Goal: Task Accomplishment & Management: Manage account settings

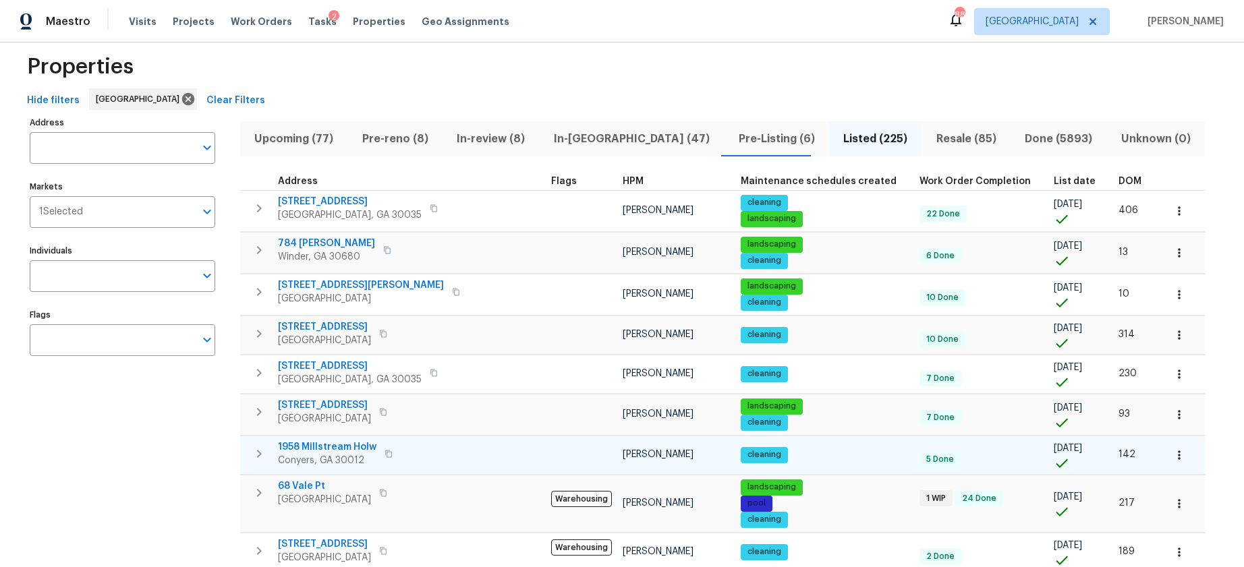
scroll to position [29, 0]
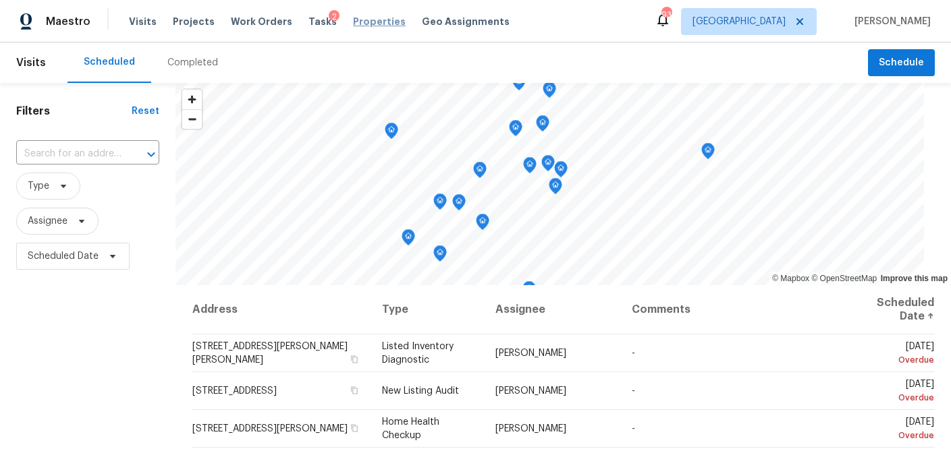
click at [356, 22] on span "Properties" at bounding box center [379, 21] width 53 height 13
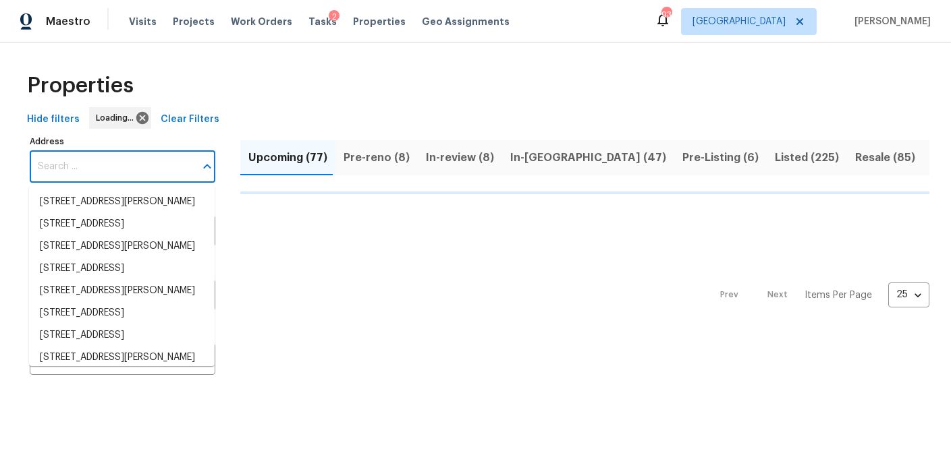
click at [98, 163] on input "Address" at bounding box center [112, 167] width 165 height 32
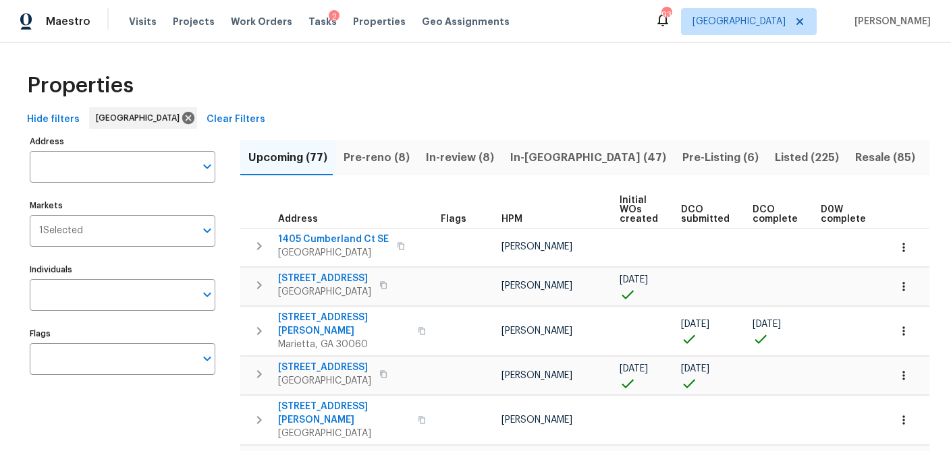
click at [98, 163] on input "Address" at bounding box center [112, 167] width 165 height 32
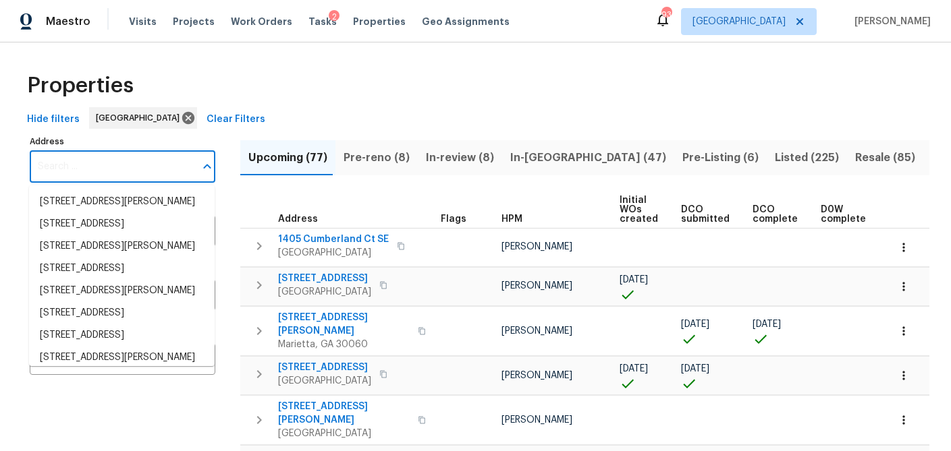
paste input "7125 Sheffield Pl, Cumming, GA 30040"
type input "7125 Sheffield Pl, Cumming, GA 30040"
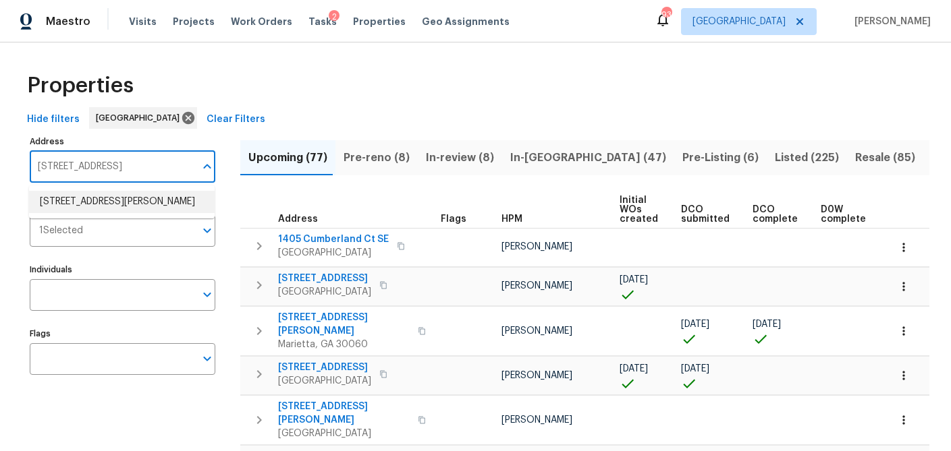
click at [133, 196] on li "7125 Sheffield Pl Cumming GA 30040" at bounding box center [122, 202] width 186 height 22
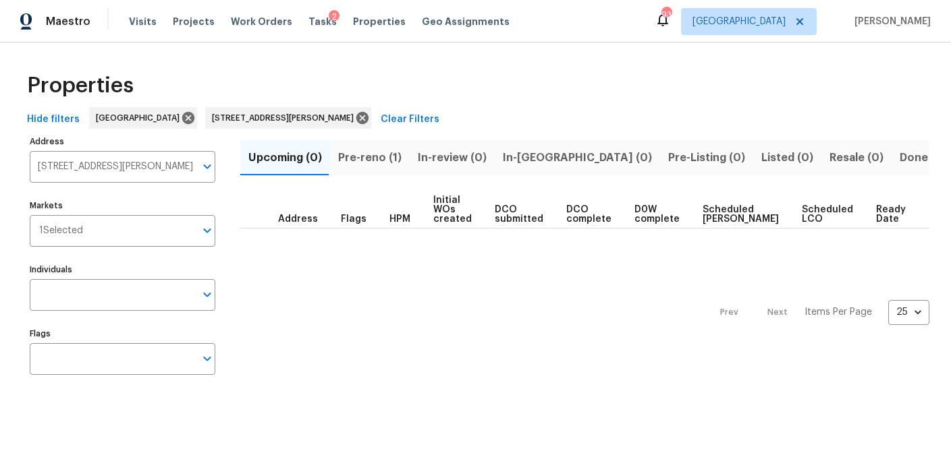
click at [366, 160] on span "Pre-reno (1)" at bounding box center [369, 157] width 63 height 19
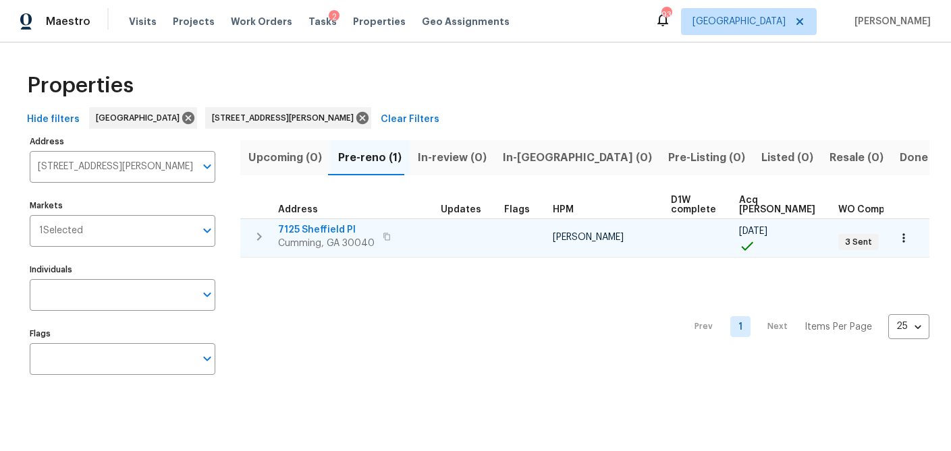
click at [301, 229] on span "7125 Sheffield Pl" at bounding box center [326, 229] width 96 height 13
click at [901, 242] on icon "button" at bounding box center [903, 237] width 13 height 13
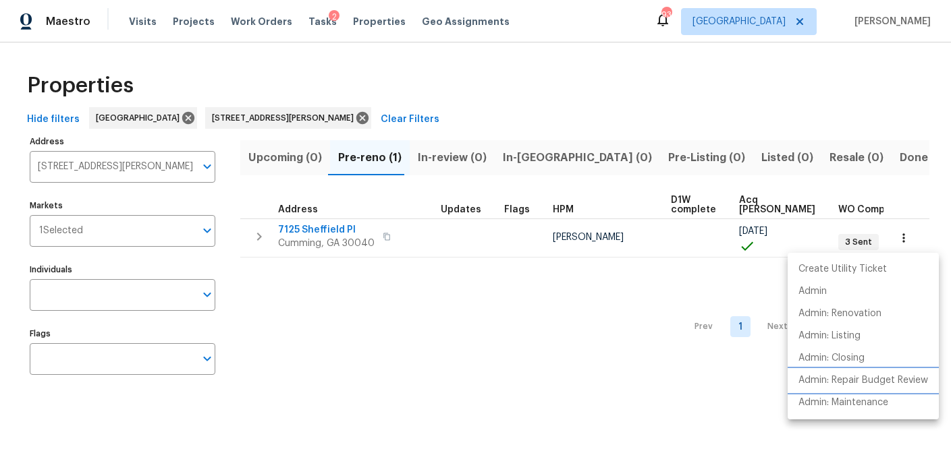
click at [860, 387] on p "Admin: Repair Budget Review" at bounding box center [863, 381] width 130 height 14
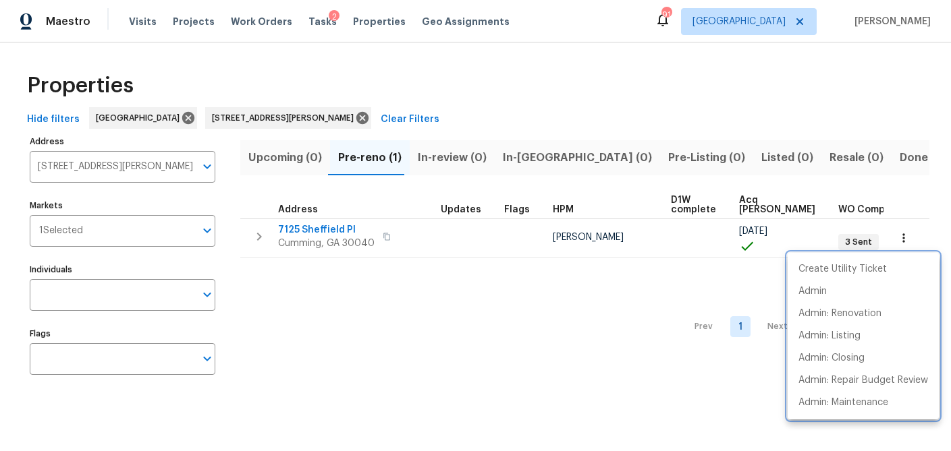
click at [314, 18] on div at bounding box center [475, 225] width 951 height 451
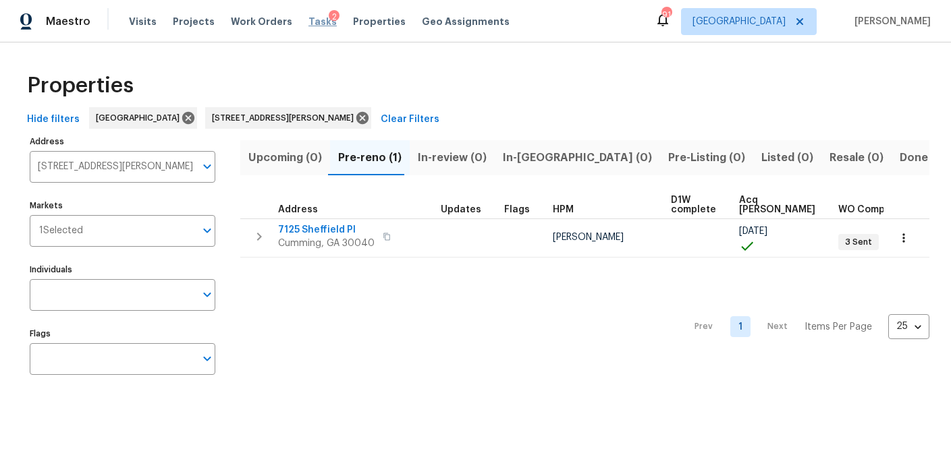
click at [314, 19] on span "Tasks" at bounding box center [322, 21] width 28 height 9
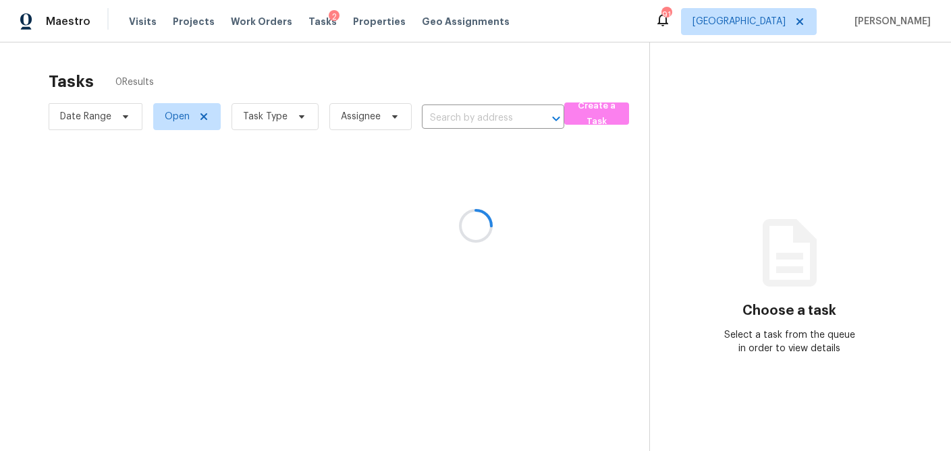
click at [303, 117] on div at bounding box center [475, 225] width 951 height 451
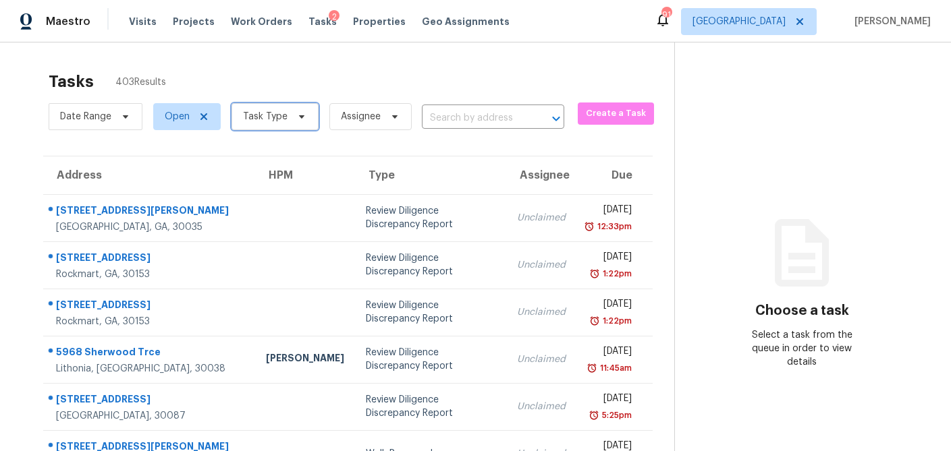
click at [300, 117] on icon at bounding box center [301, 116] width 5 height 3
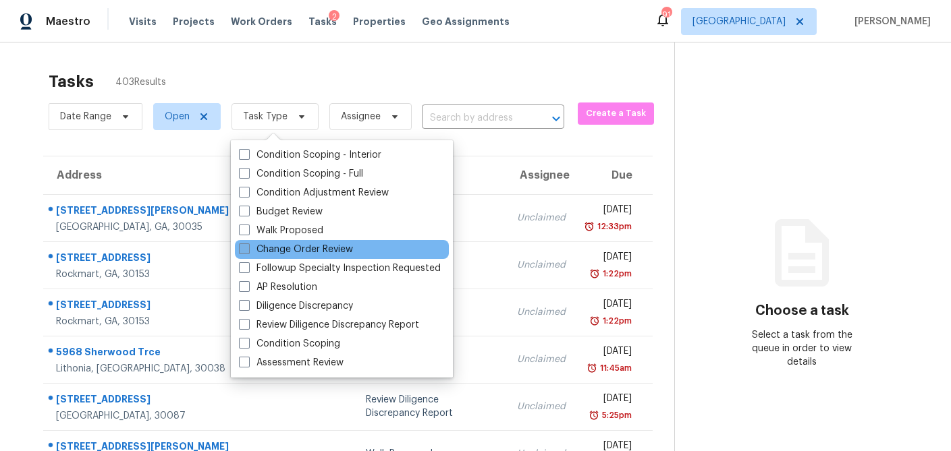
click at [249, 252] on span at bounding box center [244, 249] width 11 height 11
click at [248, 252] on input "Change Order Review" at bounding box center [243, 247] width 9 height 9
checkbox input "true"
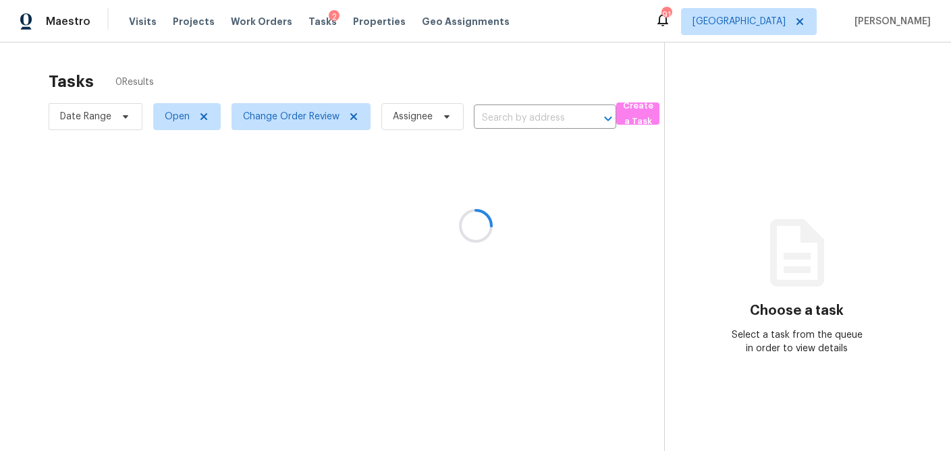
click at [315, 80] on div at bounding box center [475, 225] width 951 height 451
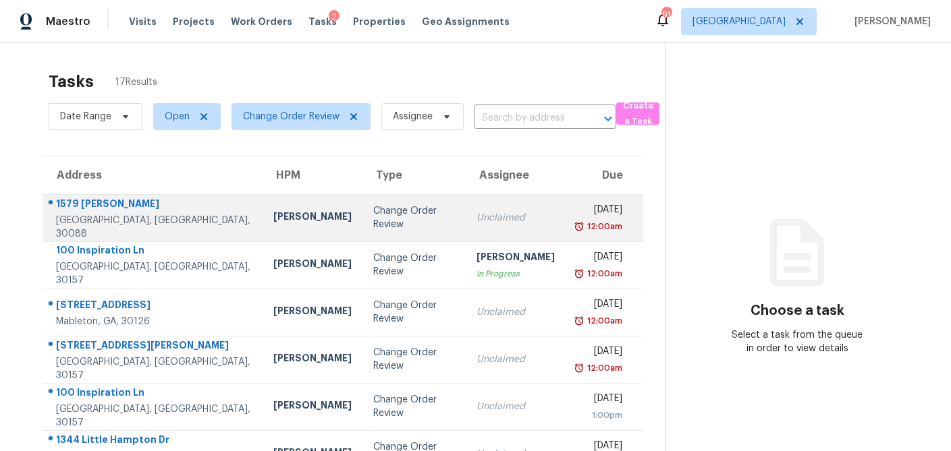
click at [362, 226] on td "Change Order Review" at bounding box center [413, 217] width 103 height 47
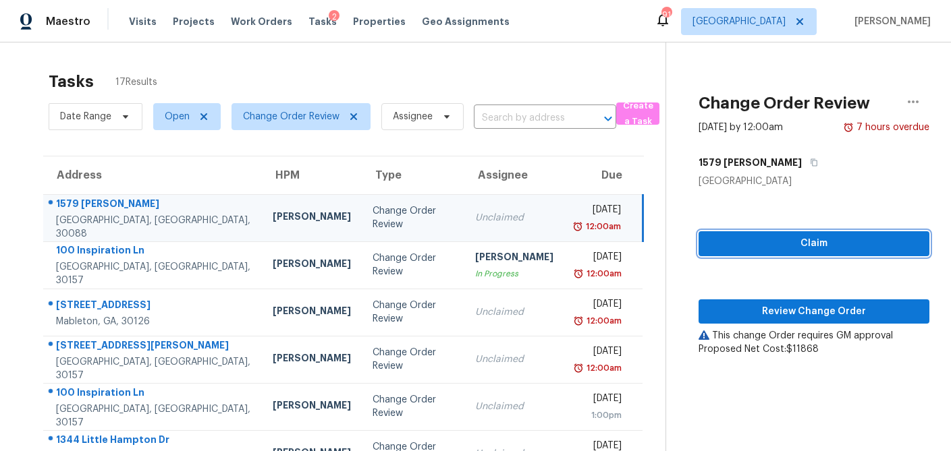
click at [737, 234] on button "Claim" at bounding box center [813, 243] width 231 height 25
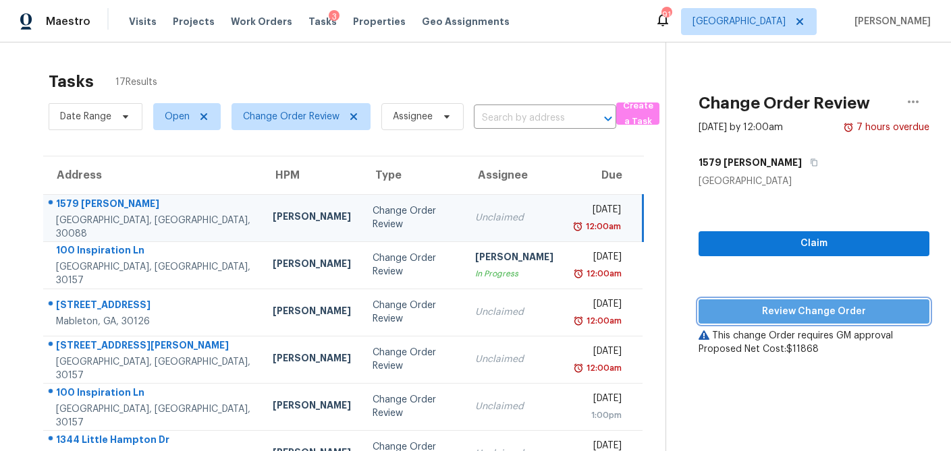
click at [750, 305] on span "Review Change Order" at bounding box center [813, 312] width 209 height 17
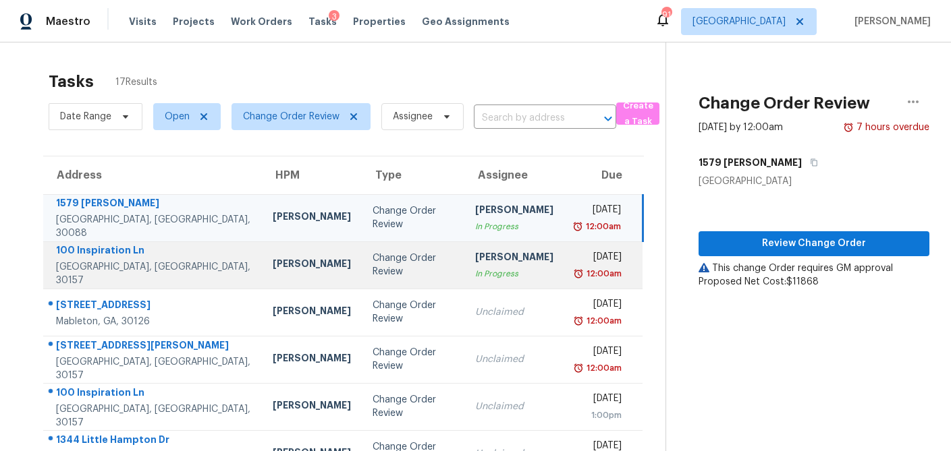
click at [273, 268] on div "Mirsad Srna" at bounding box center [312, 265] width 78 height 17
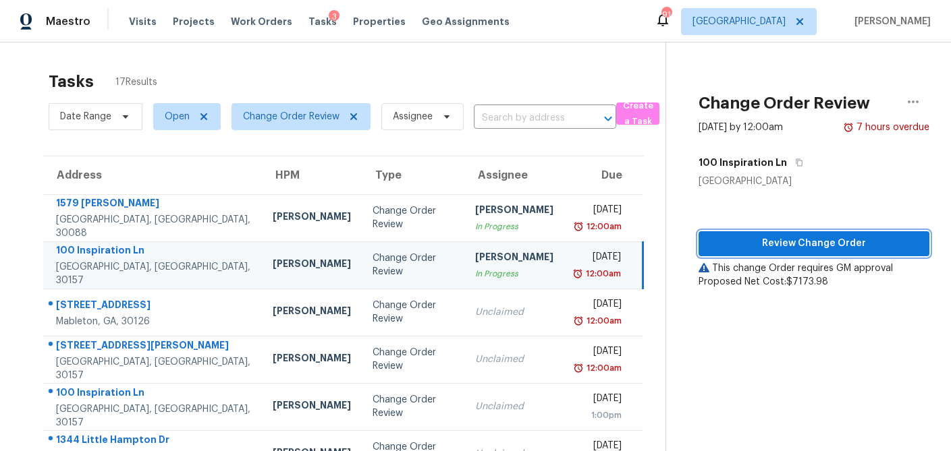
click at [795, 244] on span "Review Change Order" at bounding box center [813, 243] width 209 height 17
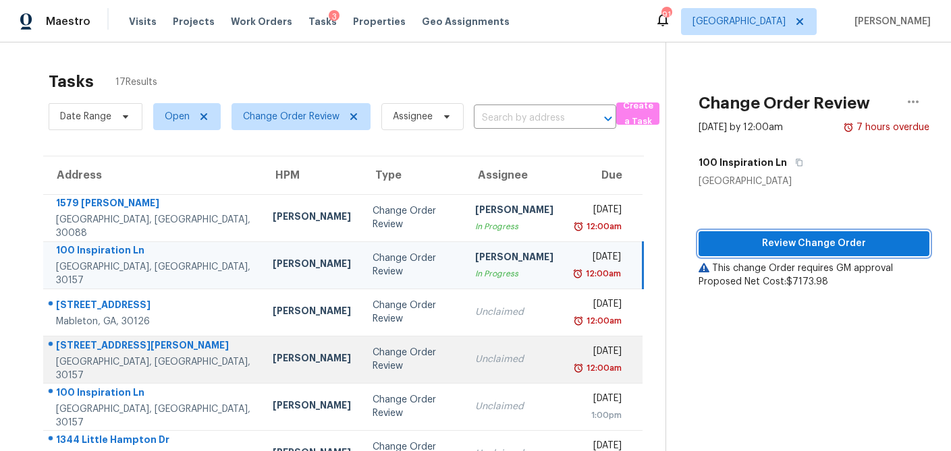
scroll to position [52, 0]
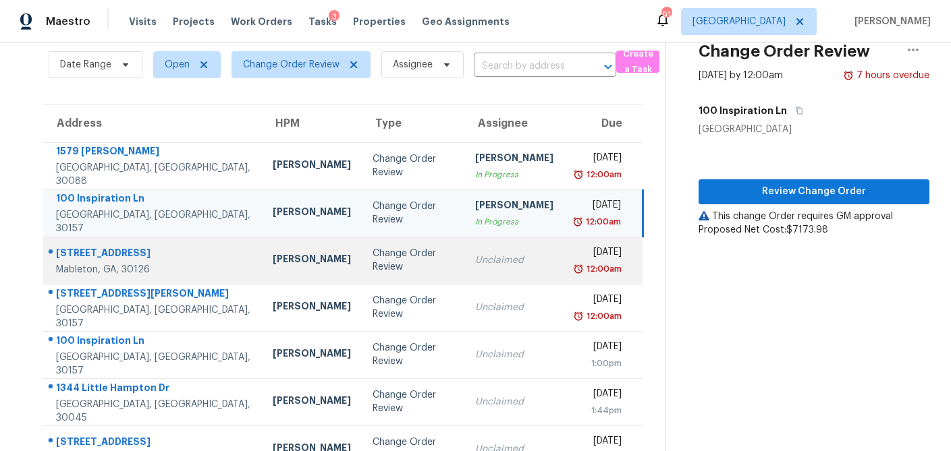
click at [362, 267] on td "Change Order Review" at bounding box center [413, 260] width 103 height 47
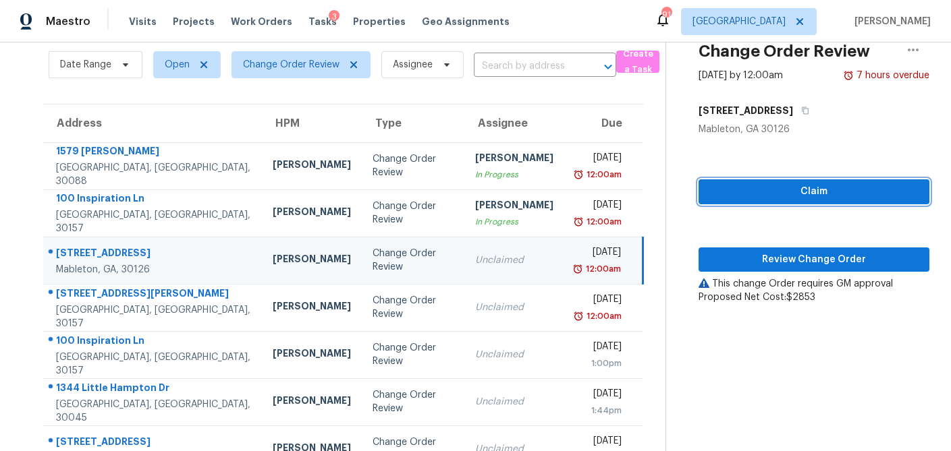
drag, startPoint x: 756, startPoint y: 199, endPoint x: 752, endPoint y: 205, distance: 6.9
click at [756, 199] on span "Claim" at bounding box center [813, 192] width 209 height 17
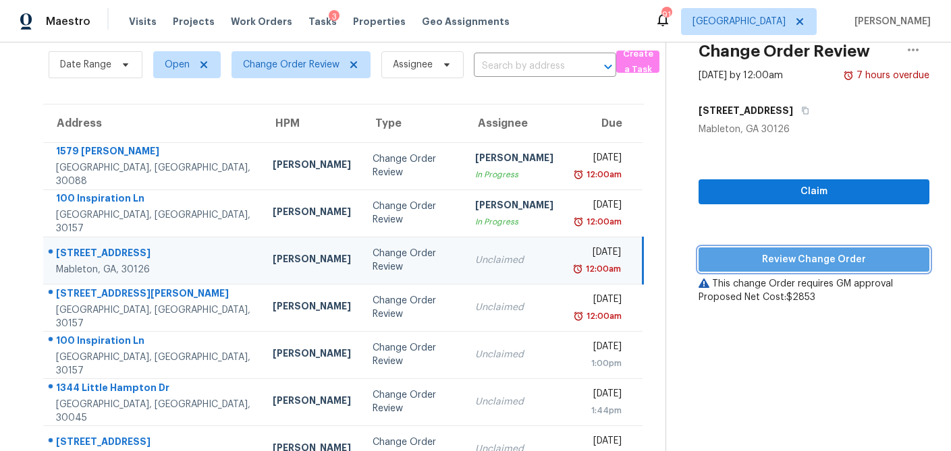
click at [748, 256] on span "Review Change Order" at bounding box center [813, 260] width 209 height 17
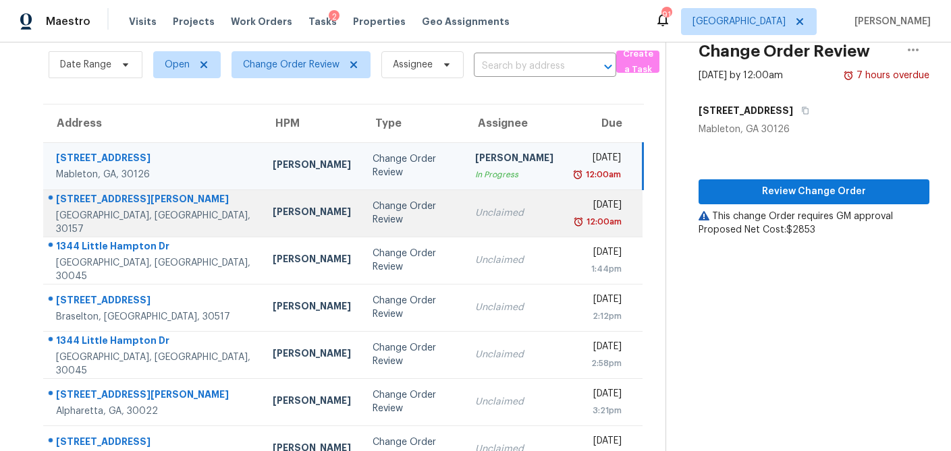
click at [375, 224] on td "Change Order Review" at bounding box center [413, 213] width 103 height 47
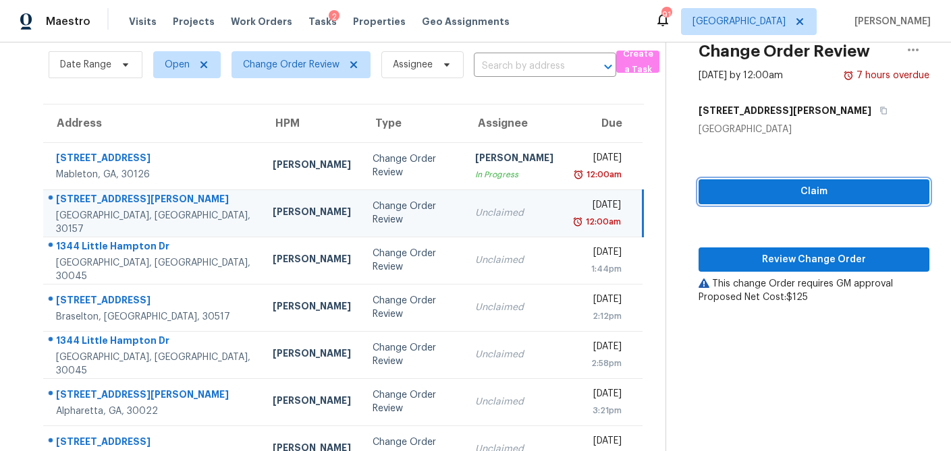
click at [829, 196] on span "Claim" at bounding box center [813, 192] width 209 height 17
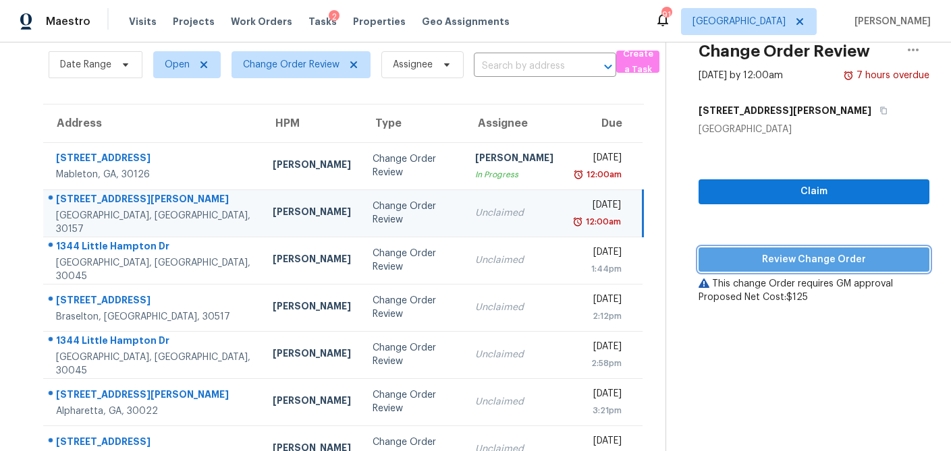
click at [791, 254] on span "Review Change Order" at bounding box center [813, 260] width 209 height 17
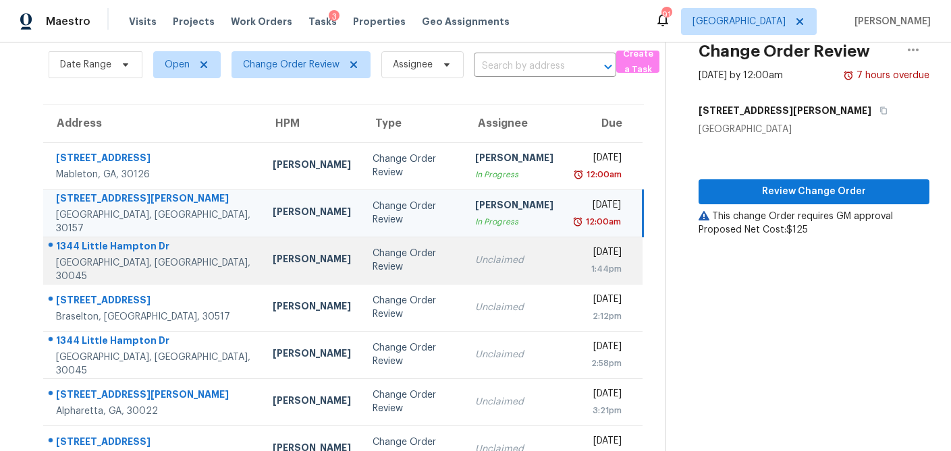
click at [372, 266] on div "Change Order Review" at bounding box center [412, 260] width 81 height 27
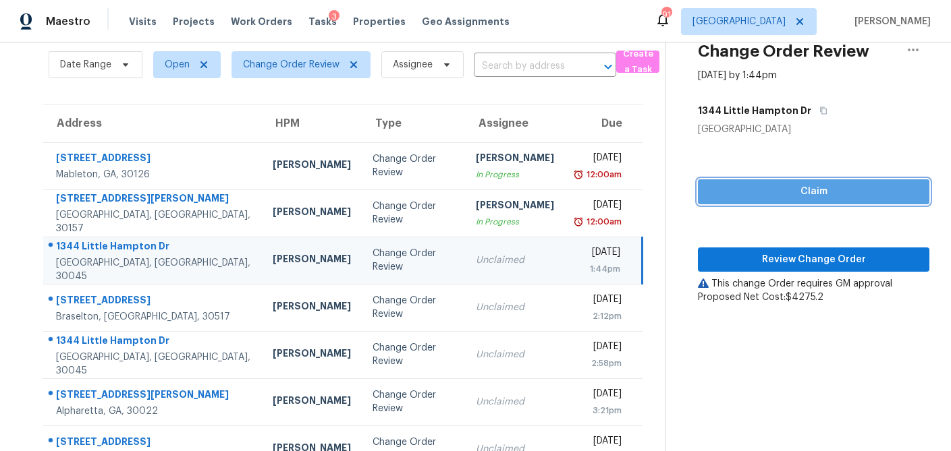
drag, startPoint x: 799, startPoint y: 193, endPoint x: 762, endPoint y: 244, distance: 62.3
click at [799, 194] on span "Claim" at bounding box center [813, 192] width 210 height 17
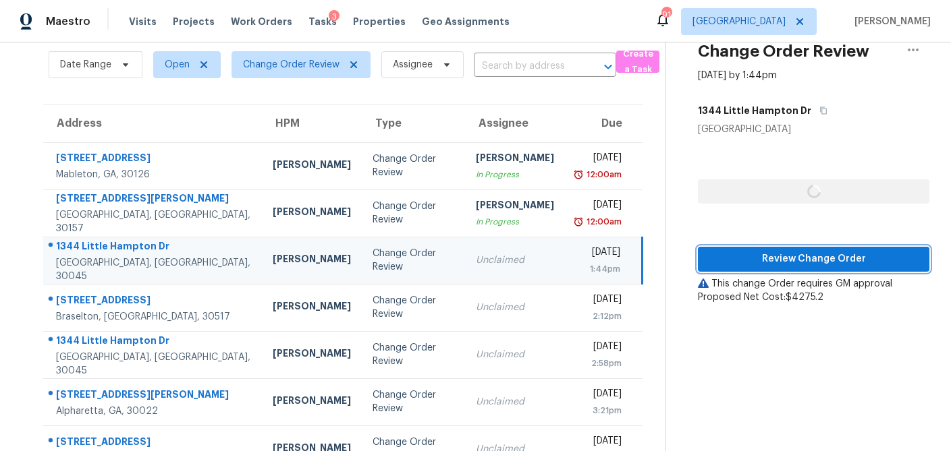
click at [760, 263] on span "Review Change Order" at bounding box center [813, 259] width 210 height 17
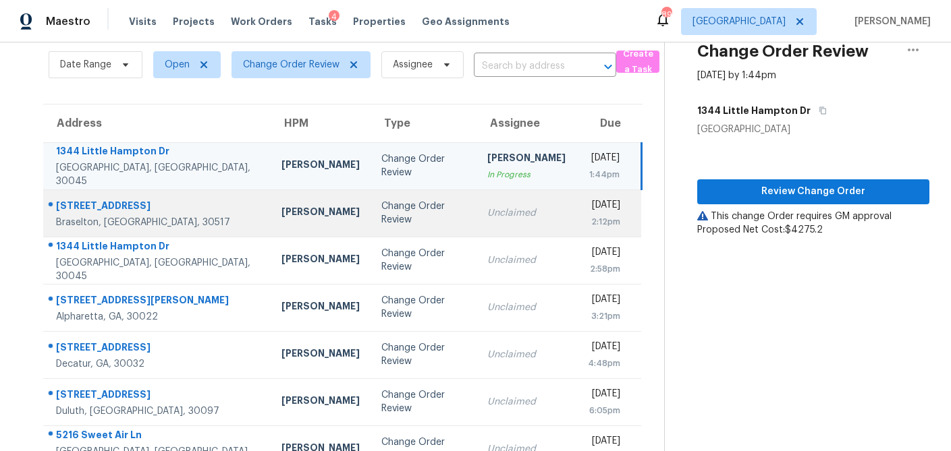
click at [370, 224] on td "Change Order Review" at bounding box center [423, 213] width 107 height 47
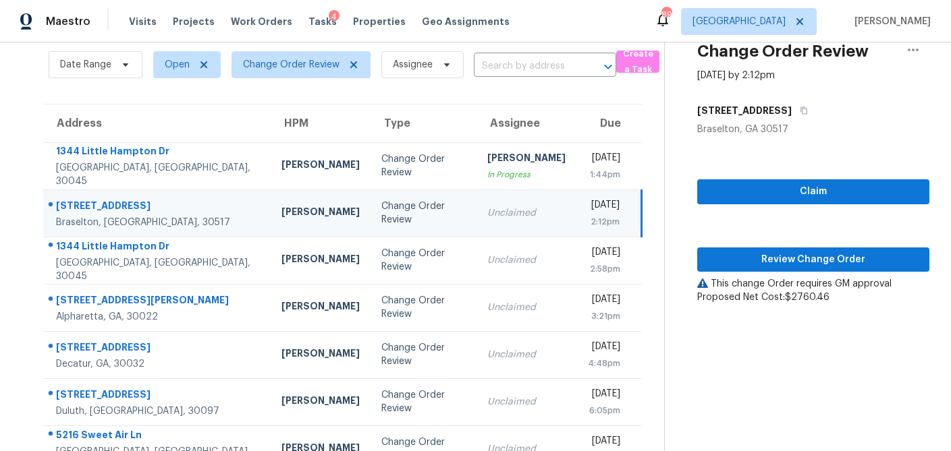
click at [808, 209] on div "Claim Review Change Order This change Order requires GM approval Proposed Net C…" at bounding box center [813, 220] width 232 height 168
click at [812, 192] on span "Claim" at bounding box center [813, 192] width 210 height 17
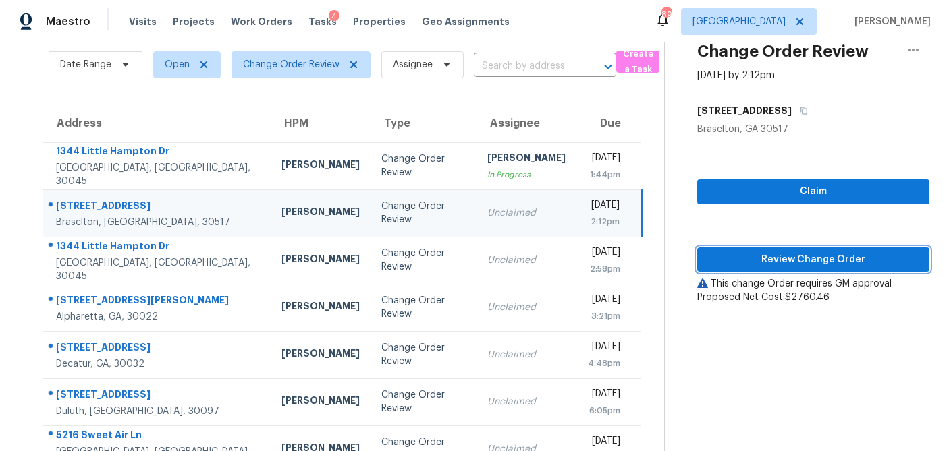
drag, startPoint x: 785, startPoint y: 248, endPoint x: 789, endPoint y: 254, distance: 6.9
click at [785, 248] on button "Review Change Order" at bounding box center [813, 260] width 232 height 25
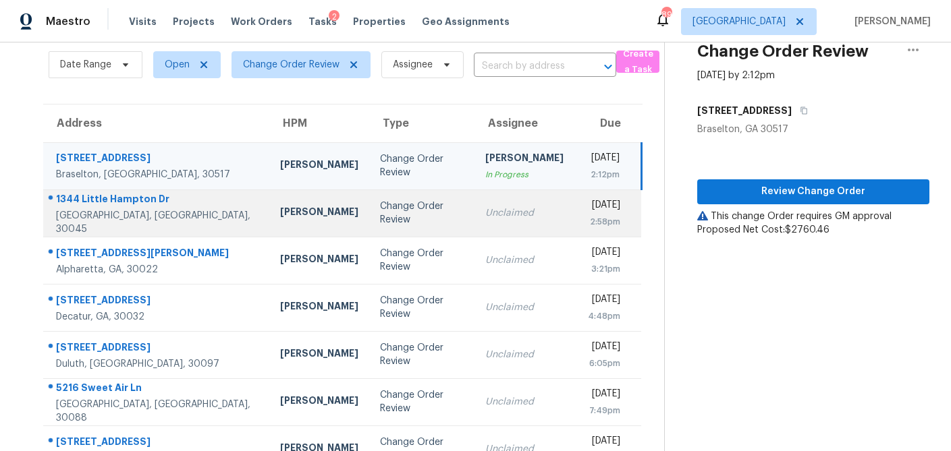
click at [380, 211] on div "Change Order Review" at bounding box center [422, 213] width 84 height 27
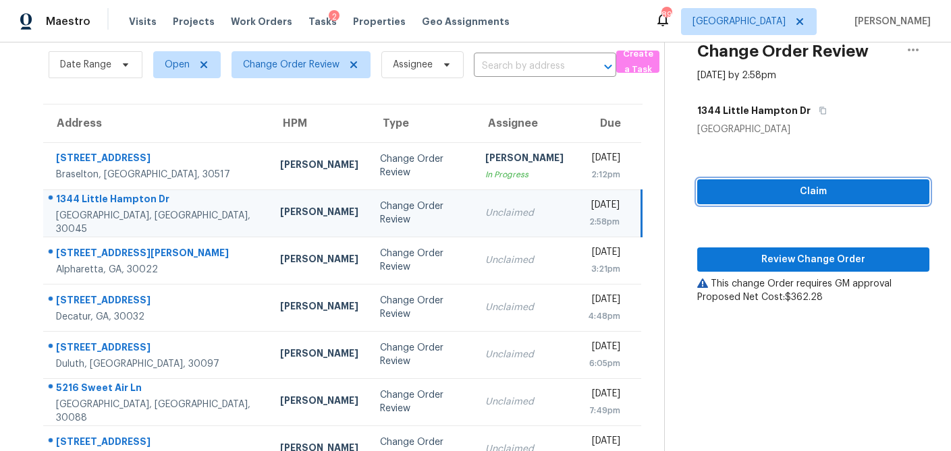
click at [750, 192] on span "Claim" at bounding box center [813, 192] width 210 height 17
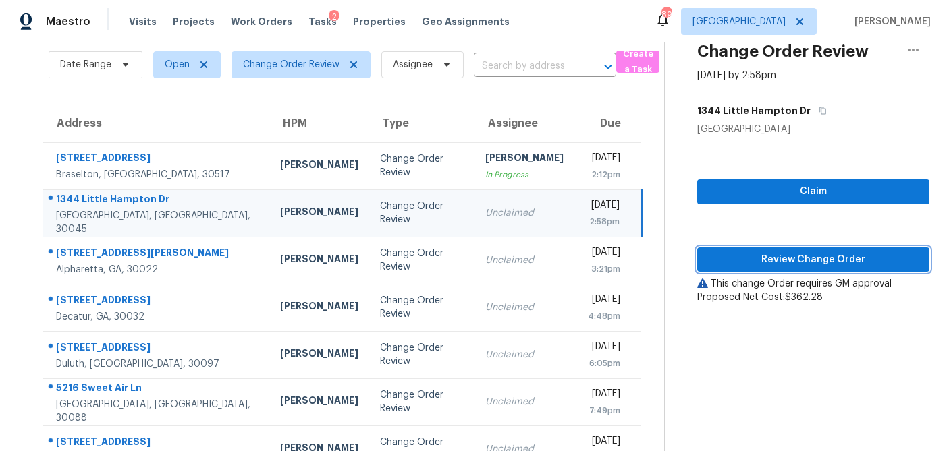
click at [747, 248] on button "Review Change Order" at bounding box center [813, 260] width 232 height 25
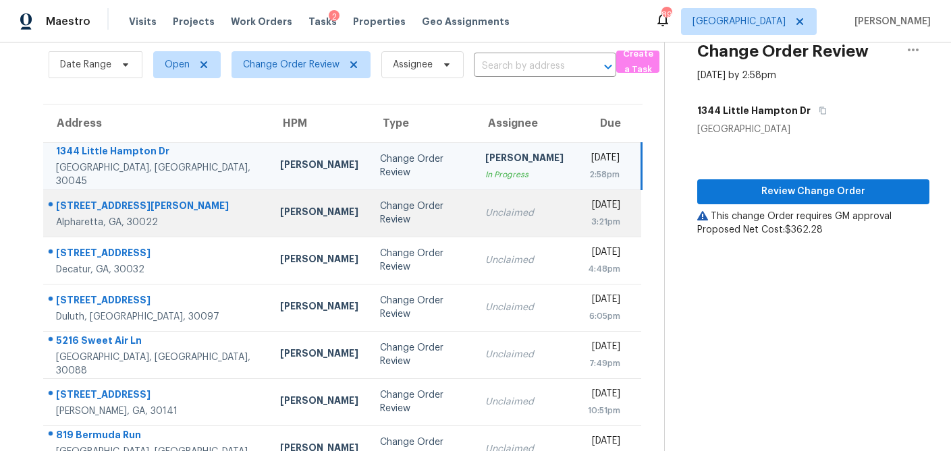
click at [380, 219] on div "Change Order Review" at bounding box center [422, 213] width 84 height 27
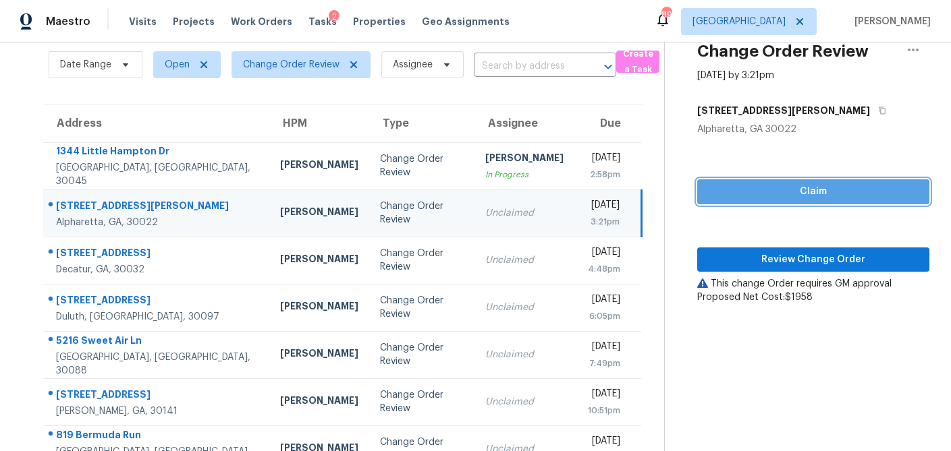
drag, startPoint x: 784, startPoint y: 184, endPoint x: 775, endPoint y: 198, distance: 16.7
click at [783, 184] on span "Claim" at bounding box center [813, 192] width 210 height 17
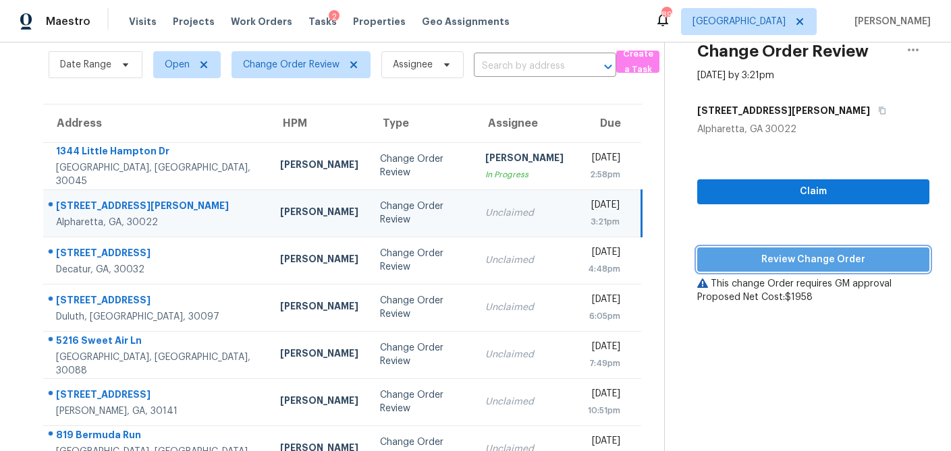
click at [764, 254] on span "Review Change Order" at bounding box center [813, 260] width 210 height 17
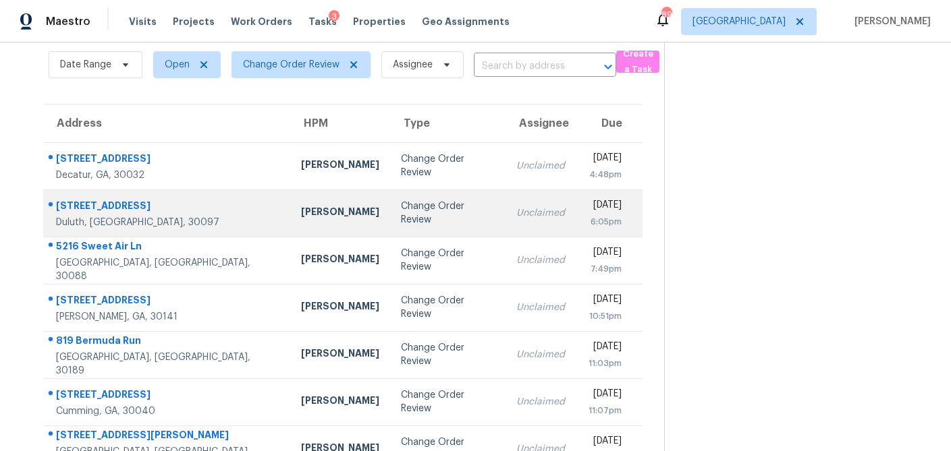
scroll to position [84, 0]
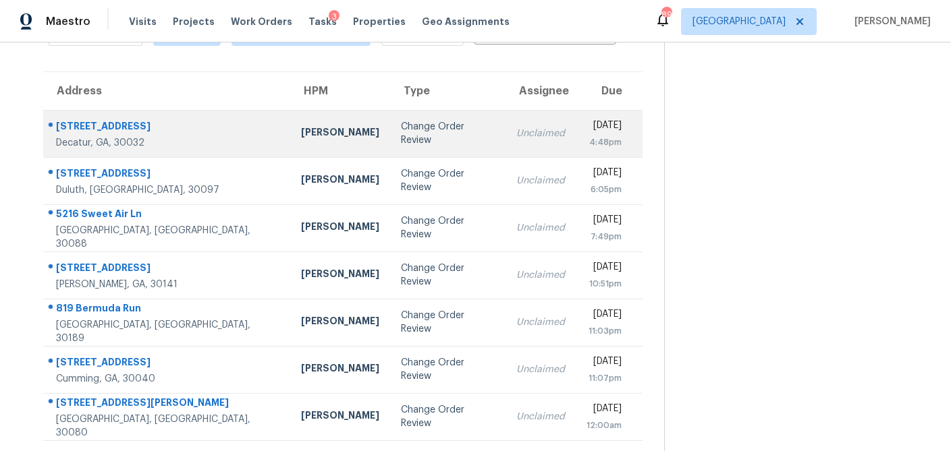
click at [301, 132] on div "[PERSON_NAME]" at bounding box center [340, 133] width 78 height 17
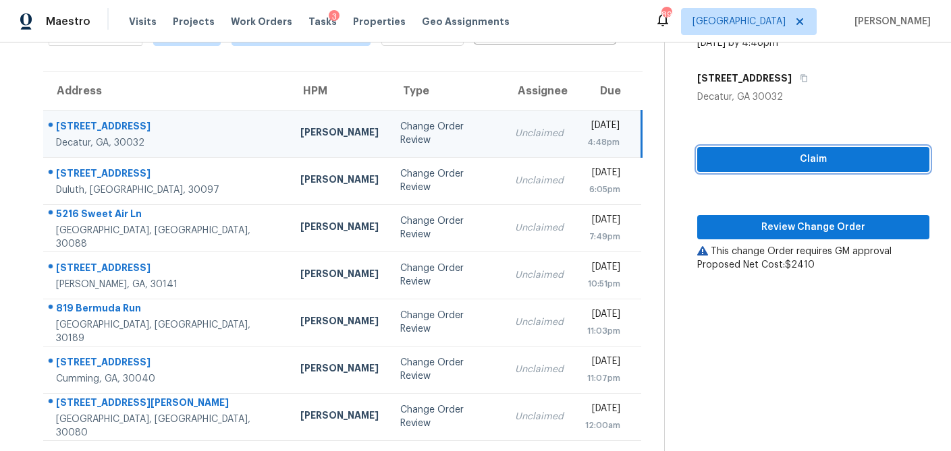
click at [770, 159] on span "Claim" at bounding box center [813, 159] width 210 height 17
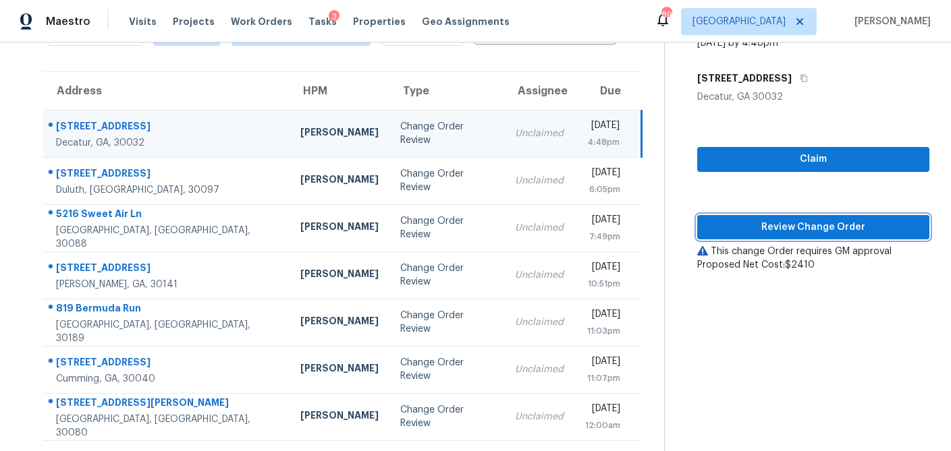
click at [753, 220] on span "Review Change Order" at bounding box center [813, 227] width 210 height 17
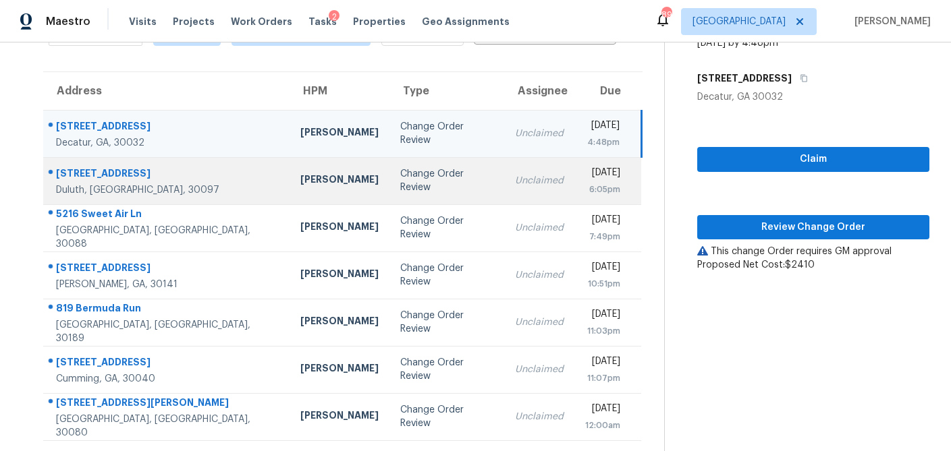
click at [400, 180] on div "Change Order Review" at bounding box center [447, 180] width 94 height 27
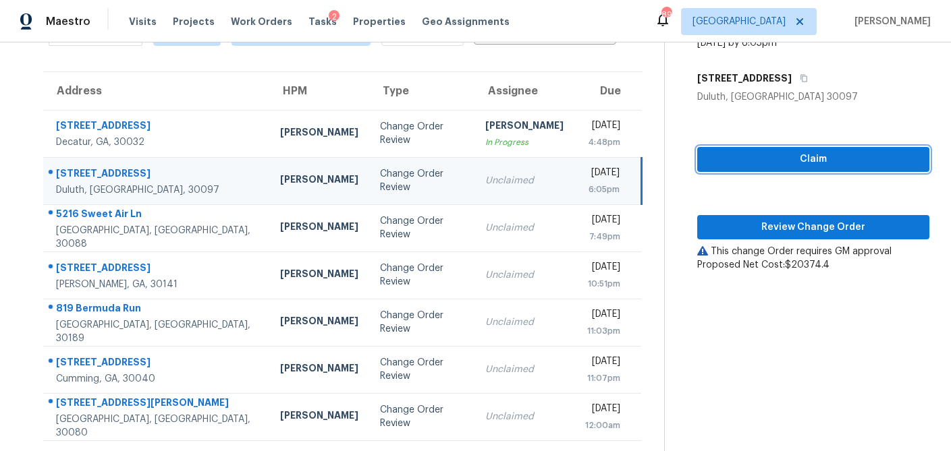
click at [748, 162] on span "Claim" at bounding box center [813, 159] width 210 height 17
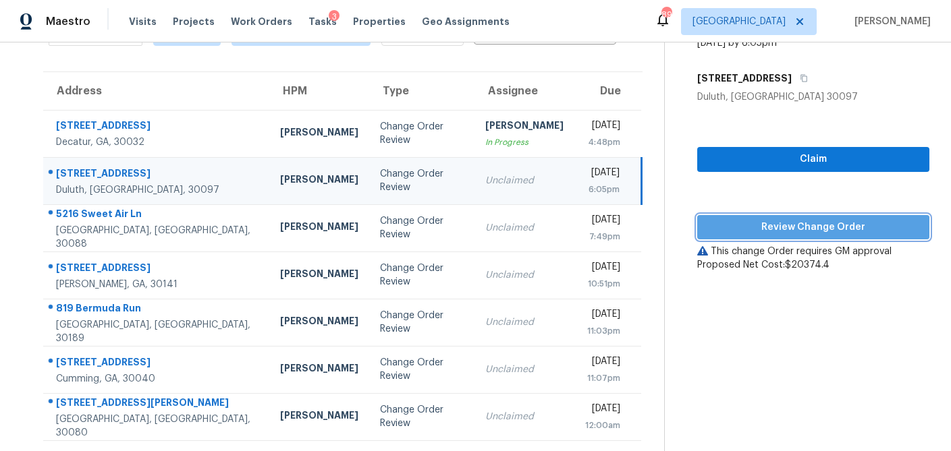
click at [749, 223] on span "Review Change Order" at bounding box center [813, 227] width 210 height 17
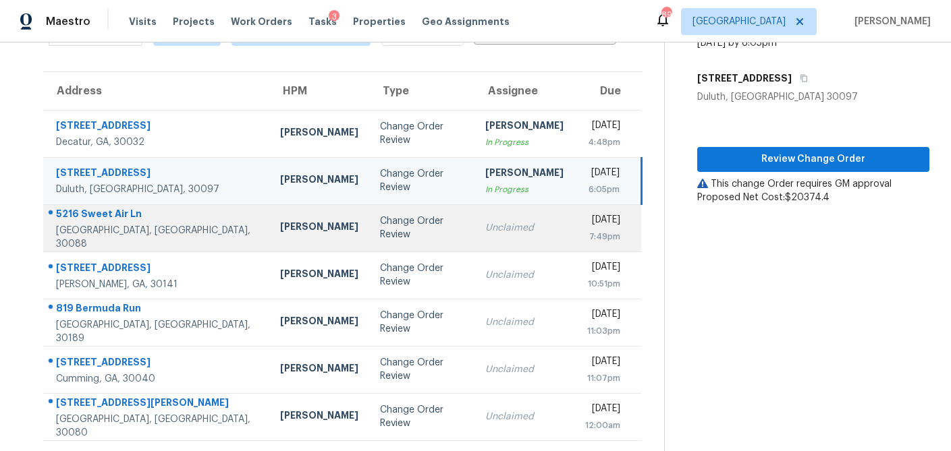
click at [380, 233] on div "Change Order Review" at bounding box center [422, 228] width 84 height 27
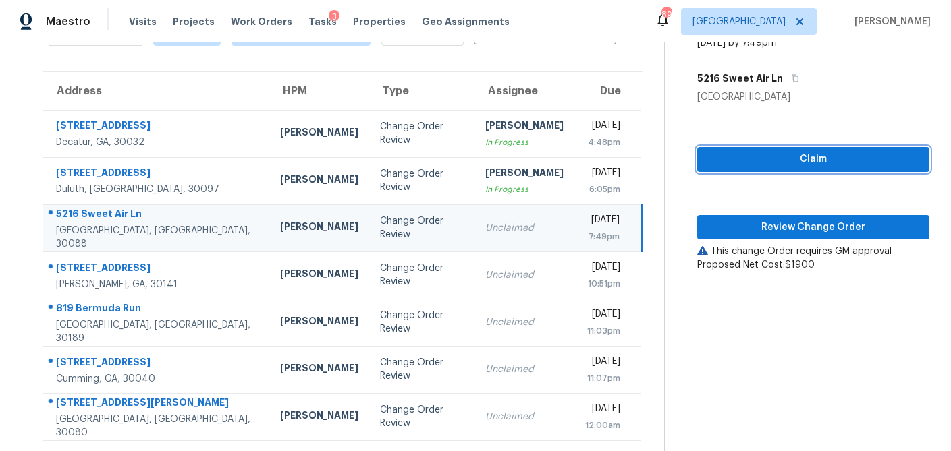
click at [829, 167] on span "Claim" at bounding box center [813, 159] width 210 height 17
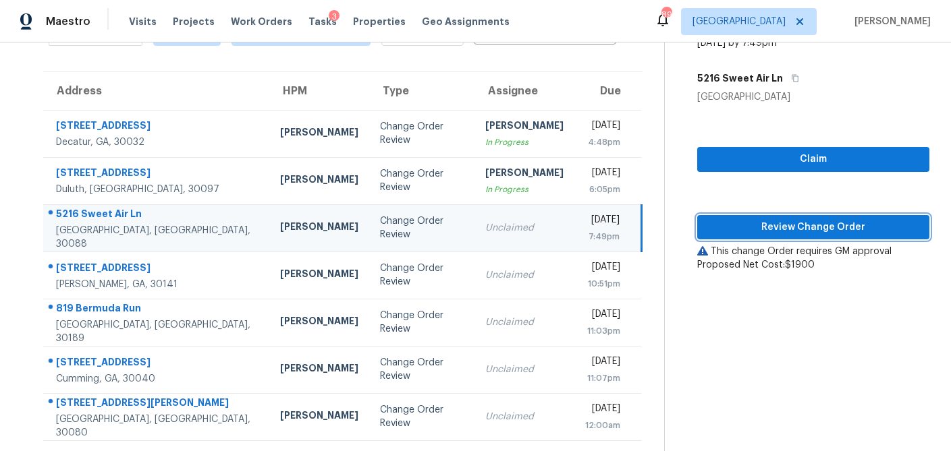
click at [807, 227] on span "Review Change Order" at bounding box center [813, 227] width 210 height 17
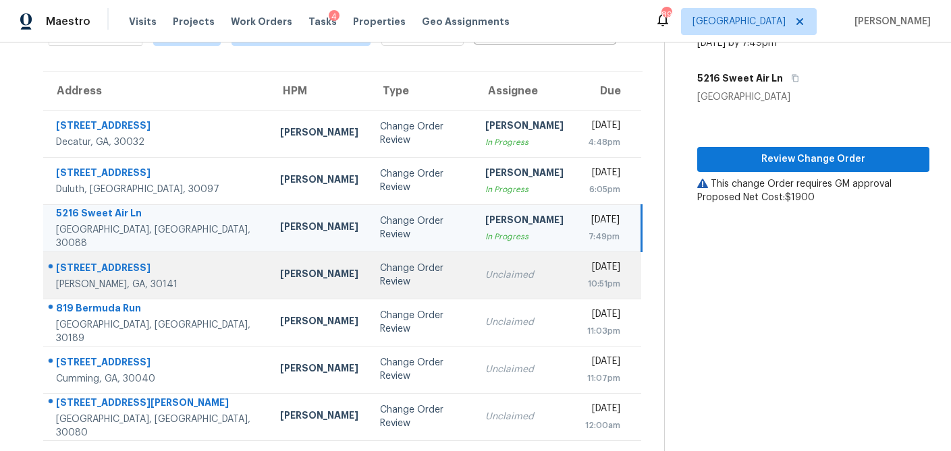
click at [380, 275] on div "Change Order Review" at bounding box center [422, 275] width 84 height 27
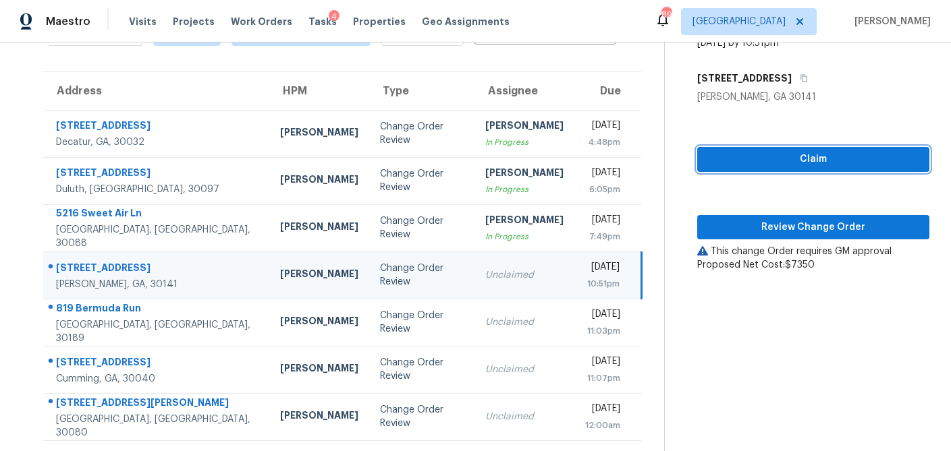
click at [790, 162] on span "Claim" at bounding box center [813, 159] width 210 height 17
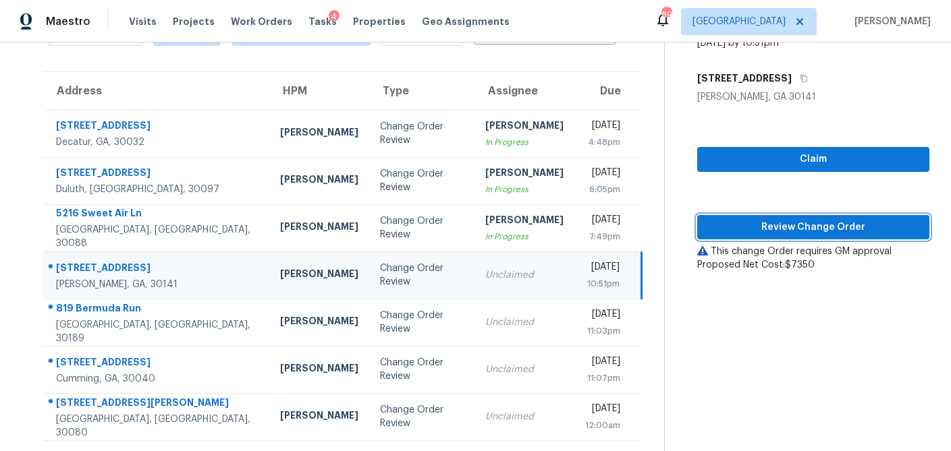
click at [779, 231] on span "Review Change Order" at bounding box center [813, 227] width 210 height 17
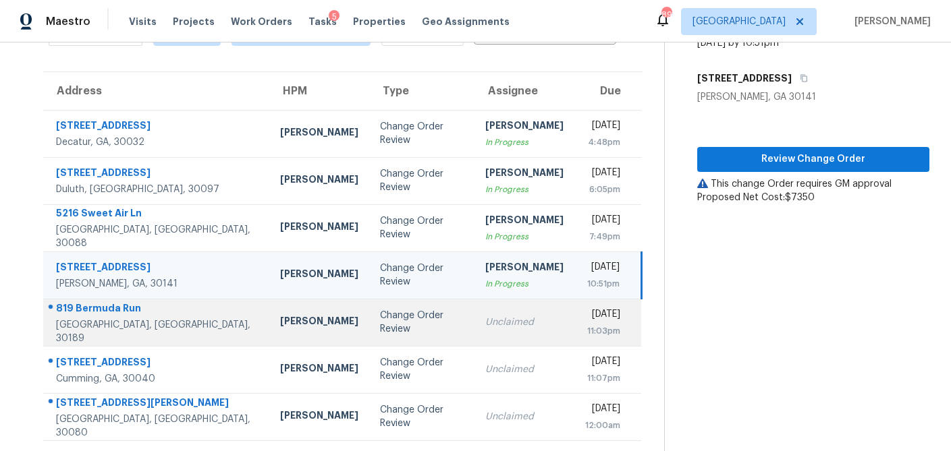
click at [380, 323] on div "Change Order Review" at bounding box center [422, 322] width 84 height 27
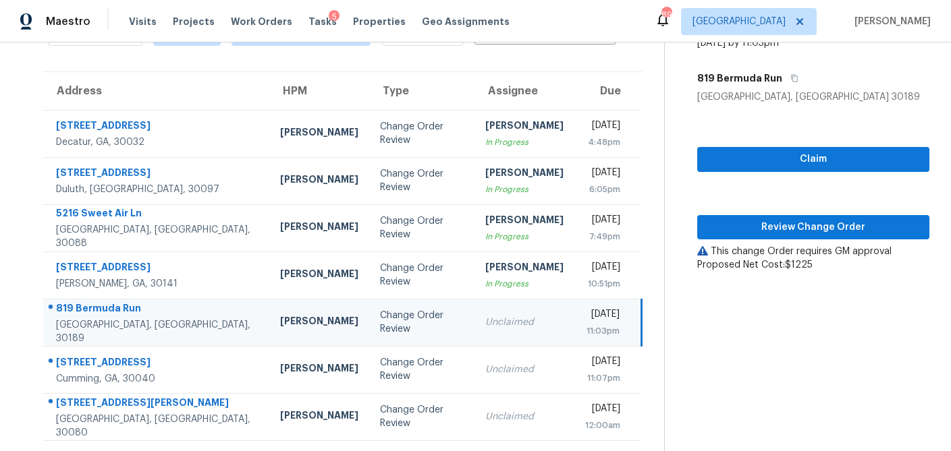
click at [380, 323] on div "Change Order Review" at bounding box center [422, 322] width 84 height 27
click at [825, 161] on span "Claim" at bounding box center [813, 159] width 210 height 17
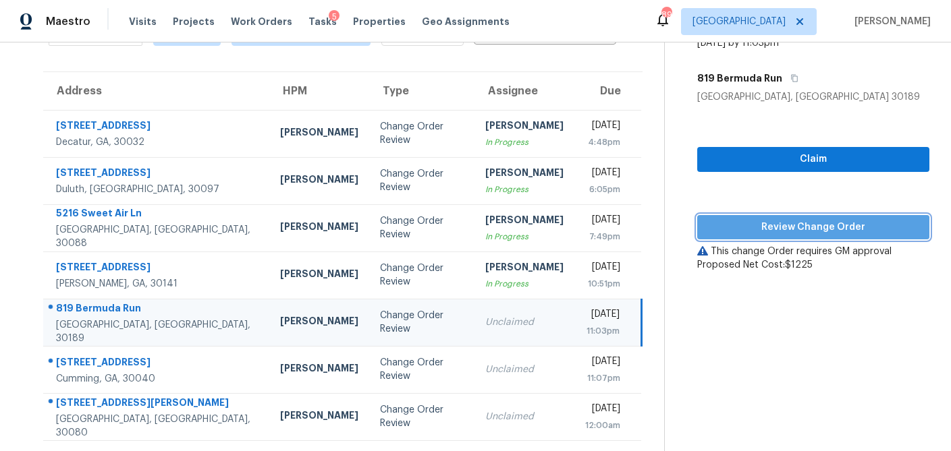
click at [804, 223] on span "Review Change Order" at bounding box center [813, 227] width 210 height 17
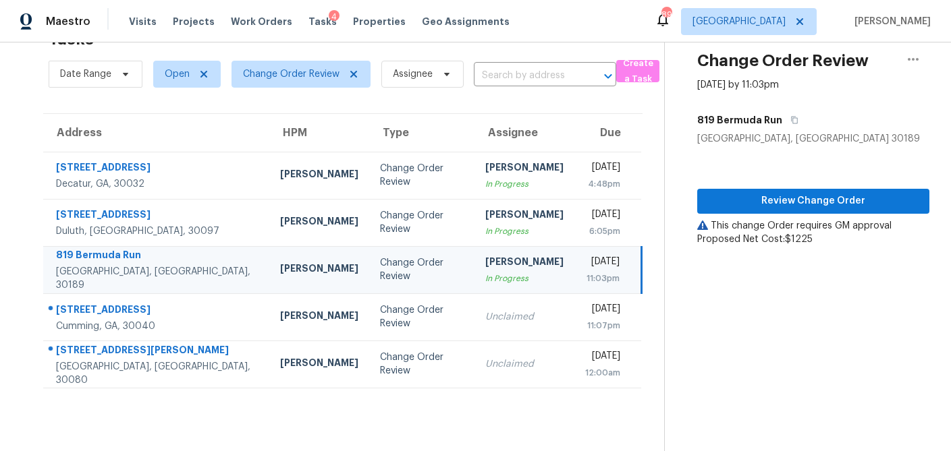
scroll to position [43, 0]
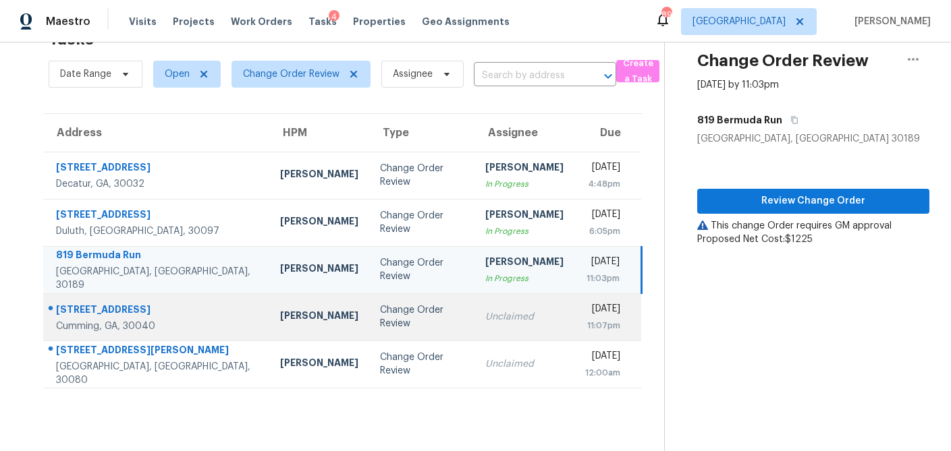
click at [369, 325] on td "Change Order Review" at bounding box center [422, 316] width 106 height 47
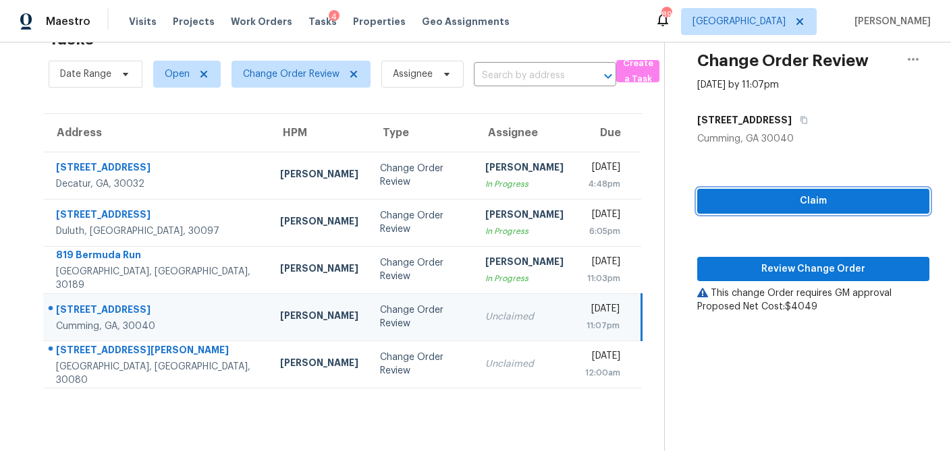
click at [778, 199] on span "Claim" at bounding box center [813, 201] width 210 height 17
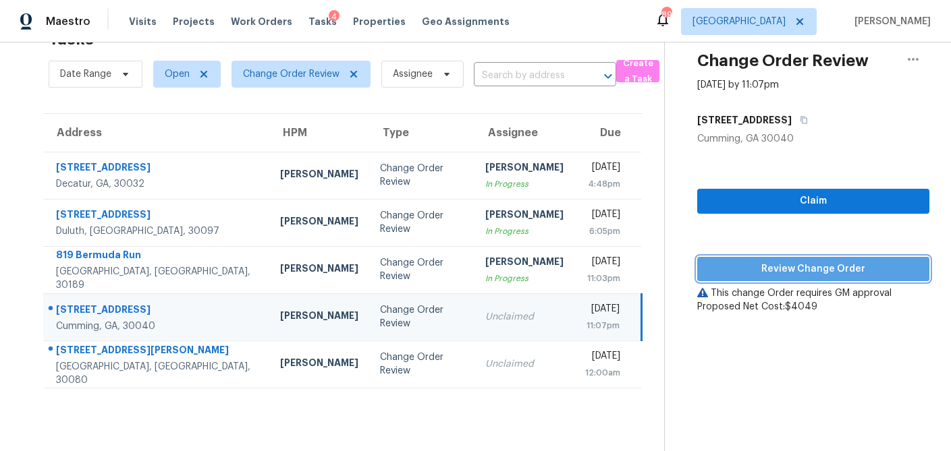
click at [758, 261] on span "Review Change Order" at bounding box center [813, 269] width 210 height 17
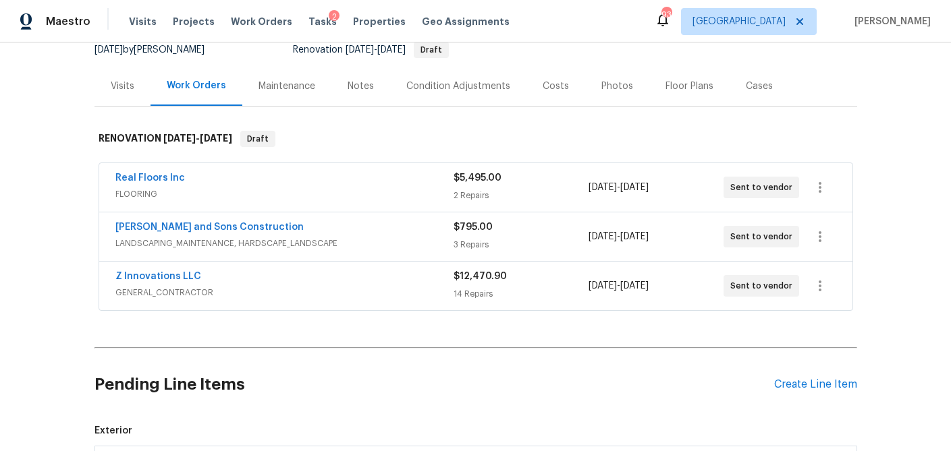
scroll to position [140, 0]
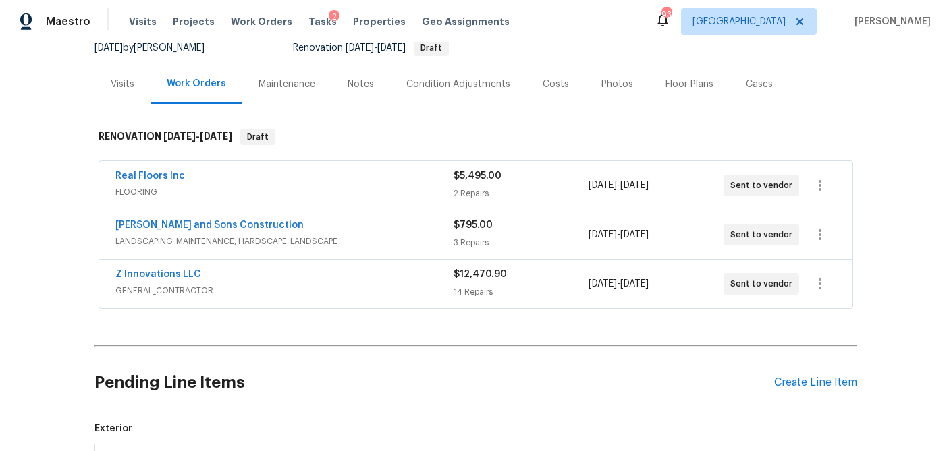
click at [553, 84] on div "Costs" at bounding box center [555, 84] width 26 height 13
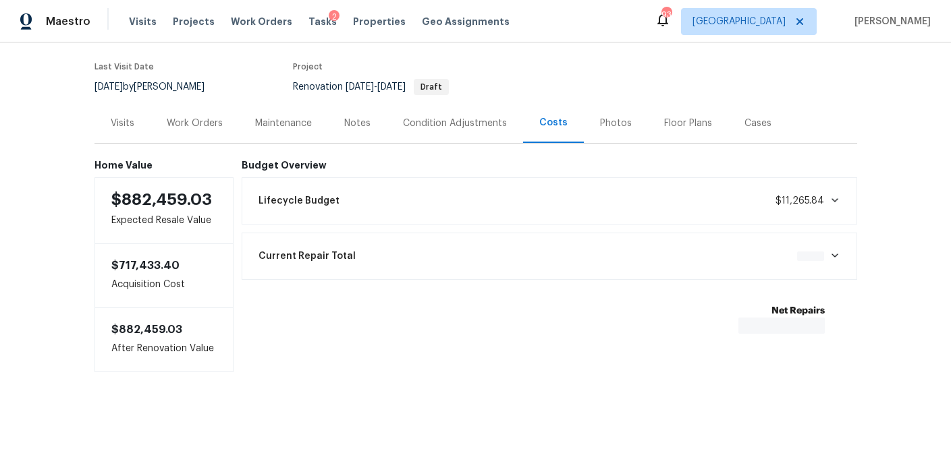
scroll to position [104, 0]
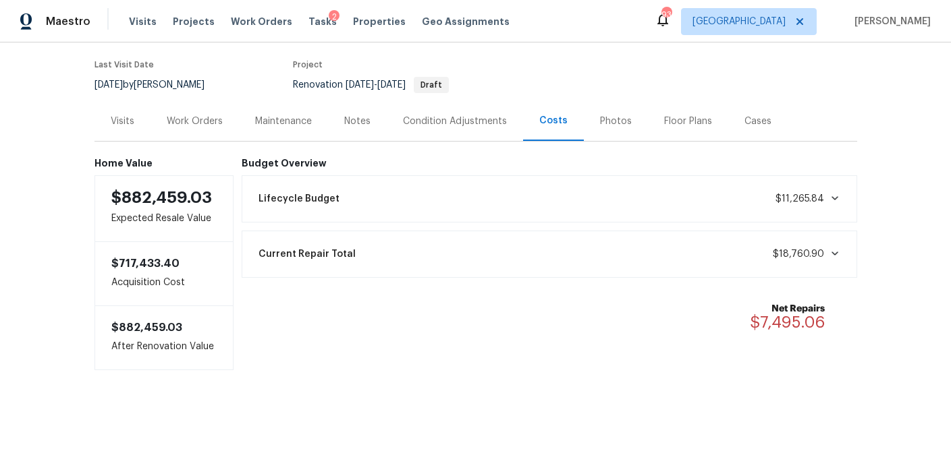
click at [212, 125] on div "Work Orders" at bounding box center [195, 121] width 56 height 13
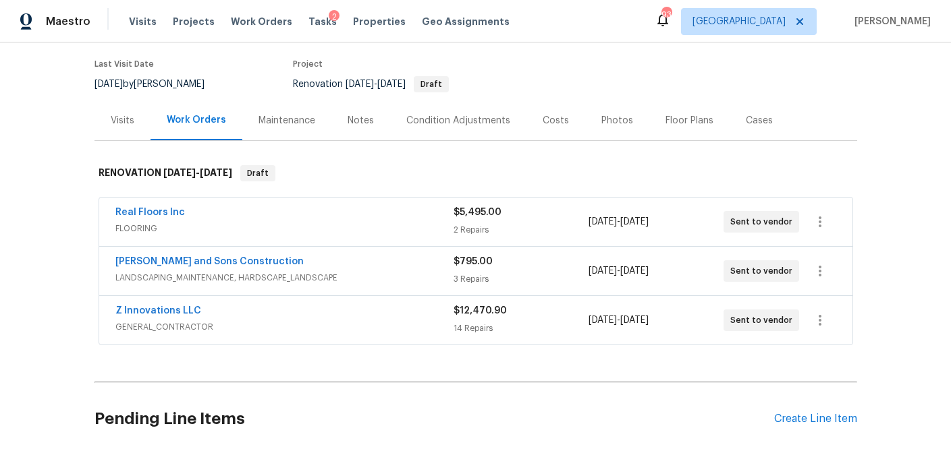
scroll to position [140, 0]
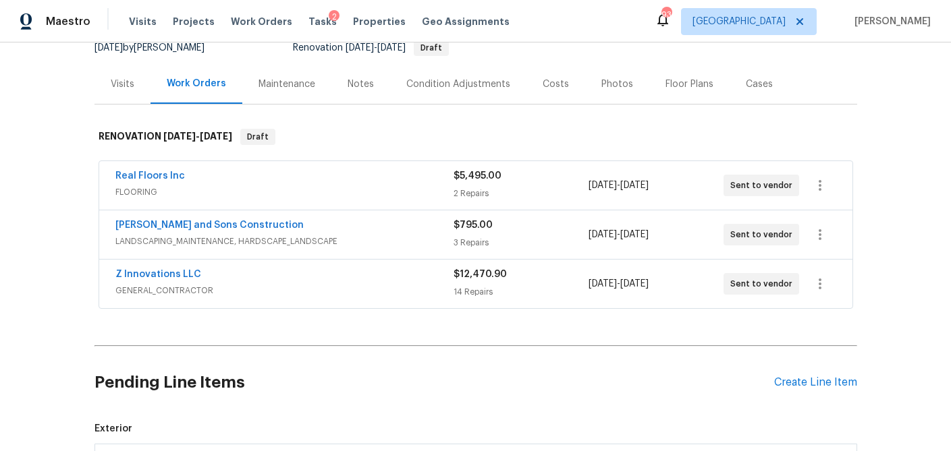
click at [213, 173] on div "Real Floors Inc" at bounding box center [284, 177] width 338 height 16
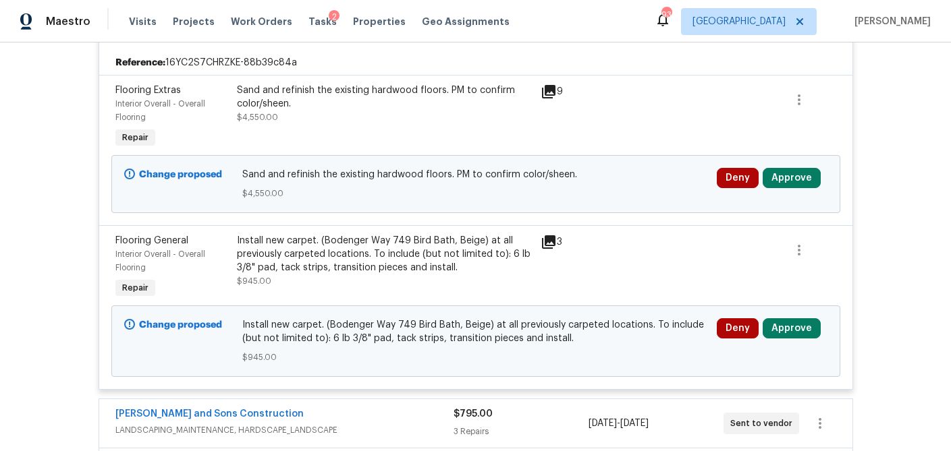
scroll to position [311, 0]
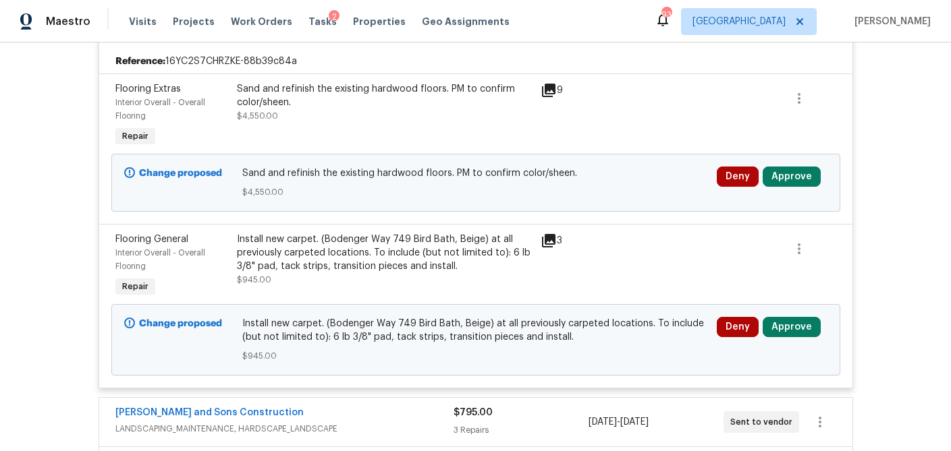
drag, startPoint x: 548, startPoint y: 92, endPoint x: 507, endPoint y: 217, distance: 130.8
click at [547, 92] on icon at bounding box center [548, 90] width 16 height 16
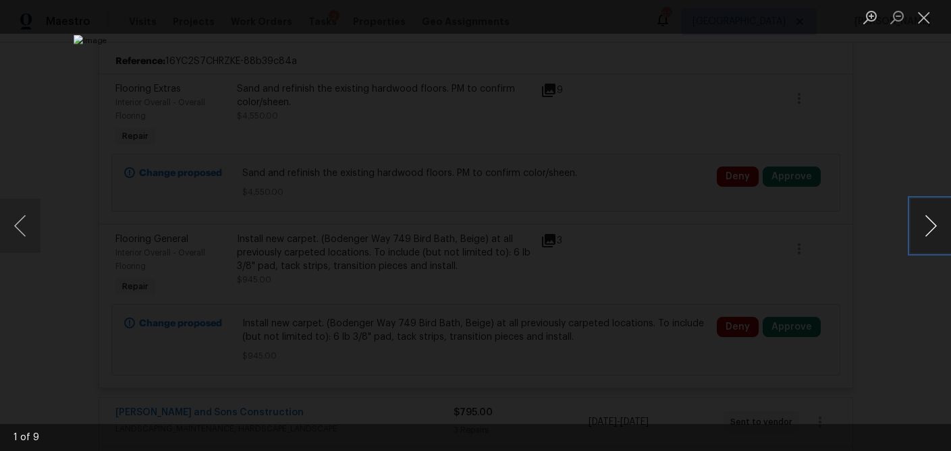
click at [936, 226] on button "Next image" at bounding box center [930, 226] width 40 height 54
click at [936, 227] on button "Next image" at bounding box center [930, 226] width 40 height 54
click at [928, 17] on button "Close lightbox" at bounding box center [923, 17] width 27 height 24
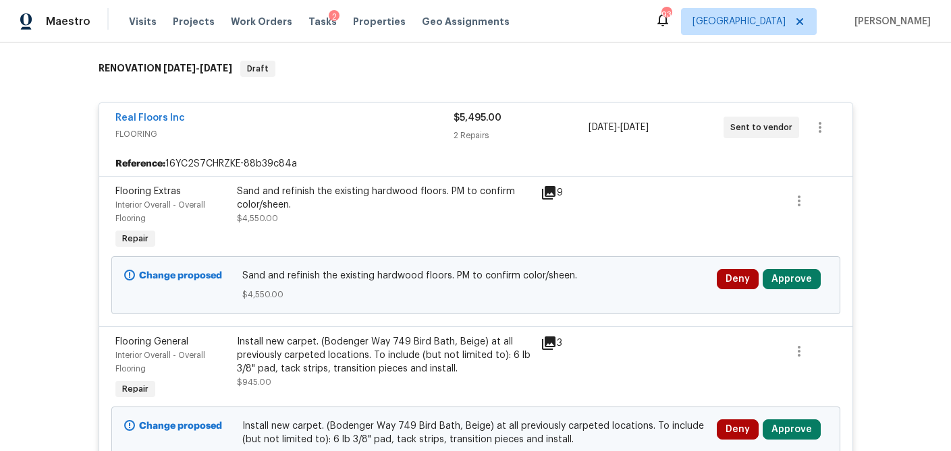
scroll to position [252, 0]
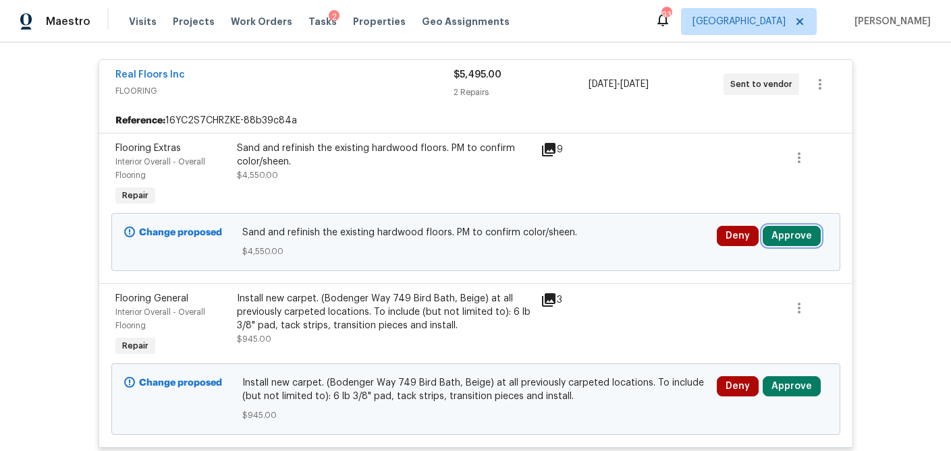
click at [790, 235] on button "Approve" at bounding box center [791, 236] width 58 height 20
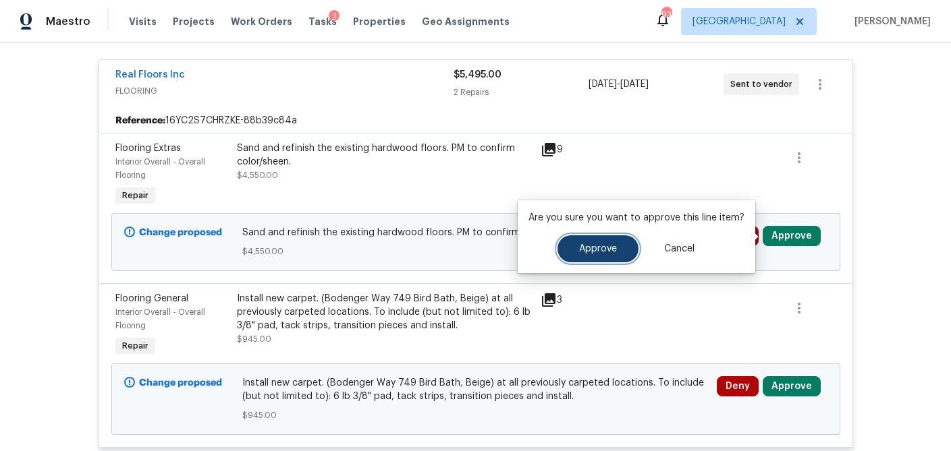
click at [625, 250] on button "Approve" at bounding box center [597, 248] width 81 height 27
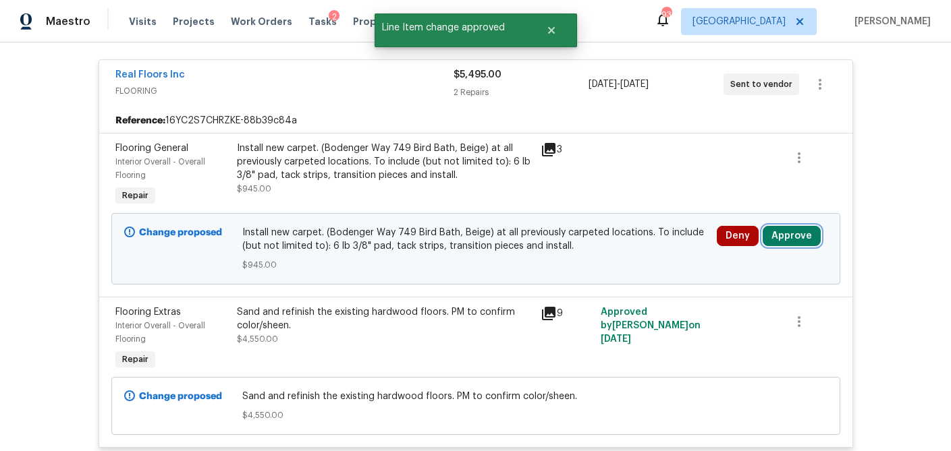
drag, startPoint x: 799, startPoint y: 242, endPoint x: 791, endPoint y: 241, distance: 8.8
click at [799, 242] on button "Approve" at bounding box center [791, 236] width 58 height 20
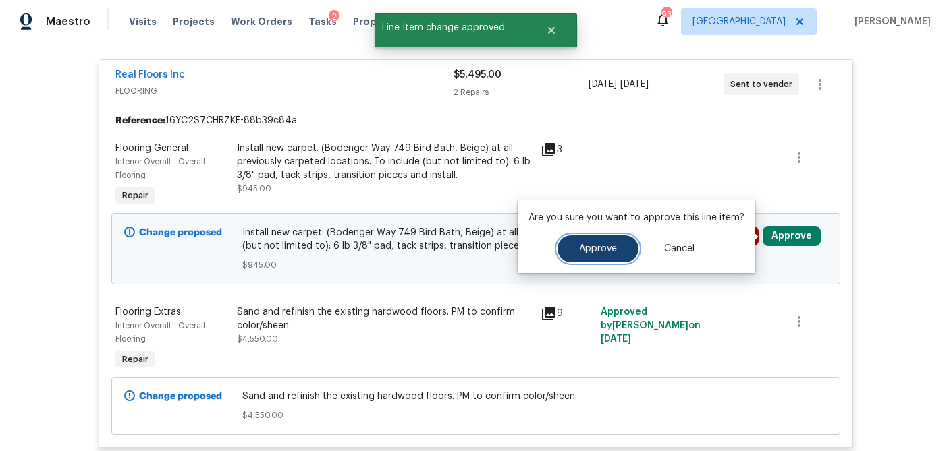
click at [612, 253] on span "Approve" at bounding box center [598, 249] width 38 height 10
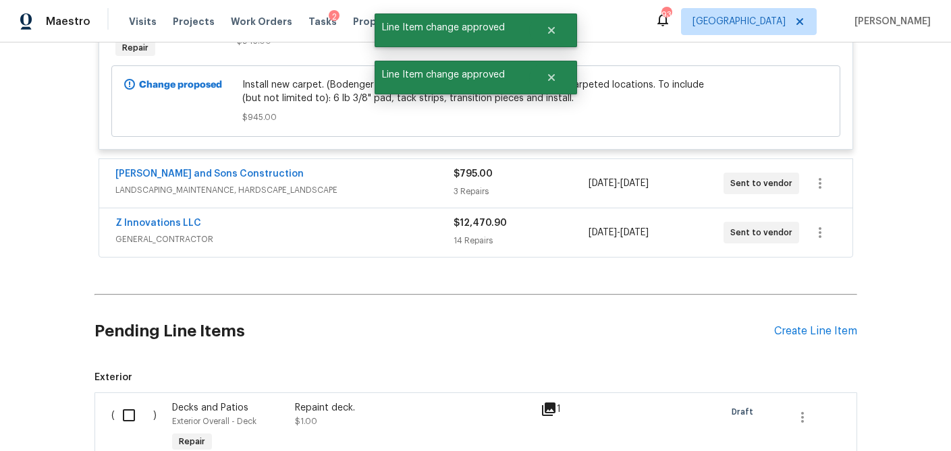
scroll to position [570, 0]
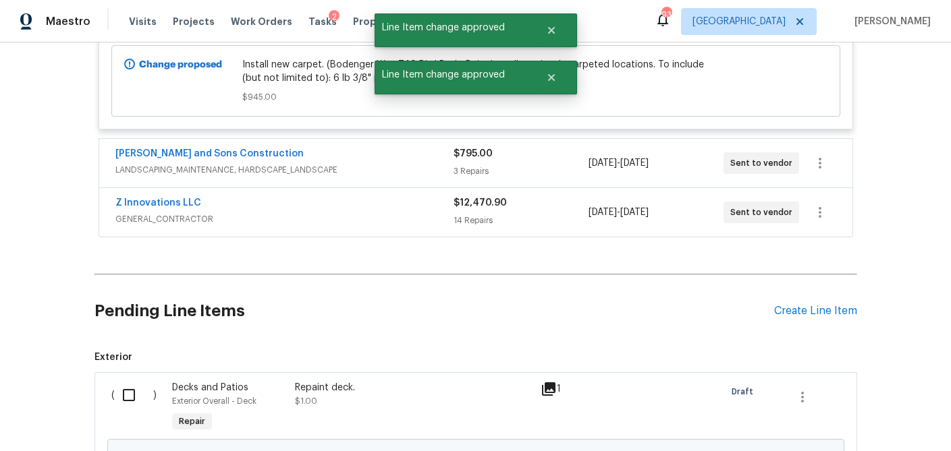
click at [513, 177] on div "3 Repairs" at bounding box center [520, 171] width 135 height 13
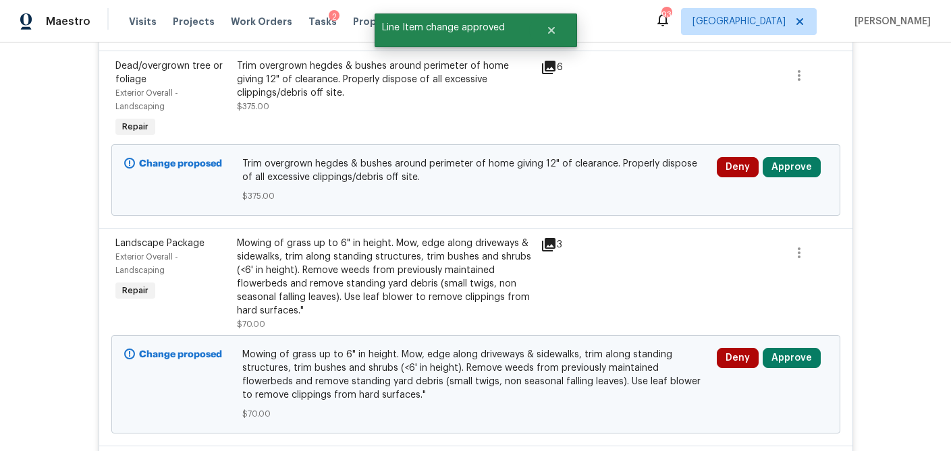
scroll to position [734, 0]
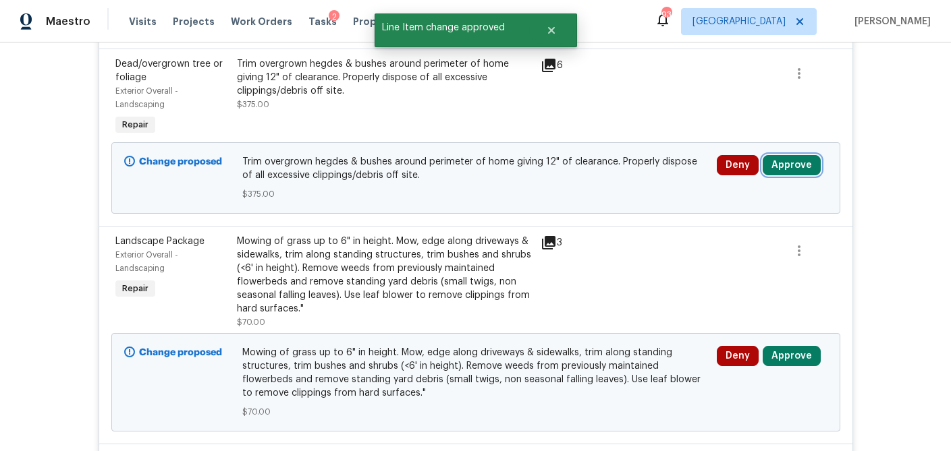
click at [801, 170] on button "Approve" at bounding box center [791, 165] width 58 height 20
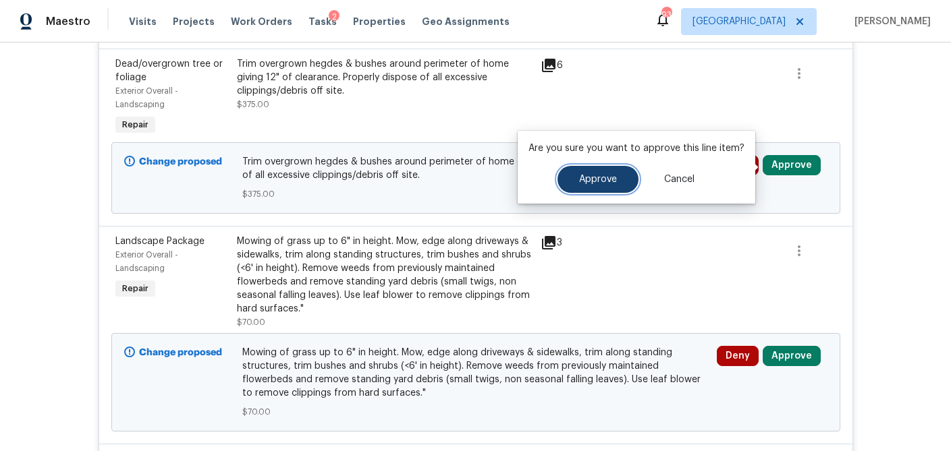
click at [611, 181] on span "Approve" at bounding box center [598, 180] width 38 height 10
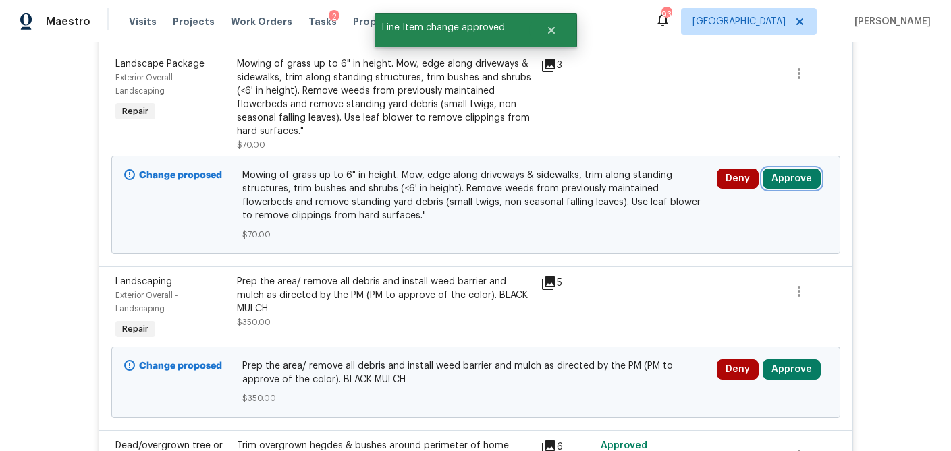
drag, startPoint x: 808, startPoint y: 186, endPoint x: 771, endPoint y: 185, distance: 36.4
click at [808, 186] on button "Approve" at bounding box center [791, 179] width 58 height 20
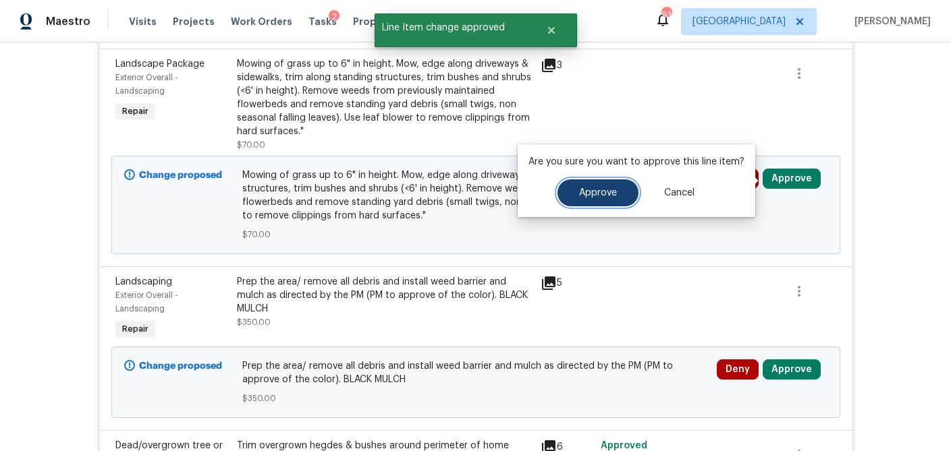
click at [618, 191] on button "Approve" at bounding box center [597, 192] width 81 height 27
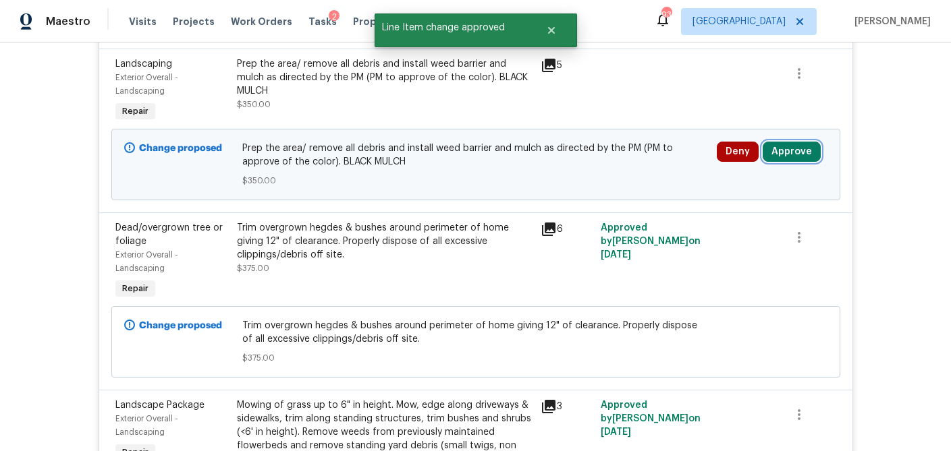
click at [808, 155] on button "Approve" at bounding box center [791, 152] width 58 height 20
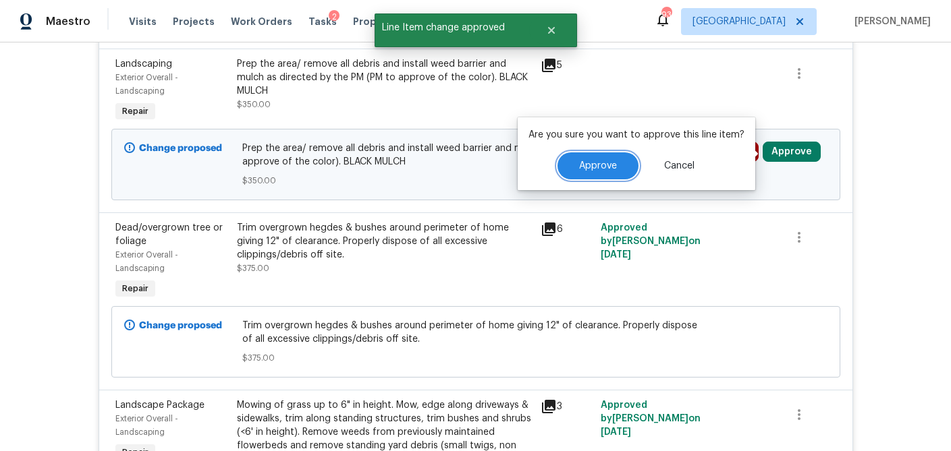
click at [611, 167] on span "Approve" at bounding box center [598, 166] width 38 height 10
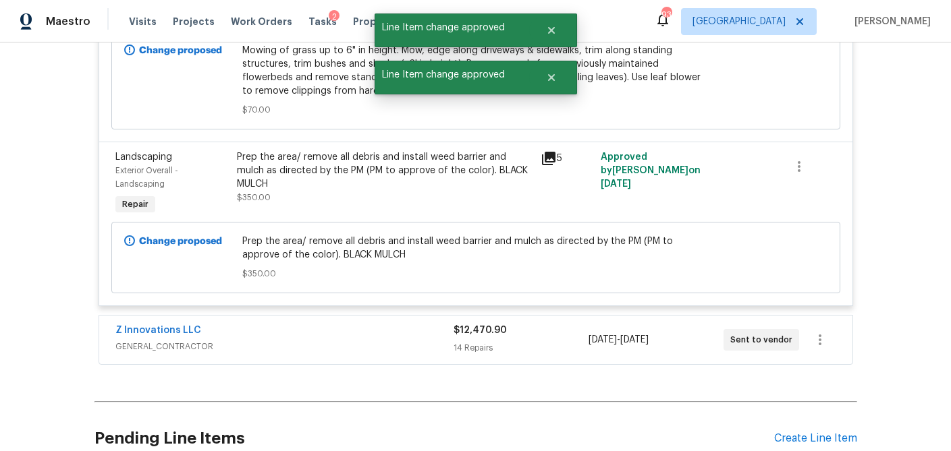
scroll to position [1115, 0]
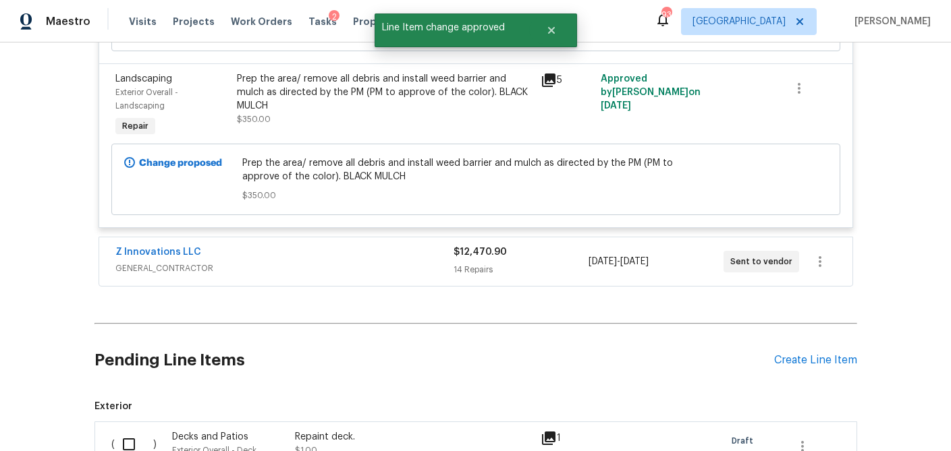
click at [523, 258] on div "$12,470.90" at bounding box center [520, 252] width 135 height 13
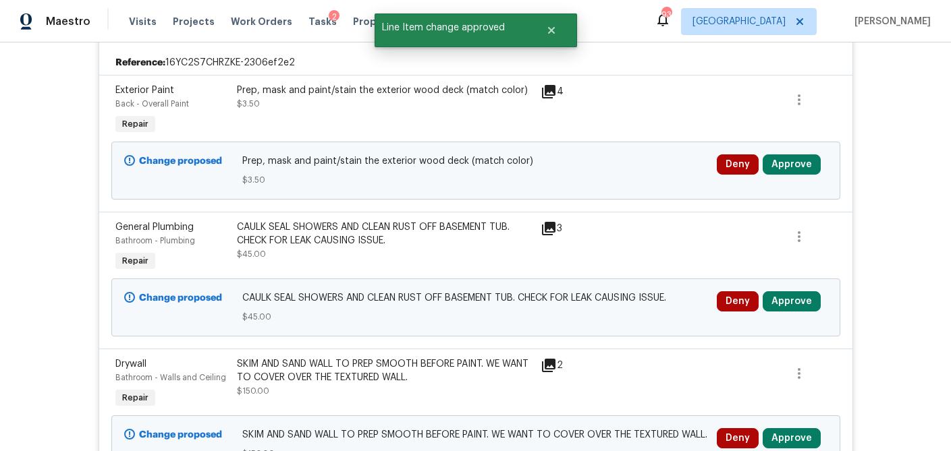
scroll to position [1354, 0]
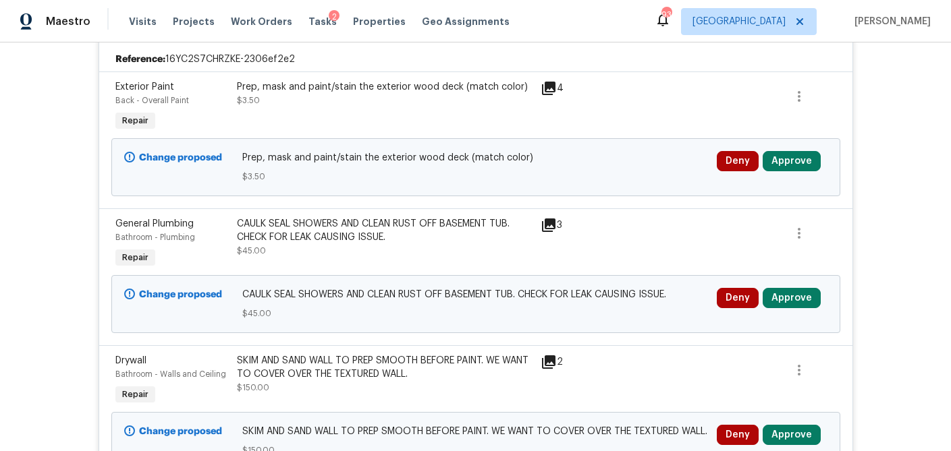
click at [547, 93] on icon at bounding box center [548, 88] width 16 height 16
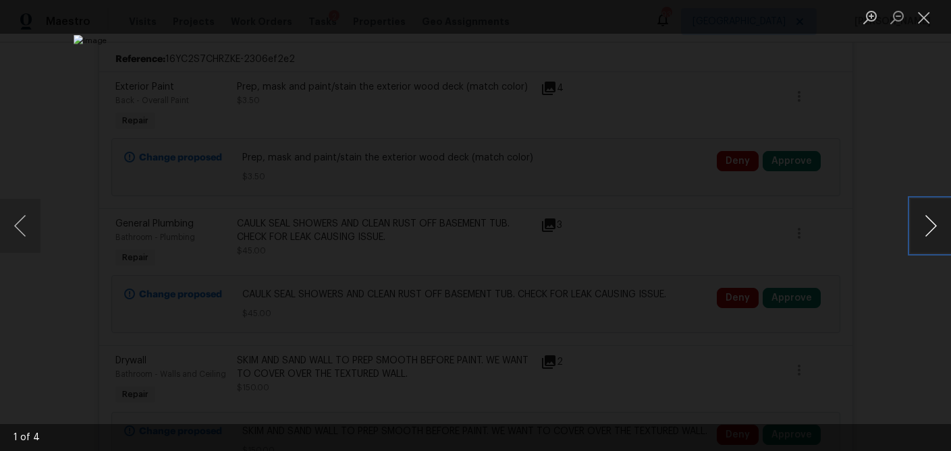
click at [924, 222] on button "Next image" at bounding box center [930, 226] width 40 height 54
click at [926, 16] on button "Close lightbox" at bounding box center [923, 17] width 27 height 24
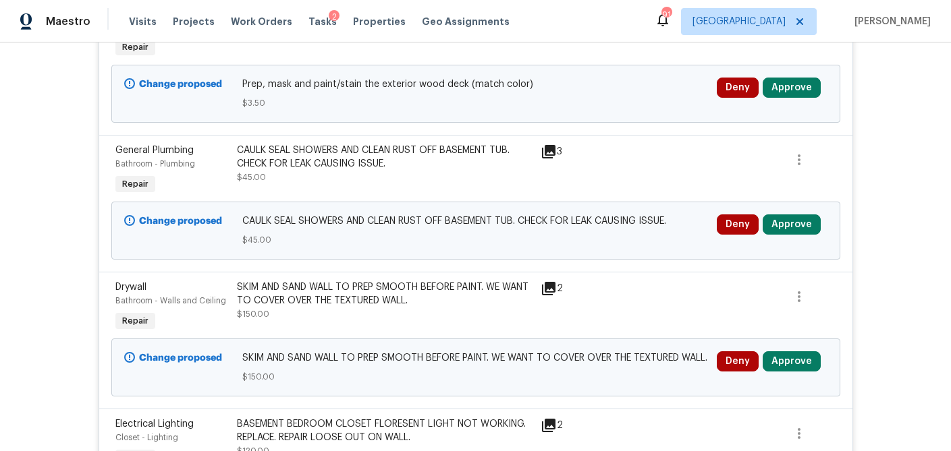
scroll to position [1430, 0]
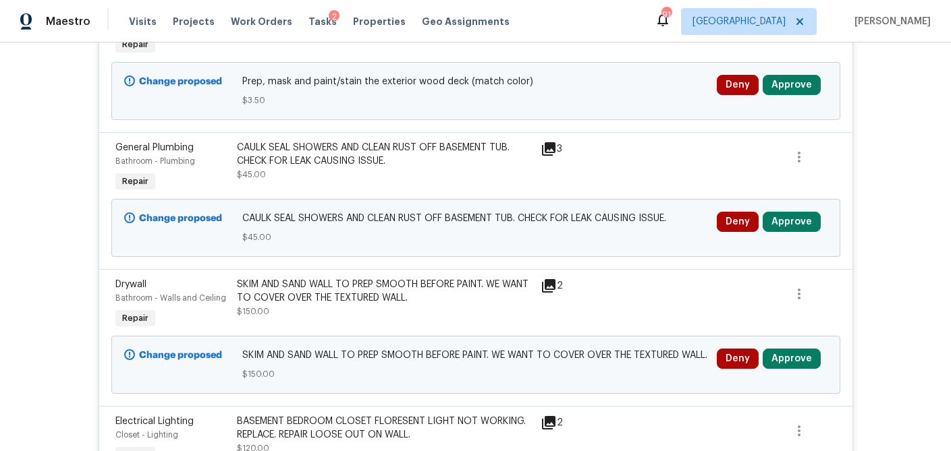
click at [550, 155] on icon at bounding box center [548, 148] width 13 height 13
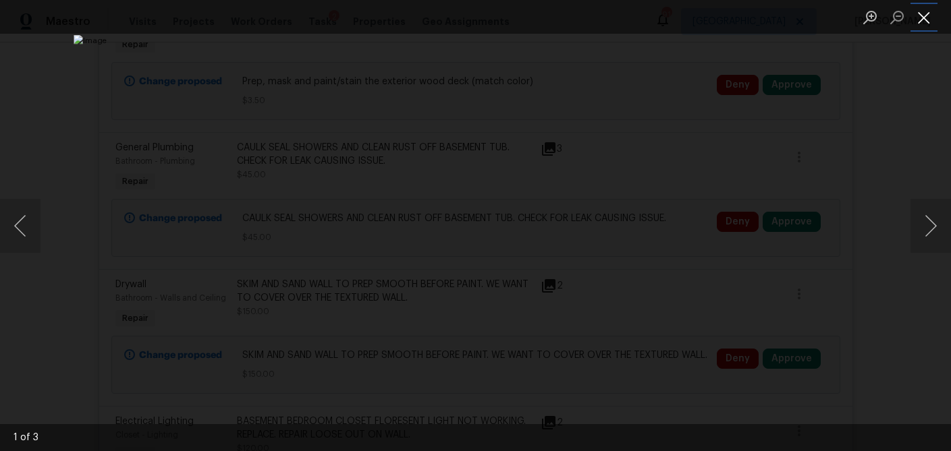
click at [920, 24] on button "Close lightbox" at bounding box center [923, 17] width 27 height 24
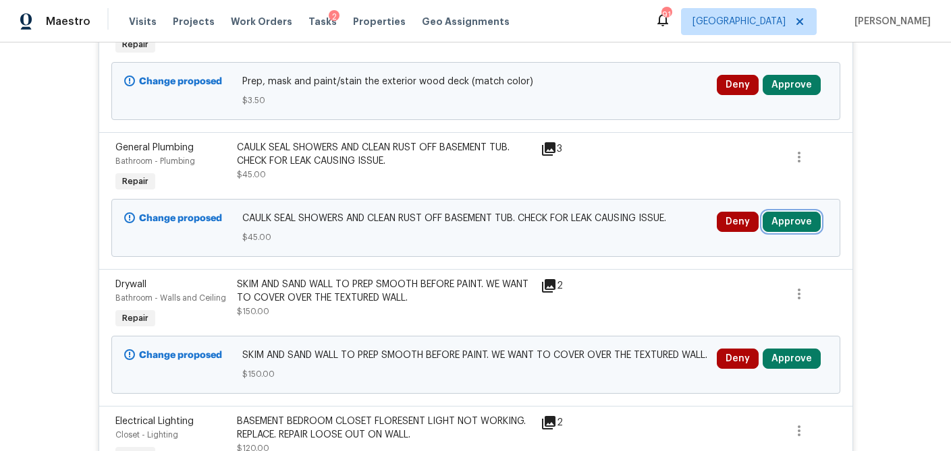
click at [789, 230] on button "Approve" at bounding box center [791, 222] width 58 height 20
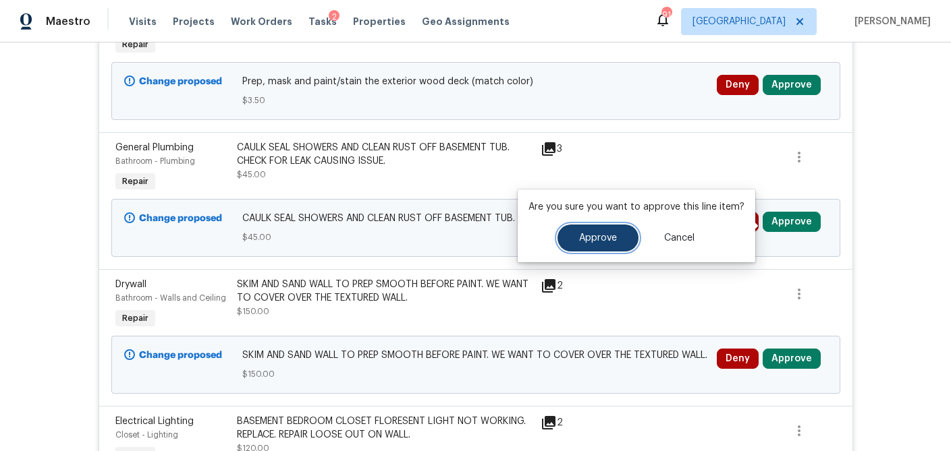
click at [600, 237] on span "Approve" at bounding box center [598, 238] width 38 height 10
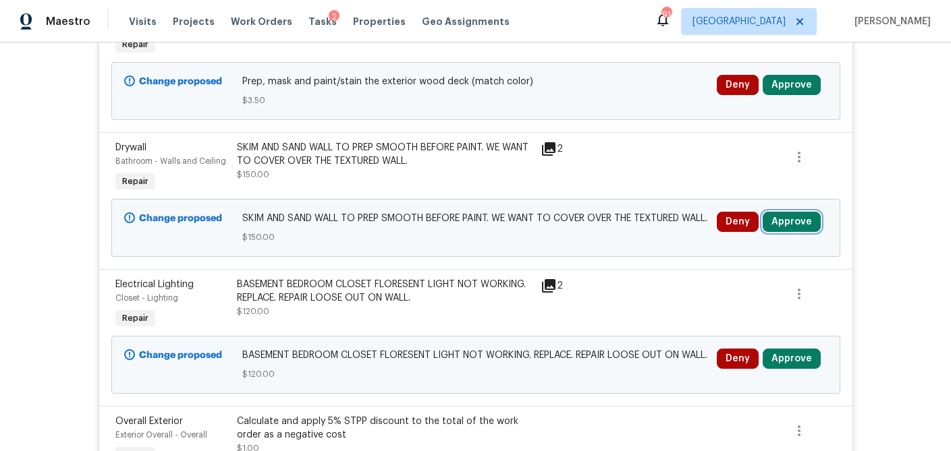
click at [791, 229] on button "Approve" at bounding box center [791, 222] width 58 height 20
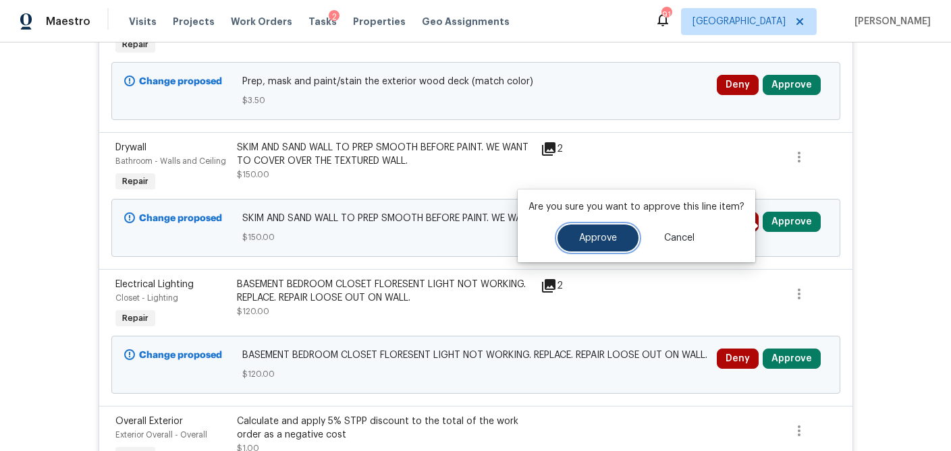
click at [616, 244] on button "Approve" at bounding box center [597, 238] width 81 height 27
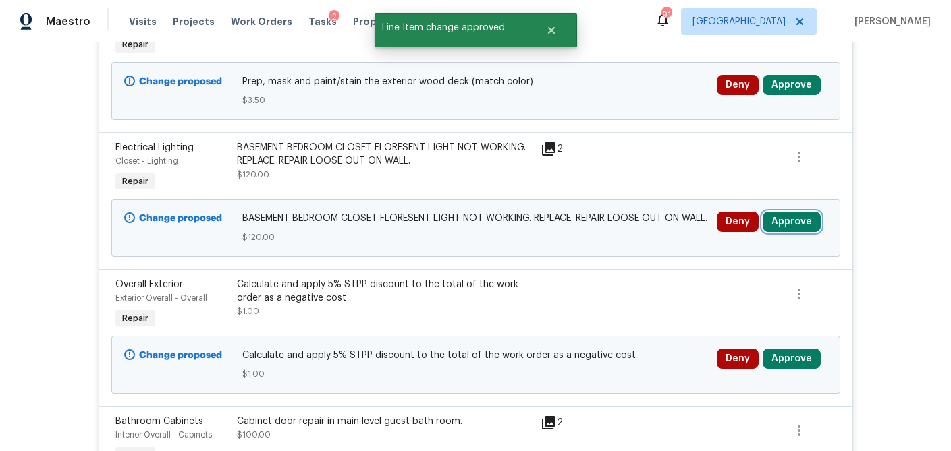
click at [793, 225] on button "Approve" at bounding box center [791, 222] width 58 height 20
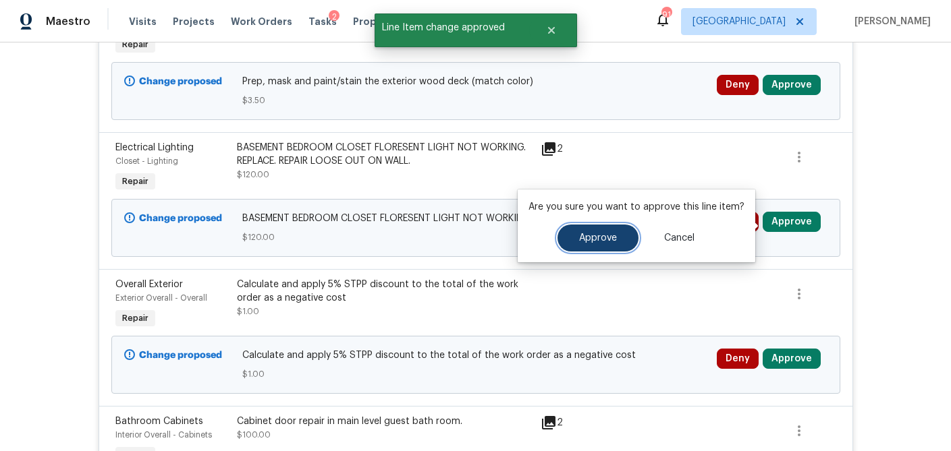
click at [607, 231] on button "Approve" at bounding box center [597, 238] width 81 height 27
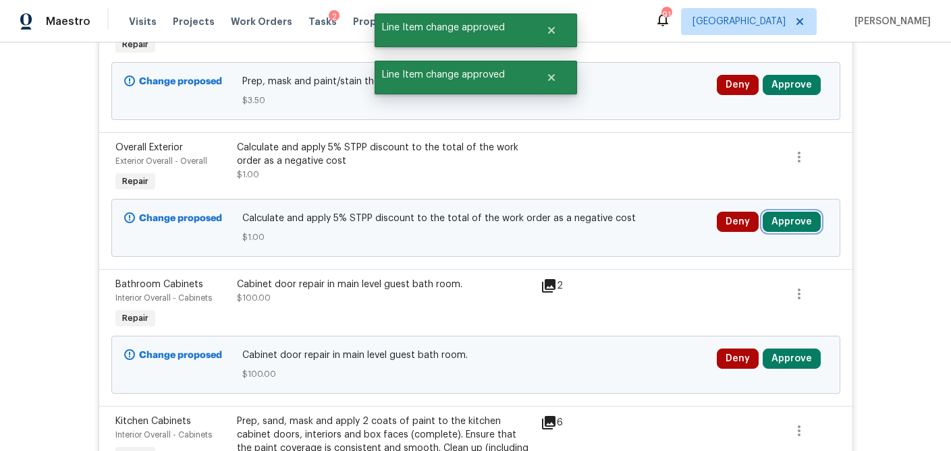
click at [795, 223] on button "Approve" at bounding box center [791, 222] width 58 height 20
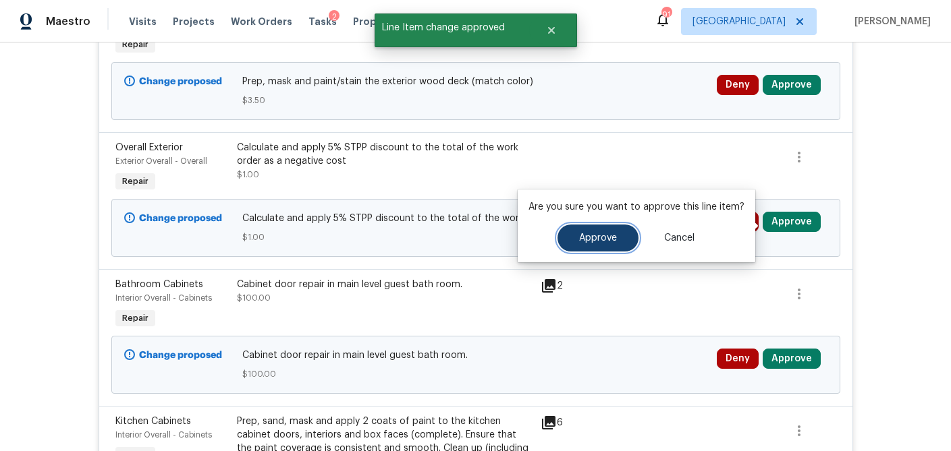
click at [594, 237] on span "Approve" at bounding box center [598, 238] width 38 height 10
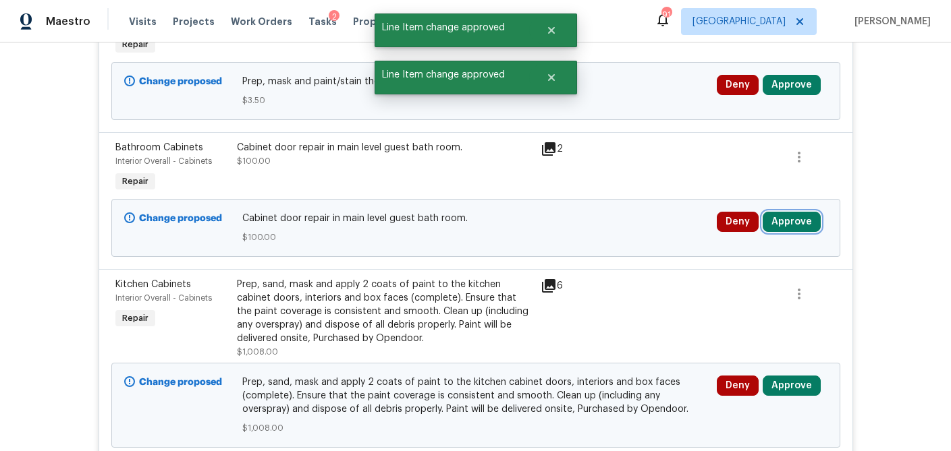
click at [793, 229] on button "Approve" at bounding box center [791, 222] width 58 height 20
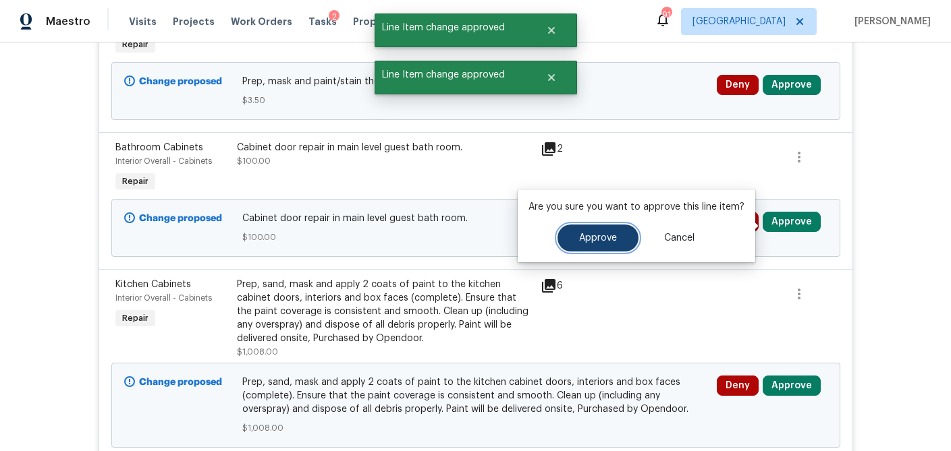
click at [599, 244] on button "Approve" at bounding box center [597, 238] width 81 height 27
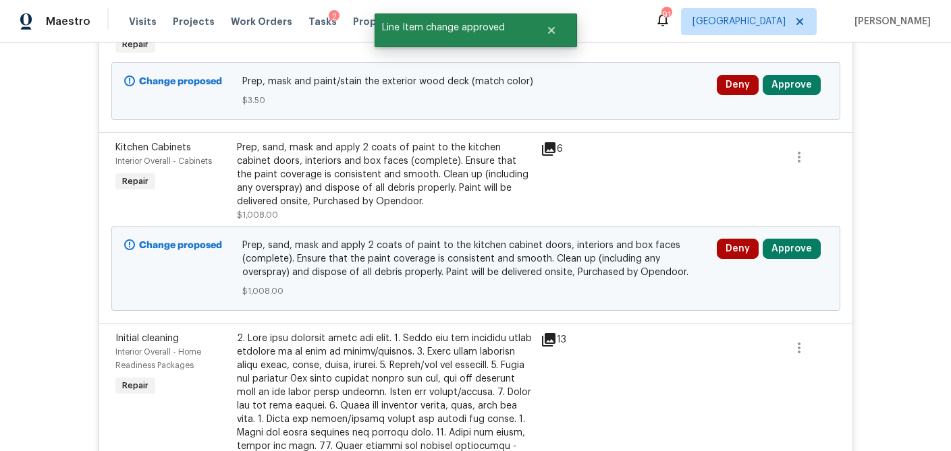
click at [553, 151] on icon at bounding box center [548, 148] width 13 height 13
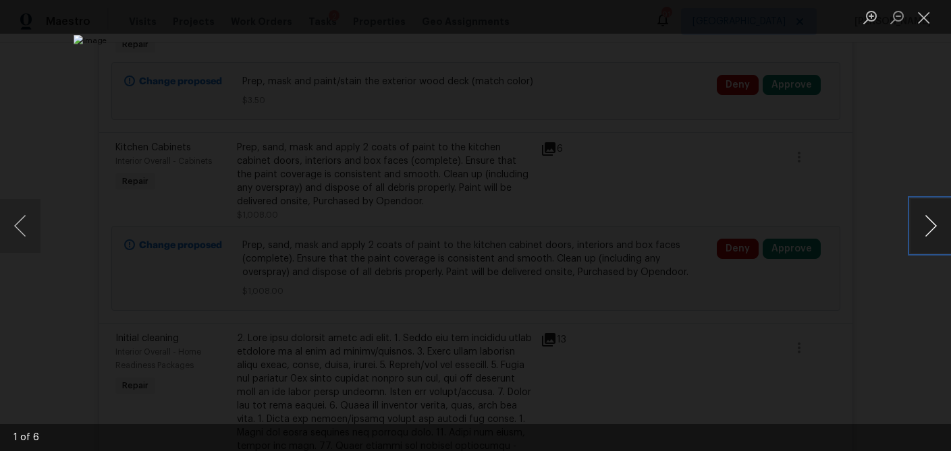
click at [926, 225] on button "Next image" at bounding box center [930, 226] width 40 height 54
click at [917, 25] on button "Close lightbox" at bounding box center [923, 17] width 27 height 24
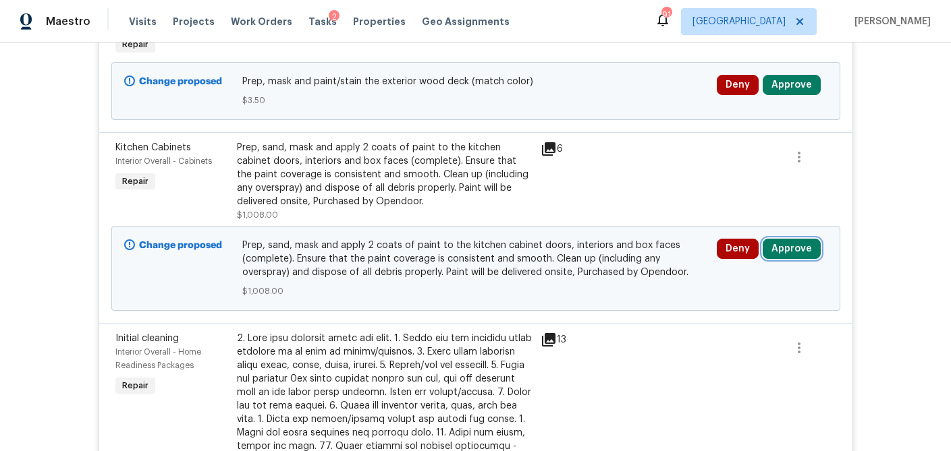
click at [781, 253] on button "Approve" at bounding box center [791, 249] width 58 height 20
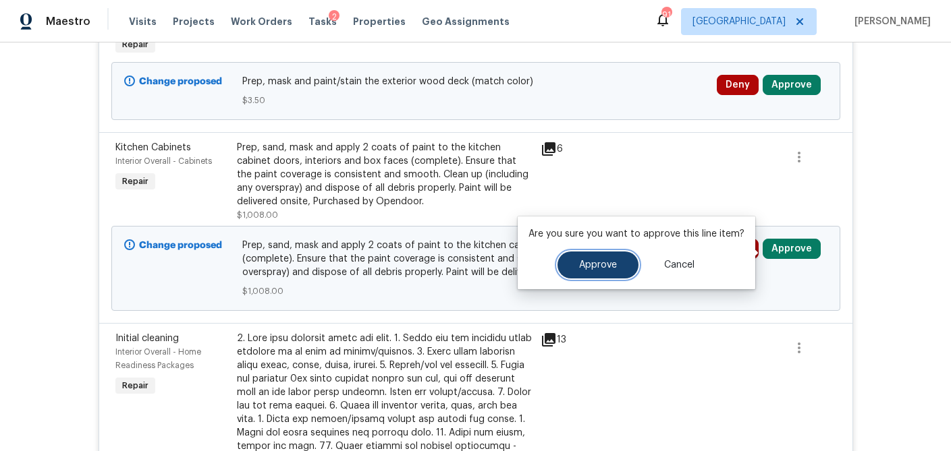
click at [611, 260] on span "Approve" at bounding box center [598, 265] width 38 height 10
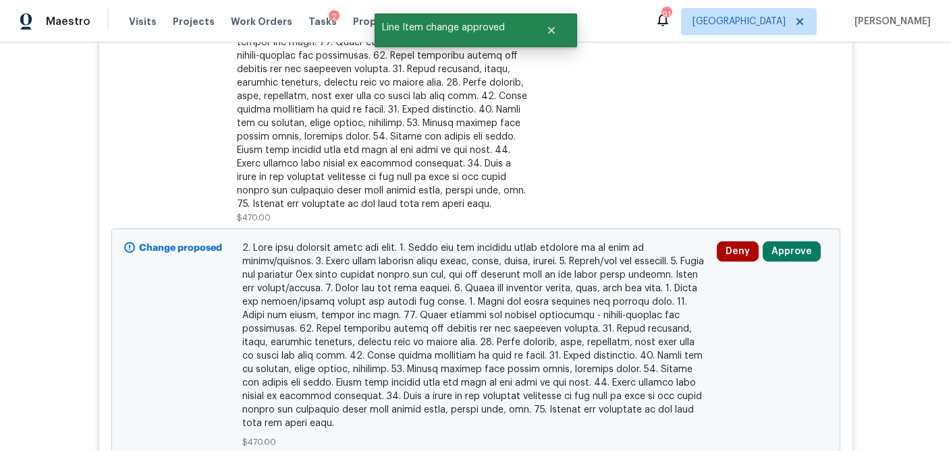
scroll to position [1647, 0]
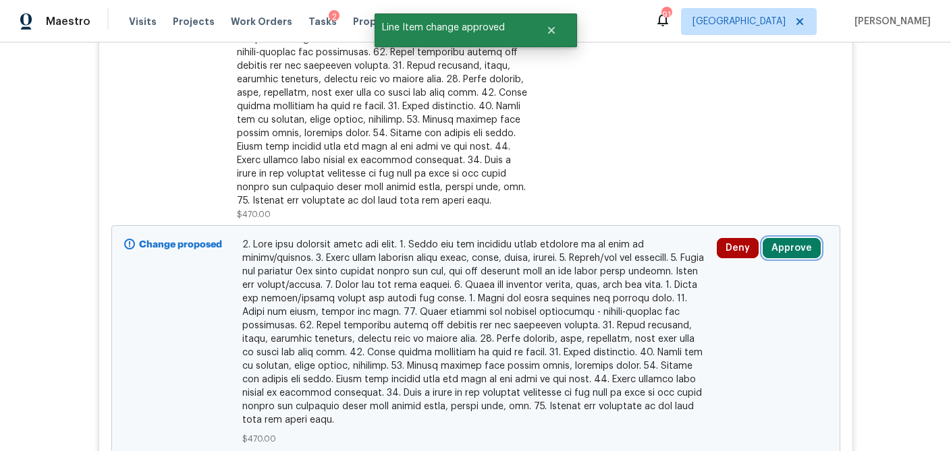
drag, startPoint x: 796, startPoint y: 248, endPoint x: 777, endPoint y: 250, distance: 19.1
click at [796, 248] on button "Approve" at bounding box center [791, 248] width 58 height 20
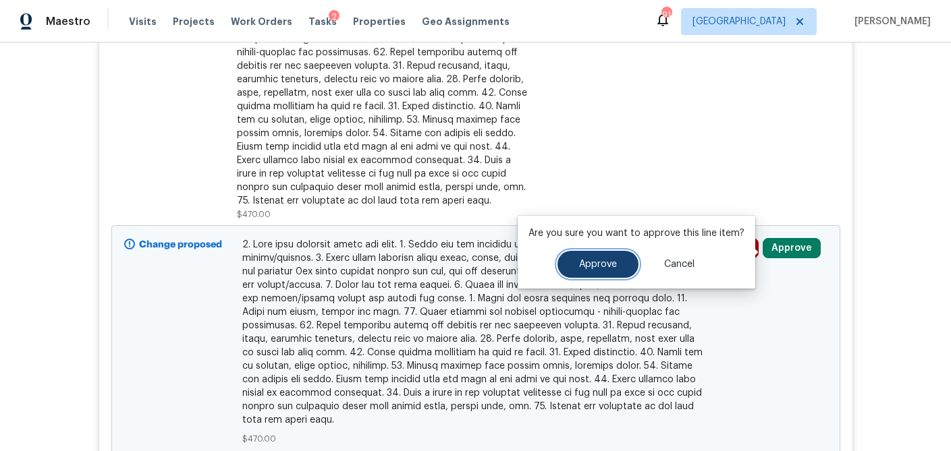
click at [602, 272] on button "Approve" at bounding box center [597, 264] width 81 height 27
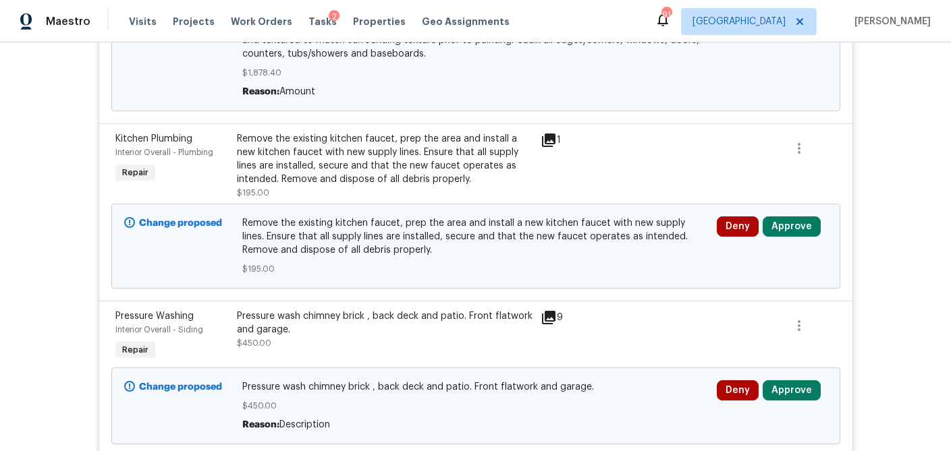
scroll to position [2005, 0]
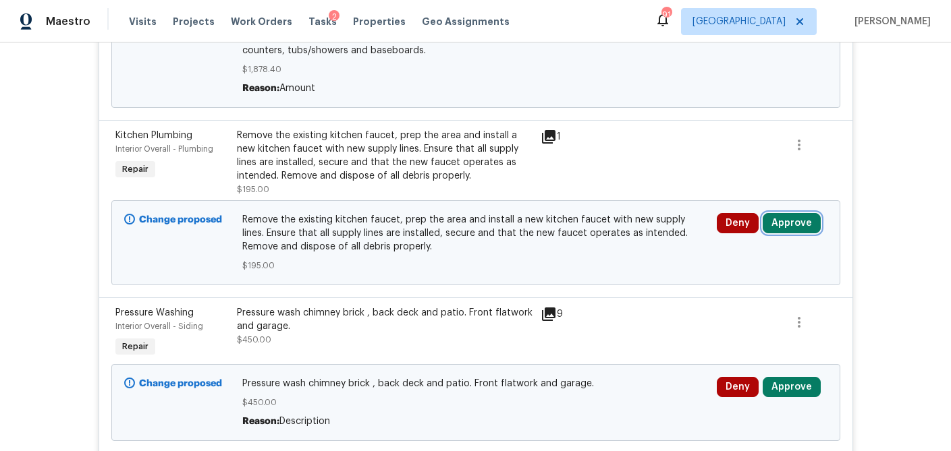
click at [791, 230] on button "Approve" at bounding box center [791, 223] width 58 height 20
click at [548, 144] on icon at bounding box center [548, 136] width 13 height 13
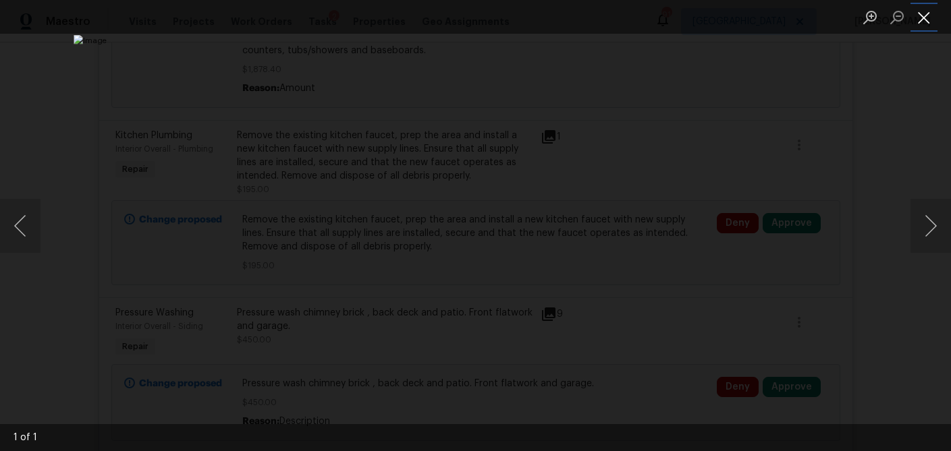
click at [921, 27] on button "Close lightbox" at bounding box center [923, 17] width 27 height 24
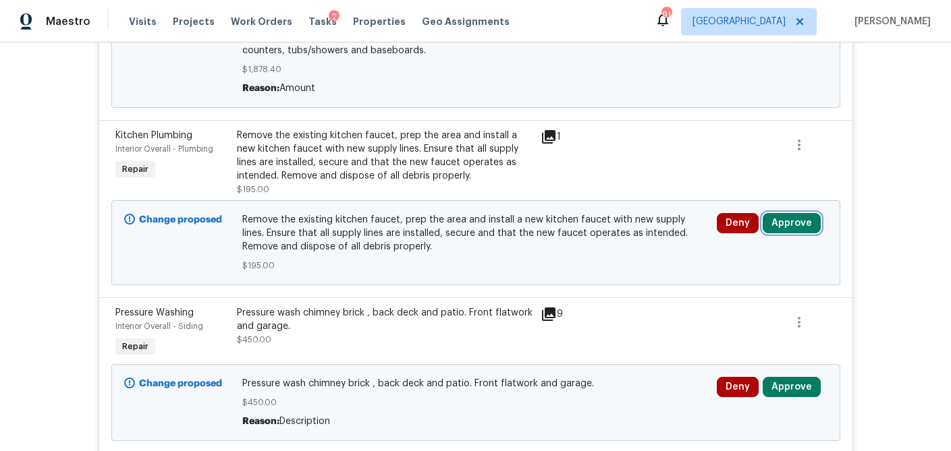
click at [789, 221] on button "Approve" at bounding box center [791, 223] width 58 height 20
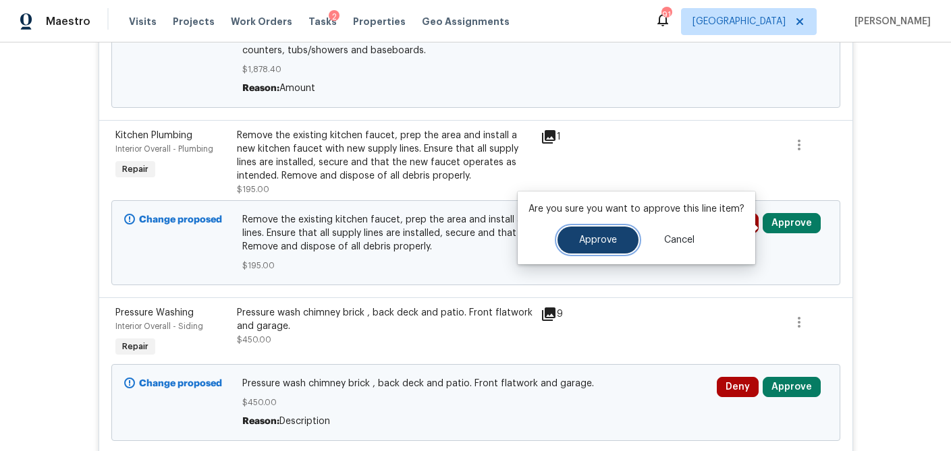
click at [585, 246] on button "Approve" at bounding box center [597, 240] width 81 height 27
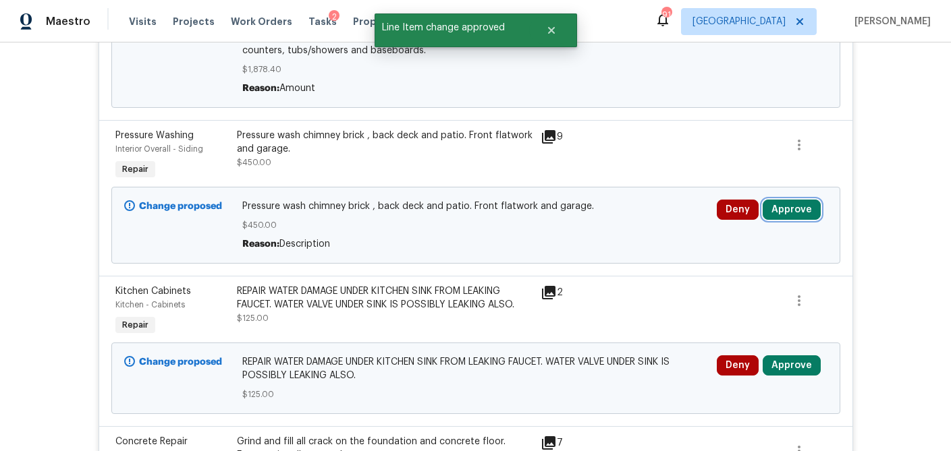
click at [810, 211] on button "Approve" at bounding box center [791, 210] width 58 height 20
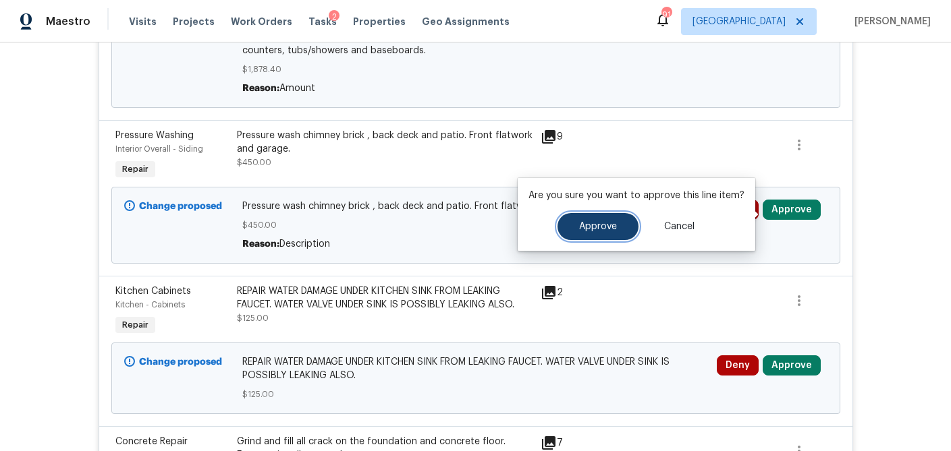
click at [608, 231] on span "Approve" at bounding box center [598, 227] width 38 height 10
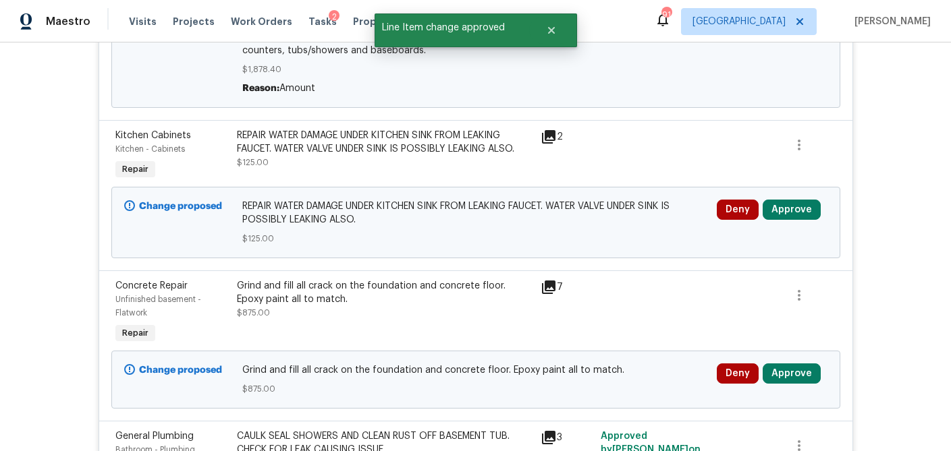
click at [549, 140] on icon at bounding box center [548, 136] width 13 height 13
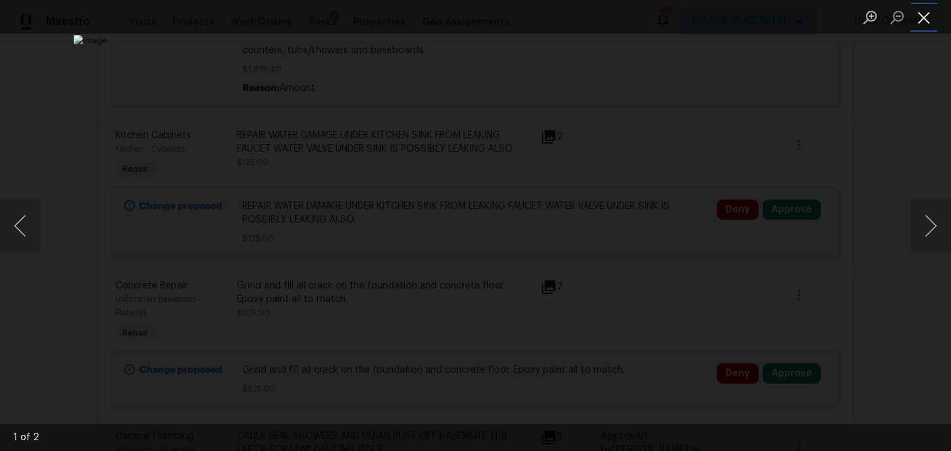
click at [930, 24] on button "Close lightbox" at bounding box center [923, 17] width 27 height 24
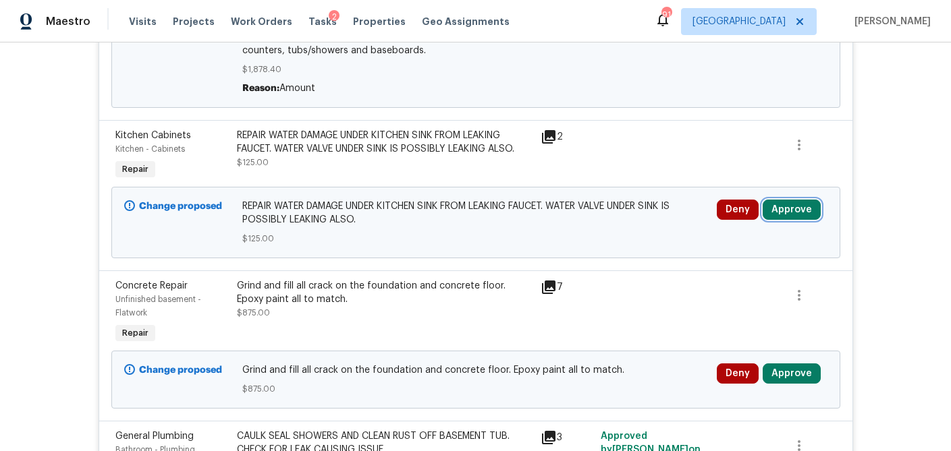
click at [784, 206] on button "Approve" at bounding box center [791, 210] width 58 height 20
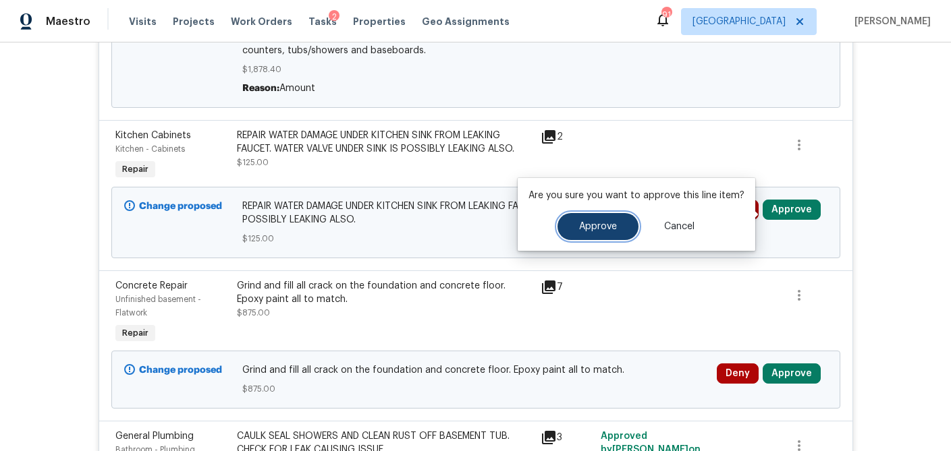
click at [604, 227] on span "Approve" at bounding box center [598, 227] width 38 height 10
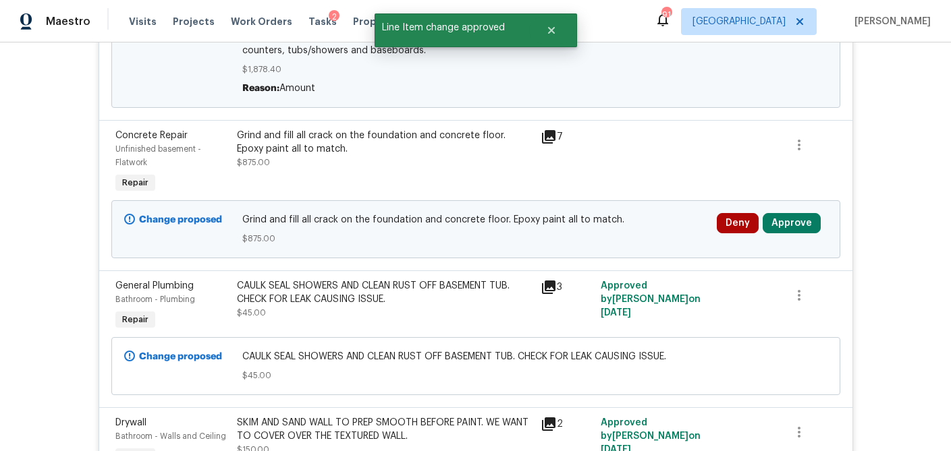
click at [553, 138] on icon at bounding box center [548, 136] width 13 height 13
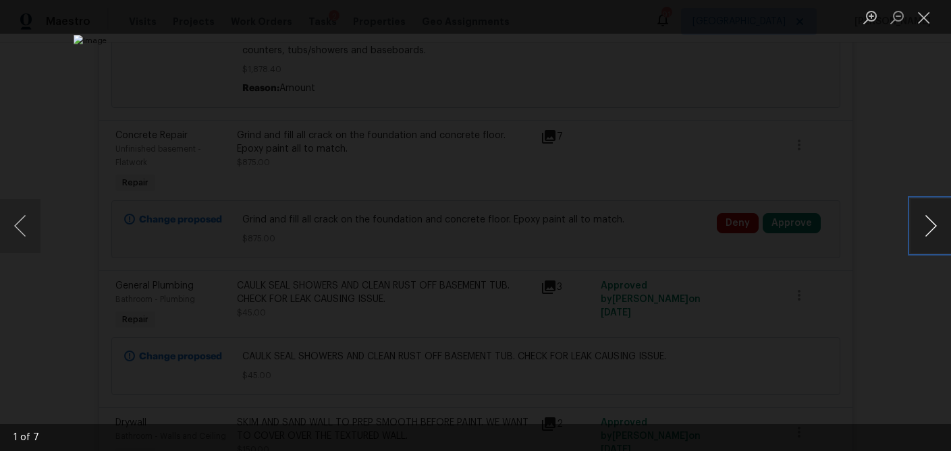
click at [930, 220] on button "Next image" at bounding box center [930, 226] width 40 height 54
click at [927, 25] on button "Close lightbox" at bounding box center [923, 17] width 27 height 24
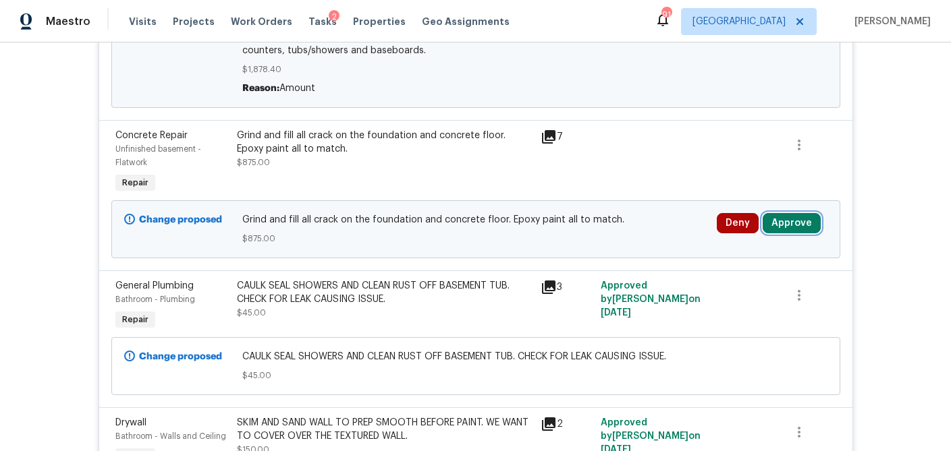
click at [793, 229] on button "Approve" at bounding box center [791, 223] width 58 height 20
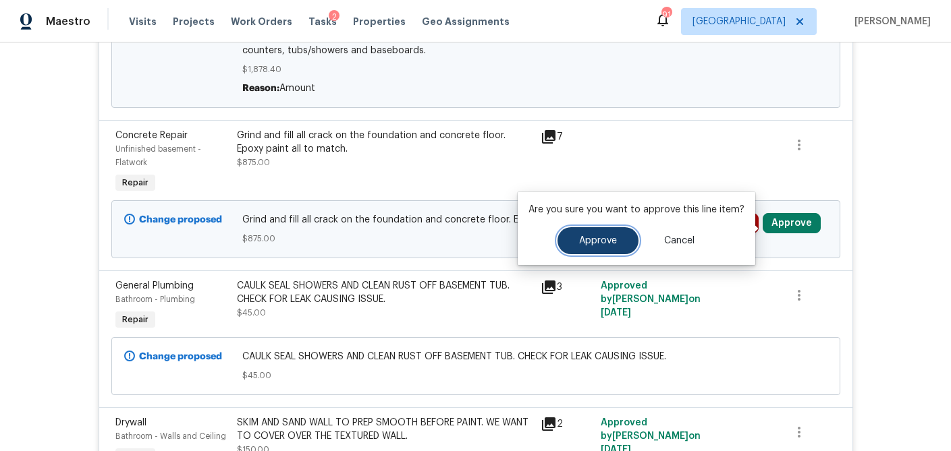
click at [601, 247] on button "Approve" at bounding box center [597, 240] width 81 height 27
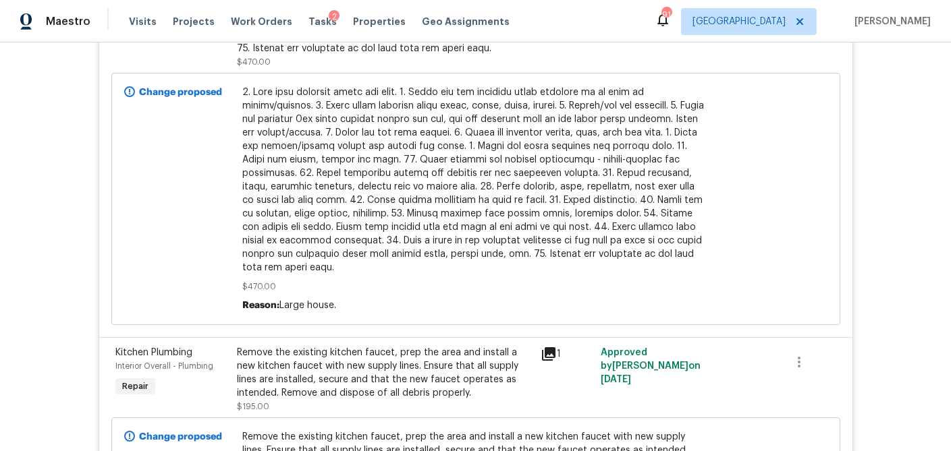
scroll to position [3234, 0]
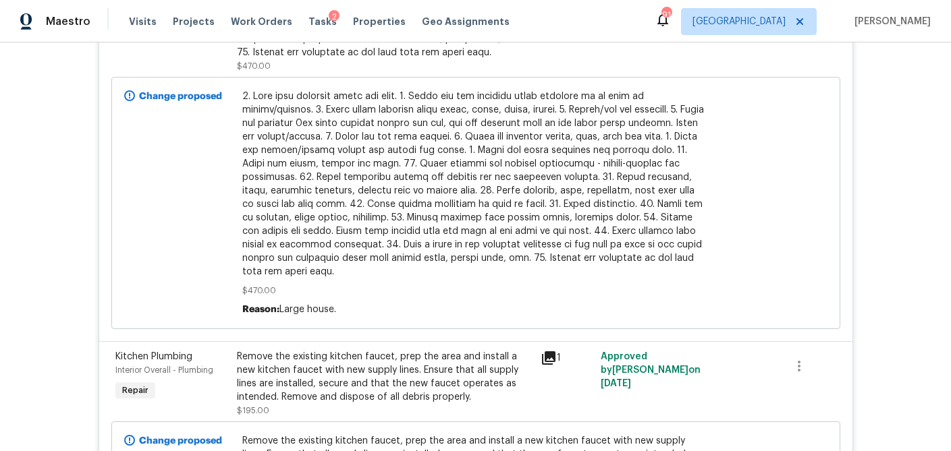
click at [559, 249] on span at bounding box center [475, 184] width 466 height 189
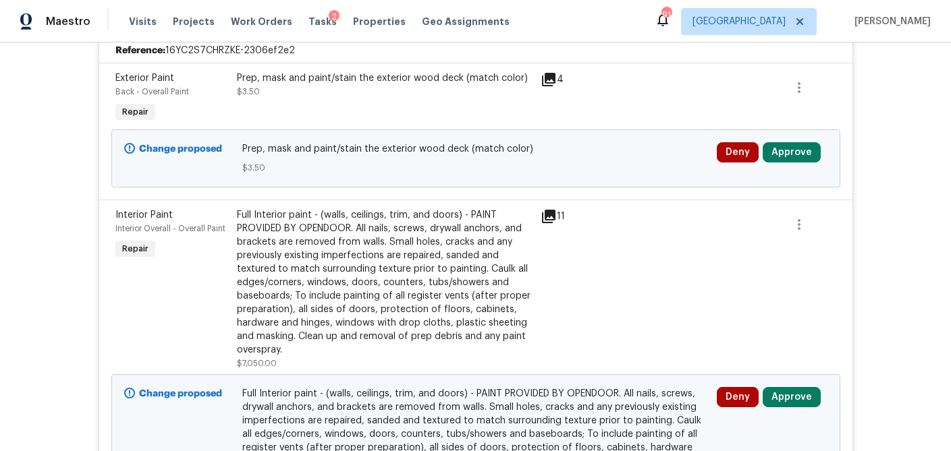
scroll to position [1363, 0]
click at [549, 219] on icon at bounding box center [548, 215] width 13 height 13
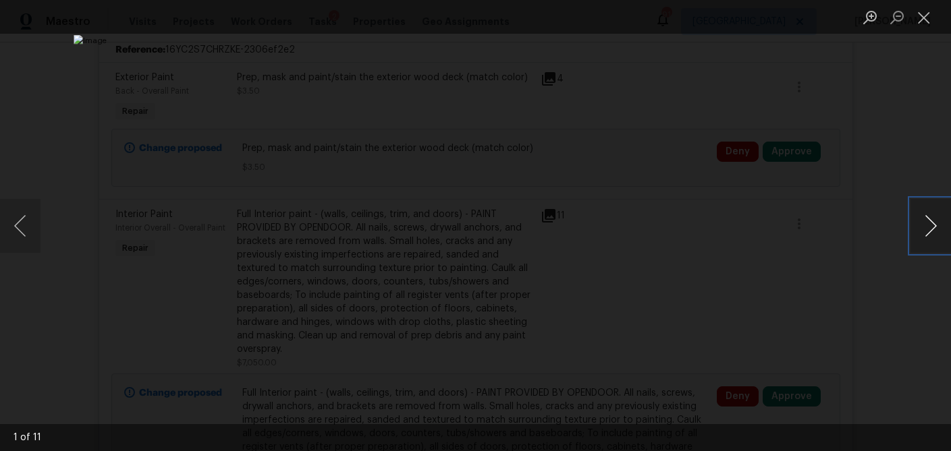
click at [928, 228] on button "Next image" at bounding box center [930, 226] width 40 height 54
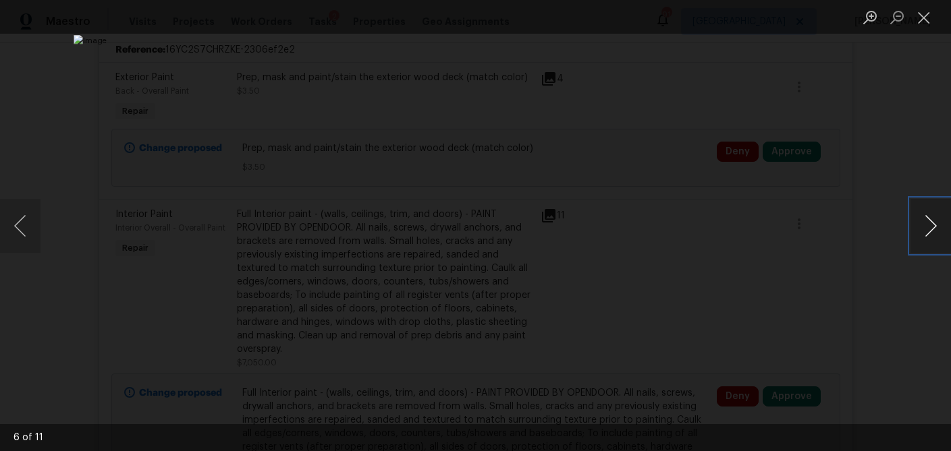
click at [928, 228] on button "Next image" at bounding box center [930, 226] width 40 height 54
click at [921, 231] on button "Next image" at bounding box center [930, 226] width 40 height 54
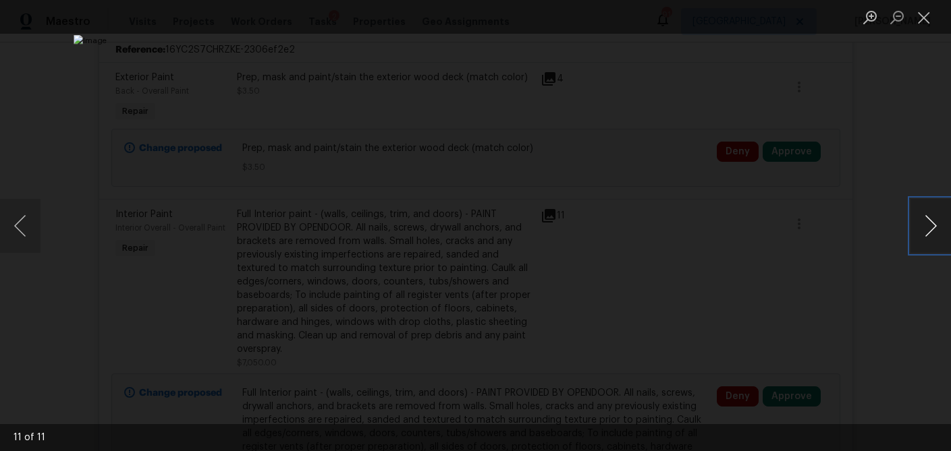
click at [917, 227] on button "Next image" at bounding box center [930, 226] width 40 height 54
click at [918, 226] on button "Next image" at bounding box center [930, 226] width 40 height 54
click at [926, 21] on button "Close lightbox" at bounding box center [923, 17] width 27 height 24
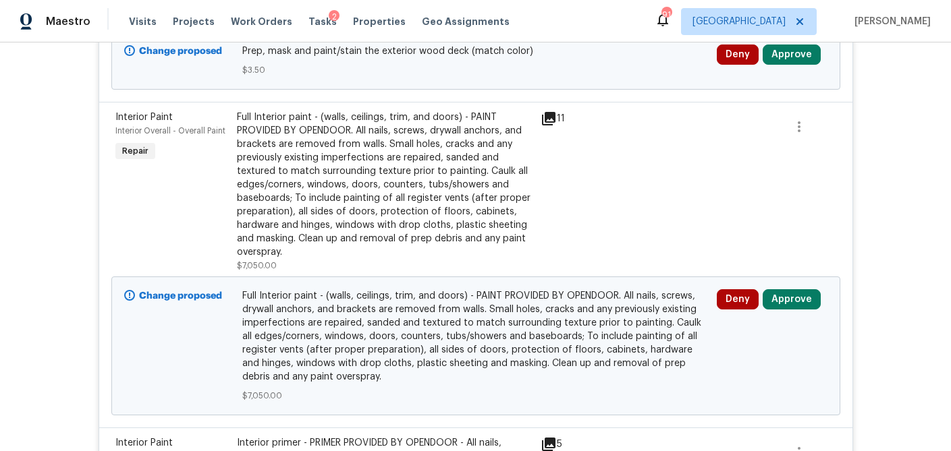
scroll to position [1462, 0]
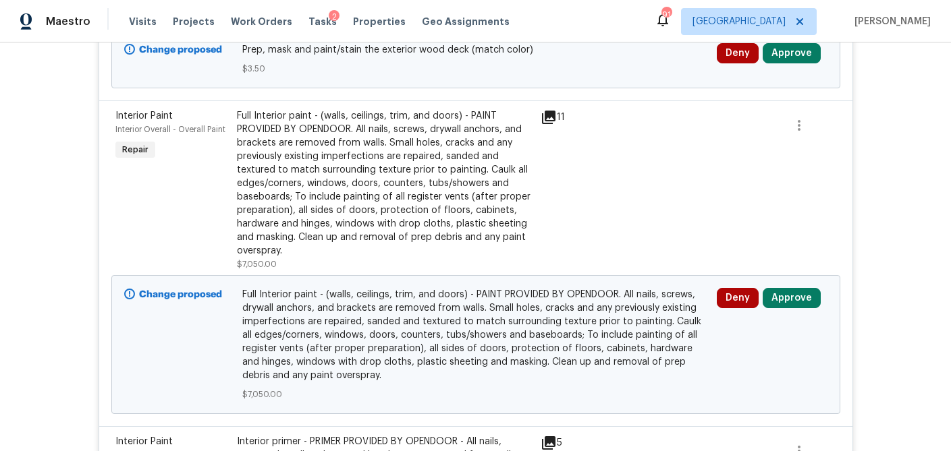
click at [418, 198] on div "Full Interior paint - (walls, ceilings, trim, and doors) - PAINT PROVIDED BY OP…" at bounding box center [384, 183] width 295 height 148
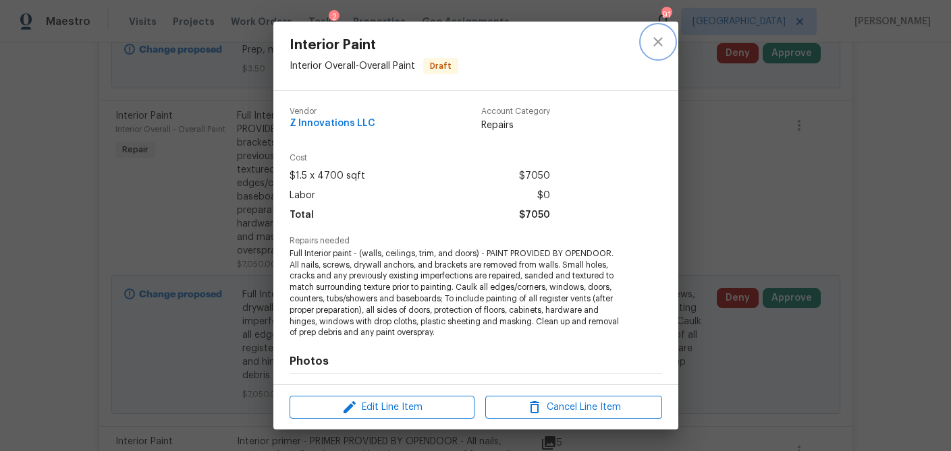
click at [660, 42] on icon "close" at bounding box center [658, 42] width 16 height 16
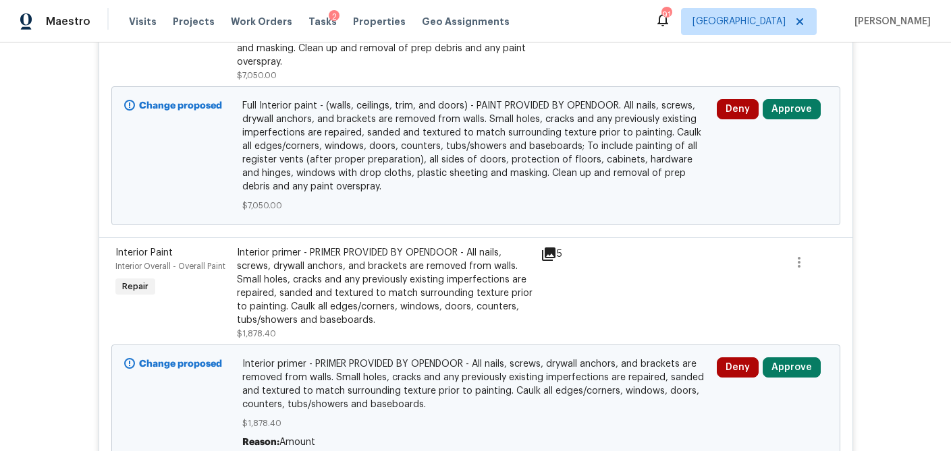
scroll to position [1654, 0]
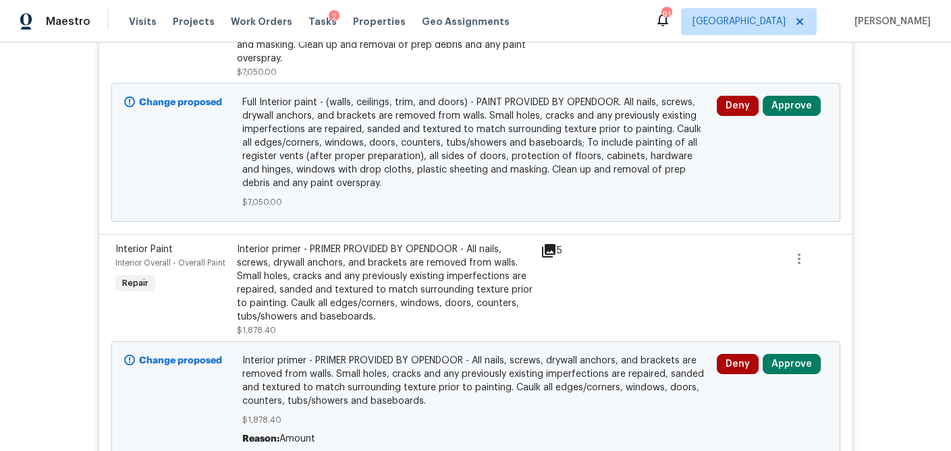
click at [414, 269] on div "Interior primer - PRIMER PROVIDED BY OPENDOOR - All nails, screws, drywall anch…" at bounding box center [384, 283] width 295 height 81
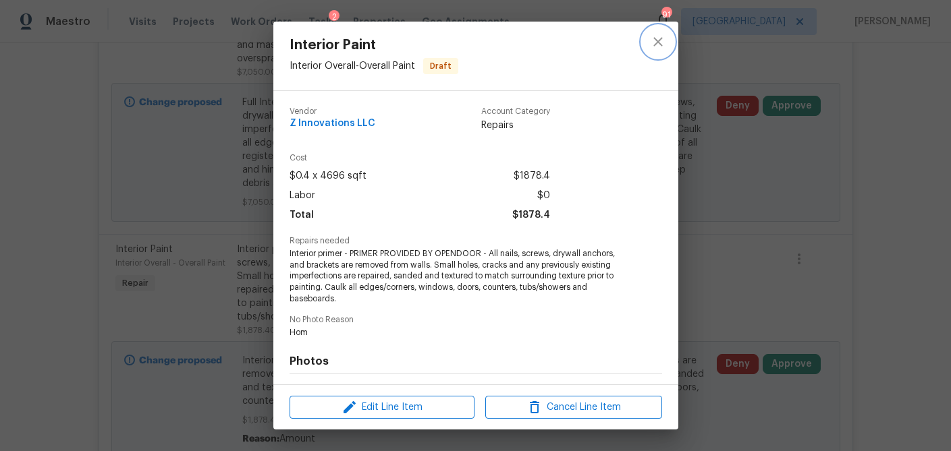
click at [652, 40] on icon "close" at bounding box center [658, 42] width 16 height 16
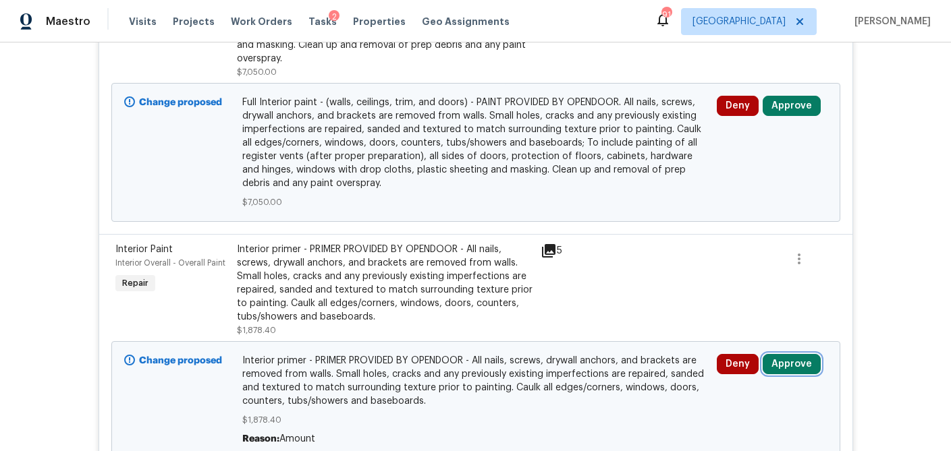
click at [778, 368] on button "Approve" at bounding box center [791, 364] width 58 height 20
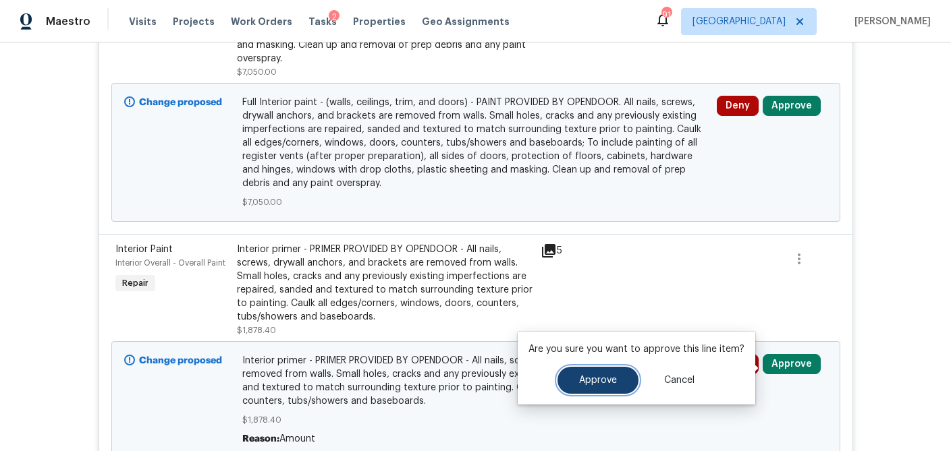
click at [597, 378] on span "Approve" at bounding box center [598, 381] width 38 height 10
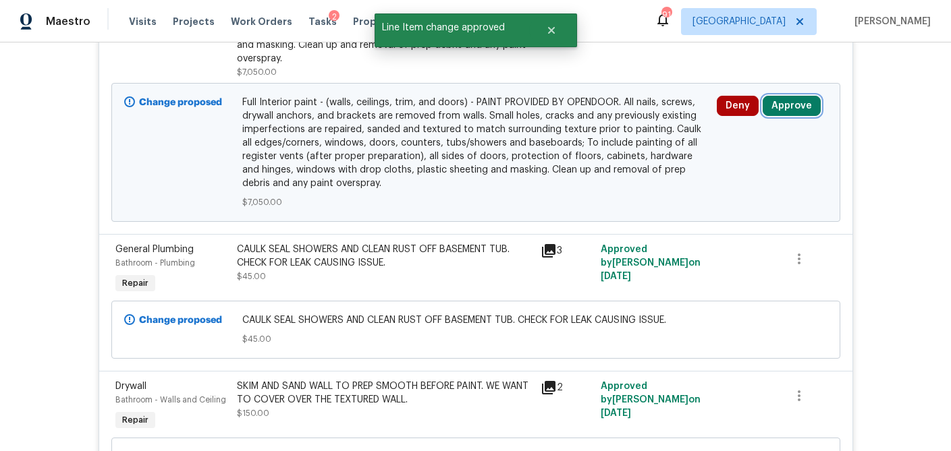
click at [782, 111] on button "Approve" at bounding box center [791, 106] width 58 height 20
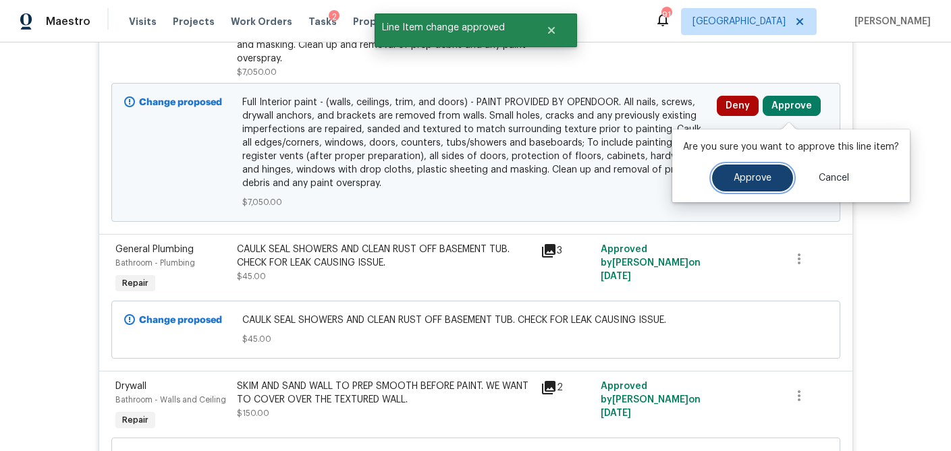
click at [730, 172] on button "Approve" at bounding box center [752, 178] width 81 height 27
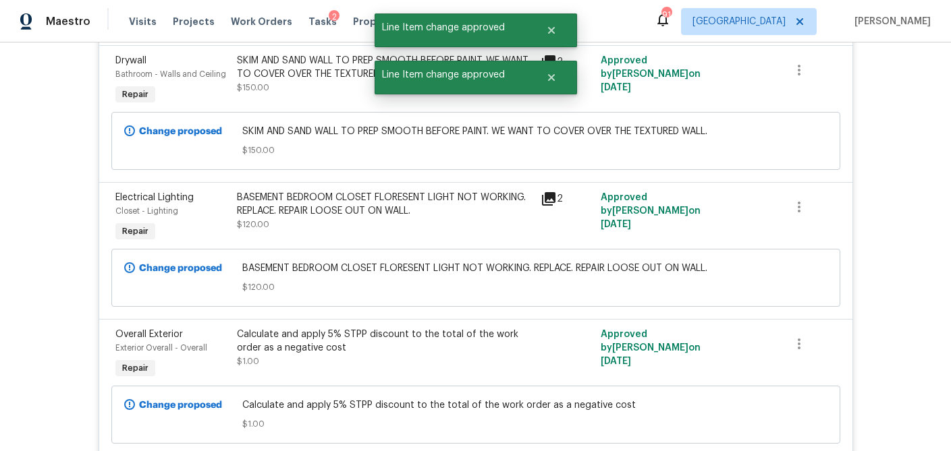
scroll to position [1328, 0]
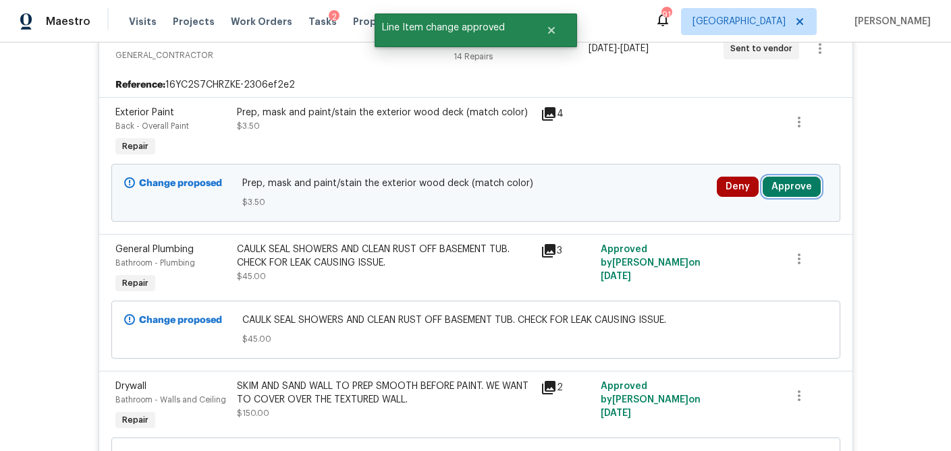
click at [803, 194] on button "Approve" at bounding box center [791, 187] width 58 height 20
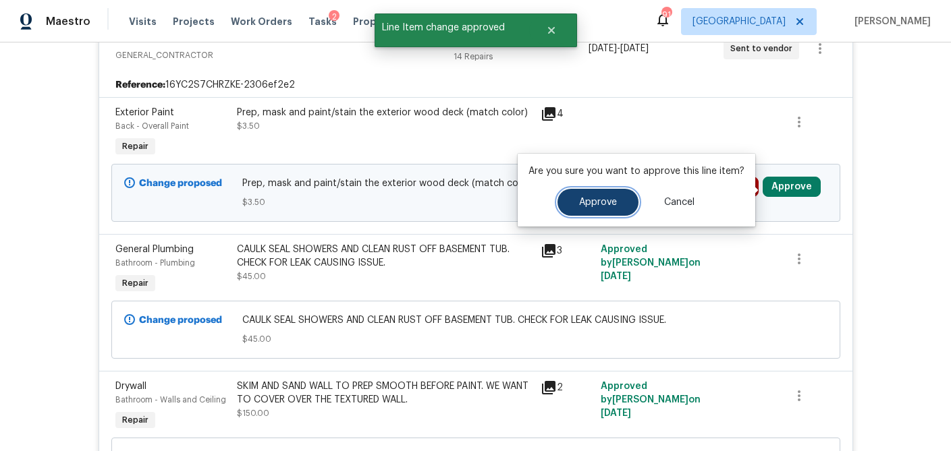
click at [615, 209] on button "Approve" at bounding box center [597, 202] width 81 height 27
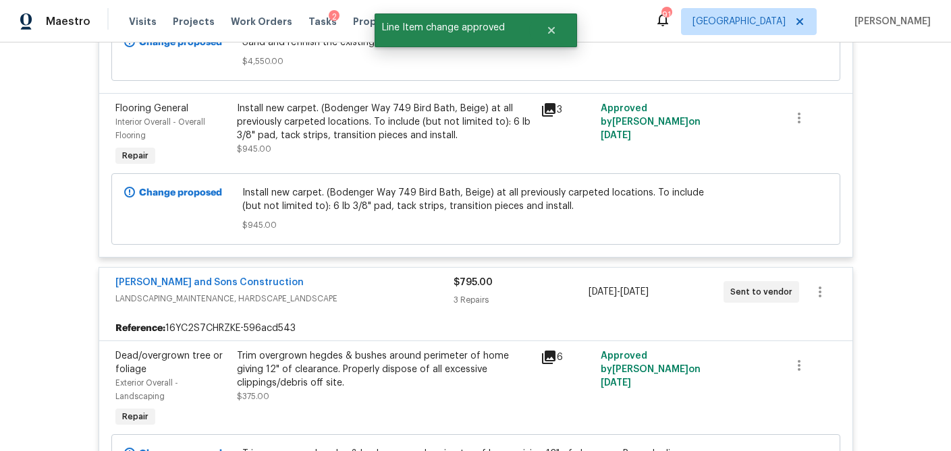
scroll to position [0, 0]
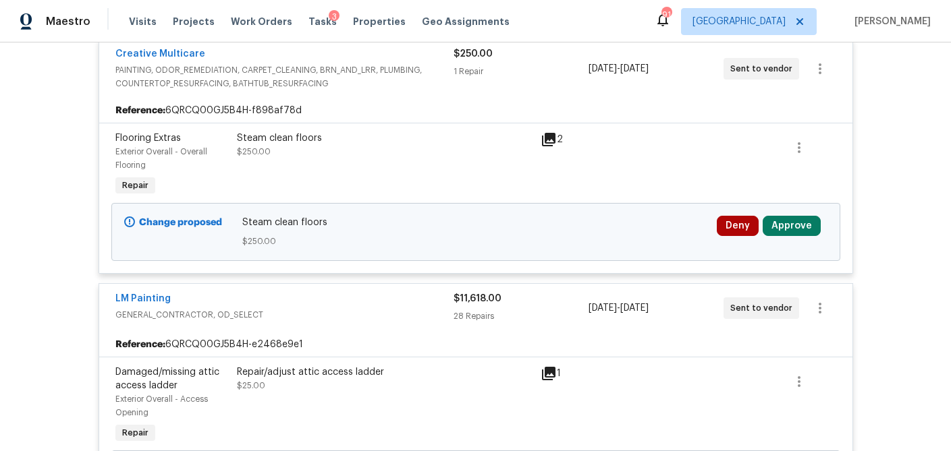
scroll to position [287, 0]
drag, startPoint x: 794, startPoint y: 221, endPoint x: 781, endPoint y: 219, distance: 13.6
click at [794, 221] on button "Approve" at bounding box center [791, 225] width 58 height 20
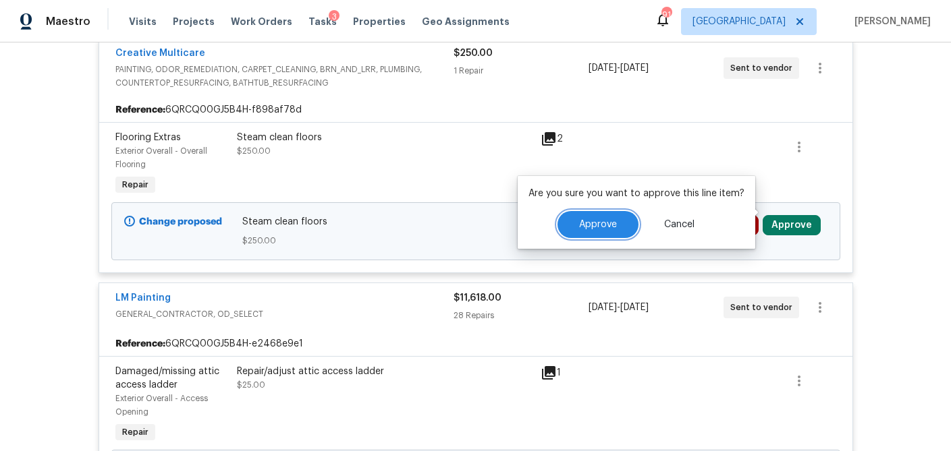
drag, startPoint x: 604, startPoint y: 234, endPoint x: 600, endPoint y: 246, distance: 12.8
click at [604, 234] on button "Approve" at bounding box center [597, 224] width 81 height 27
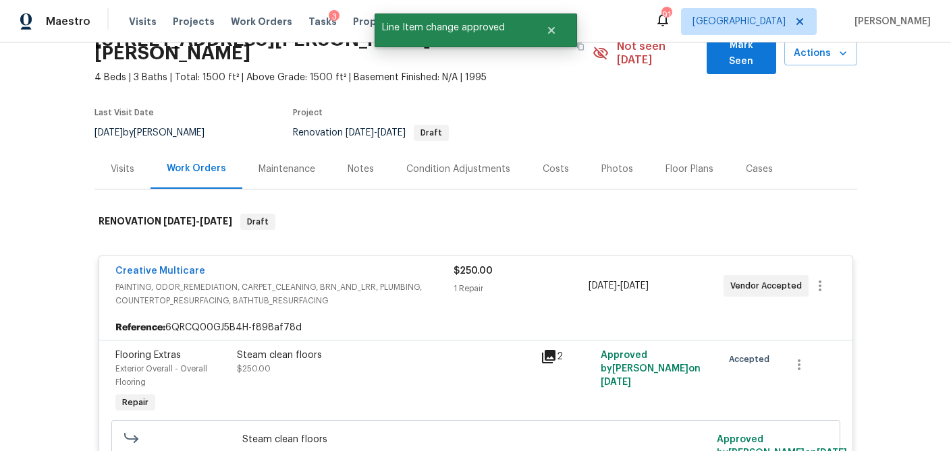
scroll to position [0, 0]
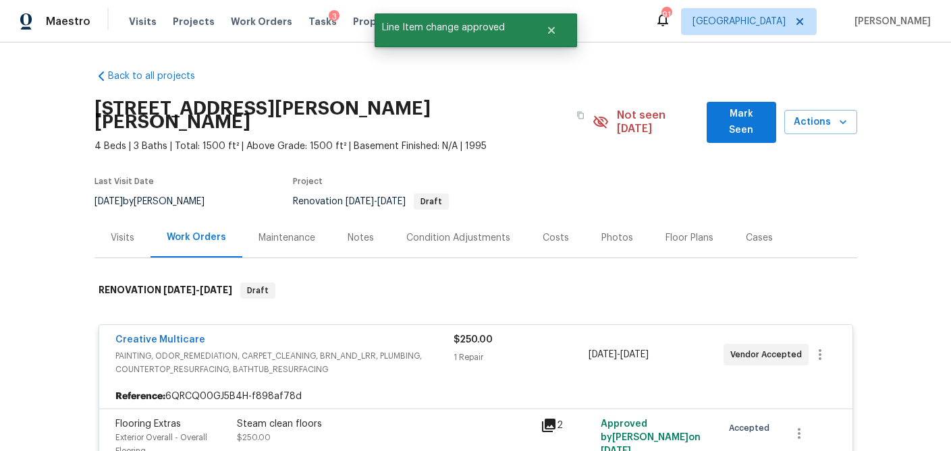
click at [127, 231] on div "Visits" at bounding box center [123, 237] width 24 height 13
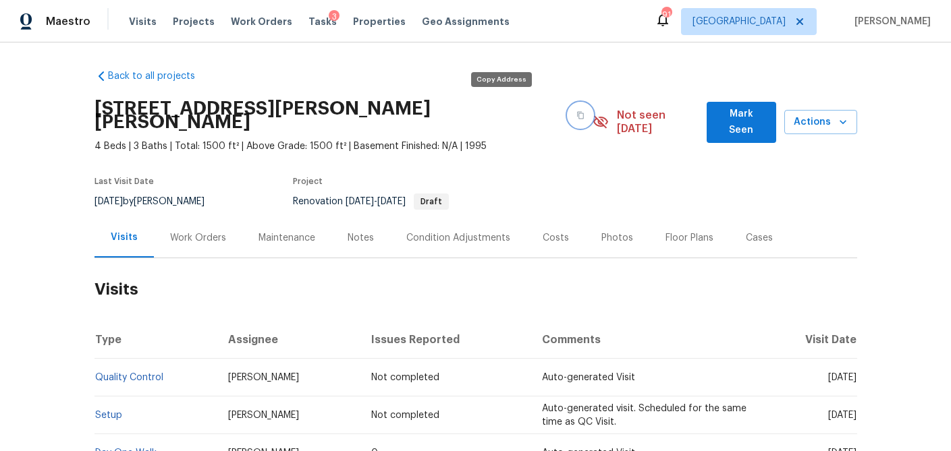
click at [576, 111] on icon "button" at bounding box center [580, 115] width 8 height 8
click at [535, 224] on div "Costs" at bounding box center [555, 238] width 59 height 40
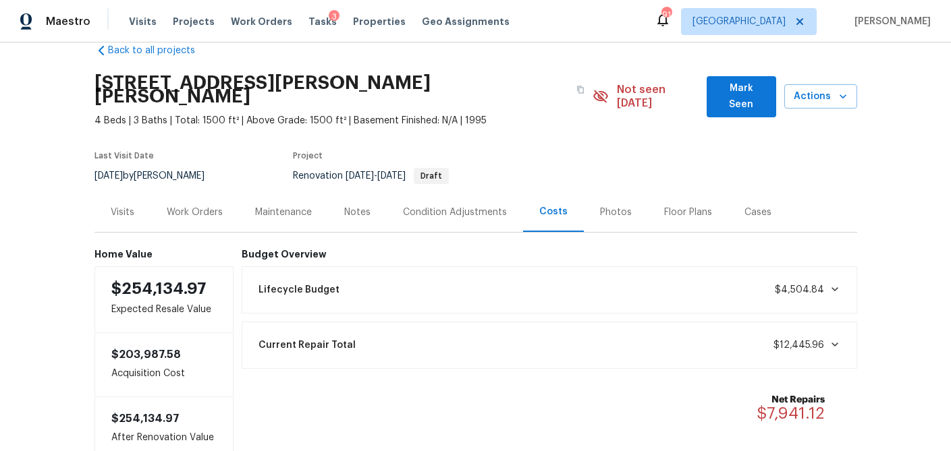
scroll to position [32, 0]
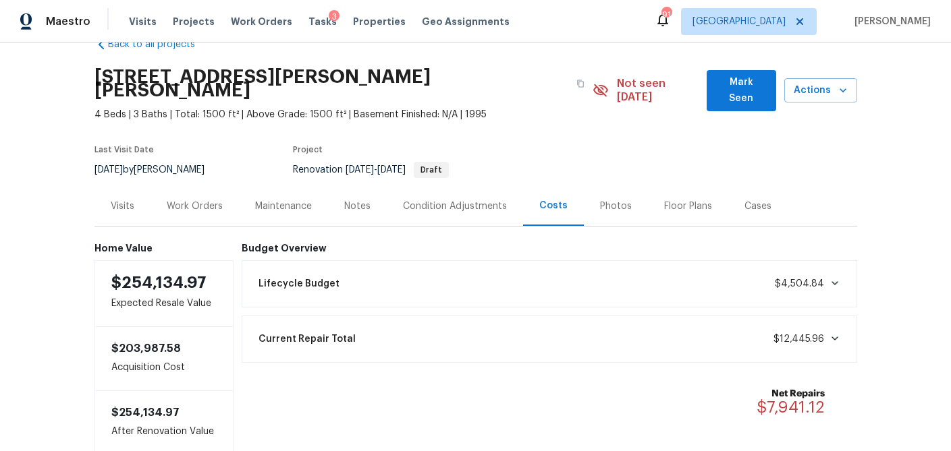
click at [193, 200] on div "Work Orders" at bounding box center [195, 206] width 56 height 13
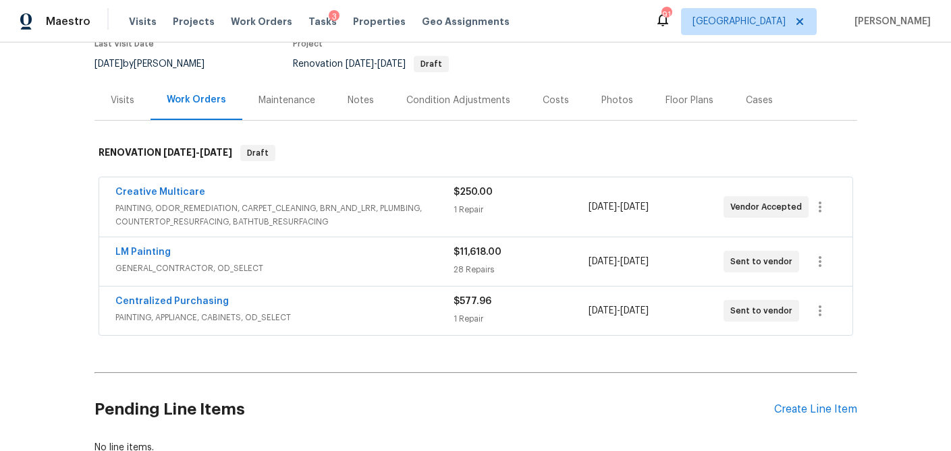
scroll to position [138, 0]
click at [281, 201] on span "PAINTING, ODOR_REMEDIATION, CARPET_CLEANING, BRN_AND_LRR, PLUMBING, COUNTERTOP_…" at bounding box center [284, 214] width 338 height 27
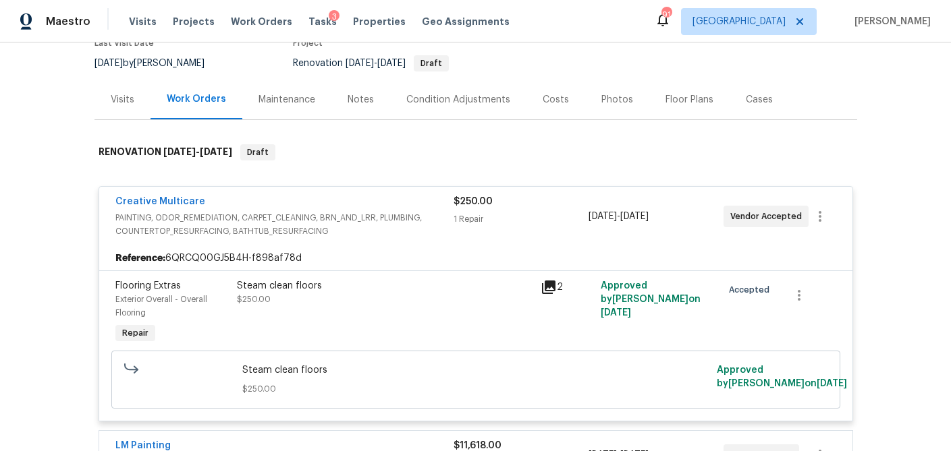
scroll to position [318, 0]
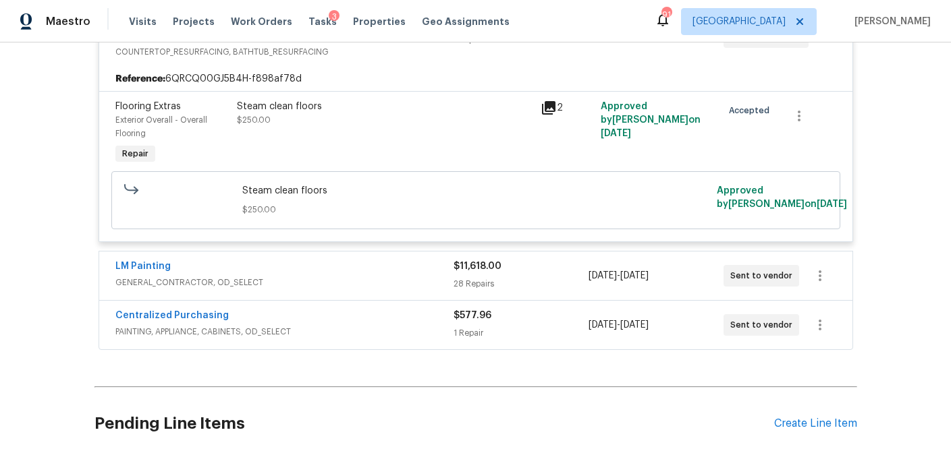
click at [313, 269] on div "LM Painting" at bounding box center [284, 268] width 338 height 16
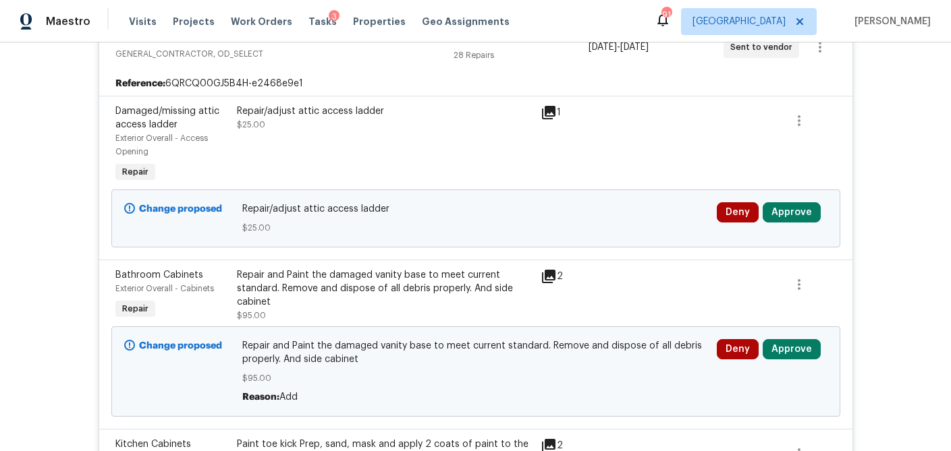
scroll to position [548, 0]
drag, startPoint x: 804, startPoint y: 202, endPoint x: 766, endPoint y: 210, distance: 39.3
click at [804, 202] on button "Approve" at bounding box center [791, 212] width 58 height 20
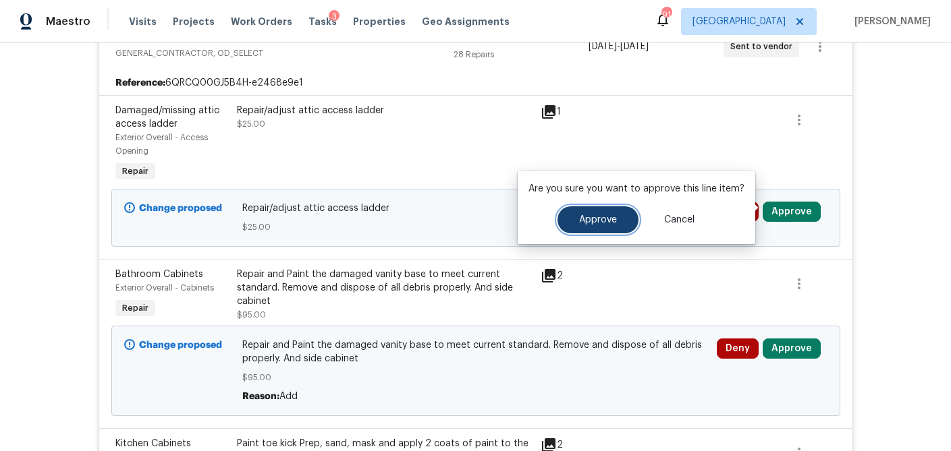
click at [600, 224] on span "Approve" at bounding box center [598, 220] width 38 height 10
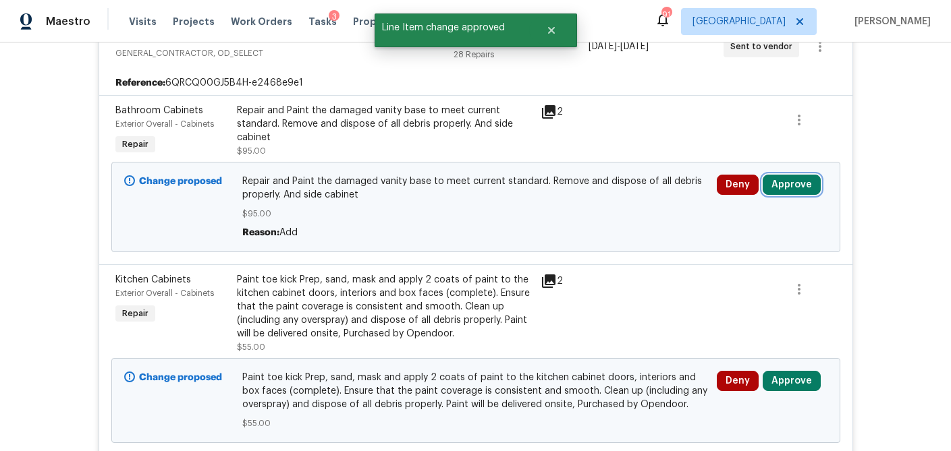
drag, startPoint x: 784, startPoint y: 179, endPoint x: 760, endPoint y: 184, distance: 24.1
click at [784, 179] on button "Approve" at bounding box center [791, 185] width 58 height 20
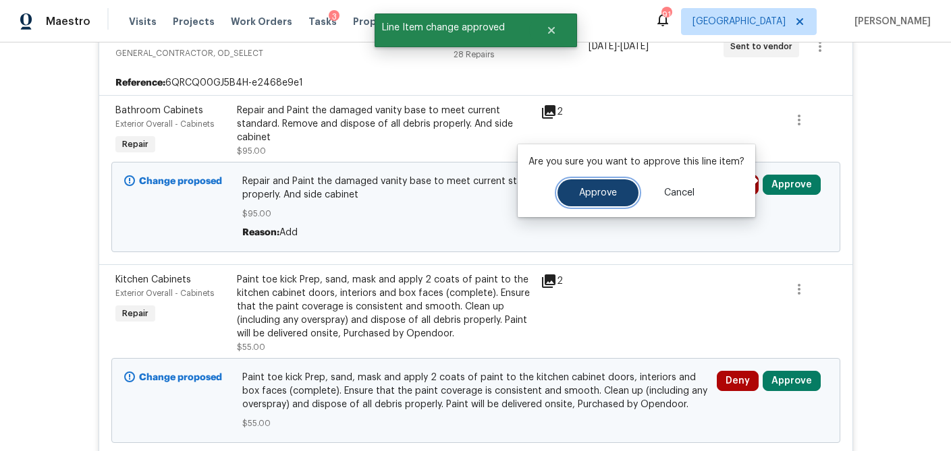
click at [582, 197] on span "Approve" at bounding box center [598, 193] width 38 height 10
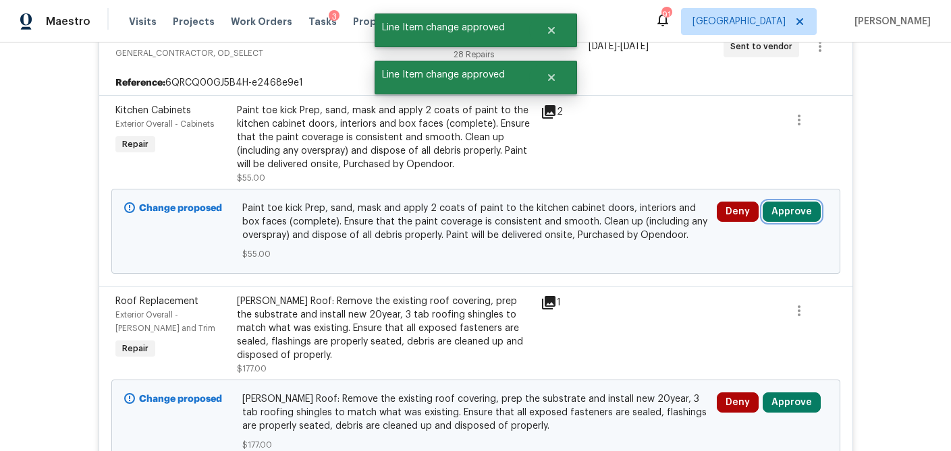
click at [796, 204] on button "Approve" at bounding box center [791, 212] width 58 height 20
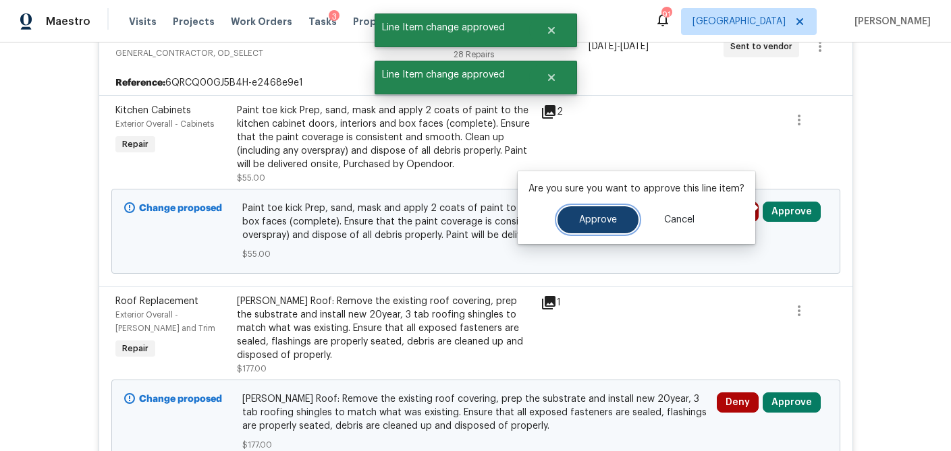
click at [586, 223] on span "Approve" at bounding box center [598, 220] width 38 height 10
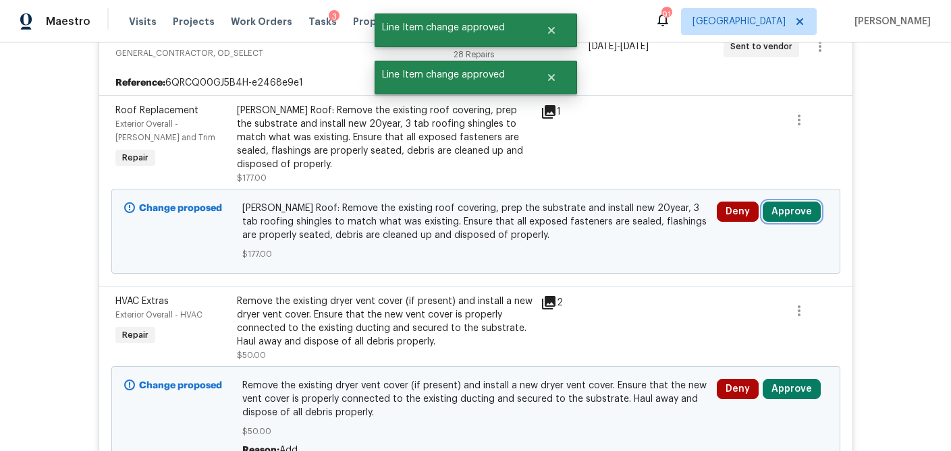
click at [801, 202] on button "Approve" at bounding box center [791, 212] width 58 height 20
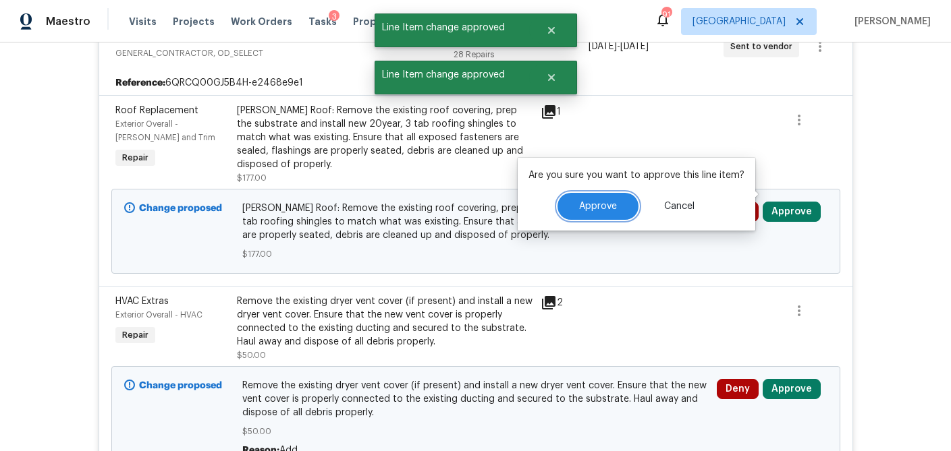
click at [572, 210] on button "Approve" at bounding box center [597, 206] width 81 height 27
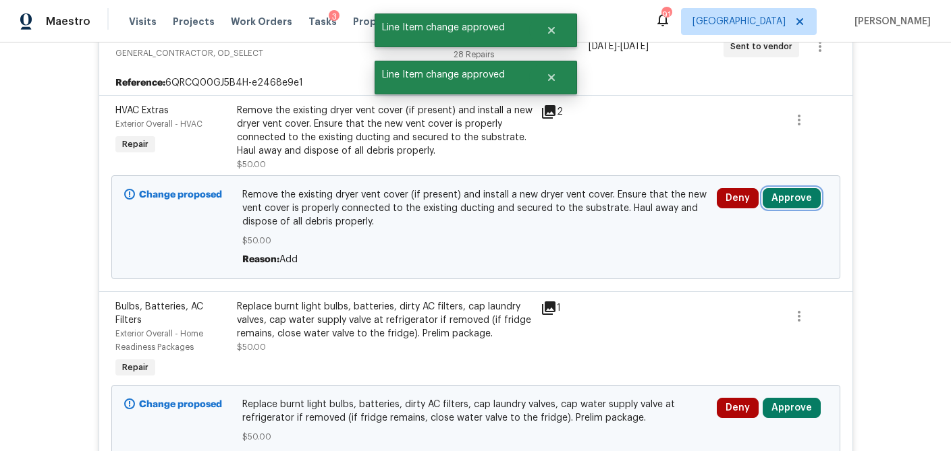
click at [779, 194] on button "Approve" at bounding box center [791, 198] width 58 height 20
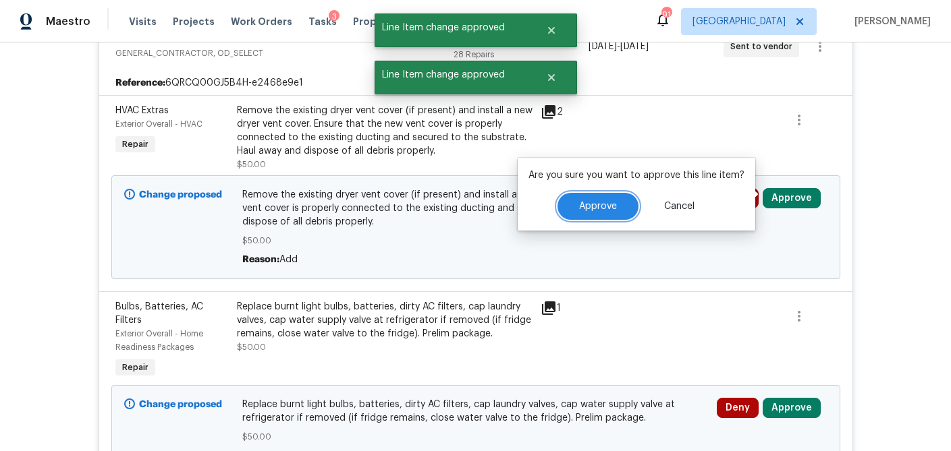
click at [606, 204] on span "Approve" at bounding box center [598, 207] width 38 height 10
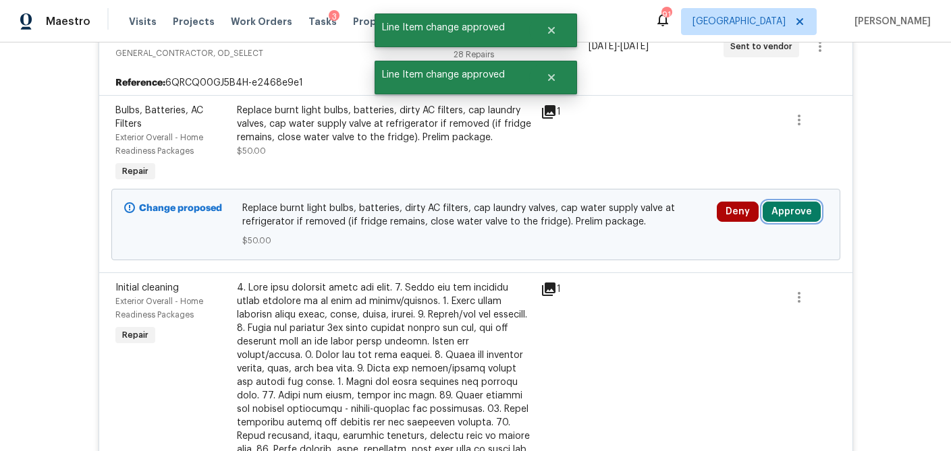
click at [789, 207] on button "Approve" at bounding box center [791, 212] width 58 height 20
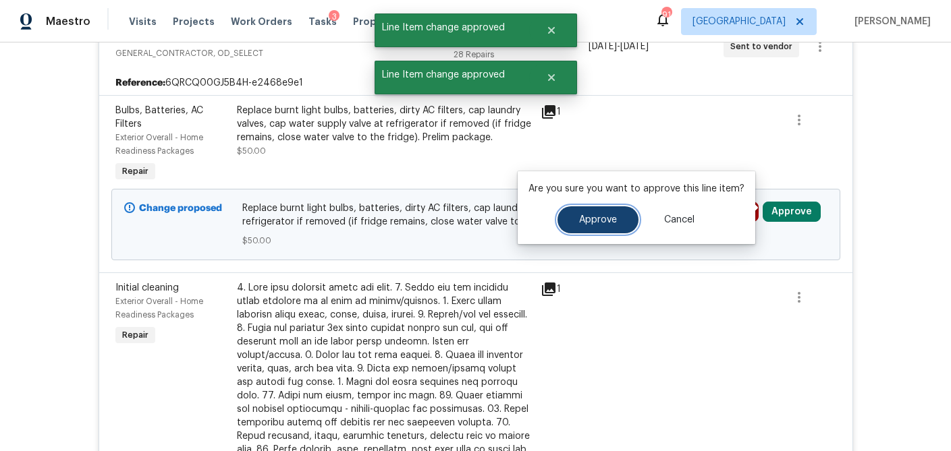
click at [598, 217] on span "Approve" at bounding box center [598, 220] width 38 height 10
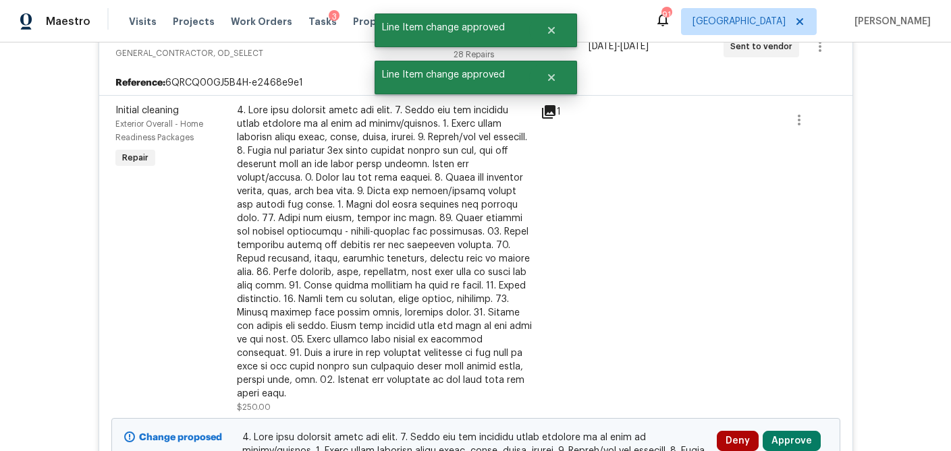
scroll to position [751, 0]
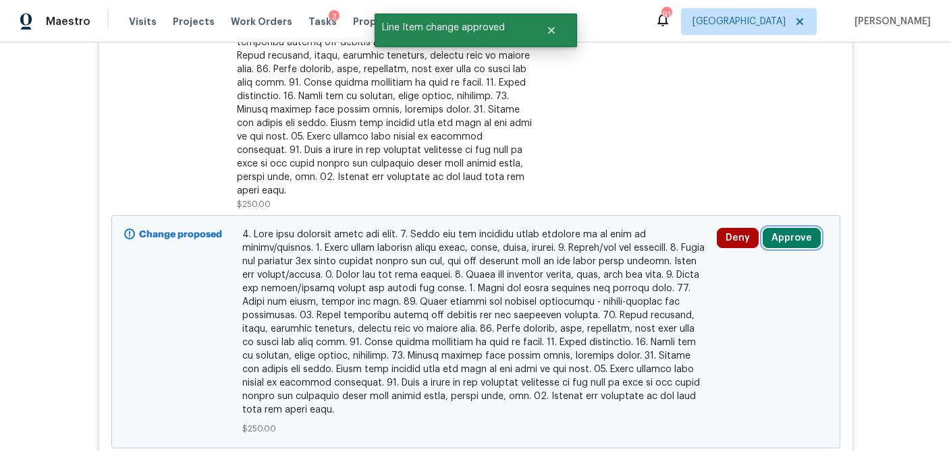
drag, startPoint x: 801, startPoint y: 217, endPoint x: 769, endPoint y: 219, distance: 31.7
click at [801, 228] on button "Approve" at bounding box center [791, 238] width 58 height 20
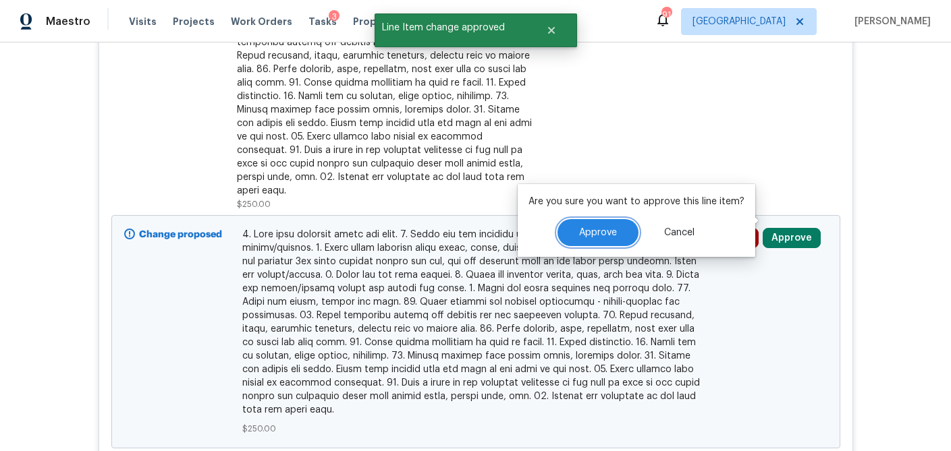
click at [600, 228] on span "Approve" at bounding box center [598, 233] width 38 height 10
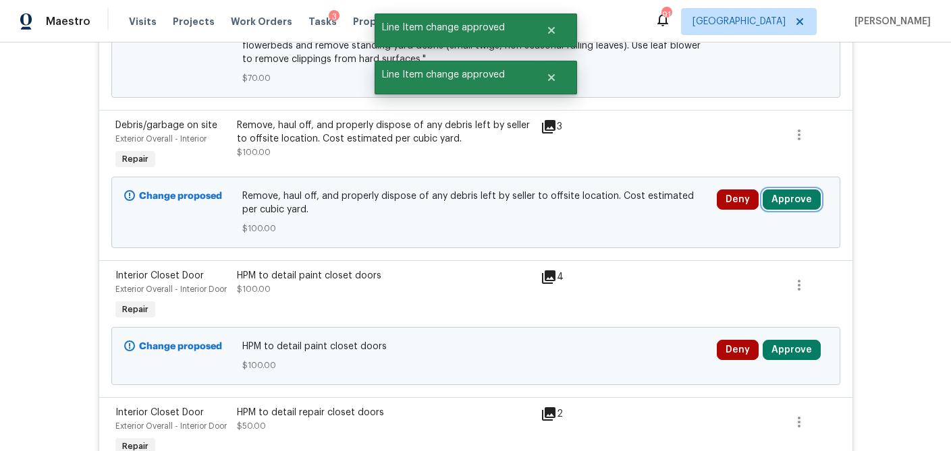
click at [775, 197] on button "Approve" at bounding box center [791, 200] width 58 height 20
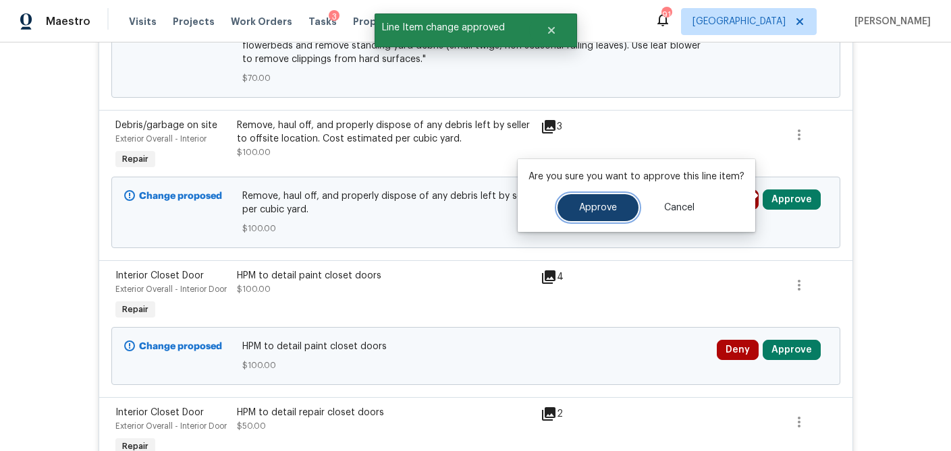
click at [609, 206] on span "Approve" at bounding box center [598, 208] width 38 height 10
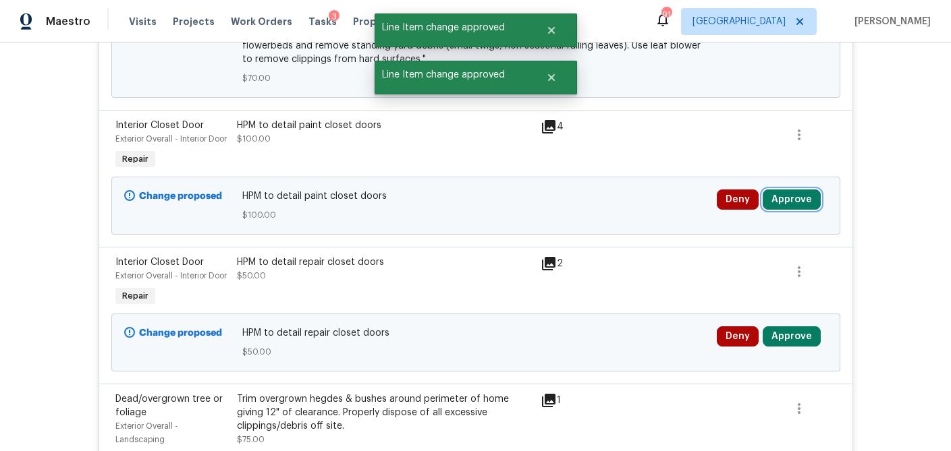
click at [799, 204] on button "Approve" at bounding box center [791, 200] width 58 height 20
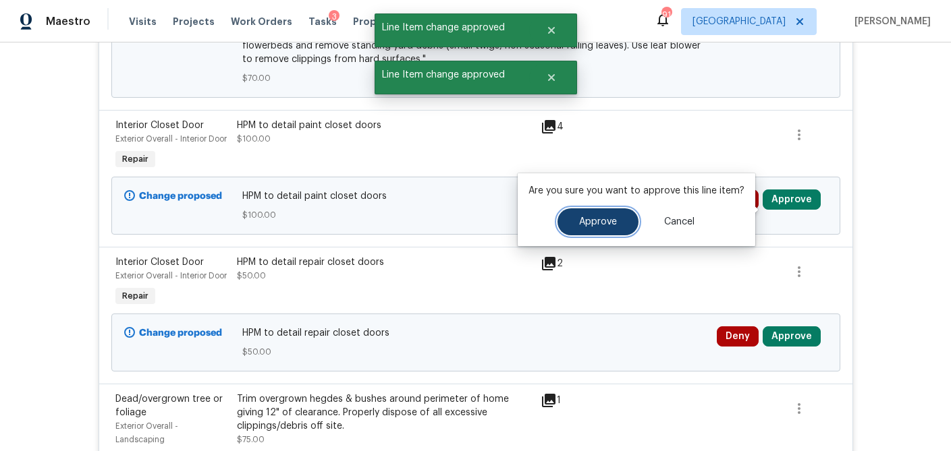
click at [588, 217] on span "Approve" at bounding box center [598, 222] width 38 height 10
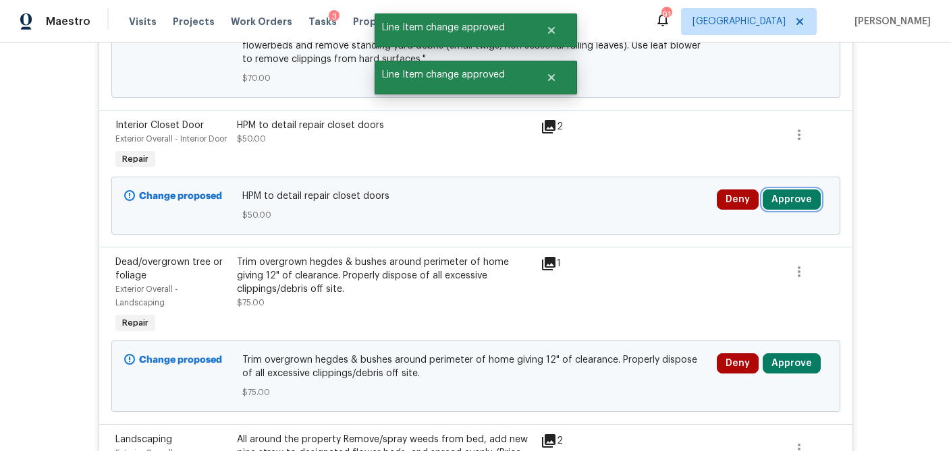
drag, startPoint x: 787, startPoint y: 214, endPoint x: 776, endPoint y: 213, distance: 11.5
click at [787, 210] on button "Approve" at bounding box center [791, 200] width 58 height 20
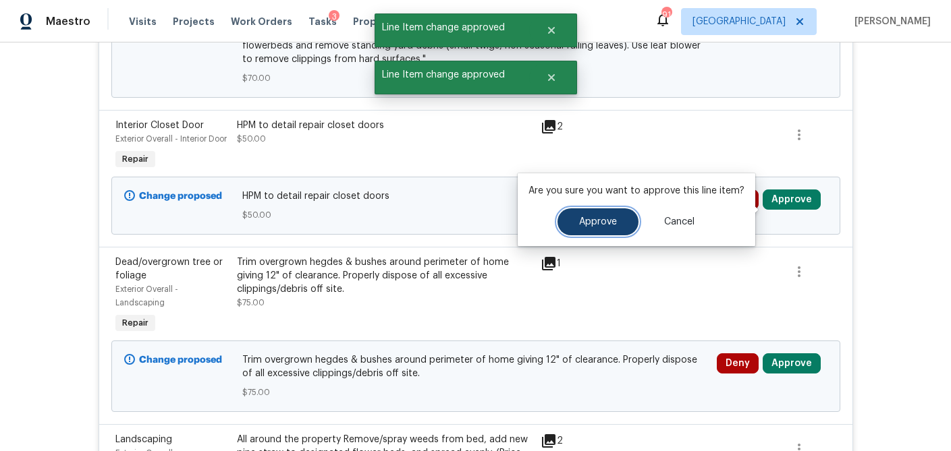
click at [616, 225] on button "Approve" at bounding box center [597, 221] width 81 height 27
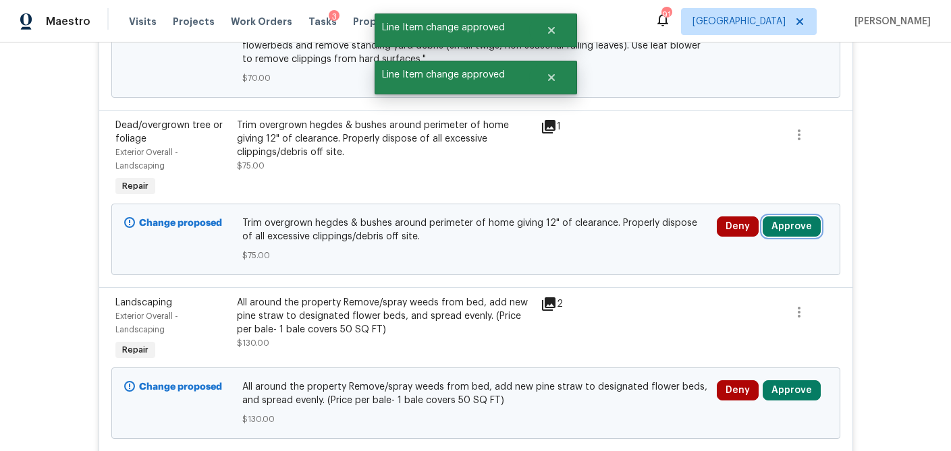
click at [801, 223] on button "Approve" at bounding box center [791, 227] width 58 height 20
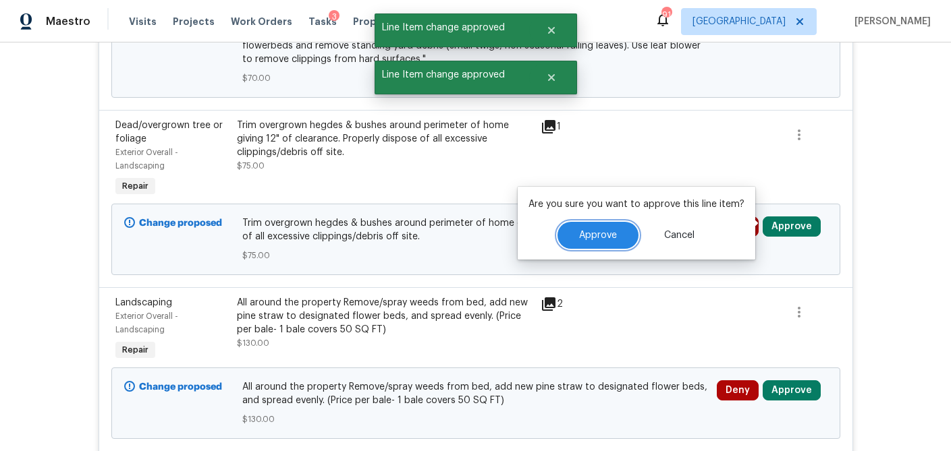
click at [612, 237] on span "Approve" at bounding box center [598, 236] width 38 height 10
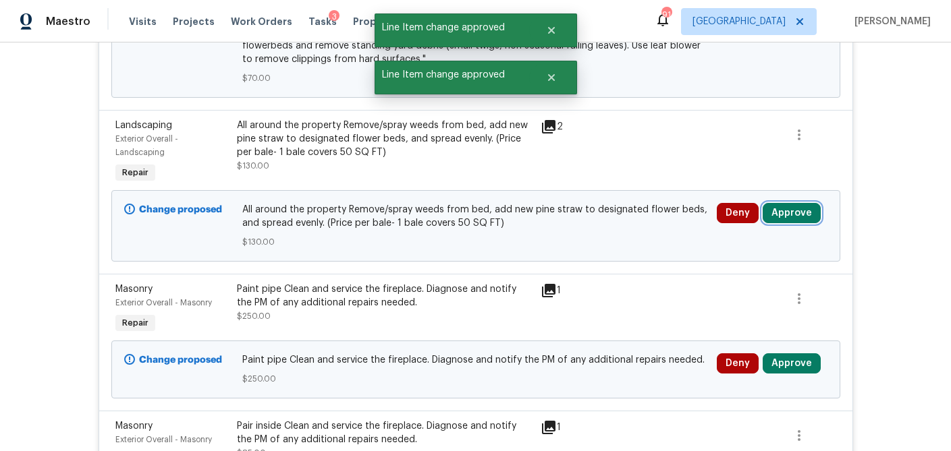
drag, startPoint x: 805, startPoint y: 213, endPoint x: 761, endPoint y: 214, distance: 43.9
click at [805, 213] on button "Approve" at bounding box center [791, 213] width 58 height 20
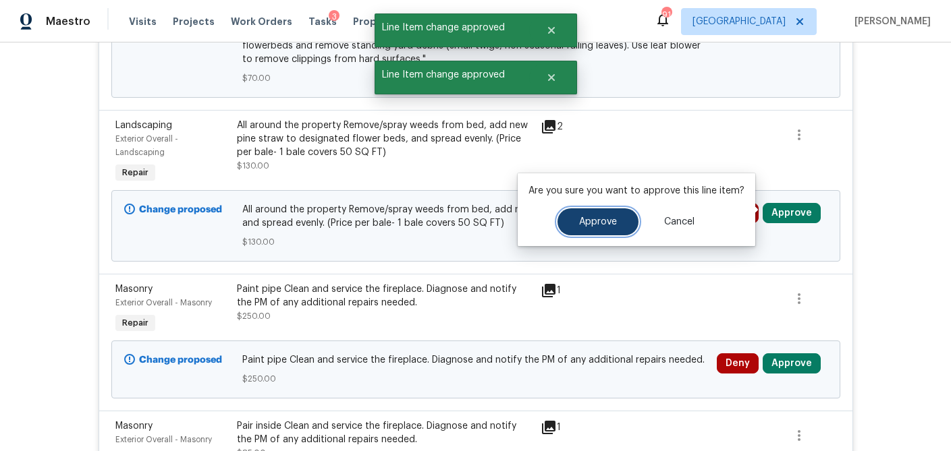
click at [594, 228] on button "Approve" at bounding box center [597, 221] width 81 height 27
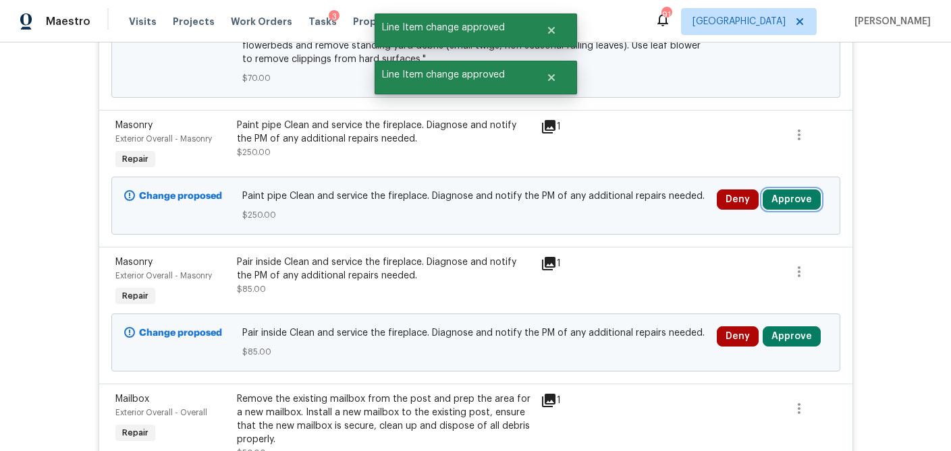
click at [797, 197] on button "Approve" at bounding box center [791, 200] width 58 height 20
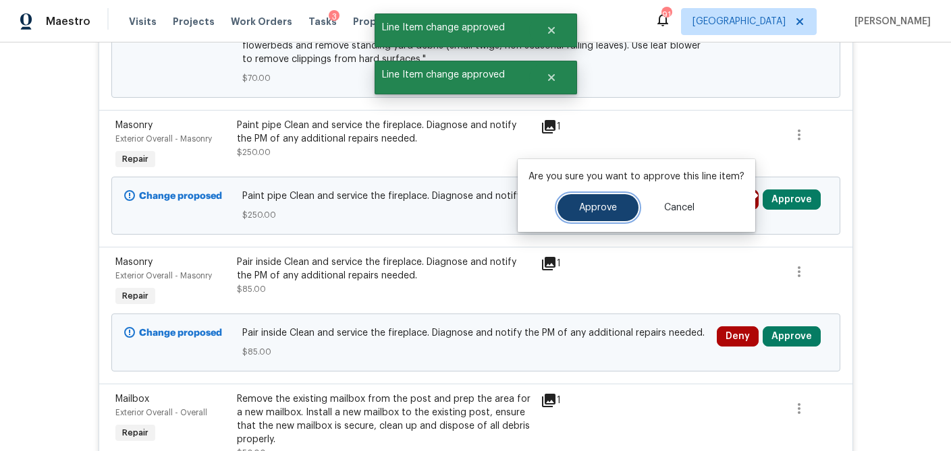
click at [598, 211] on span "Approve" at bounding box center [598, 208] width 38 height 10
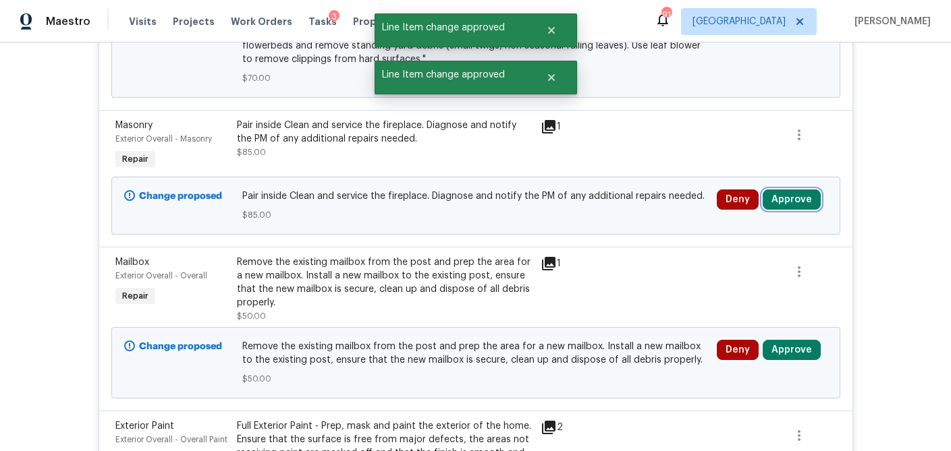
drag, startPoint x: 812, startPoint y: 193, endPoint x: 752, endPoint y: 201, distance: 60.6
click at [812, 193] on button "Approve" at bounding box center [791, 200] width 58 height 20
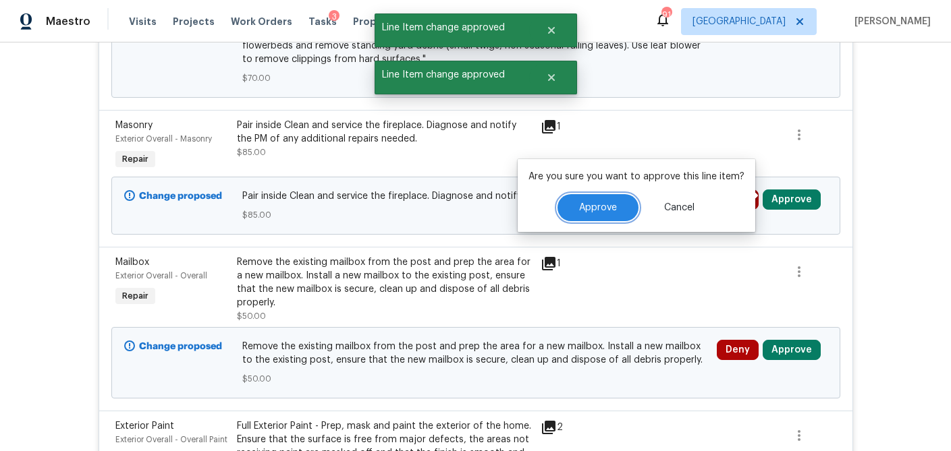
click at [617, 210] on button "Approve" at bounding box center [597, 207] width 81 height 27
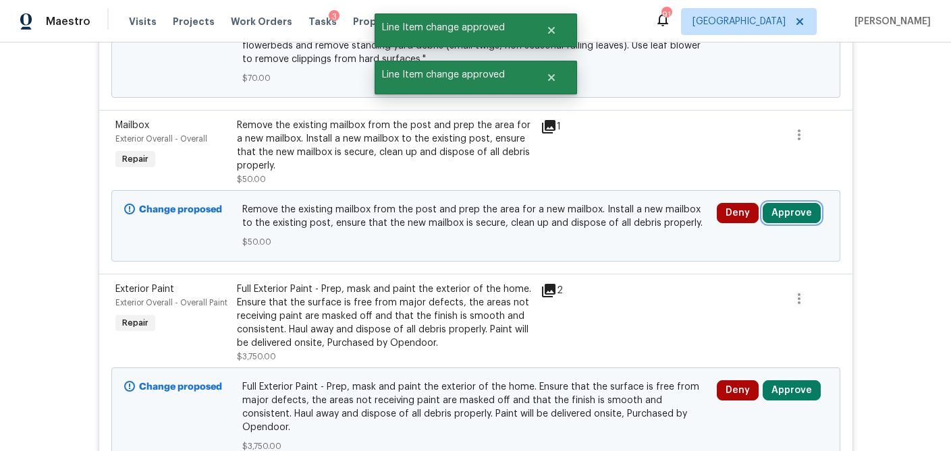
drag, startPoint x: 790, startPoint y: 215, endPoint x: 760, endPoint y: 213, distance: 29.8
click at [789, 215] on button "Approve" at bounding box center [791, 213] width 58 height 20
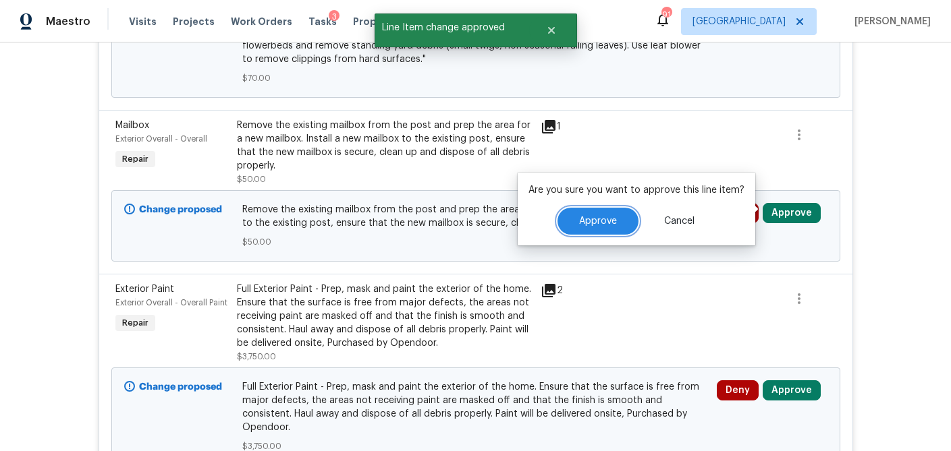
click at [589, 225] on span "Approve" at bounding box center [598, 222] width 38 height 10
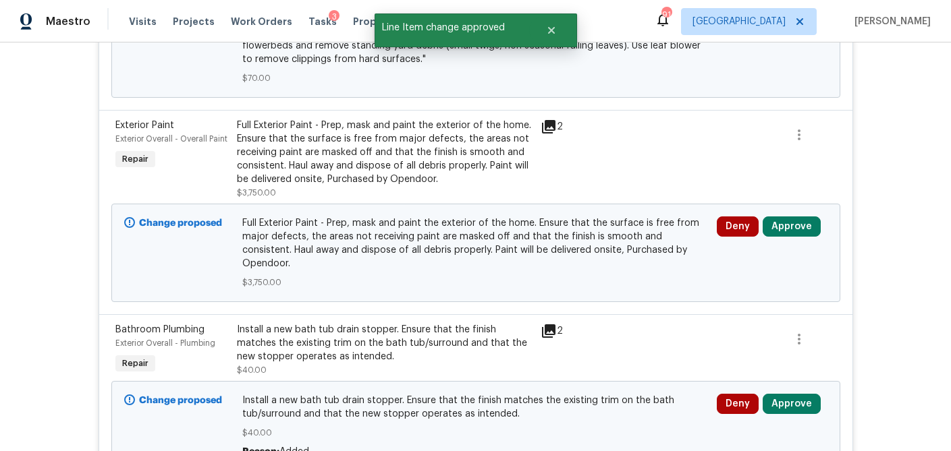
click at [553, 123] on icon at bounding box center [548, 126] width 13 height 13
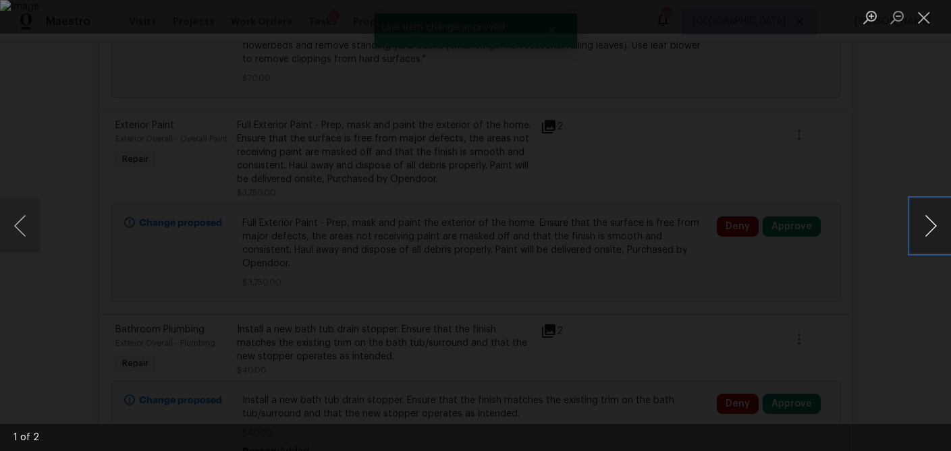
click at [926, 225] on button "Next image" at bounding box center [930, 226] width 40 height 54
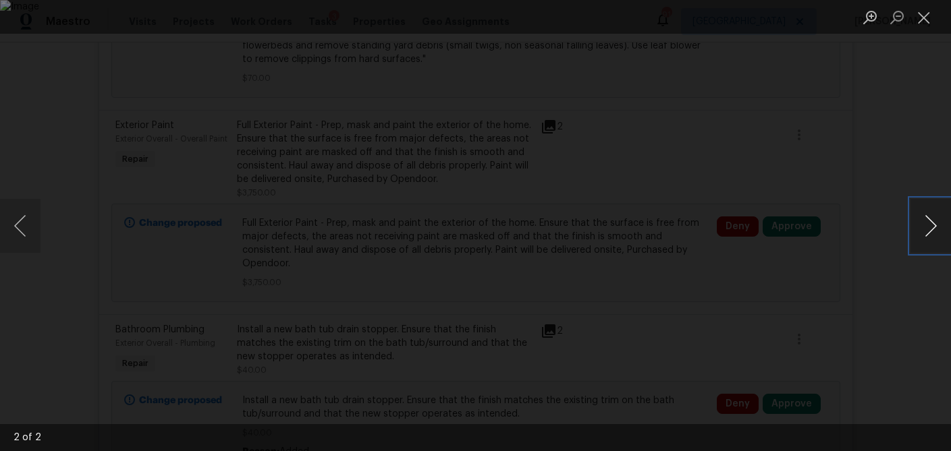
click at [926, 225] on button "Next image" at bounding box center [930, 226] width 40 height 54
click at [928, 24] on button "Close lightbox" at bounding box center [923, 17] width 27 height 24
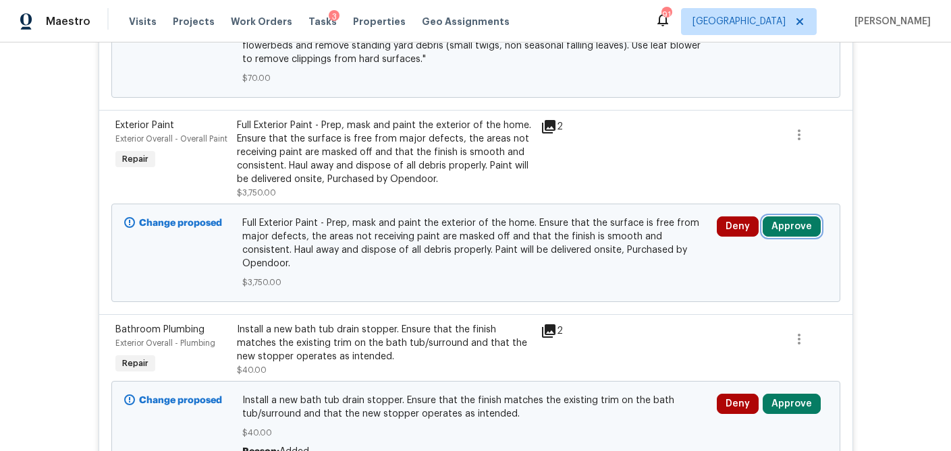
click at [790, 227] on button "Approve" at bounding box center [791, 227] width 58 height 20
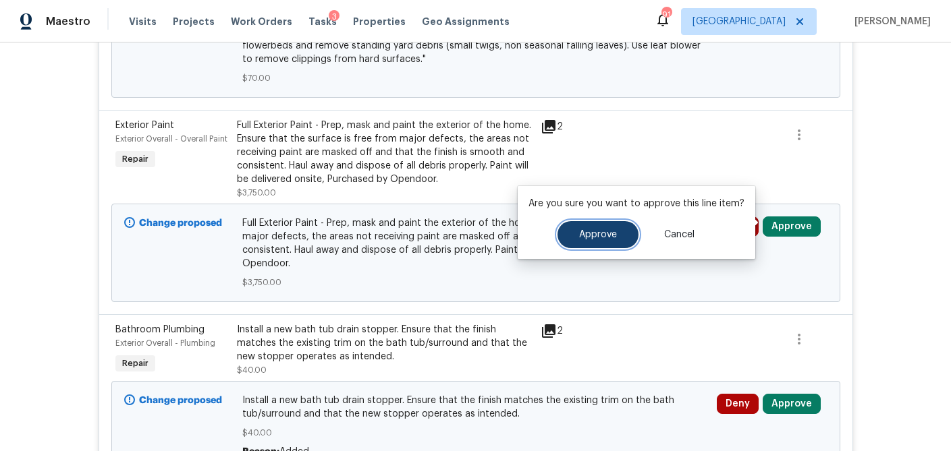
click at [598, 240] on button "Approve" at bounding box center [597, 234] width 81 height 27
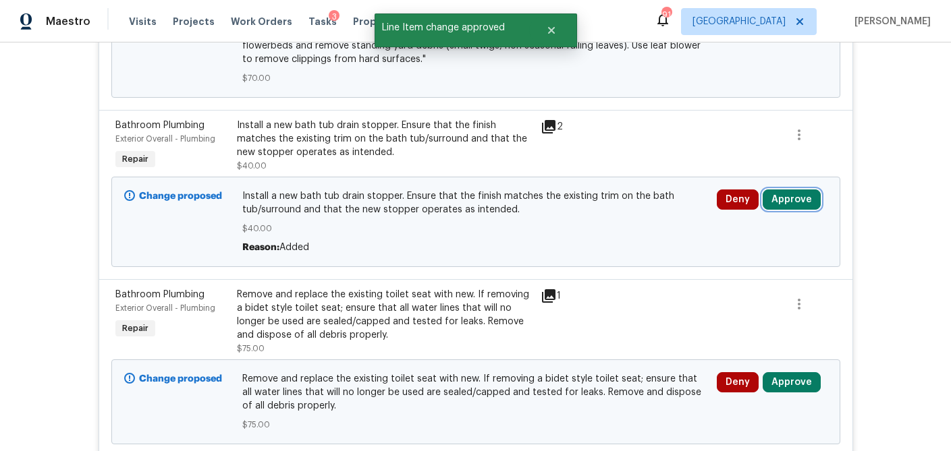
drag, startPoint x: 787, startPoint y: 197, endPoint x: 766, endPoint y: 197, distance: 20.2
click at [787, 197] on button "Approve" at bounding box center [791, 200] width 58 height 20
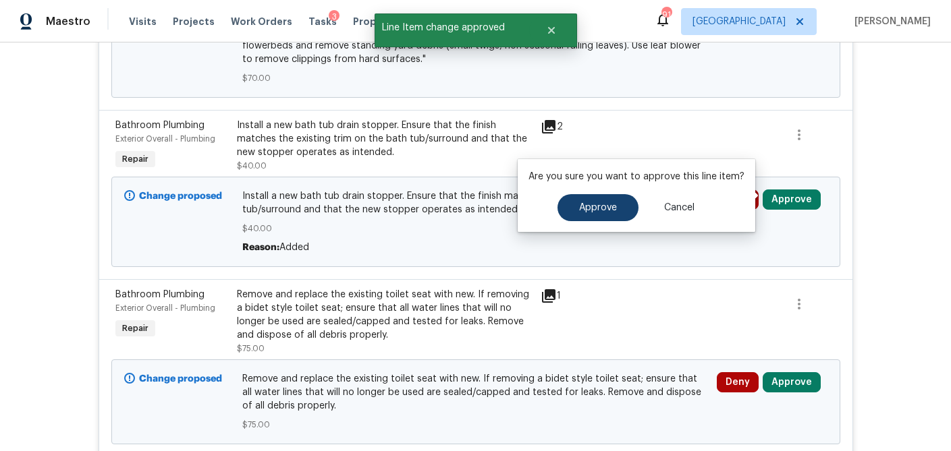
click at [635, 206] on div "Approve Cancel" at bounding box center [636, 207] width 216 height 27
click at [617, 207] on button "Approve" at bounding box center [597, 207] width 81 height 27
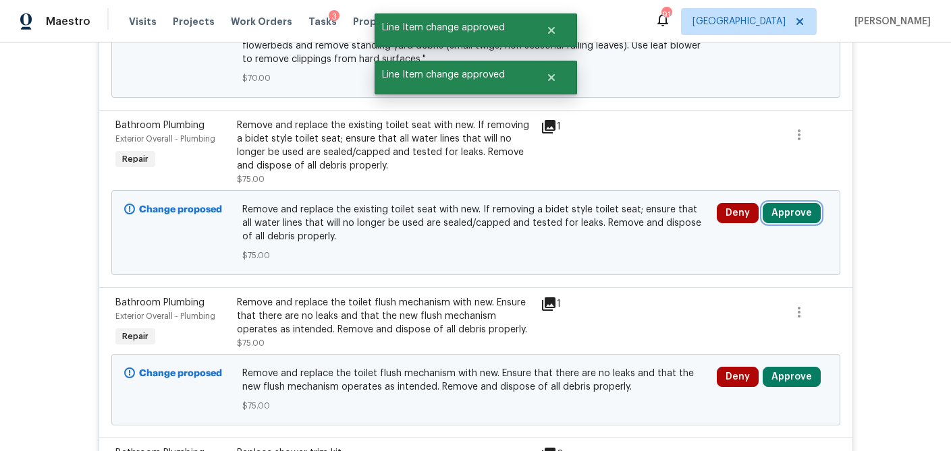
drag, startPoint x: 802, startPoint y: 204, endPoint x: 768, endPoint y: 206, distance: 33.8
click at [802, 204] on button "Approve" at bounding box center [791, 213] width 58 height 20
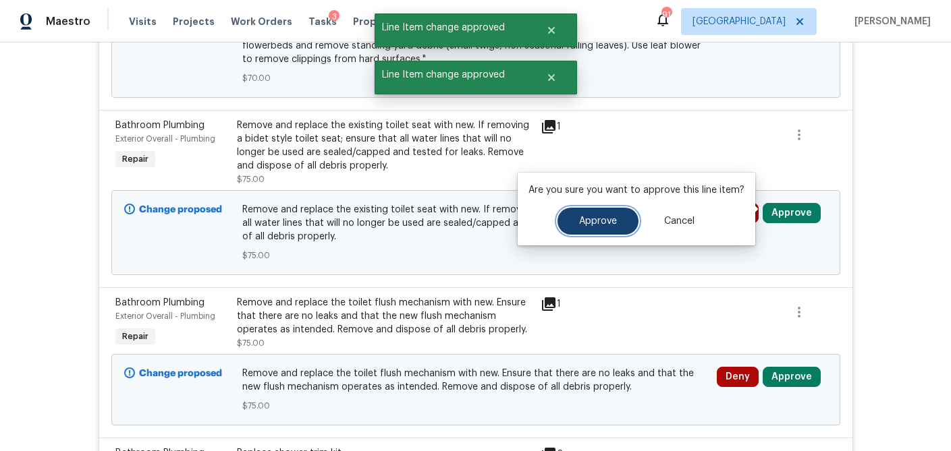
click at [579, 220] on span "Approve" at bounding box center [598, 222] width 38 height 10
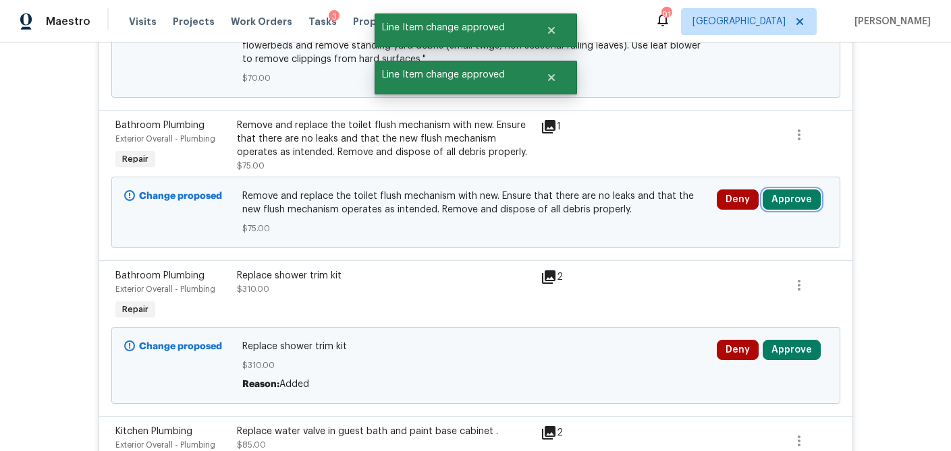
click at [789, 197] on button "Approve" at bounding box center [791, 200] width 58 height 20
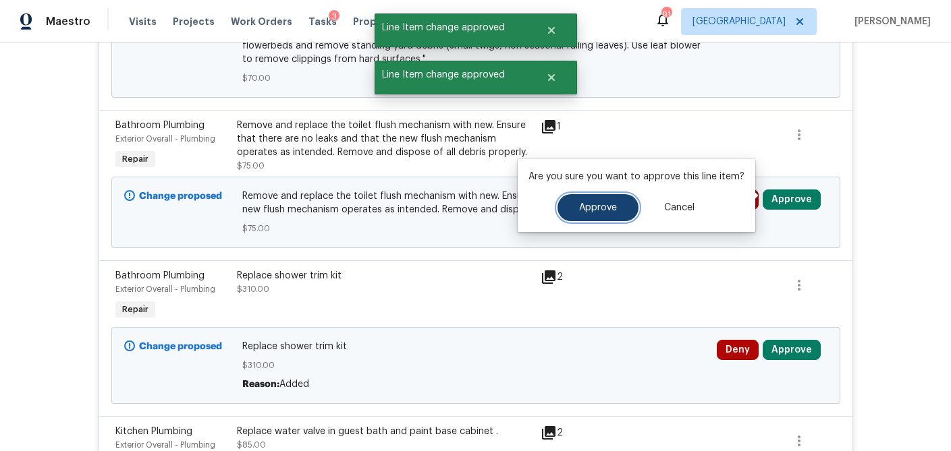
click at [588, 219] on button "Approve" at bounding box center [597, 207] width 81 height 27
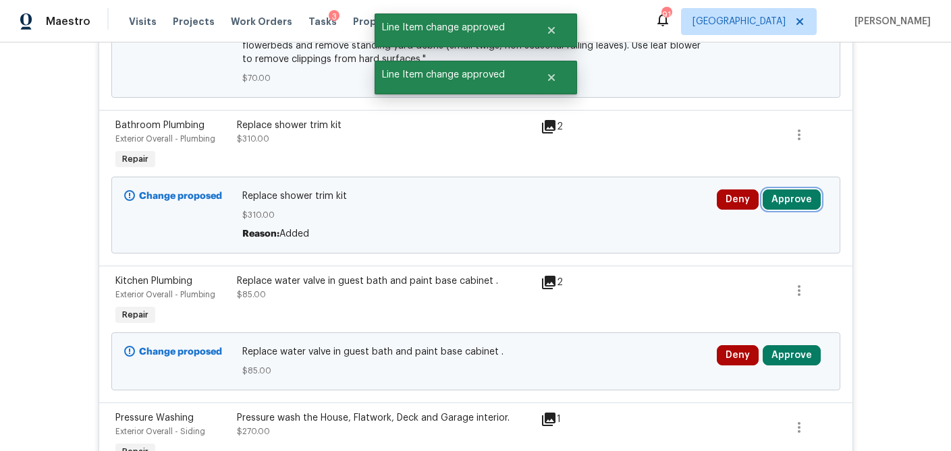
drag, startPoint x: 787, startPoint y: 196, endPoint x: 761, endPoint y: 199, distance: 25.8
click at [787, 196] on button "Approve" at bounding box center [791, 200] width 58 height 20
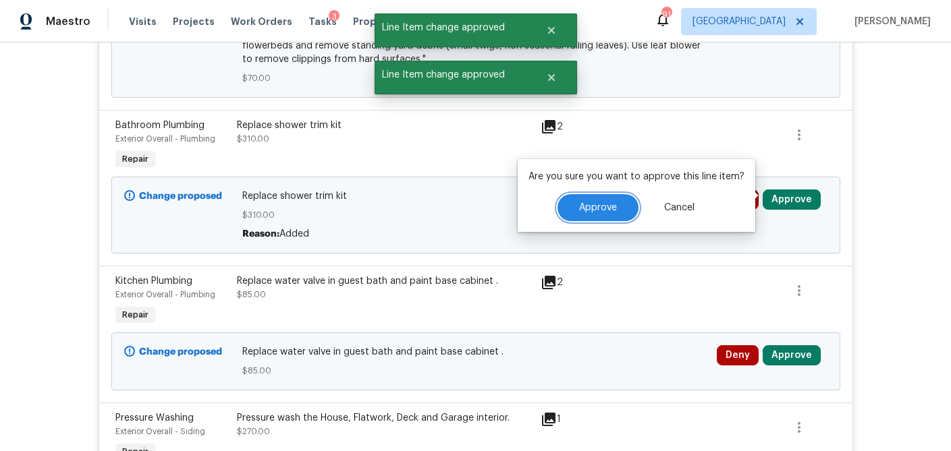
drag, startPoint x: 601, startPoint y: 216, endPoint x: 590, endPoint y: 215, distance: 11.5
click at [600, 216] on button "Approve" at bounding box center [597, 207] width 81 height 27
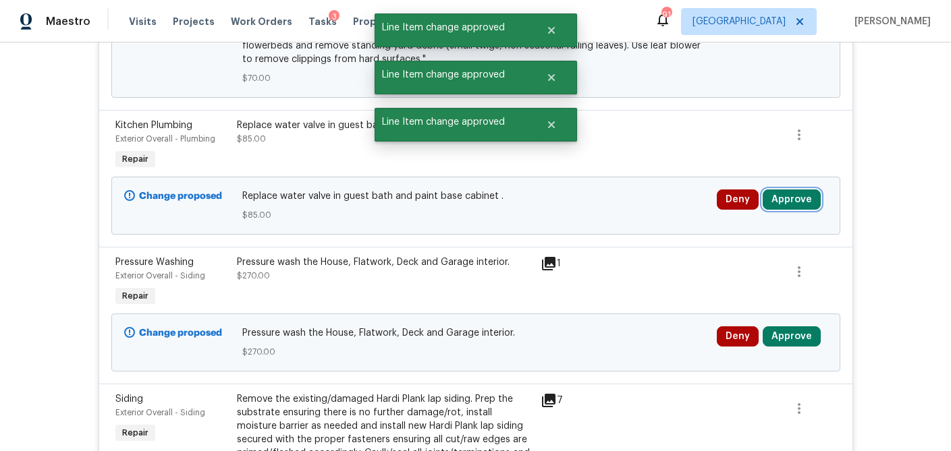
drag, startPoint x: 797, startPoint y: 196, endPoint x: 758, endPoint y: 199, distance: 39.9
click at [797, 196] on button "Approve" at bounding box center [791, 200] width 58 height 20
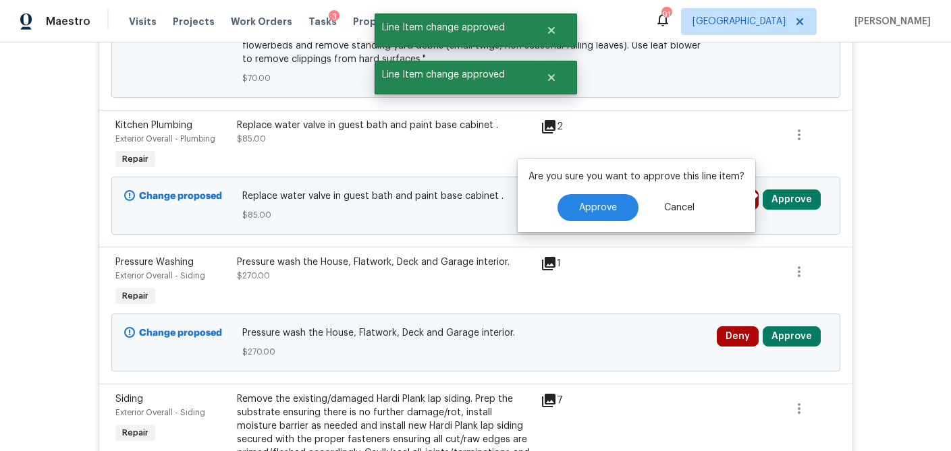
click at [555, 213] on div "Approve Cancel" at bounding box center [636, 207] width 216 height 27
click at [604, 207] on span "Approve" at bounding box center [598, 208] width 38 height 10
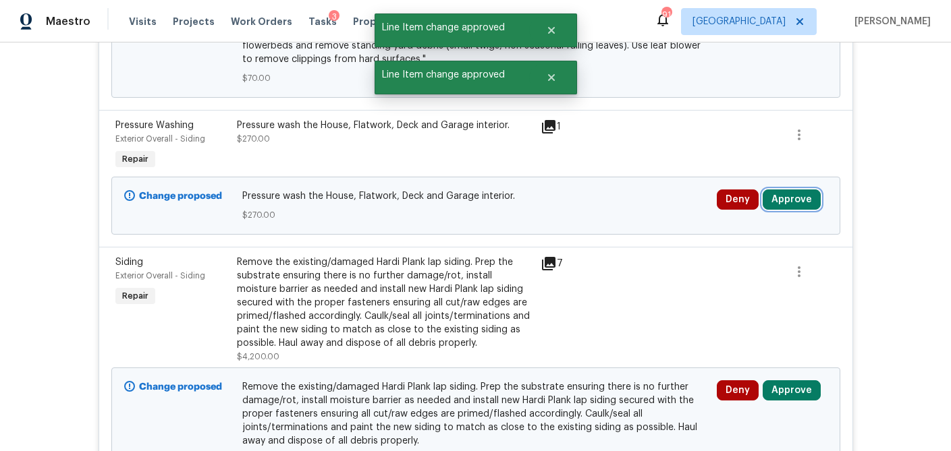
click at [786, 197] on button "Approve" at bounding box center [791, 200] width 58 height 20
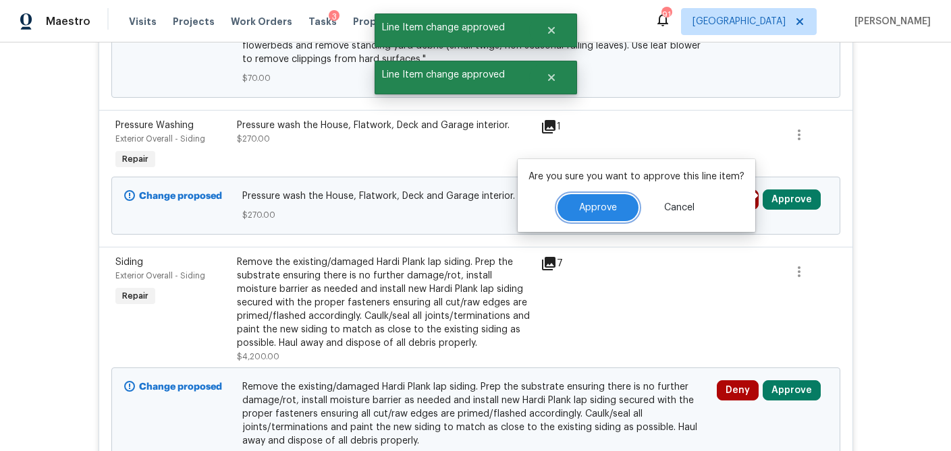
drag, startPoint x: 602, startPoint y: 200, endPoint x: 593, endPoint y: 202, distance: 8.9
click at [601, 200] on button "Approve" at bounding box center [597, 207] width 81 height 27
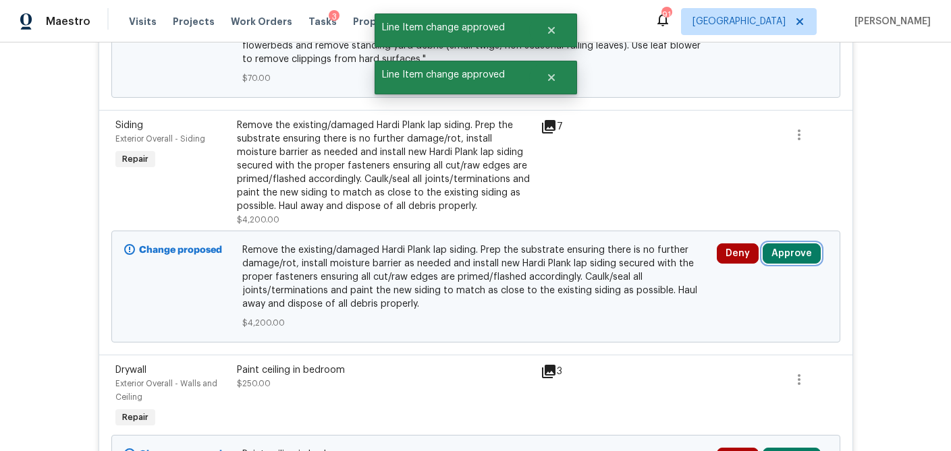
click at [783, 251] on button "Approve" at bounding box center [791, 254] width 58 height 20
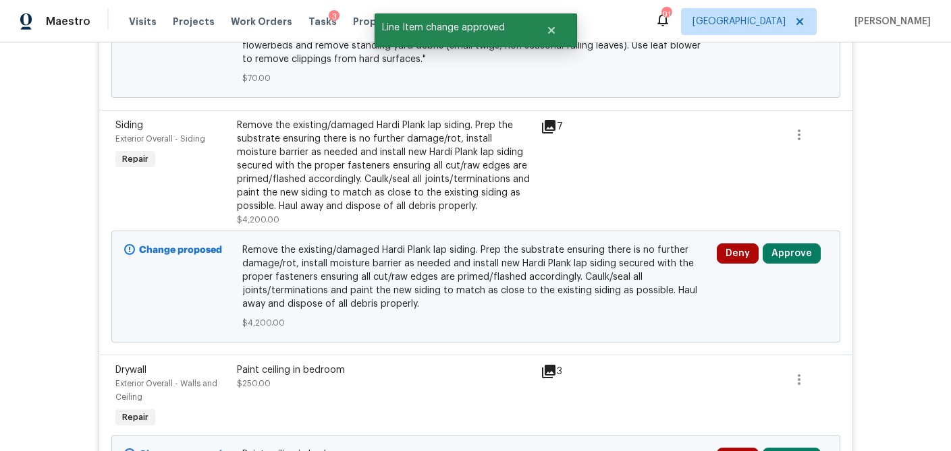
click at [546, 120] on icon at bounding box center [548, 126] width 13 height 13
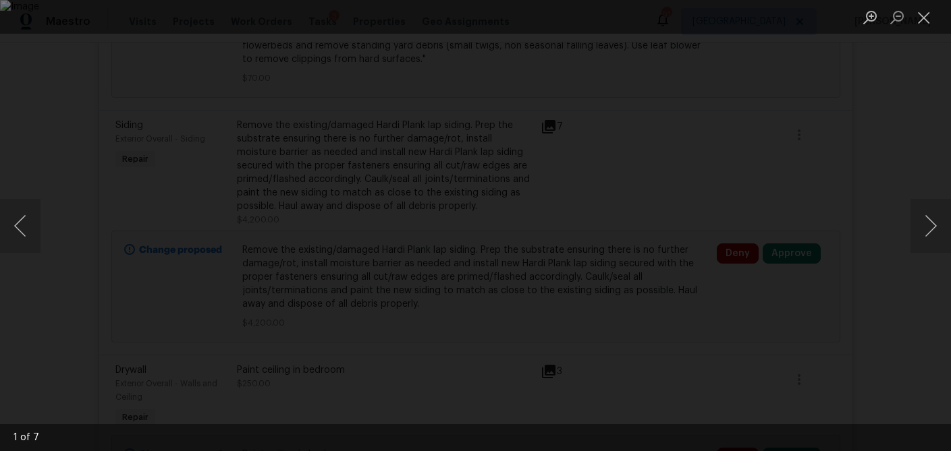
click at [903, 225] on div "Lightbox" at bounding box center [475, 225] width 951 height 451
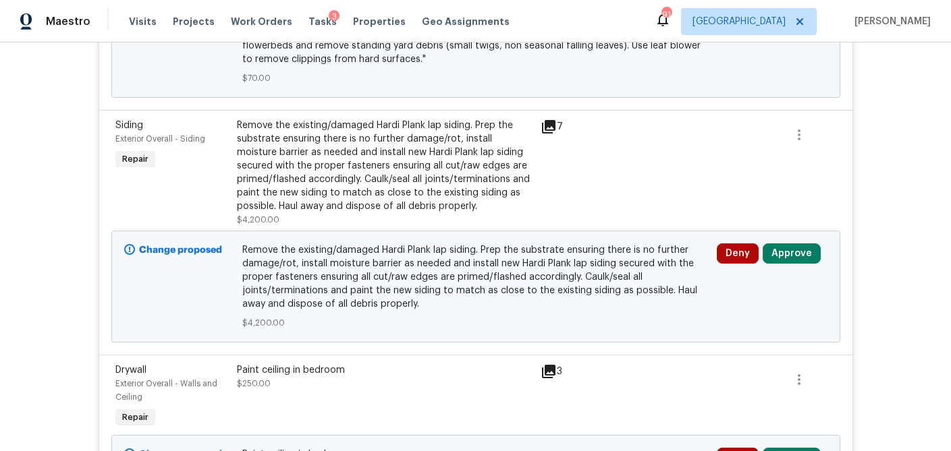
click at [548, 120] on icon at bounding box center [548, 126] width 13 height 13
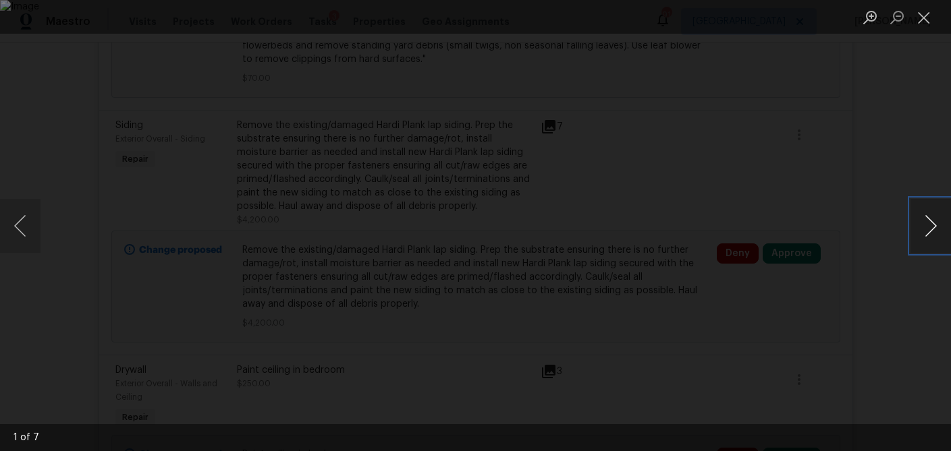
click at [922, 221] on button "Next image" at bounding box center [930, 226] width 40 height 54
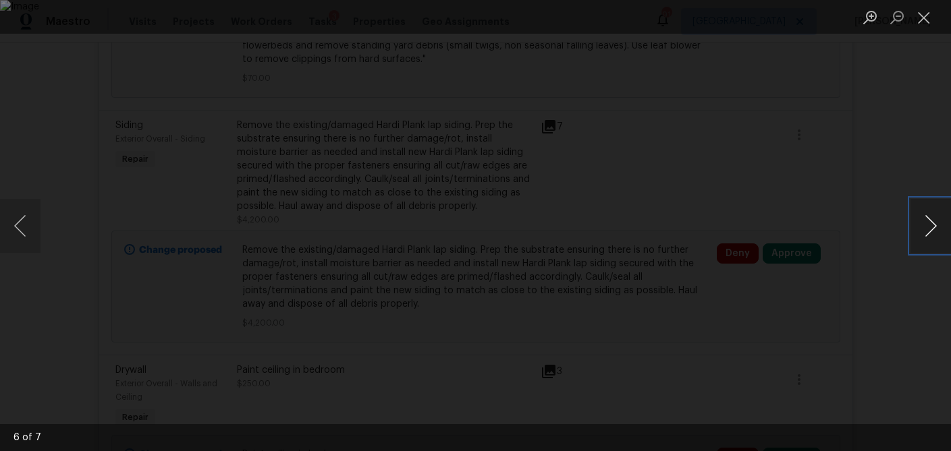
click at [922, 221] on button "Next image" at bounding box center [930, 226] width 40 height 54
click at [929, 22] on button "Close lightbox" at bounding box center [923, 17] width 27 height 24
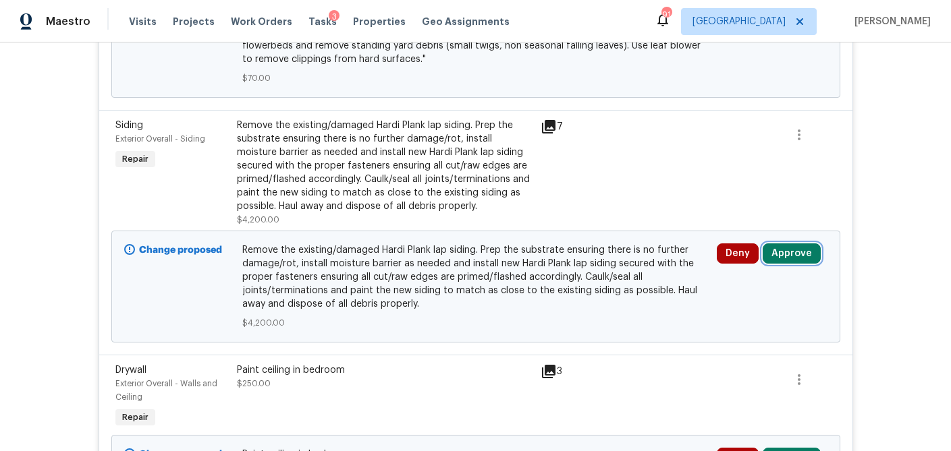
click at [791, 244] on button "Approve" at bounding box center [791, 254] width 58 height 20
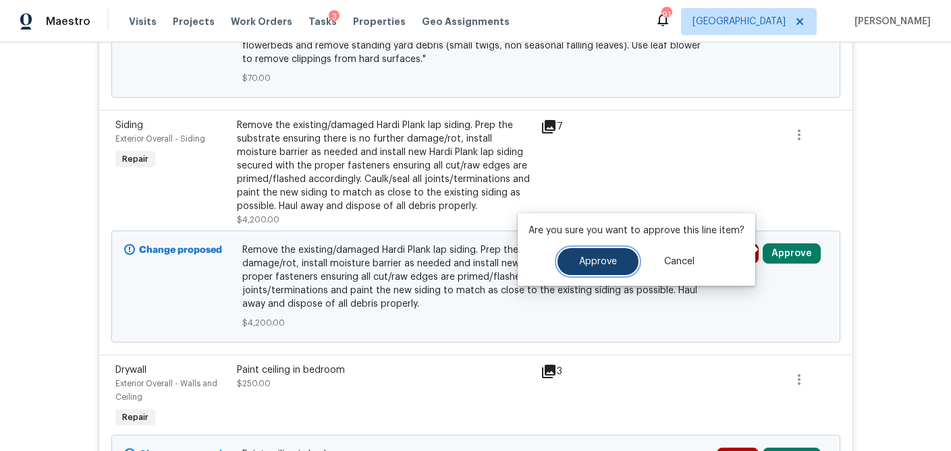
click at [617, 260] on button "Approve" at bounding box center [597, 261] width 81 height 27
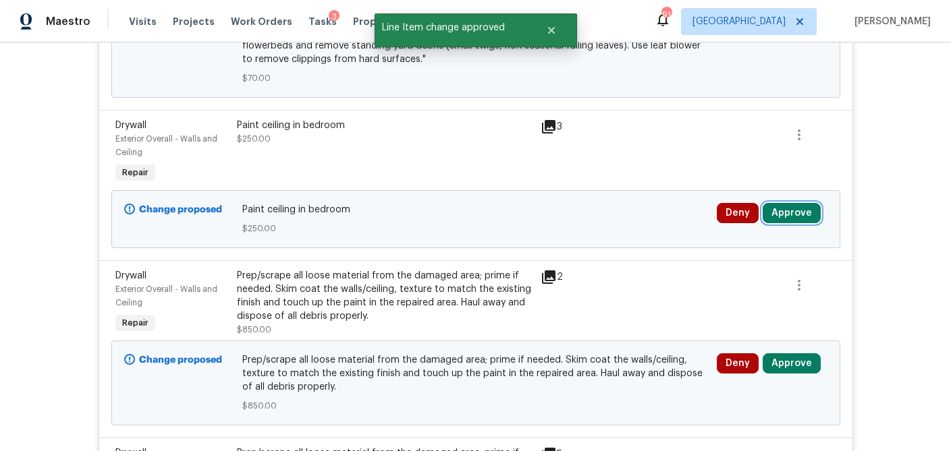
click at [807, 208] on button "Approve" at bounding box center [791, 213] width 58 height 20
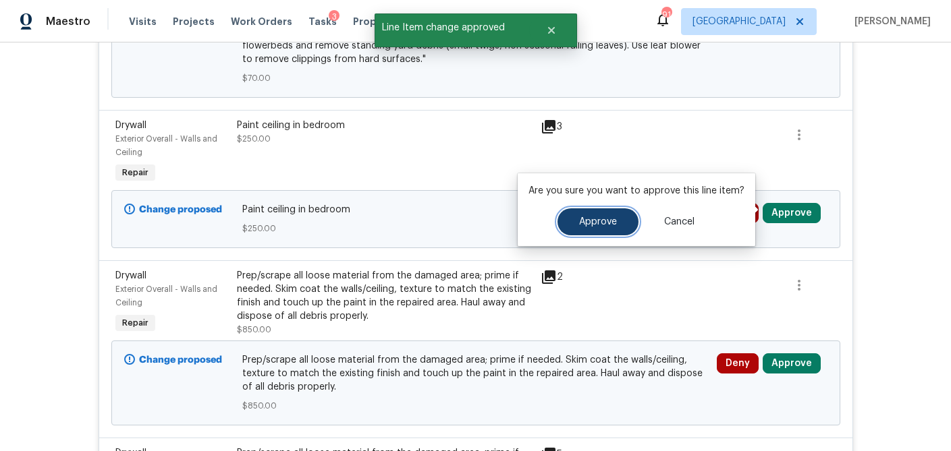
click at [607, 217] on span "Approve" at bounding box center [598, 222] width 38 height 10
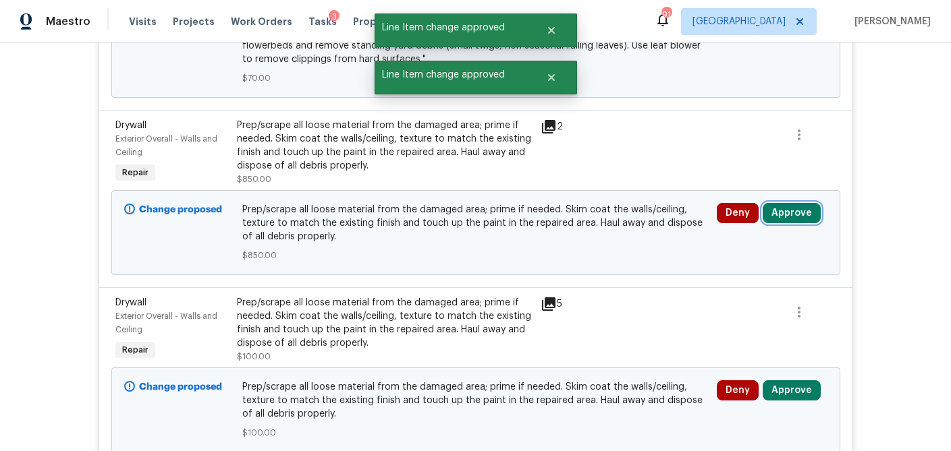
click at [783, 208] on button "Approve" at bounding box center [791, 213] width 58 height 20
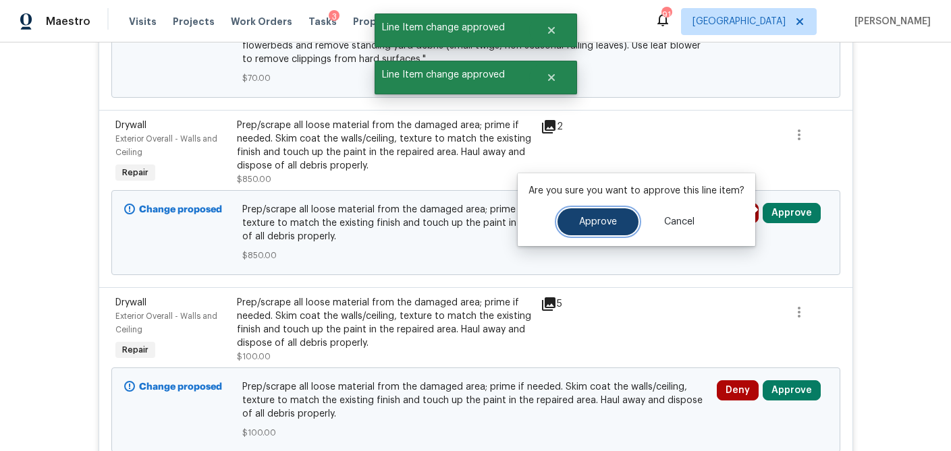
click at [611, 221] on span "Approve" at bounding box center [598, 222] width 38 height 10
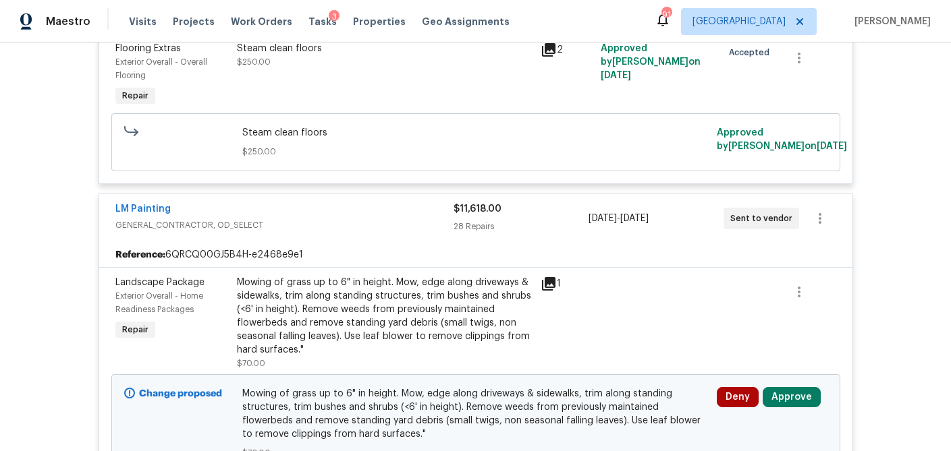
scroll to position [0, 0]
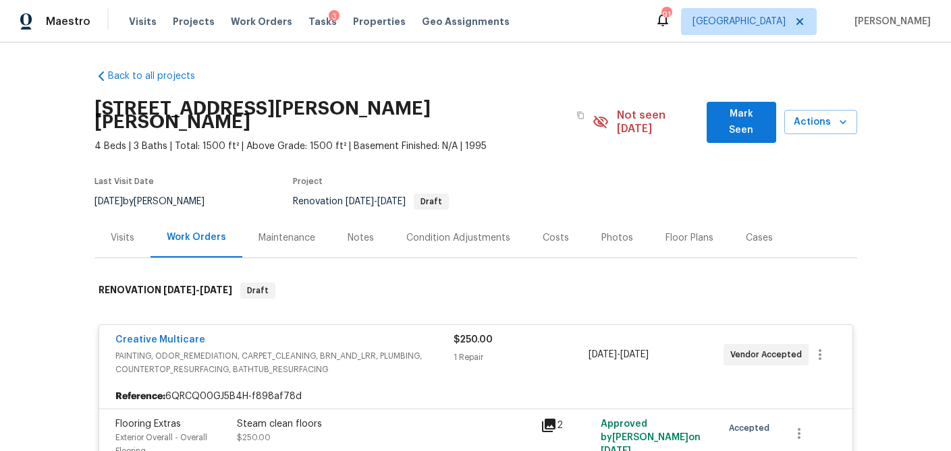
click at [113, 233] on div "Visits" at bounding box center [122, 238] width 56 height 40
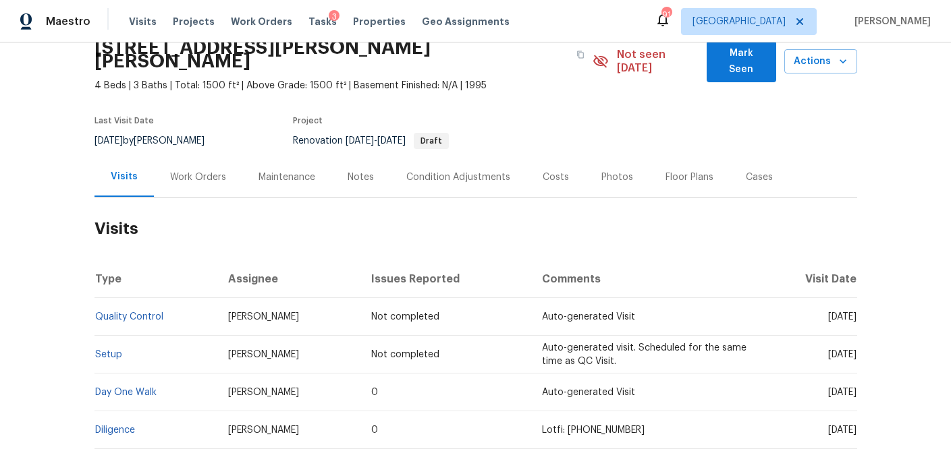
scroll to position [137, 0]
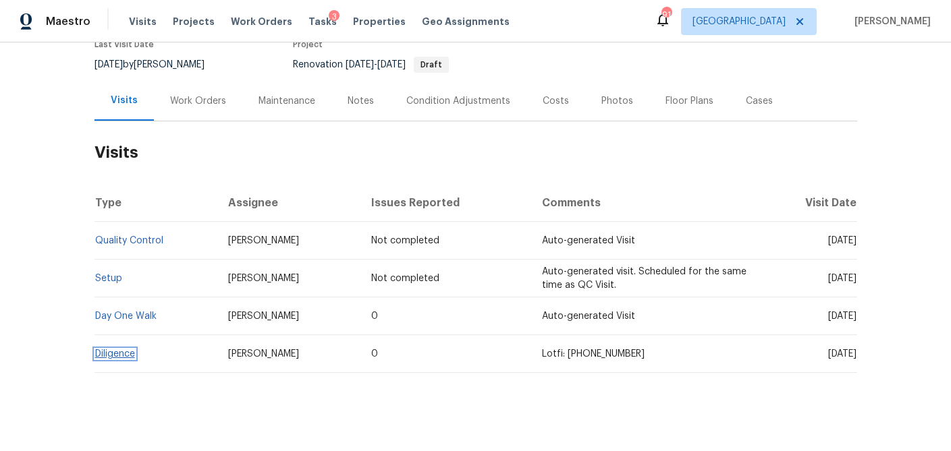
click at [114, 349] on link "Diligence" at bounding box center [115, 353] width 40 height 9
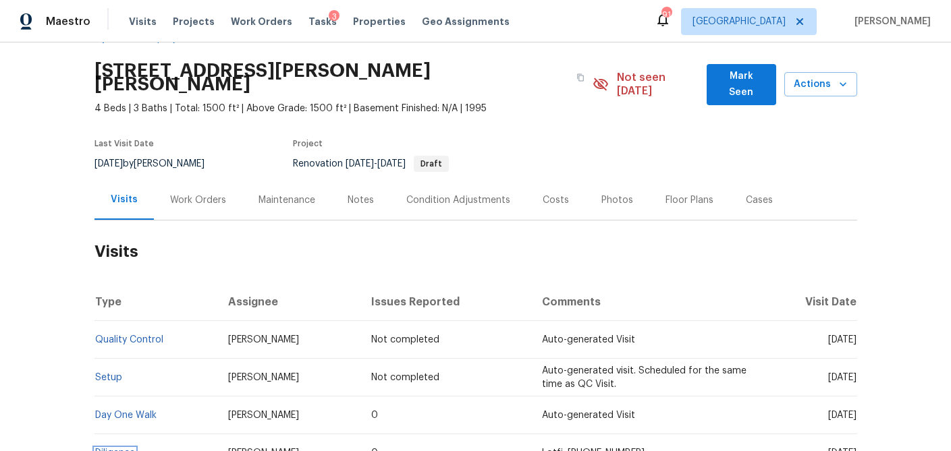
scroll to position [46, 0]
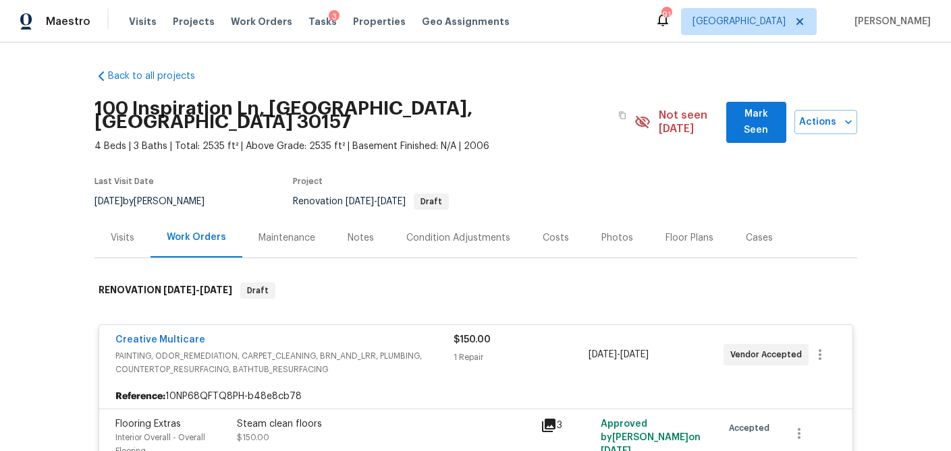
click at [553, 231] on div "Costs" at bounding box center [555, 237] width 26 height 13
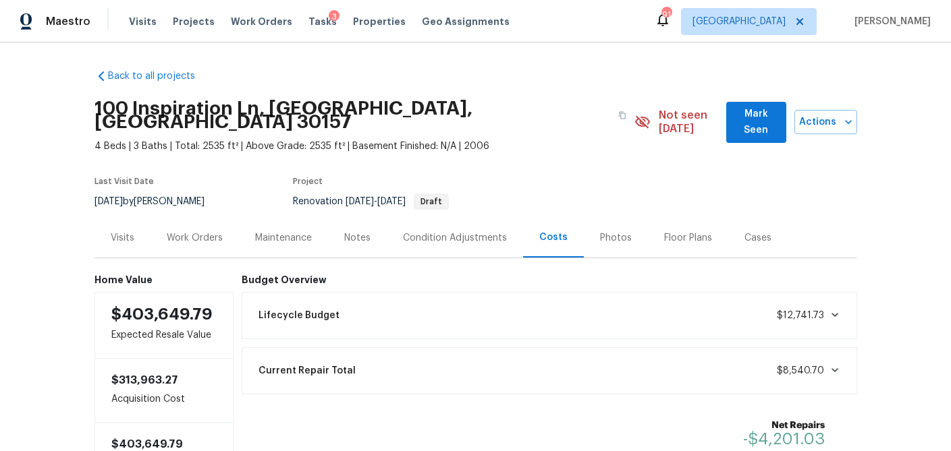
click at [193, 231] on div "Work Orders" at bounding box center [195, 237] width 56 height 13
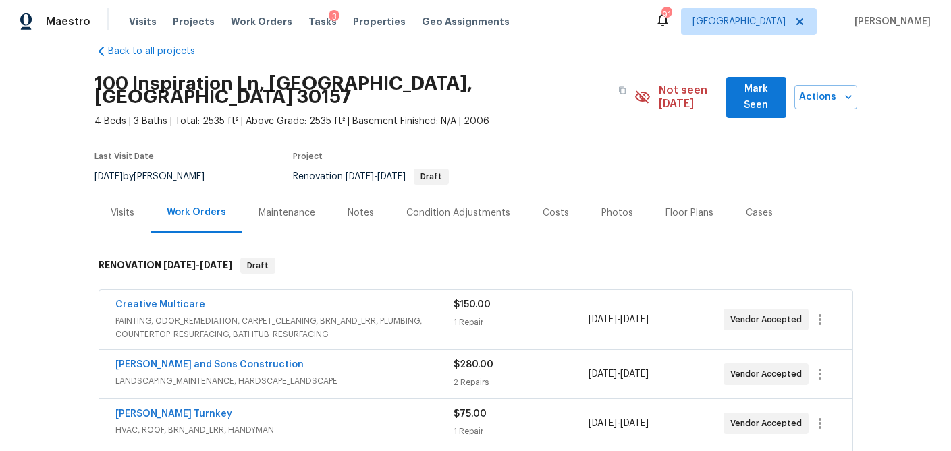
scroll to position [20, 0]
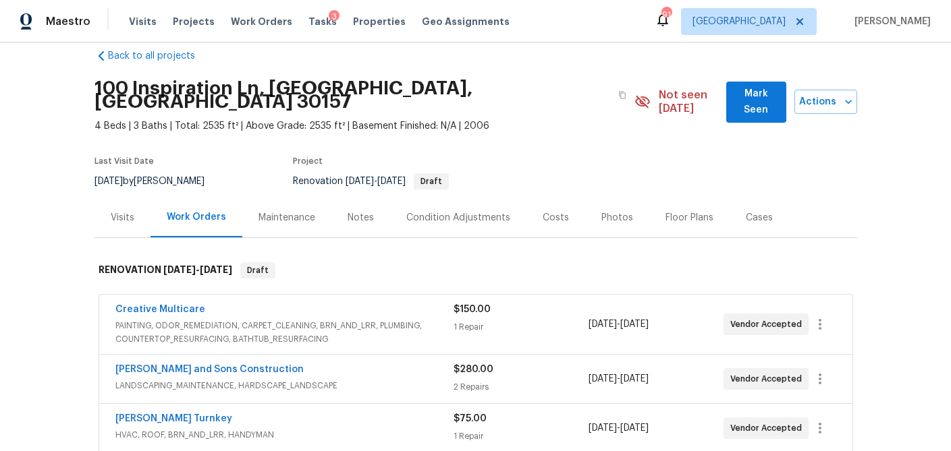
click at [112, 211] on div "Visits" at bounding box center [123, 217] width 24 height 13
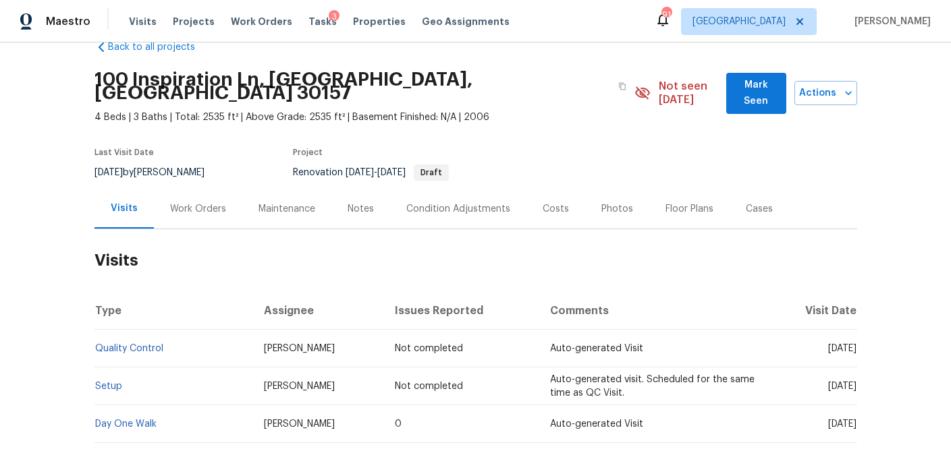
scroll to position [26, 0]
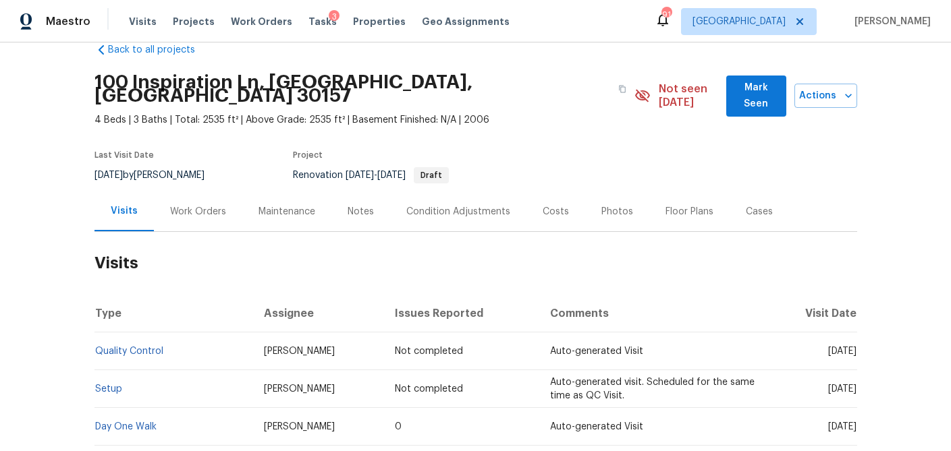
click at [542, 205] on div "Costs" at bounding box center [555, 211] width 26 height 13
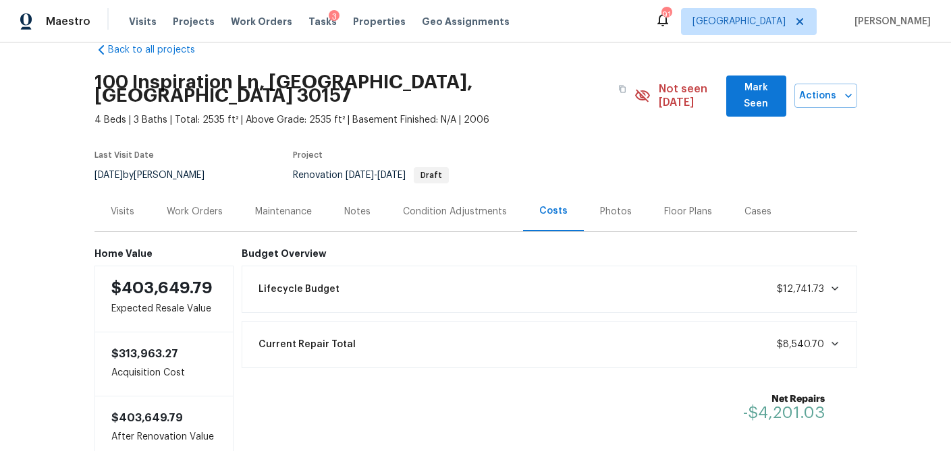
click at [188, 205] on div "Work Orders" at bounding box center [195, 211] width 56 height 13
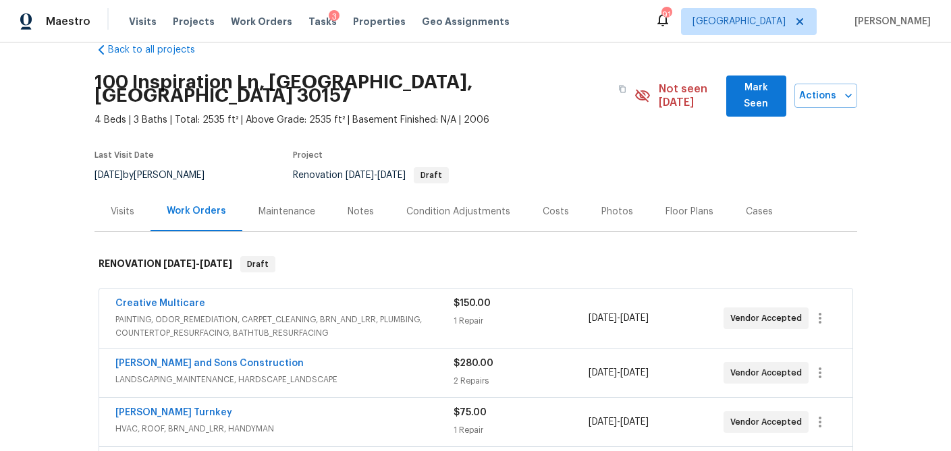
click at [197, 313] on span "PAINTING, ODOR_REMEDIATION, CARPET_CLEANING, BRN_AND_LRR, PLUMBING, COUNTERTOP_…" at bounding box center [284, 326] width 338 height 27
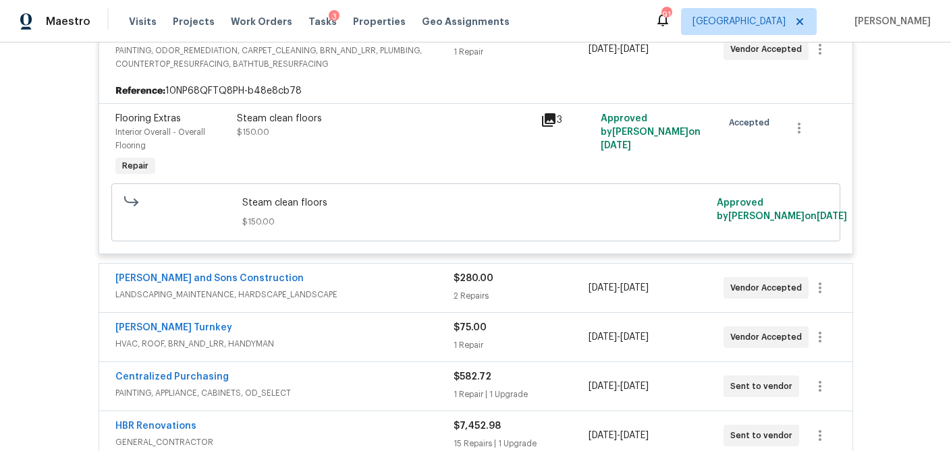
scroll to position [307, 0]
click at [324, 279] on div "Reyes and Sons Construction" at bounding box center [284, 279] width 338 height 16
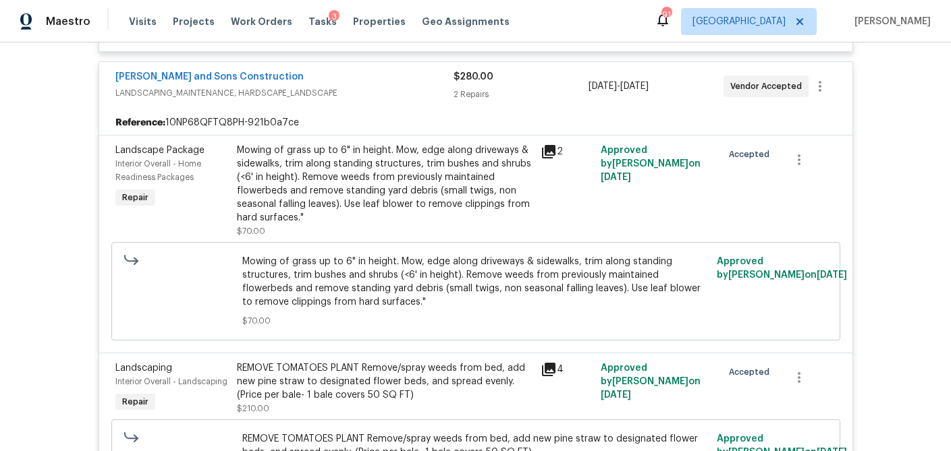
scroll to position [924, 0]
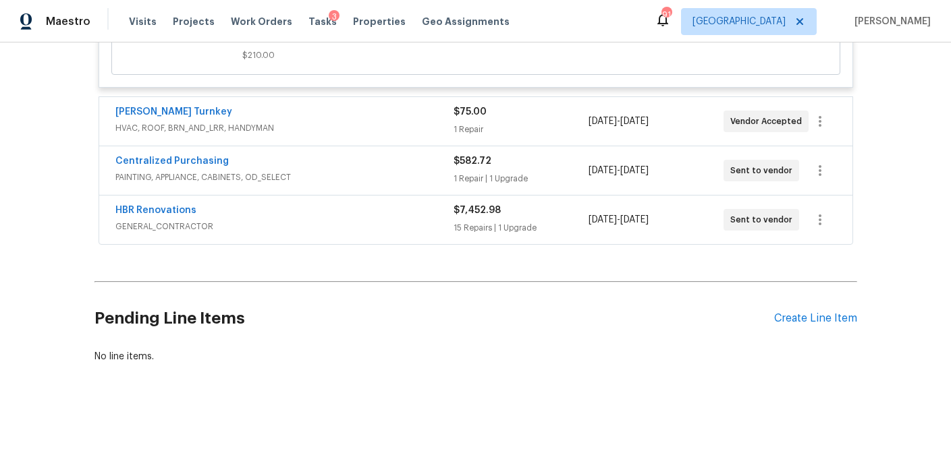
click at [407, 105] on div "Davis Turnkey" at bounding box center [284, 113] width 338 height 16
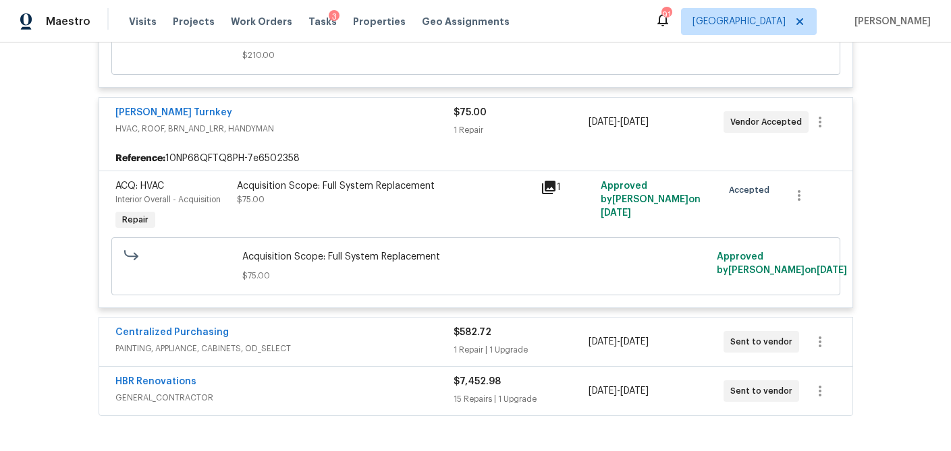
scroll to position [974, 0]
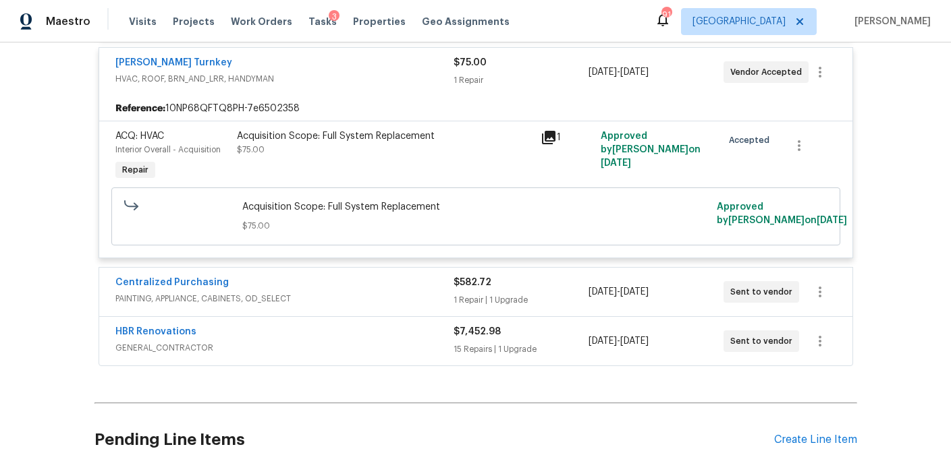
click at [393, 286] on div "Centralized Purchasing" at bounding box center [284, 284] width 338 height 16
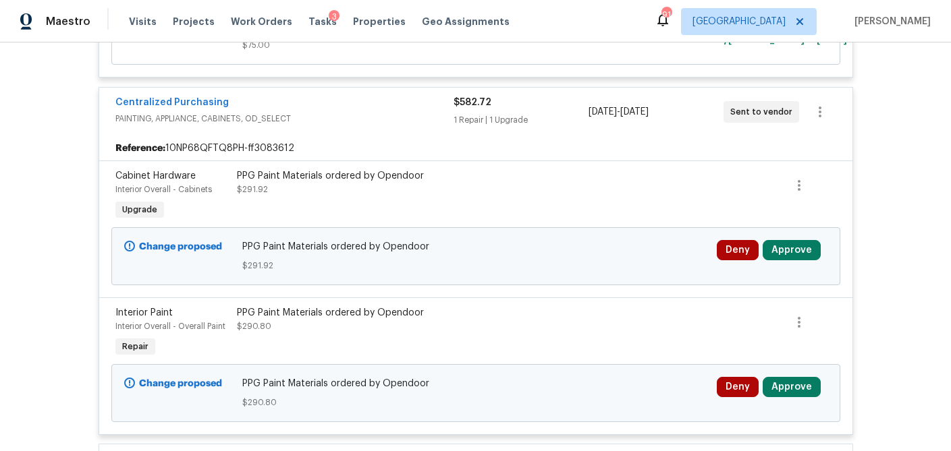
scroll to position [1157, 0]
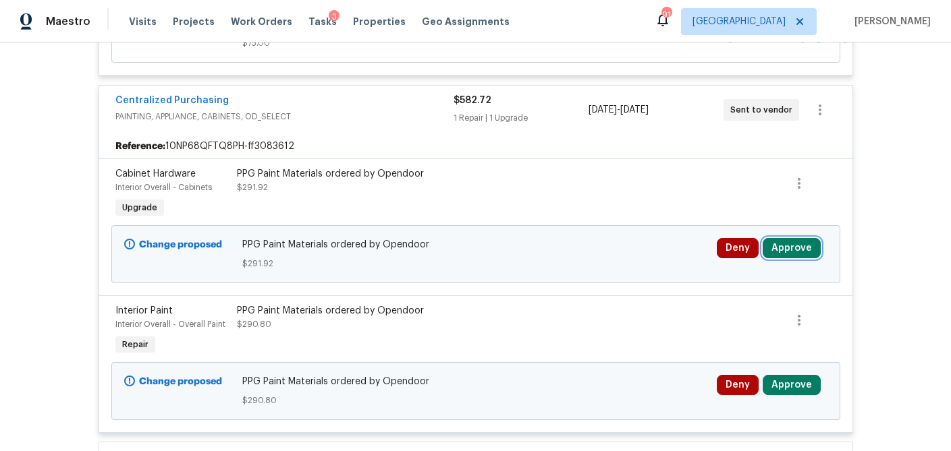
drag, startPoint x: 801, startPoint y: 253, endPoint x: 764, endPoint y: 254, distance: 37.1
click at [798, 253] on button "Approve" at bounding box center [791, 248] width 58 height 20
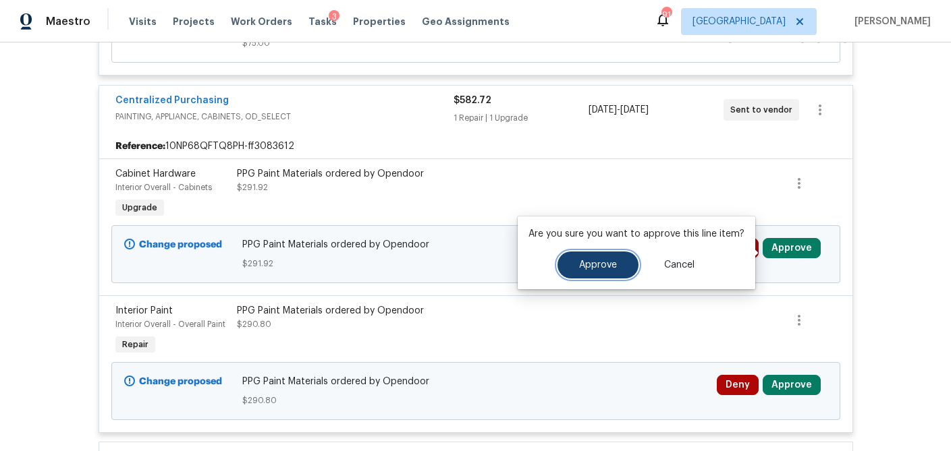
click at [606, 264] on span "Approve" at bounding box center [598, 265] width 38 height 10
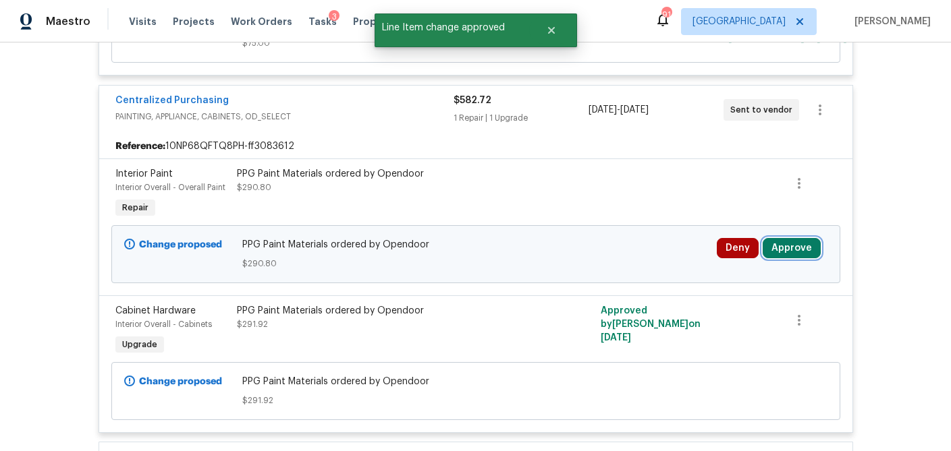
click at [789, 256] on button "Approve" at bounding box center [791, 248] width 58 height 20
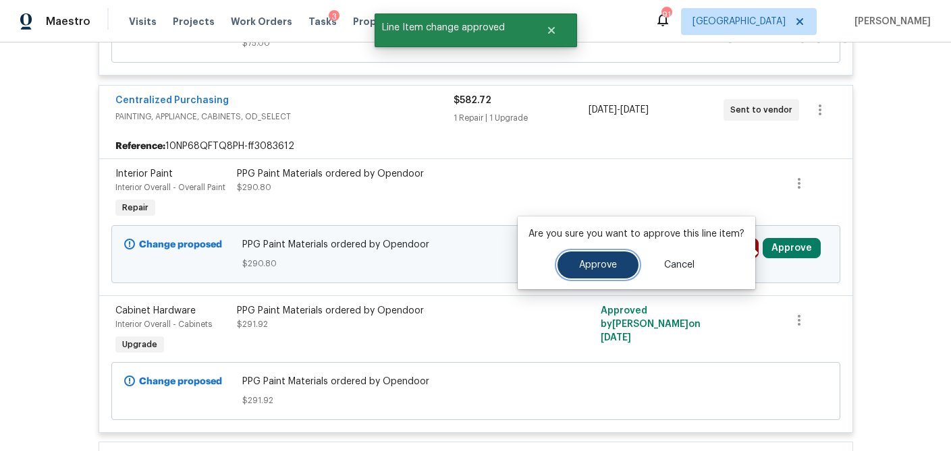
click at [604, 270] on button "Approve" at bounding box center [597, 265] width 81 height 27
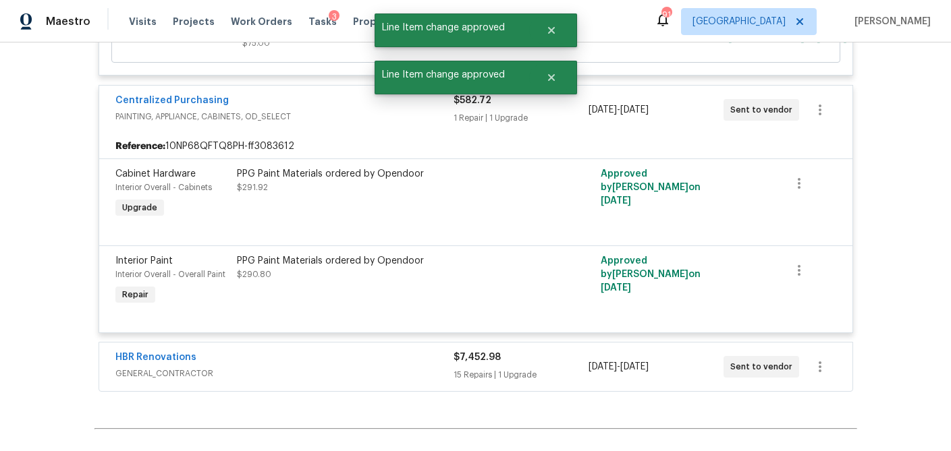
scroll to position [1313, 0]
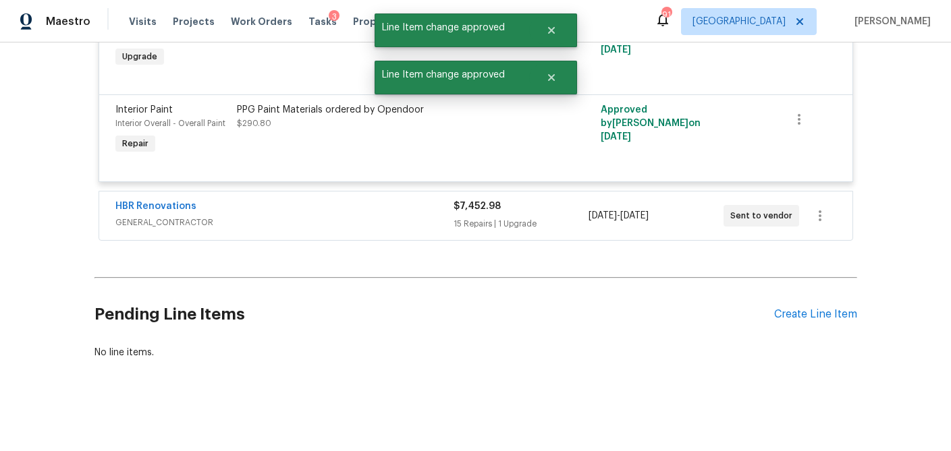
click at [399, 228] on span "GENERAL_CONTRACTOR" at bounding box center [284, 222] width 338 height 13
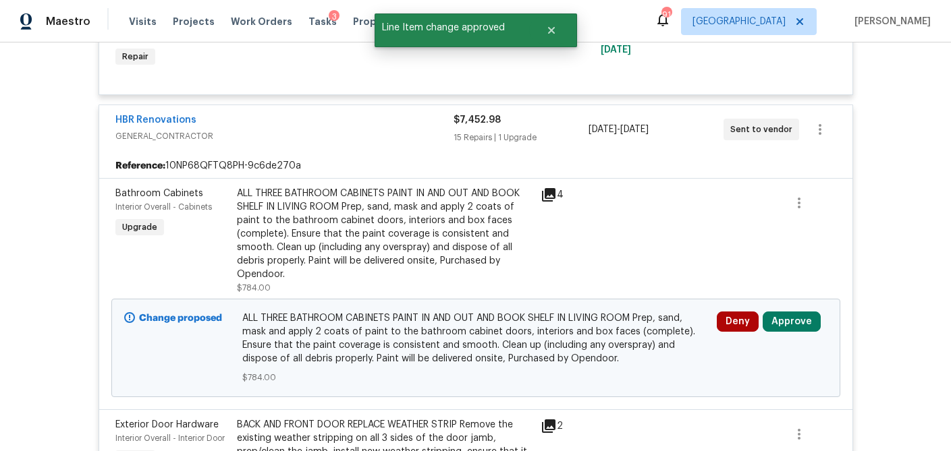
scroll to position [1397, 0]
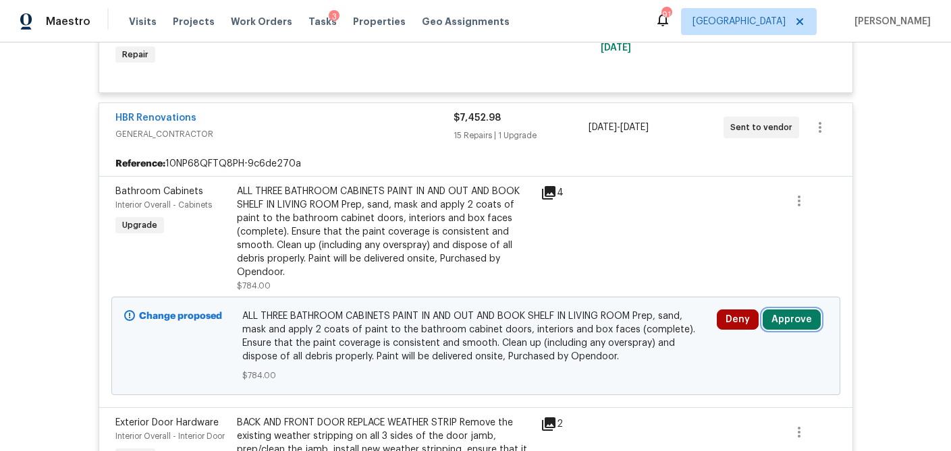
click at [783, 326] on button "Approve" at bounding box center [791, 320] width 58 height 20
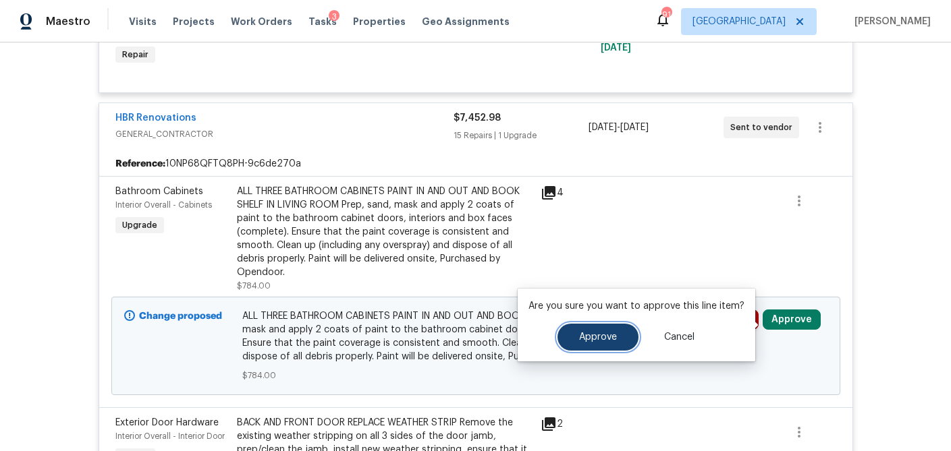
click at [623, 331] on button "Approve" at bounding box center [597, 337] width 81 height 27
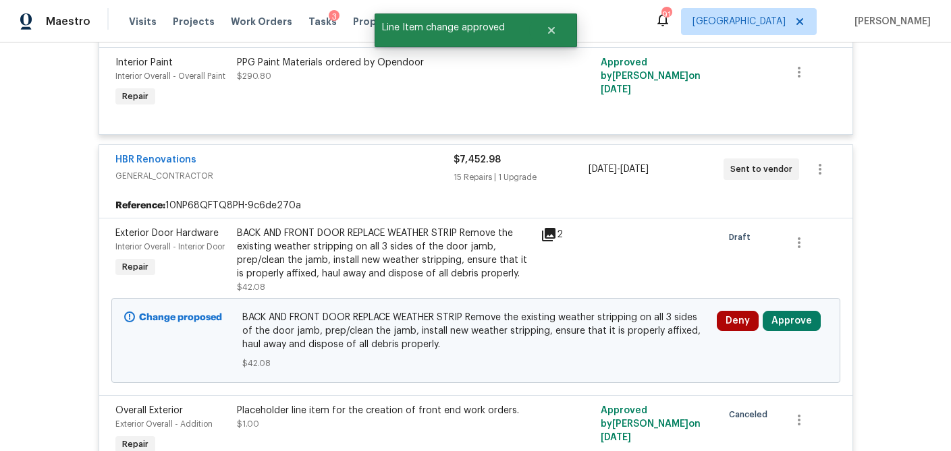
scroll to position [1398, 0]
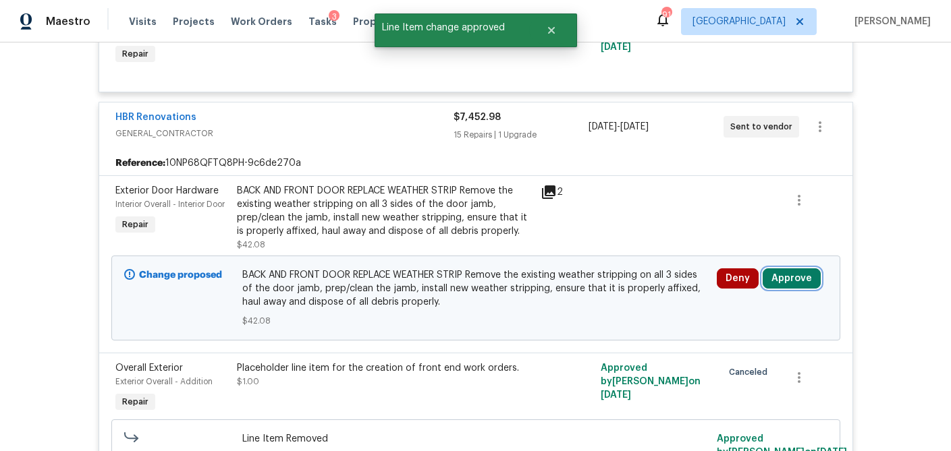
drag, startPoint x: 810, startPoint y: 279, endPoint x: 761, endPoint y: 281, distance: 49.3
click at [810, 279] on button "Approve" at bounding box center [791, 279] width 58 height 20
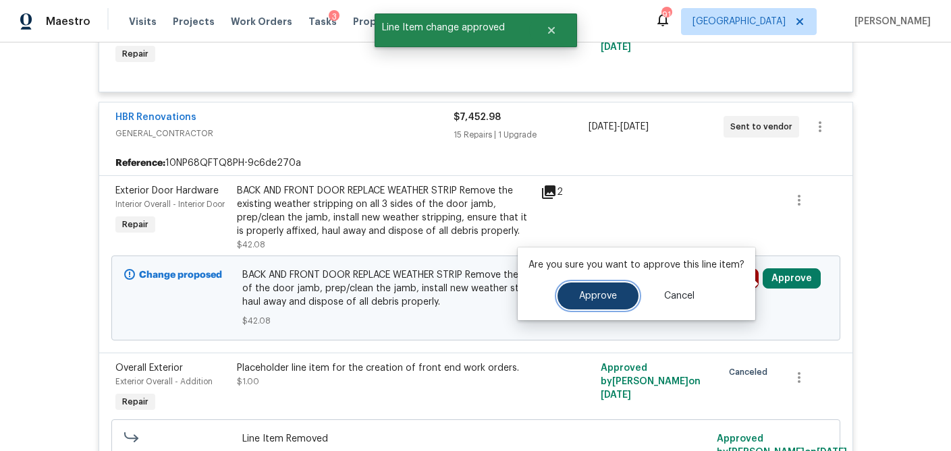
click at [617, 288] on button "Approve" at bounding box center [597, 296] width 81 height 27
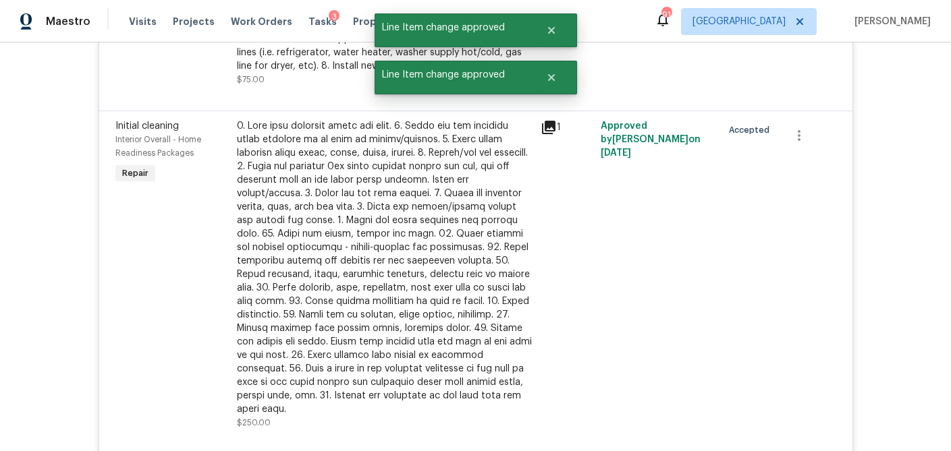
scroll to position [458, 0]
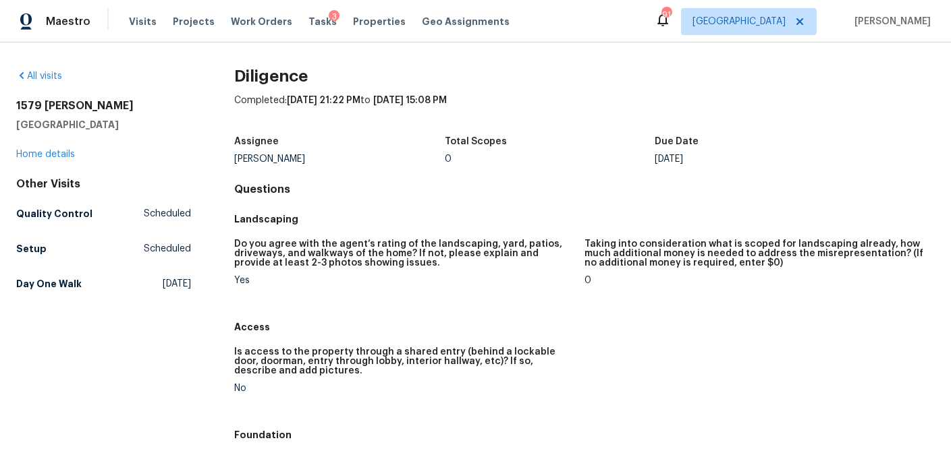
click at [86, 106] on h2 "1579 [PERSON_NAME]" at bounding box center [103, 105] width 175 height 13
copy h2 "1579 [PERSON_NAME]"
click at [31, 157] on link "Home details" at bounding box center [45, 154] width 59 height 9
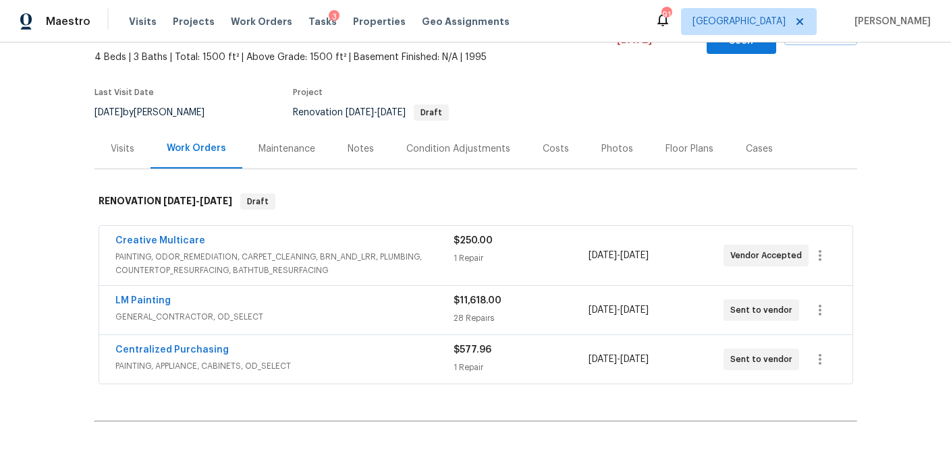
scroll to position [149, 0]
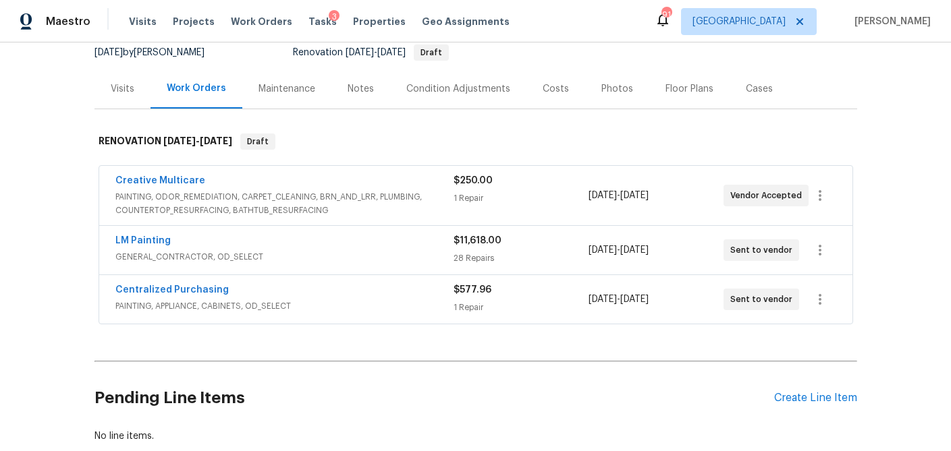
click at [387, 284] on div "Centralized Purchasing" at bounding box center [284, 291] width 338 height 16
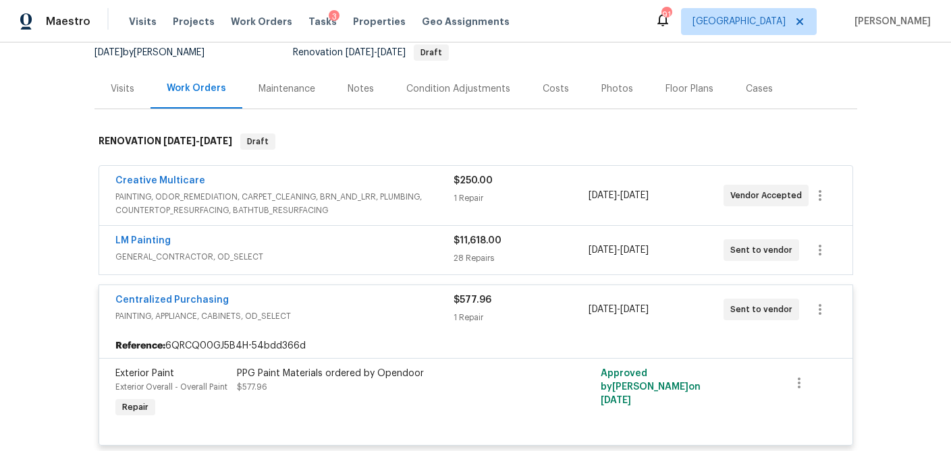
click at [395, 250] on span "GENERAL_CONTRACTOR, OD_SELECT" at bounding box center [284, 256] width 338 height 13
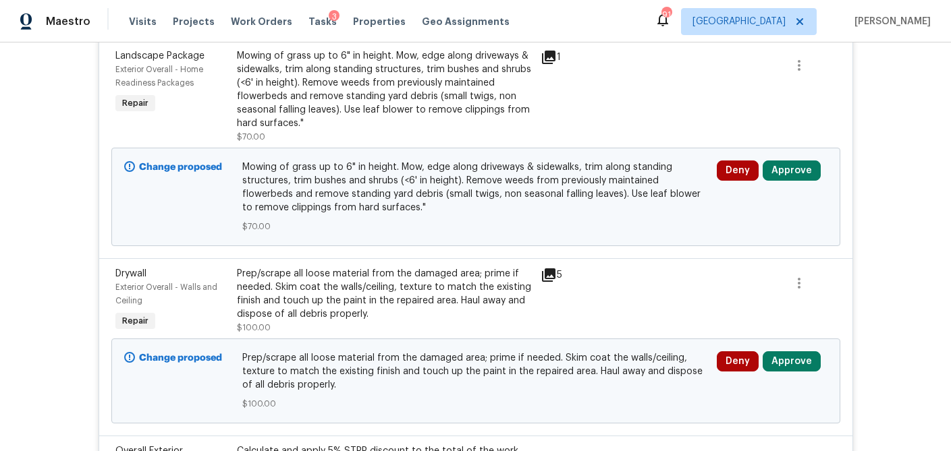
scroll to position [400, 0]
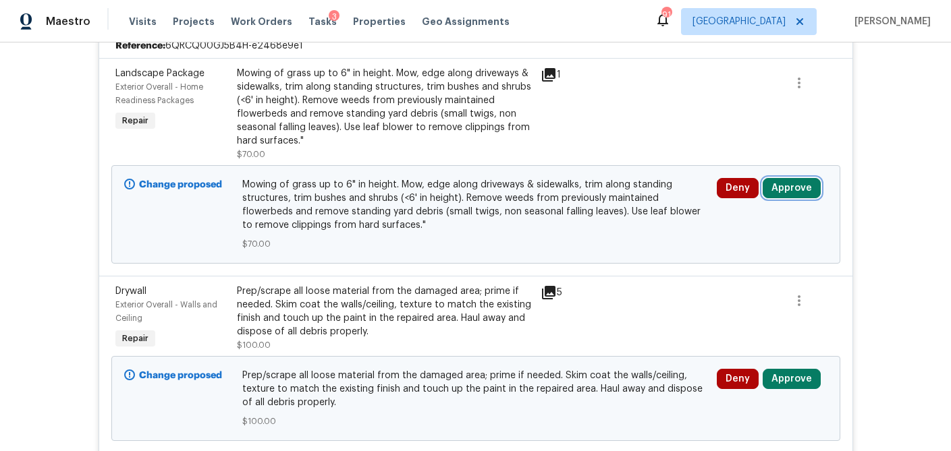
click at [787, 178] on button "Approve" at bounding box center [791, 188] width 58 height 20
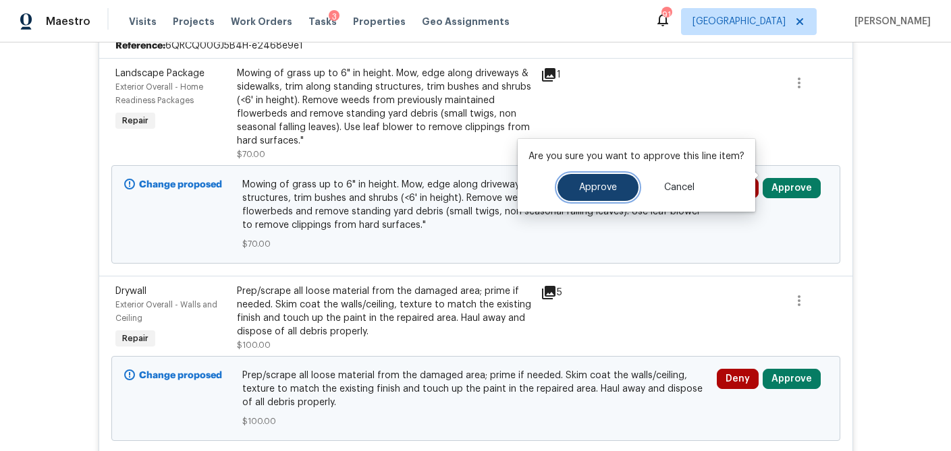
click at [600, 190] on span "Approve" at bounding box center [598, 188] width 38 height 10
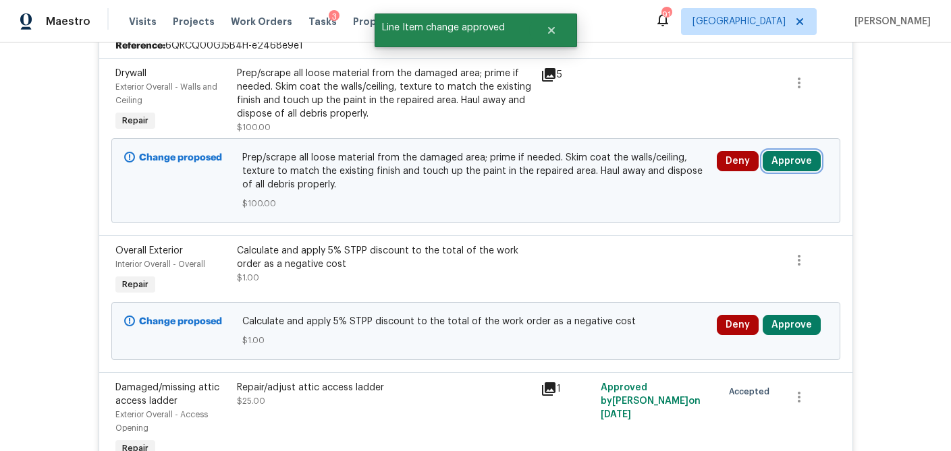
drag, startPoint x: 785, startPoint y: 151, endPoint x: 761, endPoint y: 152, distance: 24.3
click at [785, 151] on button "Approve" at bounding box center [791, 161] width 58 height 20
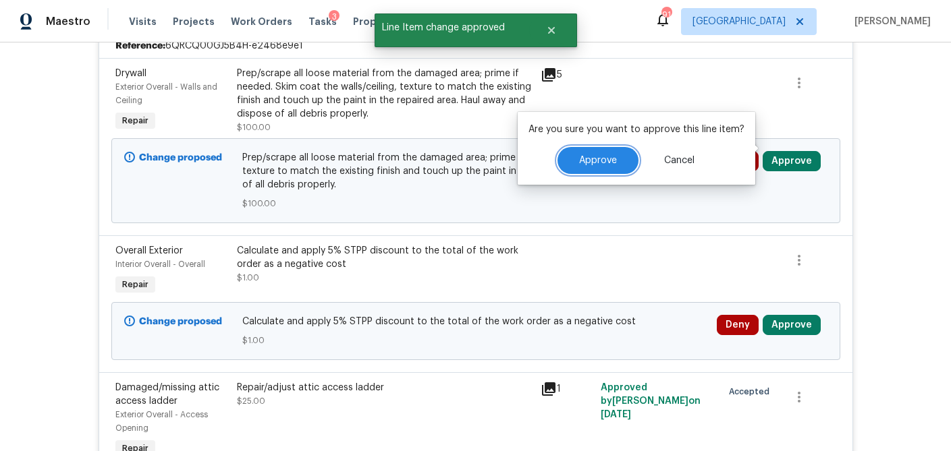
click at [607, 165] on span "Approve" at bounding box center [598, 161] width 38 height 10
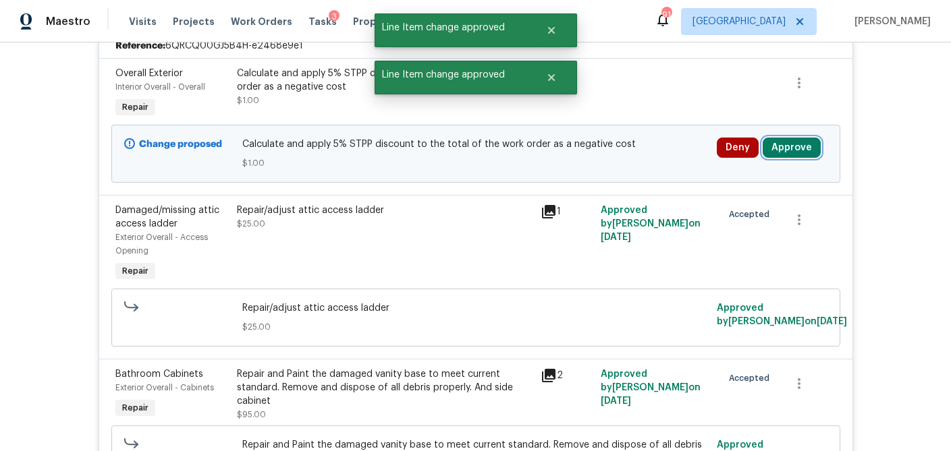
click at [801, 138] on button "Approve" at bounding box center [791, 148] width 58 height 20
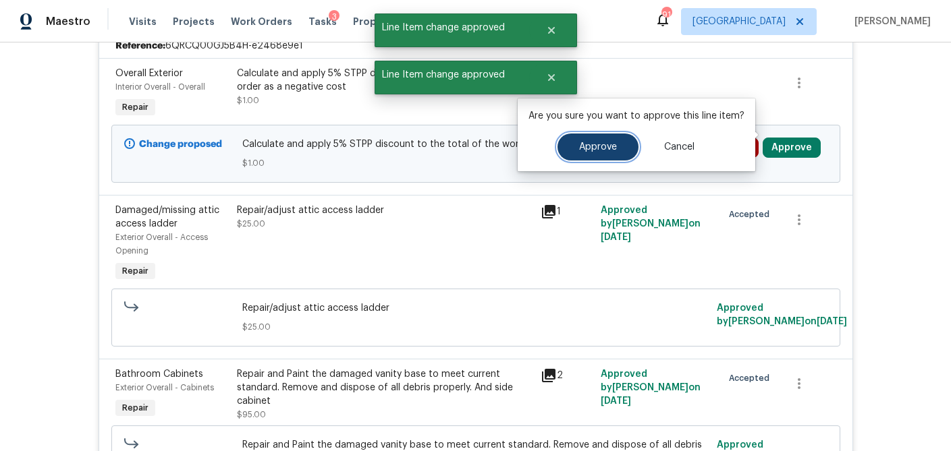
click at [575, 149] on button "Approve" at bounding box center [597, 147] width 81 height 27
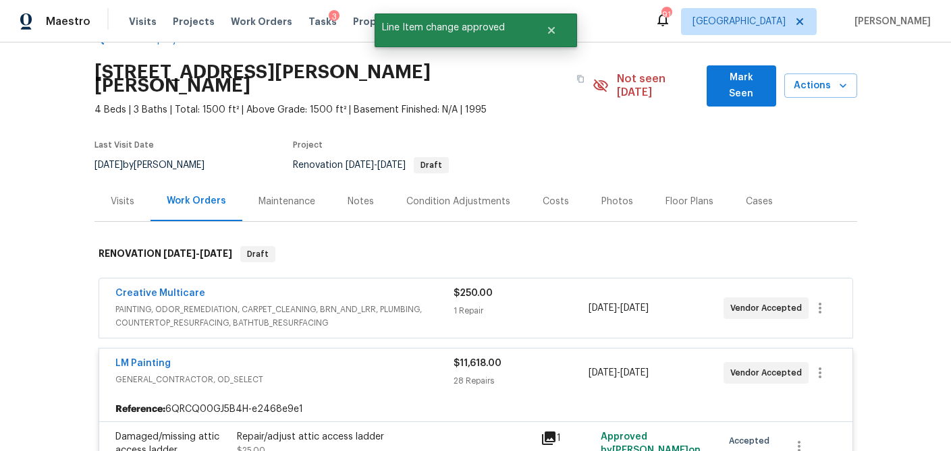
scroll to position [33, 0]
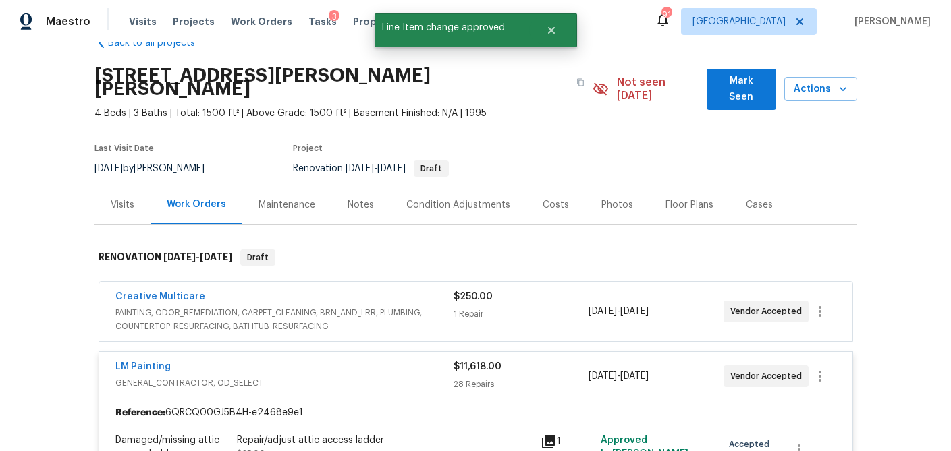
click at [522, 308] on div "$250.00 1 Repair" at bounding box center [520, 311] width 135 height 43
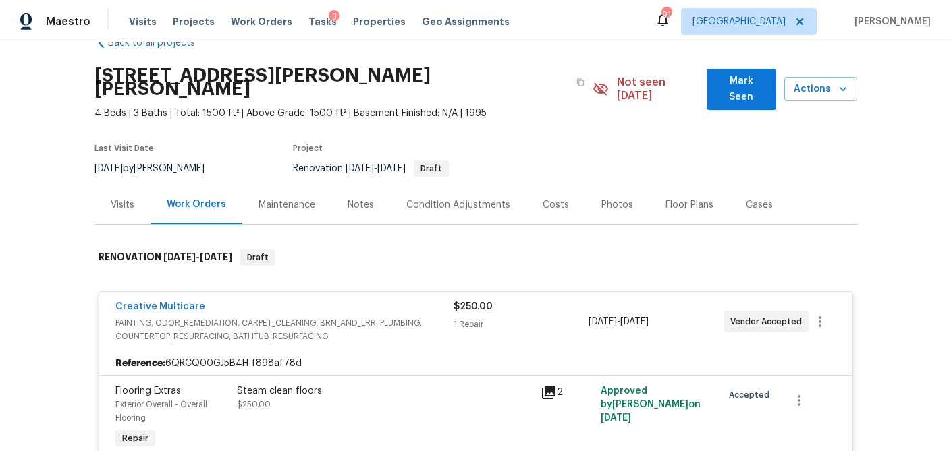
scroll to position [93, 0]
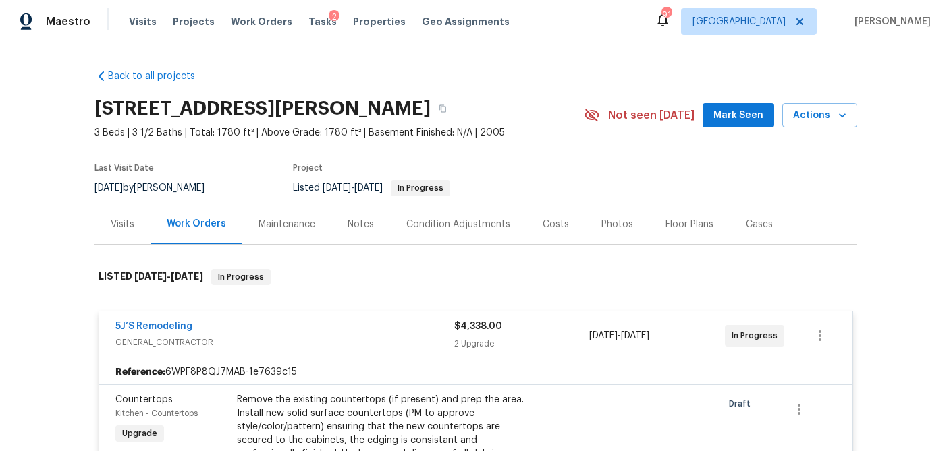
scroll to position [3, 0]
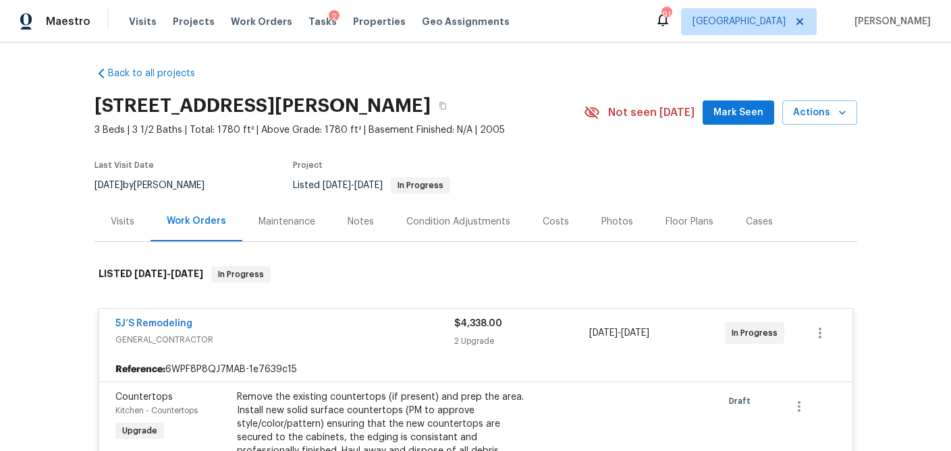
click at [121, 220] on div "Visits" at bounding box center [123, 221] width 24 height 13
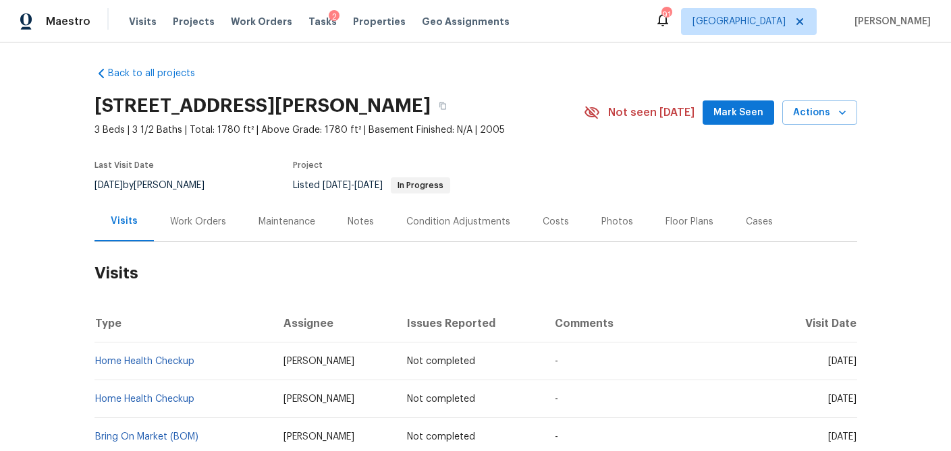
click at [196, 218] on div "Work Orders" at bounding box center [198, 221] width 56 height 13
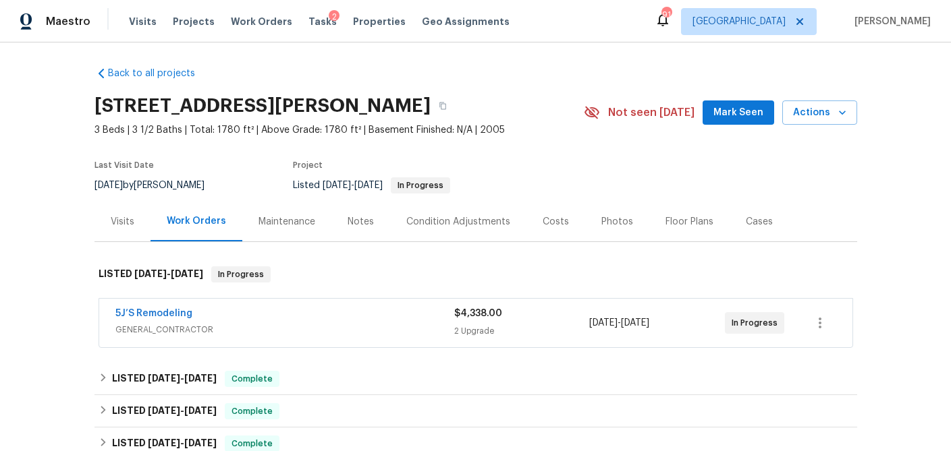
click at [325, 312] on div "5J’S Remodeling" at bounding box center [284, 315] width 339 height 16
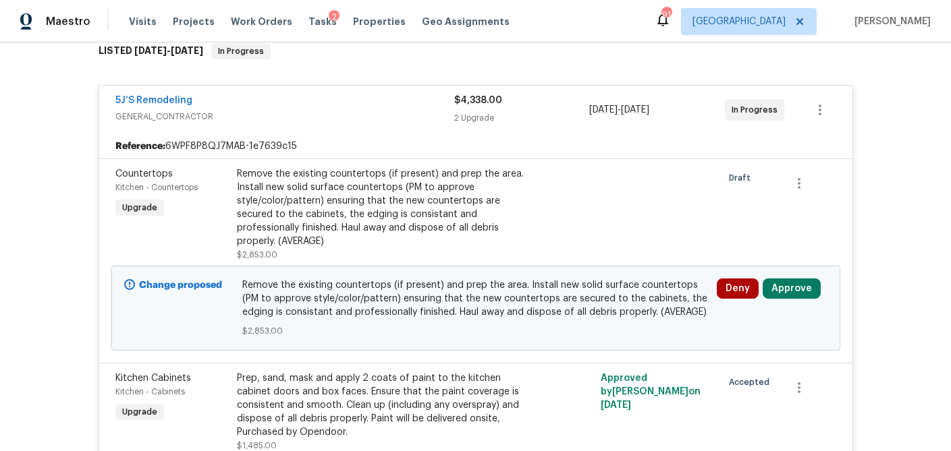
scroll to position [229, 0]
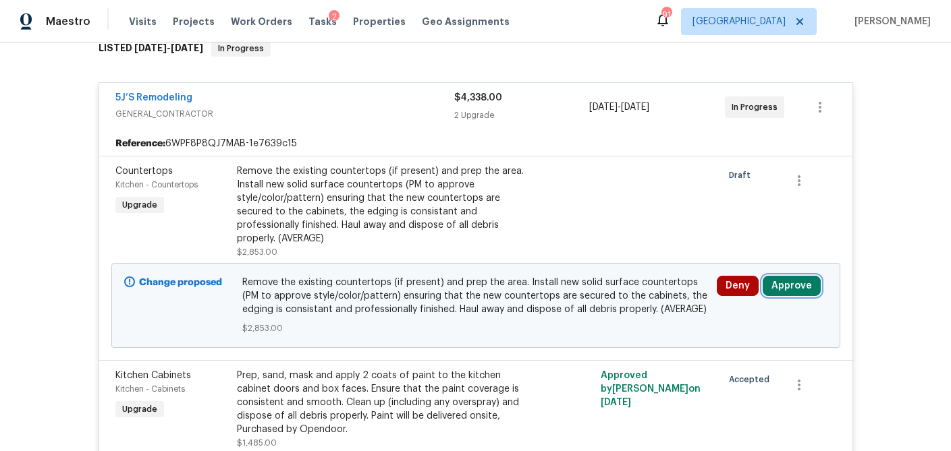
drag, startPoint x: 804, startPoint y: 270, endPoint x: 795, endPoint y: 271, distance: 8.9
click at [802, 276] on button "Approve" at bounding box center [791, 286] width 58 height 20
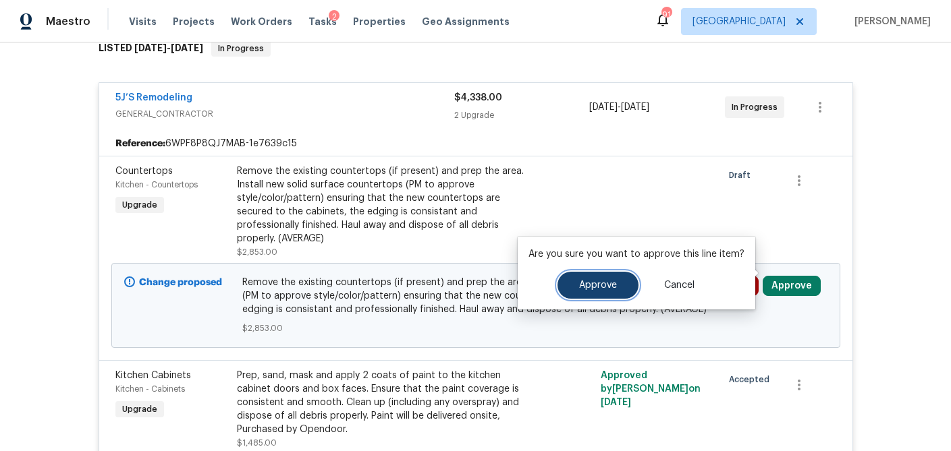
click at [609, 287] on span "Approve" at bounding box center [598, 286] width 38 height 10
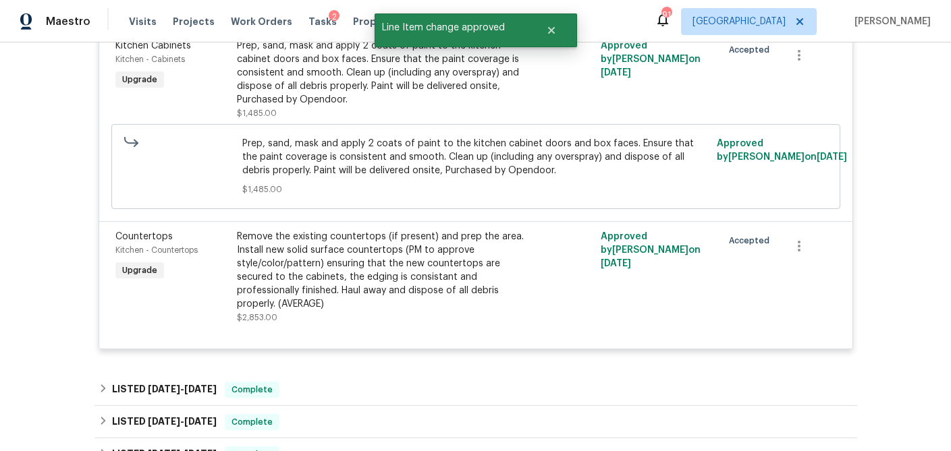
scroll to position [358, 0]
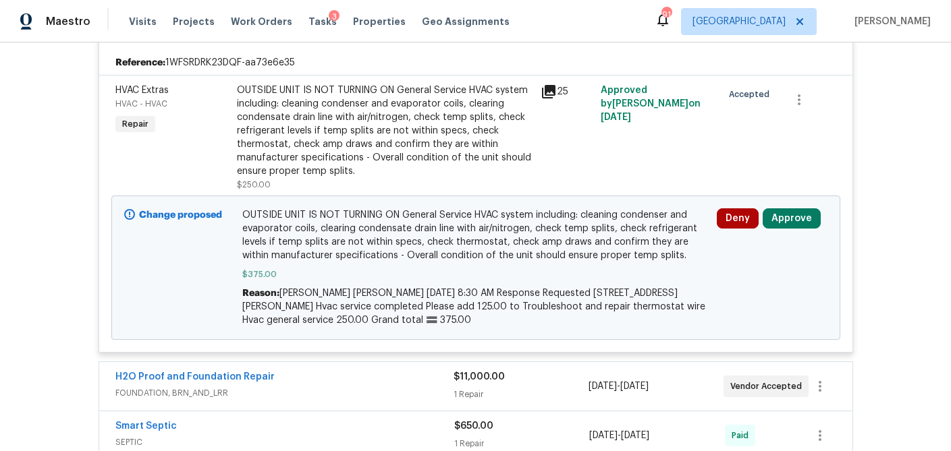
scroll to position [441, 0]
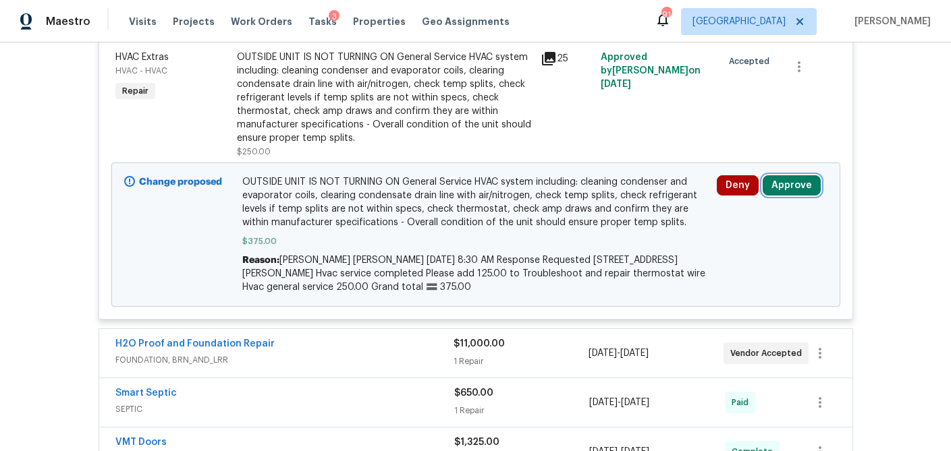
click at [804, 188] on button "Approve" at bounding box center [791, 185] width 58 height 20
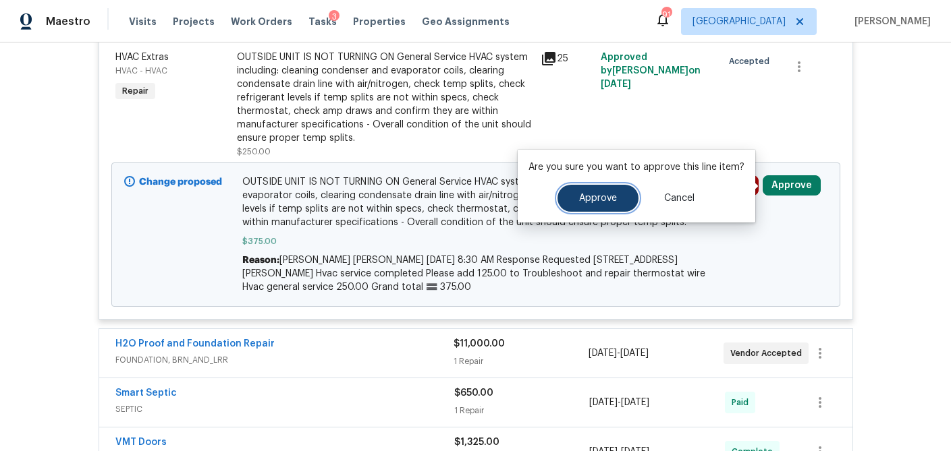
click at [586, 208] on button "Approve" at bounding box center [597, 198] width 81 height 27
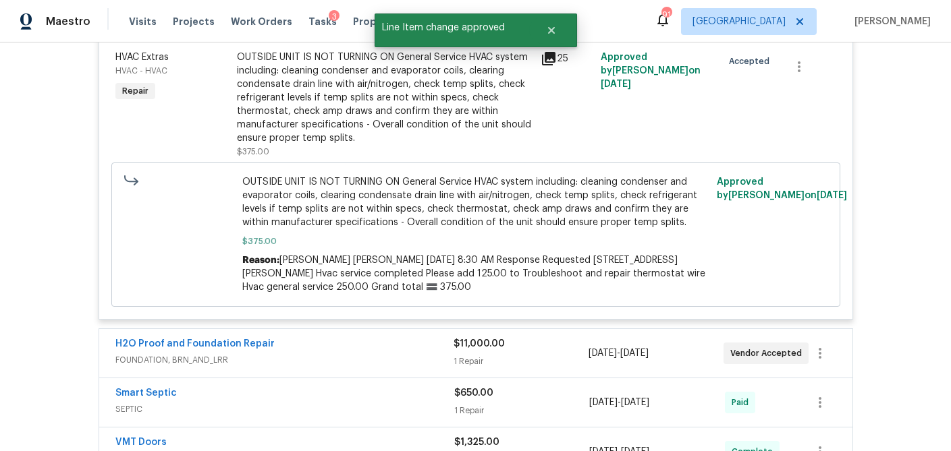
click at [534, 362] on div "1 Repair" at bounding box center [520, 361] width 135 height 13
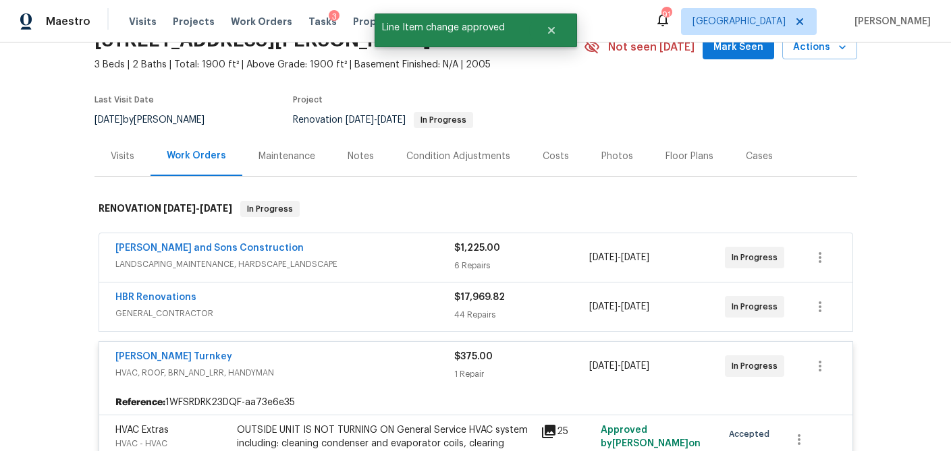
scroll to position [82, 0]
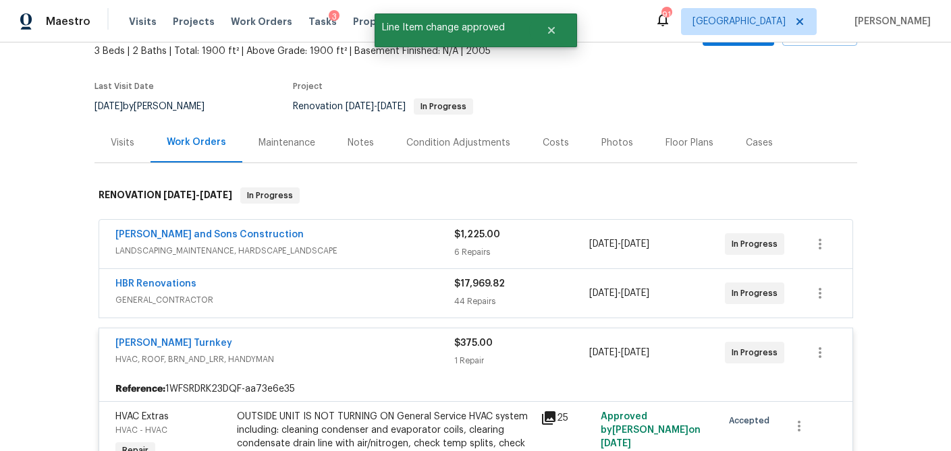
click at [532, 258] on div "6 Repairs" at bounding box center [522, 252] width 136 height 13
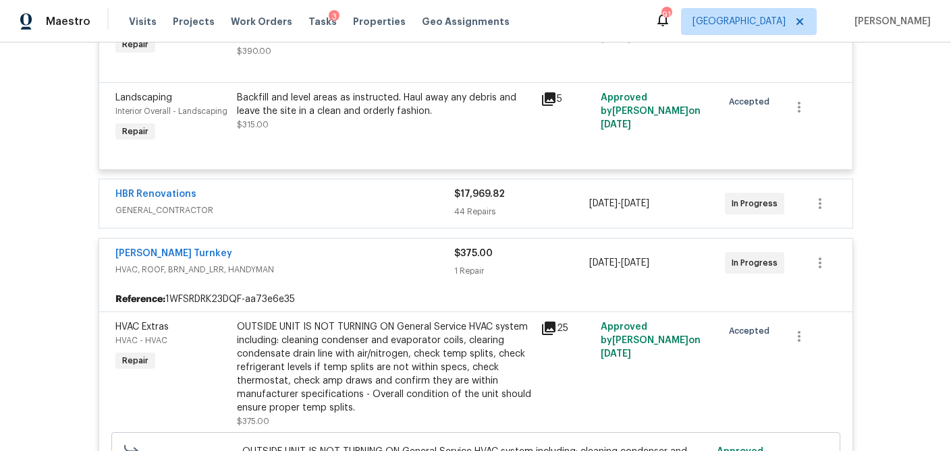
scroll to position [1058, 0]
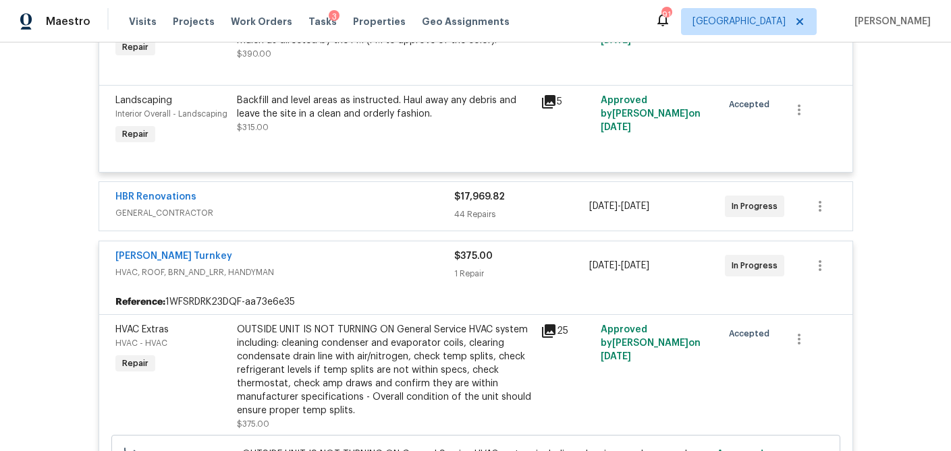
click at [539, 201] on div "$17,969.82" at bounding box center [522, 196] width 136 height 13
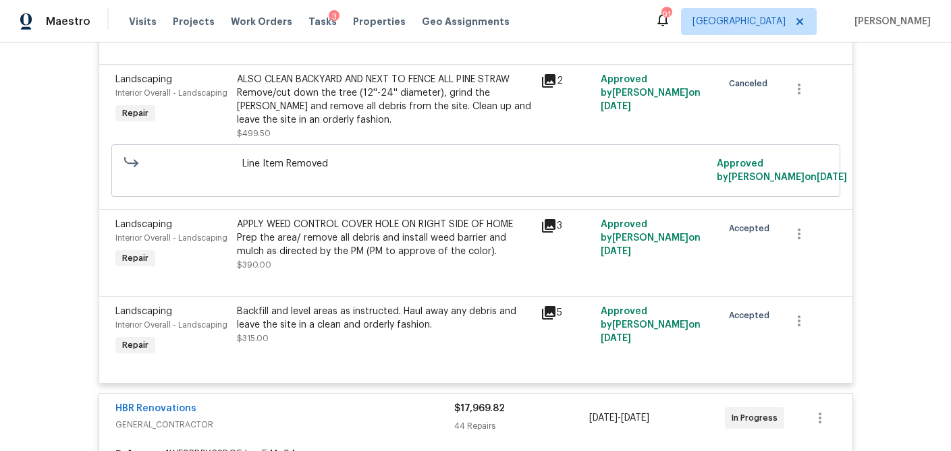
scroll to position [0, 0]
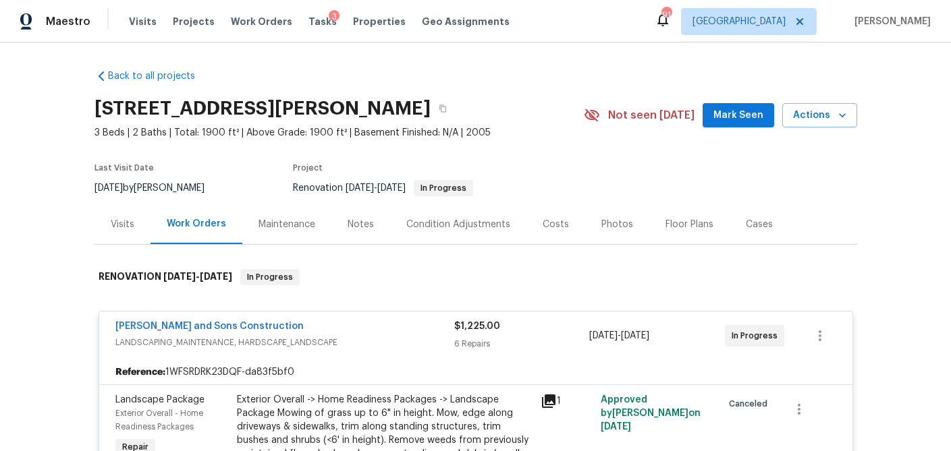
click at [536, 217] on div "Costs" at bounding box center [555, 224] width 59 height 40
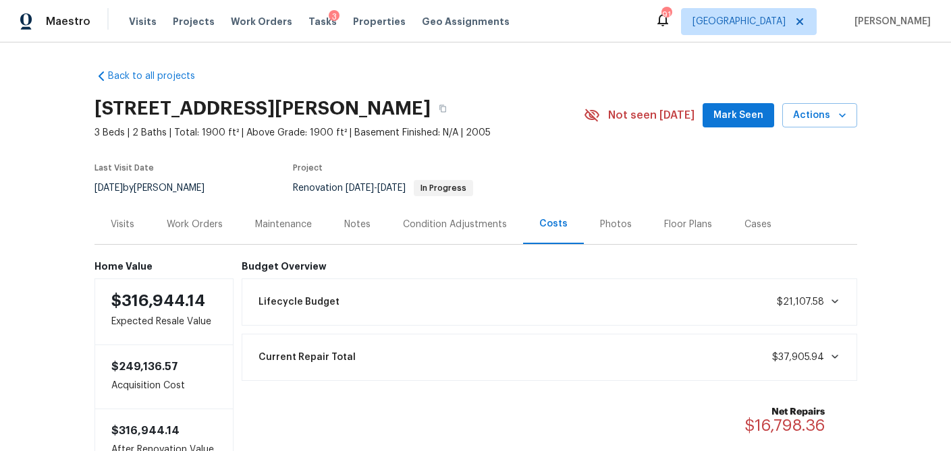
click at [368, 222] on div "Notes" at bounding box center [357, 224] width 26 height 13
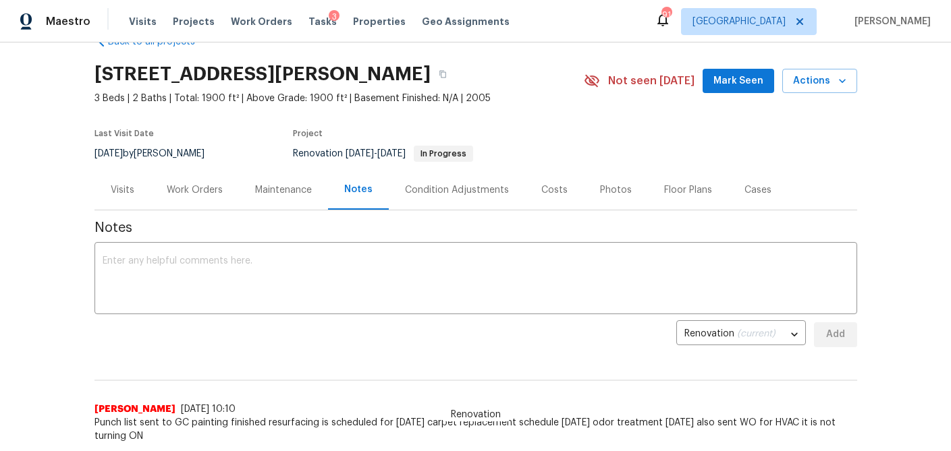
scroll to position [30, 0]
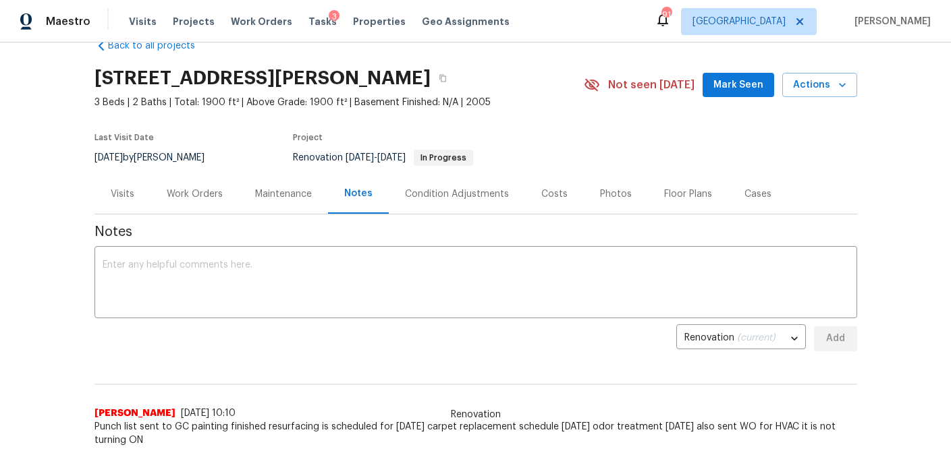
click at [133, 195] on div "Visits" at bounding box center [123, 194] width 24 height 13
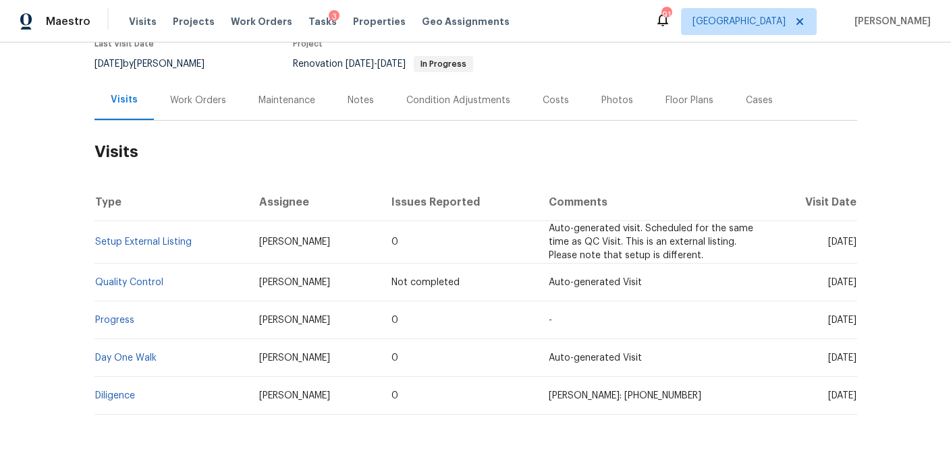
scroll to position [129, 0]
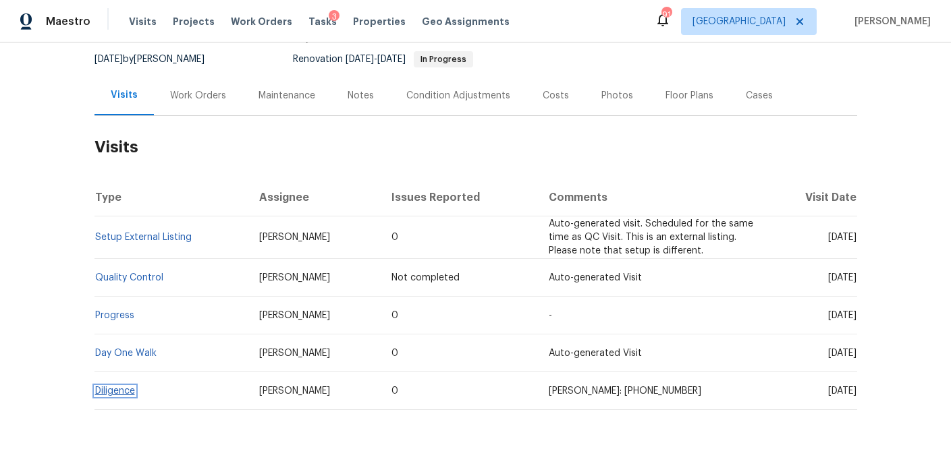
click at [119, 389] on link "Diligence" at bounding box center [115, 391] width 40 height 9
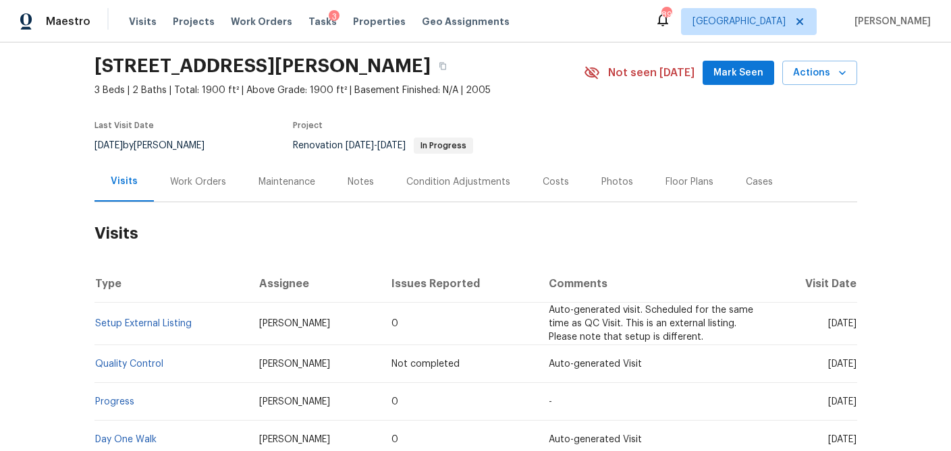
scroll to position [0, 0]
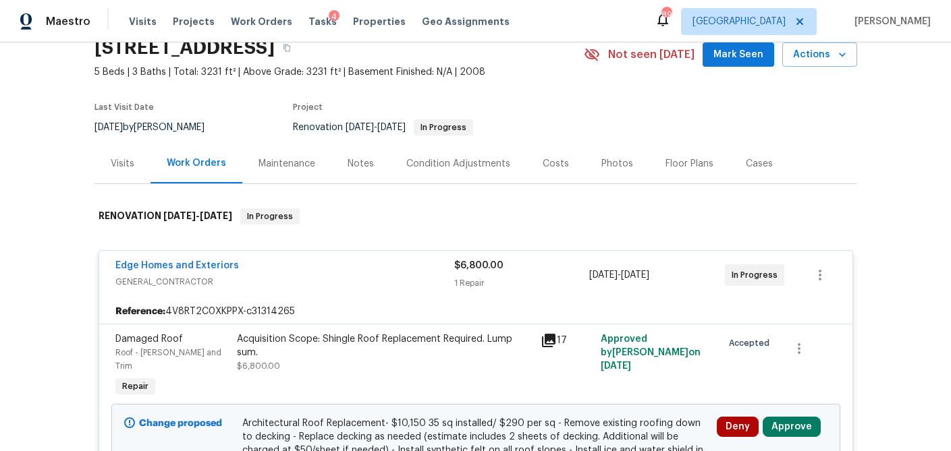
scroll to position [18, 0]
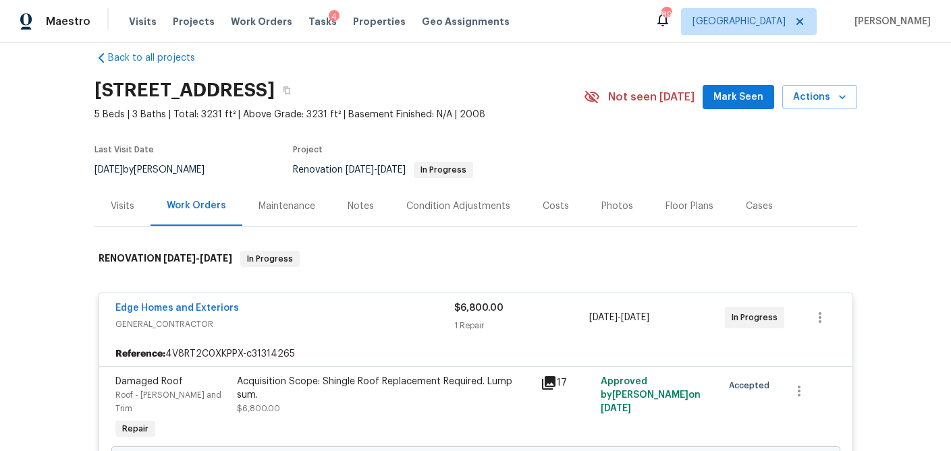
click at [114, 202] on div "Visits" at bounding box center [123, 206] width 24 height 13
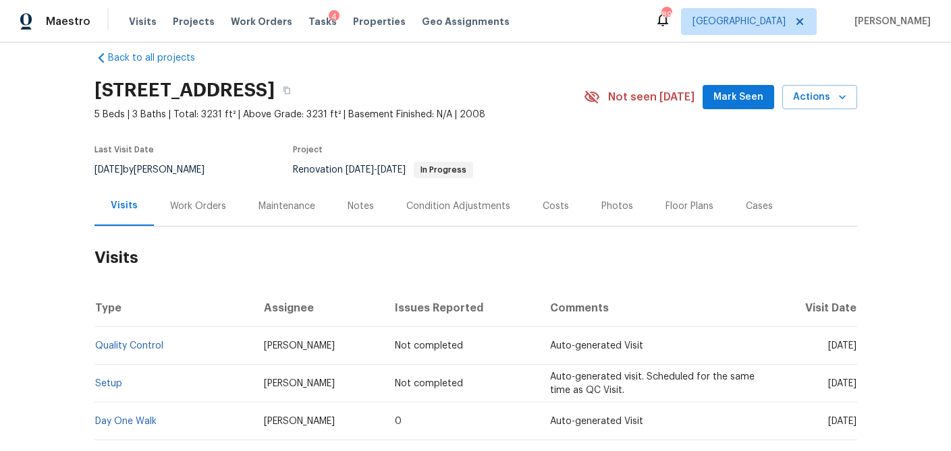
click at [204, 202] on div "Work Orders" at bounding box center [198, 206] width 56 height 13
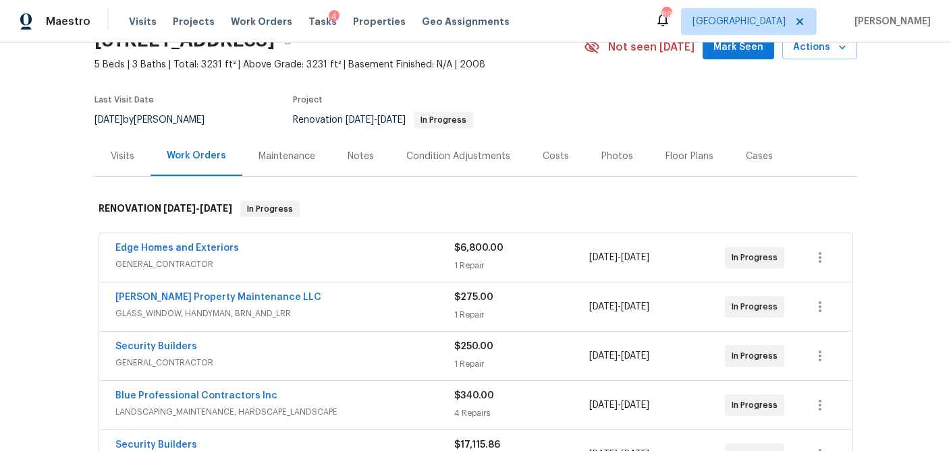
scroll to position [67, 0]
click at [566, 153] on div "Costs" at bounding box center [555, 157] width 59 height 40
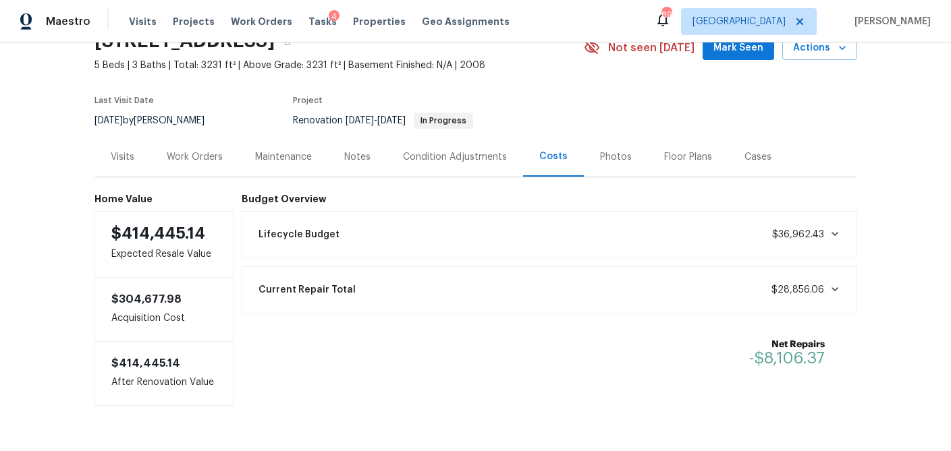
click at [194, 160] on div "Work Orders" at bounding box center [195, 156] width 56 height 13
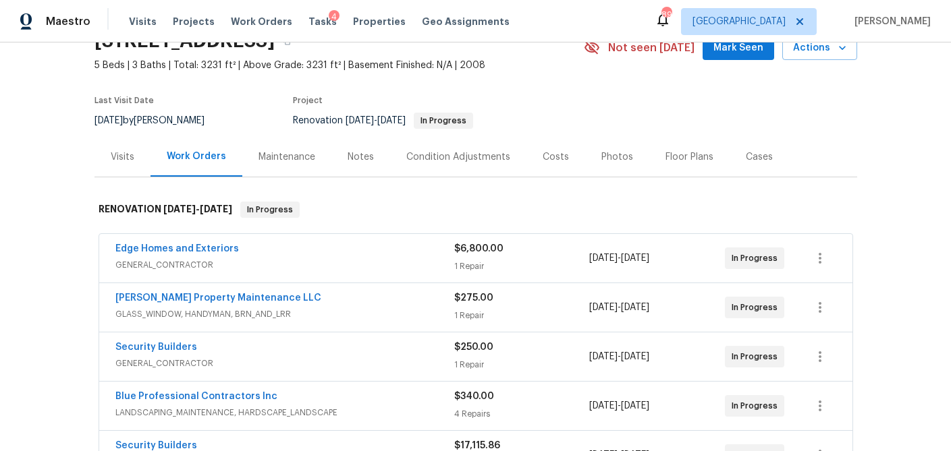
click at [318, 251] on div "Edge Homes and Exteriors" at bounding box center [284, 250] width 339 height 16
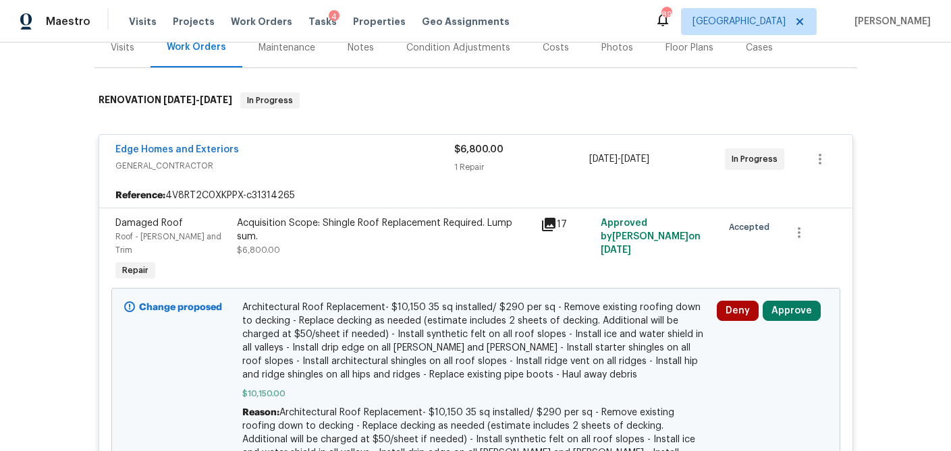
scroll to position [183, 0]
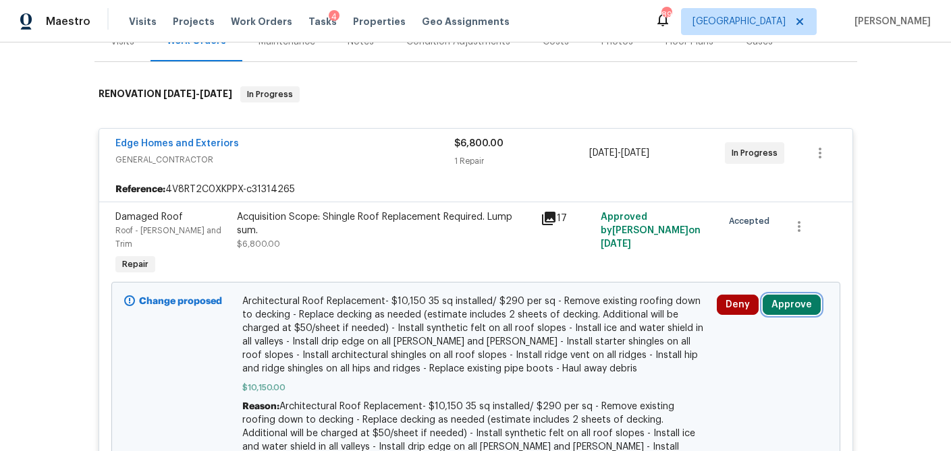
click at [793, 295] on button "Approve" at bounding box center [791, 305] width 58 height 20
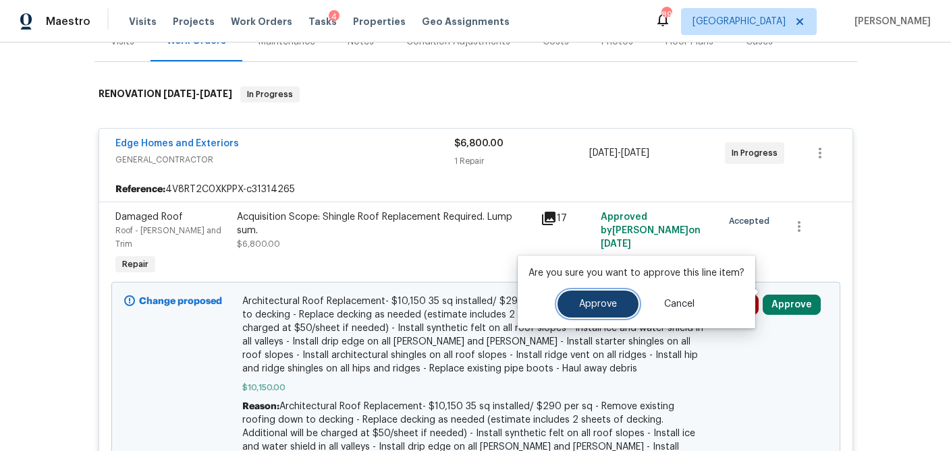
click at [588, 307] on span "Approve" at bounding box center [598, 305] width 38 height 10
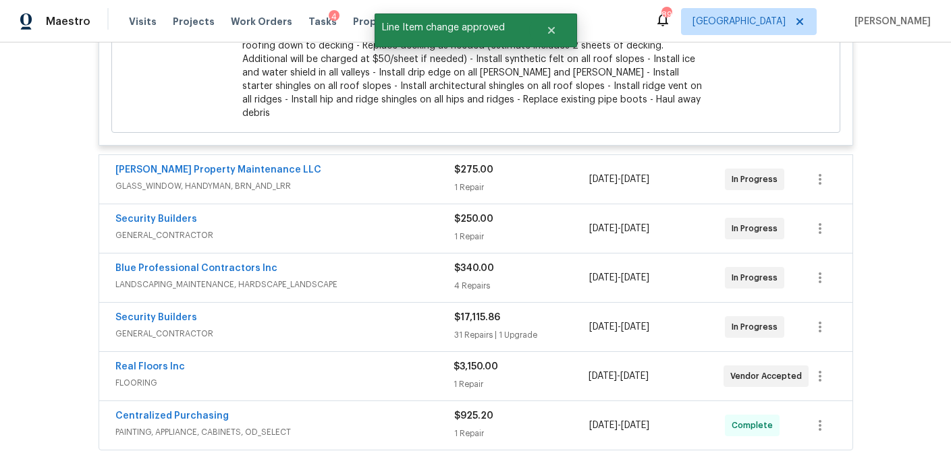
scroll to position [643, 0]
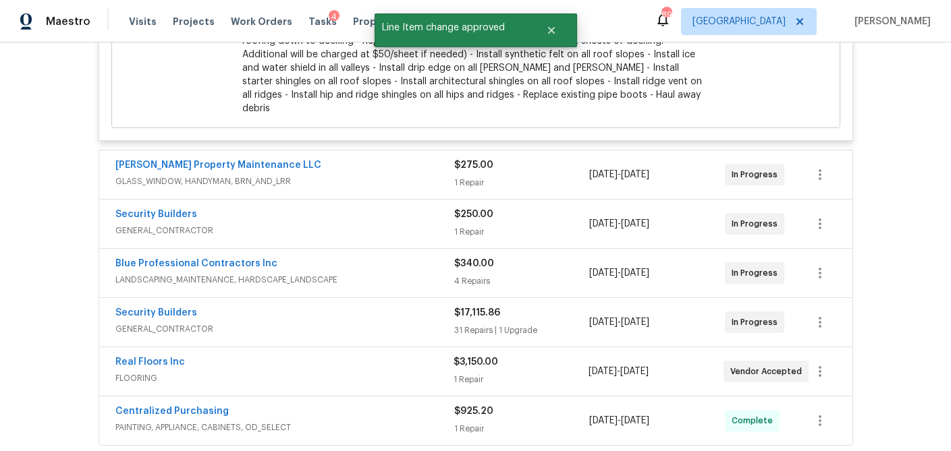
click at [585, 176] on div "1 Repair" at bounding box center [522, 182] width 136 height 13
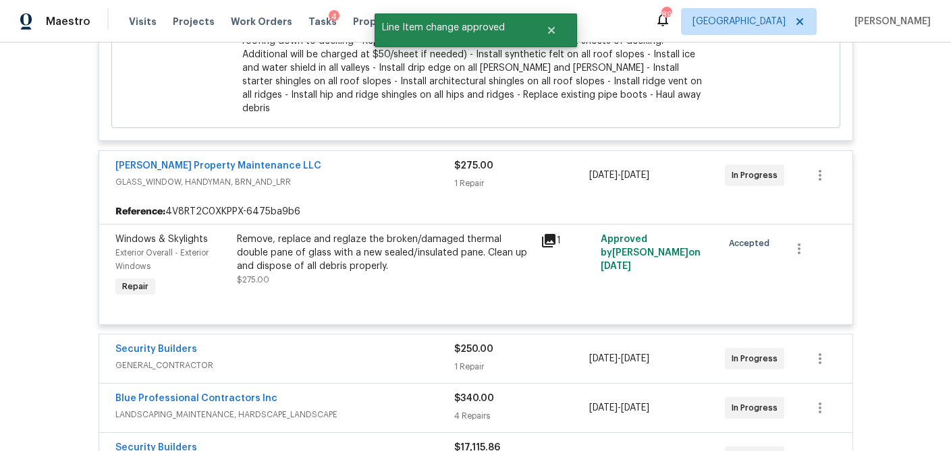
click at [558, 343] on div "$250.00 1 Repair" at bounding box center [522, 359] width 136 height 32
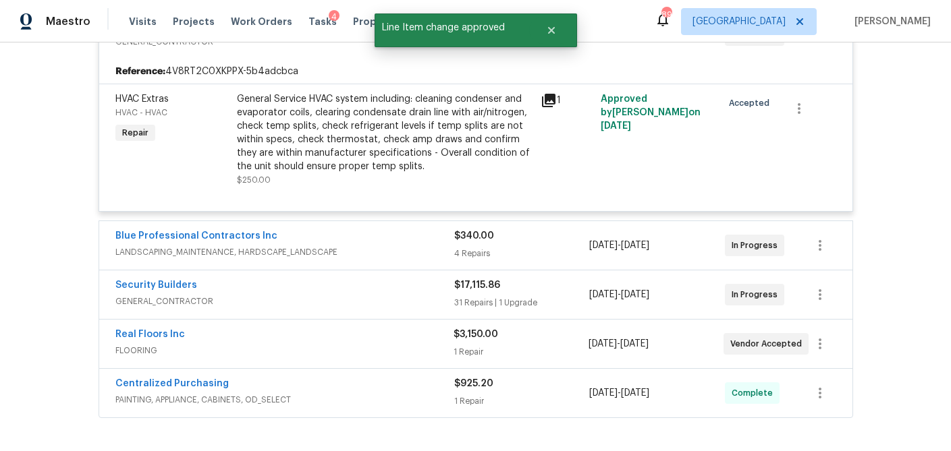
scroll to position [969, 0]
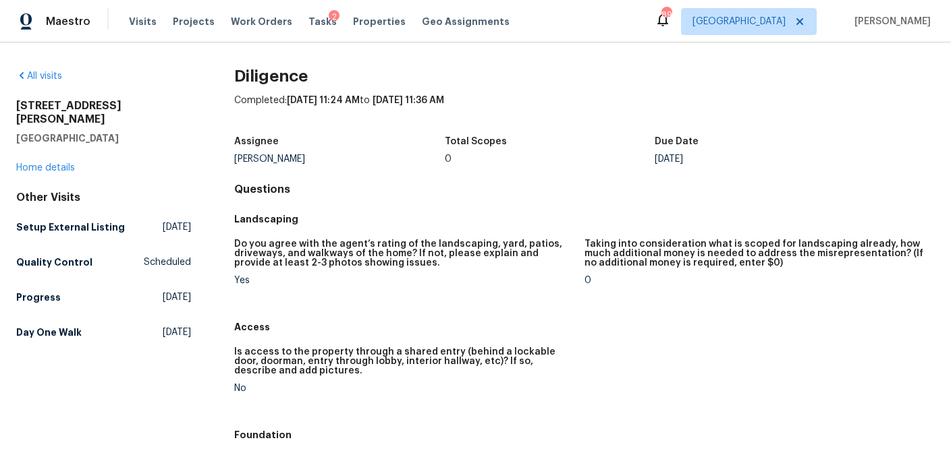
click at [92, 107] on h2 "[STREET_ADDRESS][PERSON_NAME]" at bounding box center [103, 112] width 175 height 27
copy h2 "[STREET_ADDRESS][PERSON_NAME]"
click at [47, 163] on link "Home details" at bounding box center [45, 167] width 59 height 9
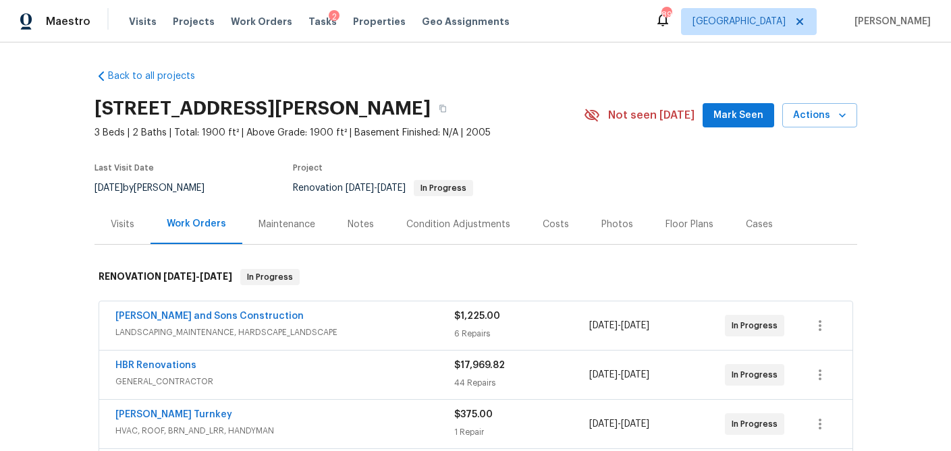
click at [356, 225] on div "Notes" at bounding box center [360, 224] width 26 height 13
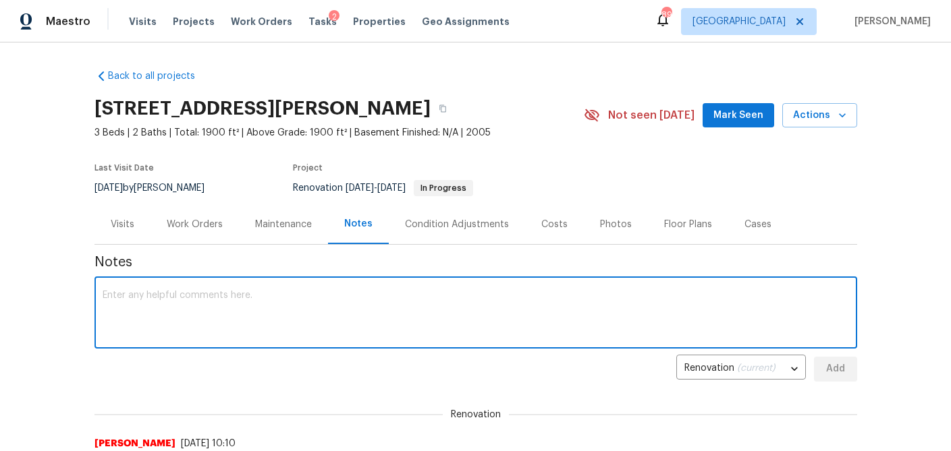
click at [218, 318] on textarea at bounding box center [476, 314] width 746 height 47
paste textarea "we are requesting additional funds = $9,520 Reasons: Condition responses below.…"
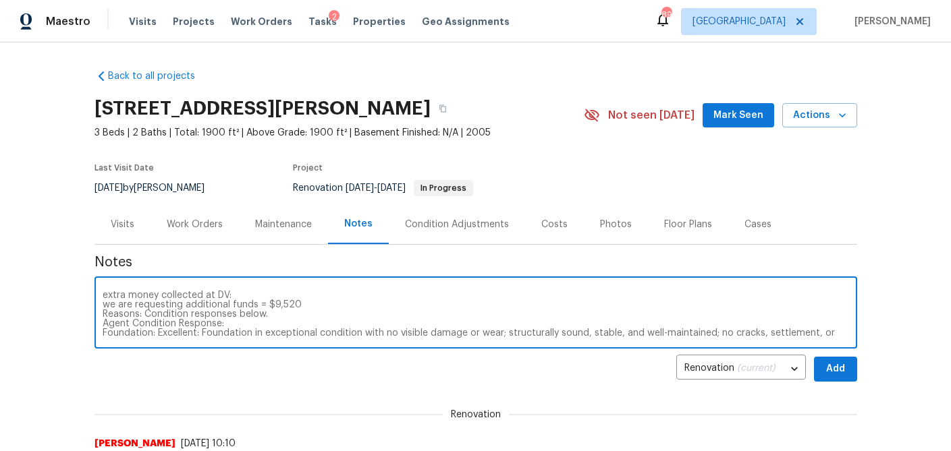
scroll to position [76, 0]
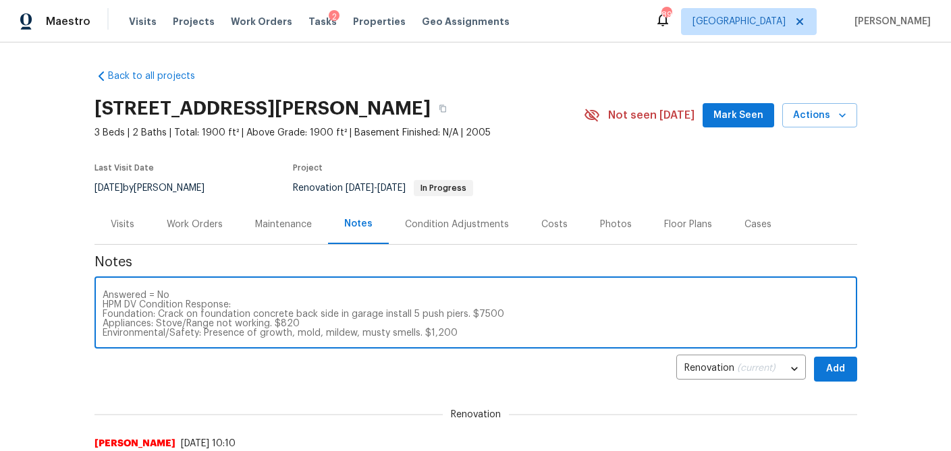
type textarea "extra money collected at DV: we are requesting additional funds = $9,520 Reason…"
click at [834, 370] on span "Add" at bounding box center [835, 369] width 22 height 17
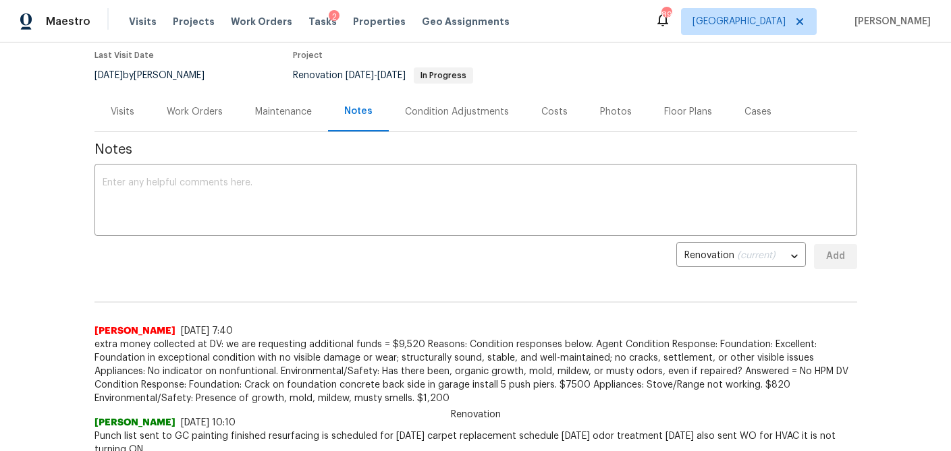
scroll to position [30, 0]
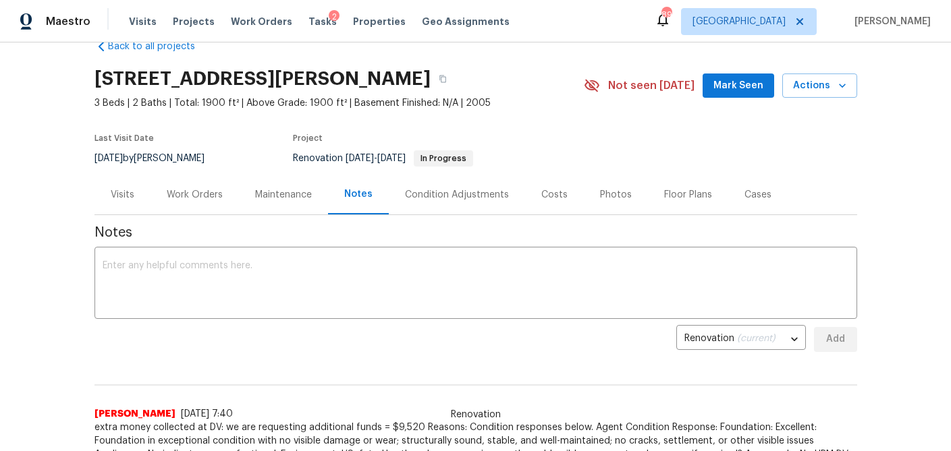
click at [559, 198] on div "Costs" at bounding box center [554, 194] width 26 height 13
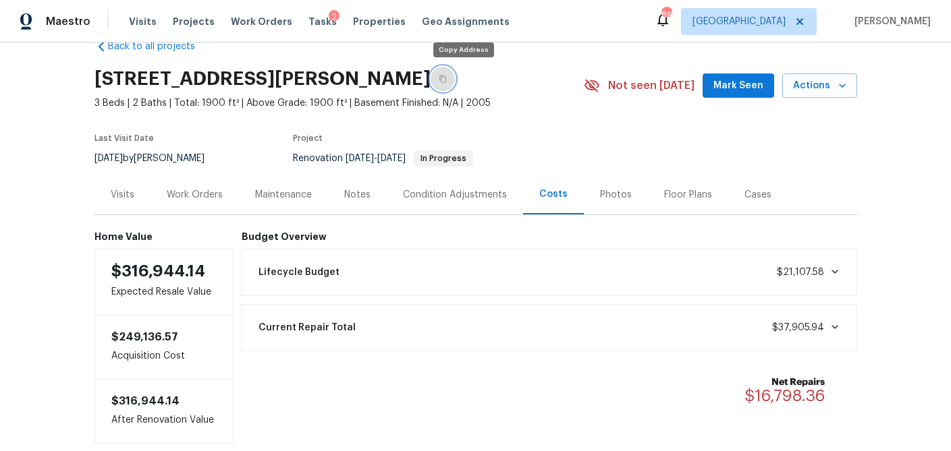
drag, startPoint x: 461, startPoint y: 79, endPoint x: 468, endPoint y: 76, distance: 7.9
click at [447, 80] on icon "button" at bounding box center [443, 79] width 8 height 8
click at [200, 192] on div "Work Orders" at bounding box center [195, 194] width 56 height 13
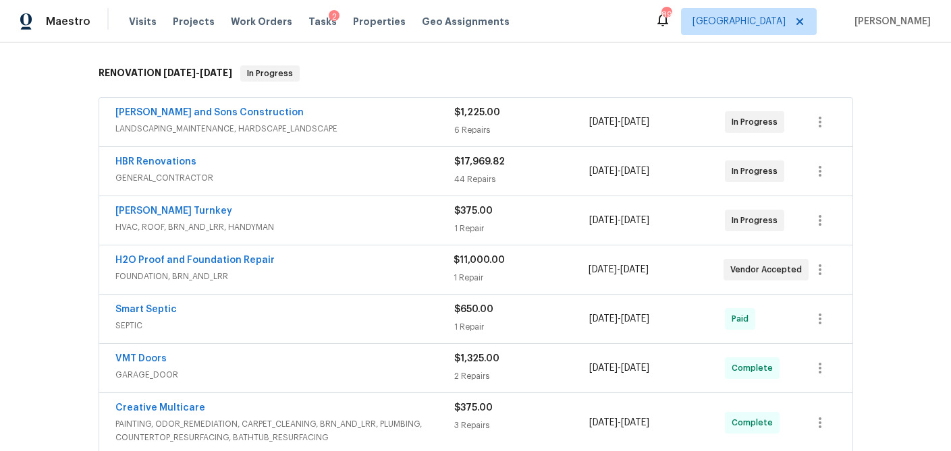
scroll to position [168, 0]
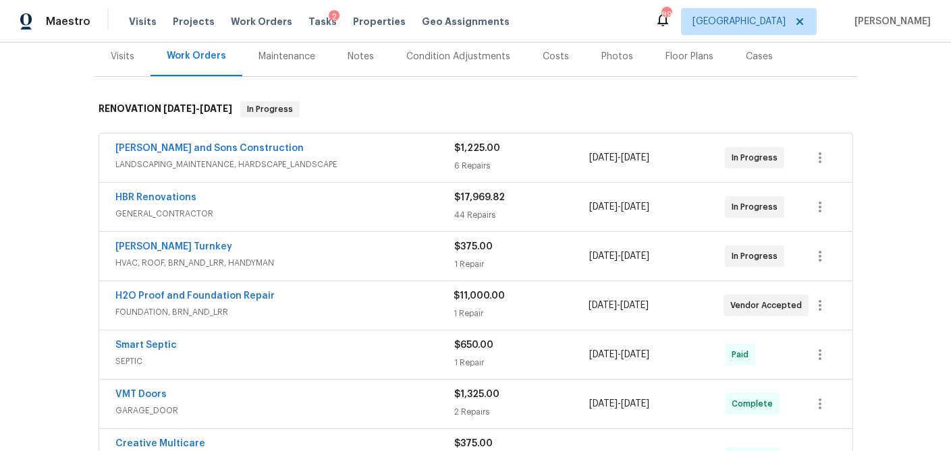
click at [316, 163] on span "LANDSCAPING_MAINTENANCE, HARDSCAPE_LANDSCAPE" at bounding box center [284, 164] width 339 height 13
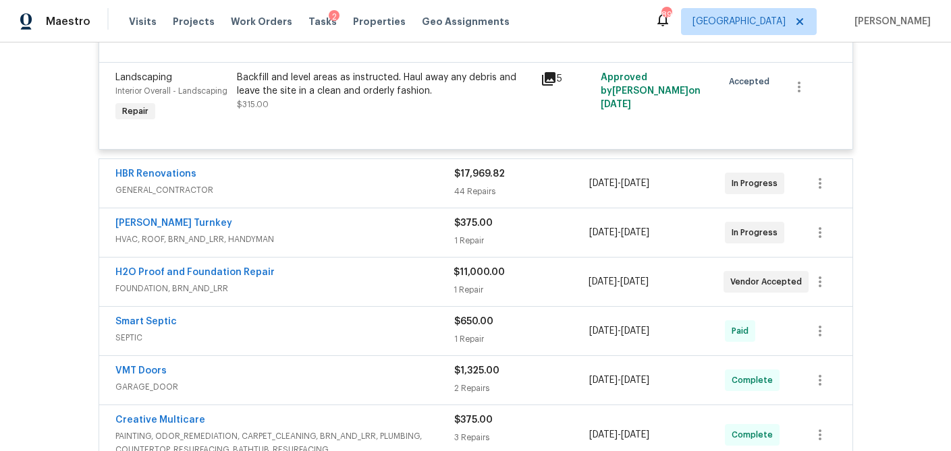
scroll to position [1083, 0]
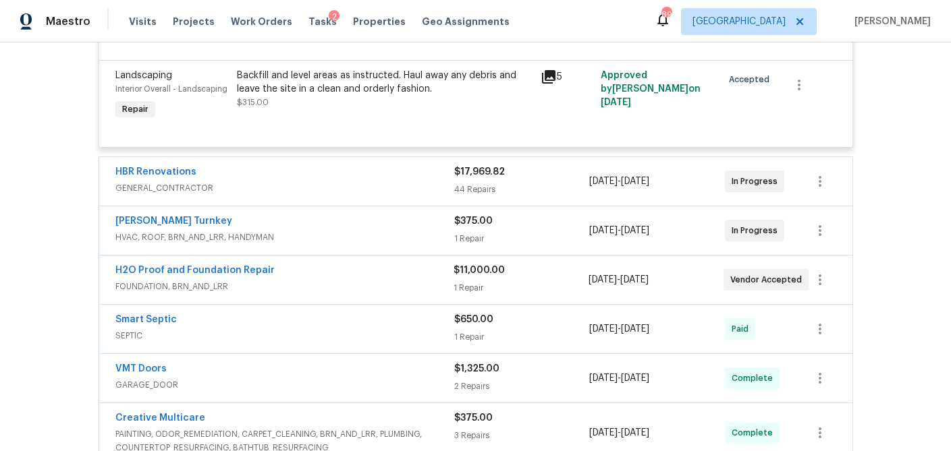
click at [325, 203] on div "HBR Renovations GENERAL_CONTRACTOR $17,969.82 44 Repairs 9/12/2025 - 10/2/2025 …" at bounding box center [475, 181] width 753 height 49
click at [325, 192] on span "GENERAL_CONTRACTOR" at bounding box center [284, 187] width 339 height 13
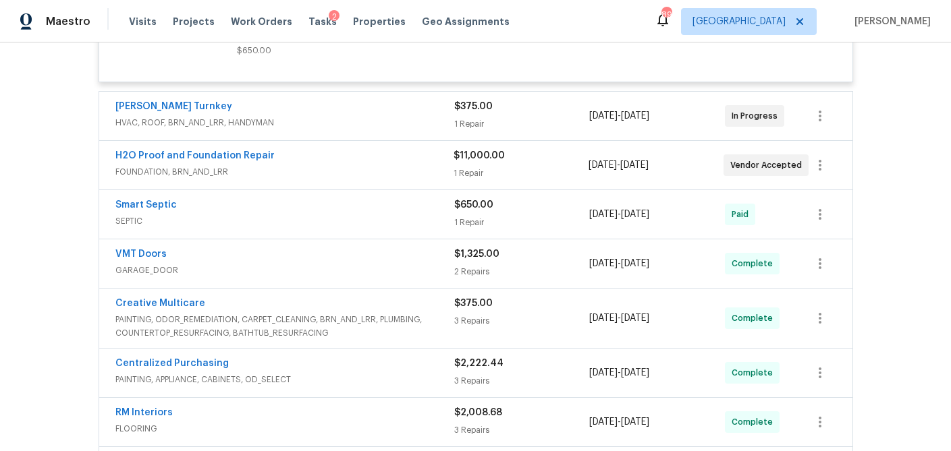
scroll to position [7466, 0]
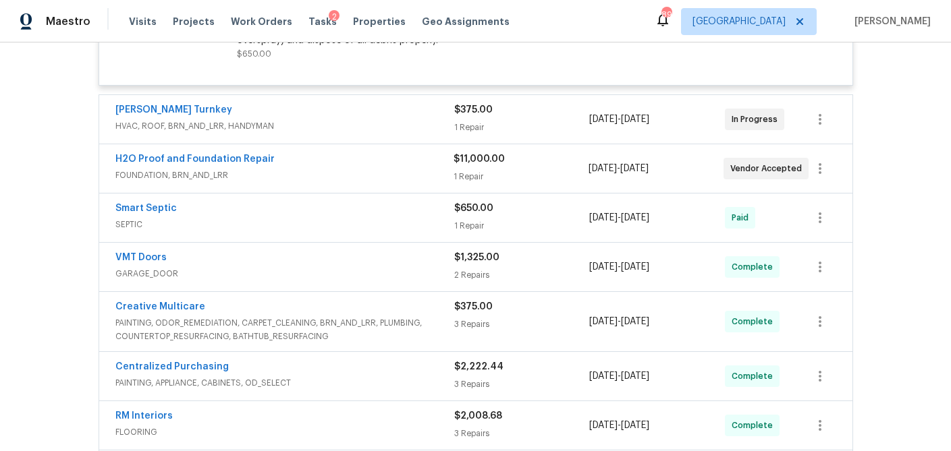
click at [341, 103] on div "[PERSON_NAME] Turnkey" at bounding box center [284, 111] width 339 height 16
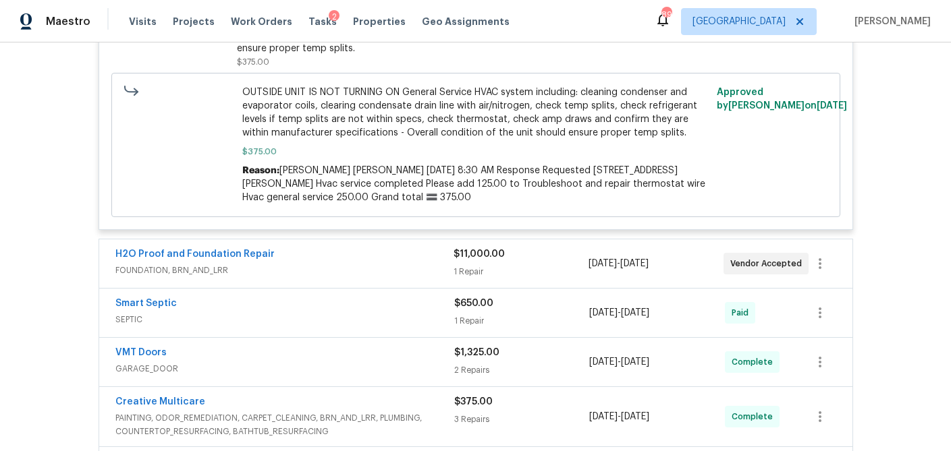
scroll to position [7684, 0]
click at [371, 263] on span "FOUNDATION, BRN_AND_LRR" at bounding box center [284, 269] width 338 height 13
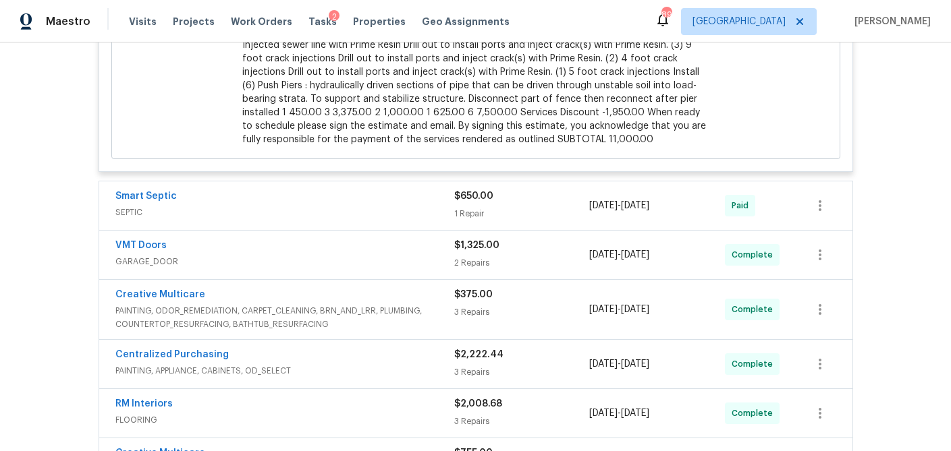
scroll to position [8175, 0]
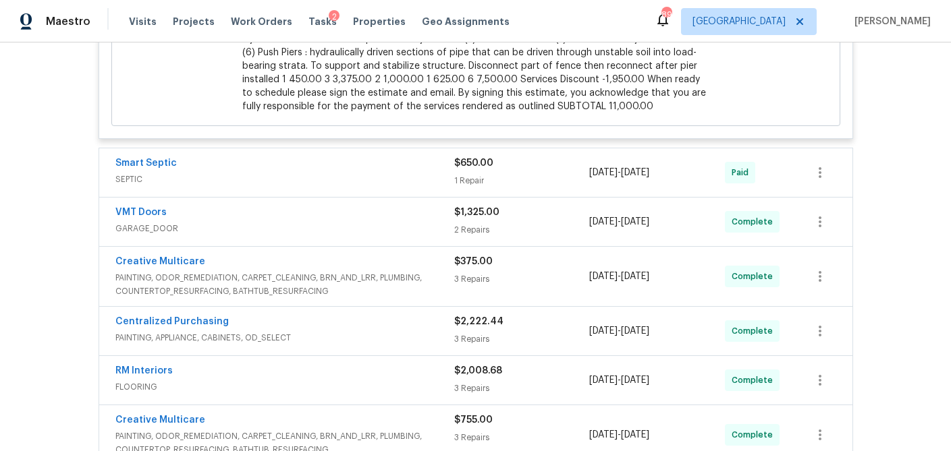
click at [346, 157] on div "Smart Septic" at bounding box center [284, 165] width 339 height 16
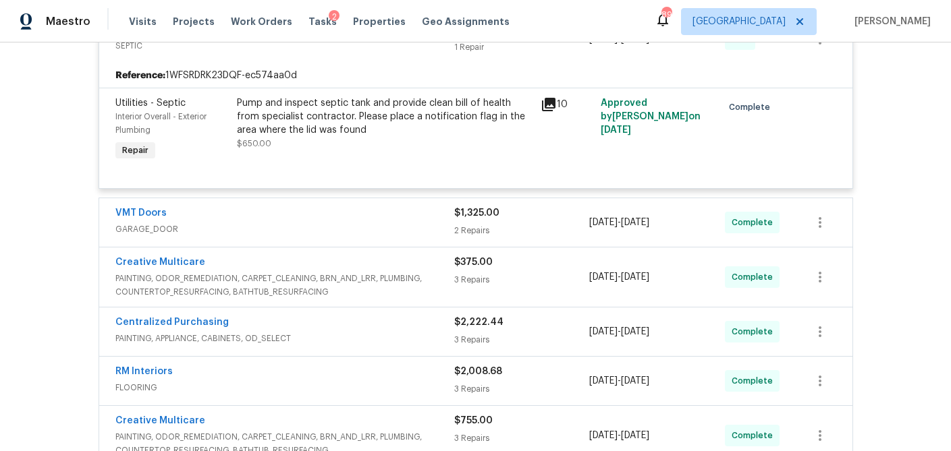
scroll to position [8385, 0]
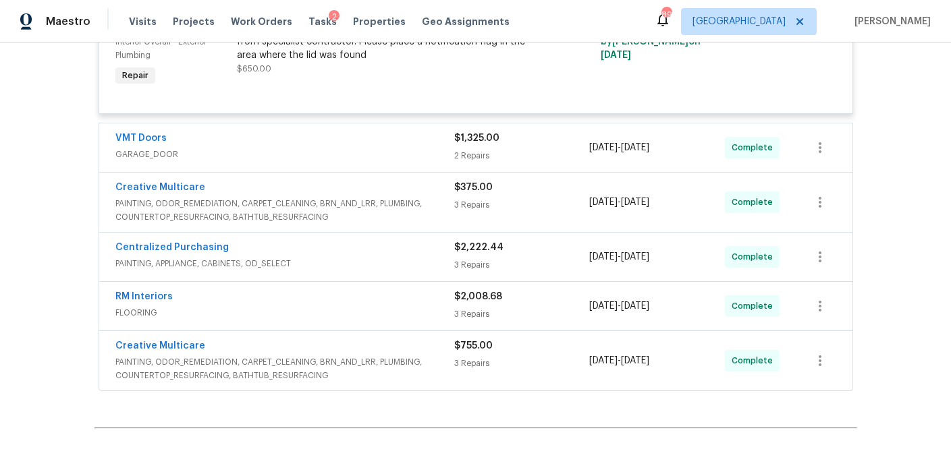
click at [387, 132] on div "VMT Doors" at bounding box center [284, 140] width 339 height 16
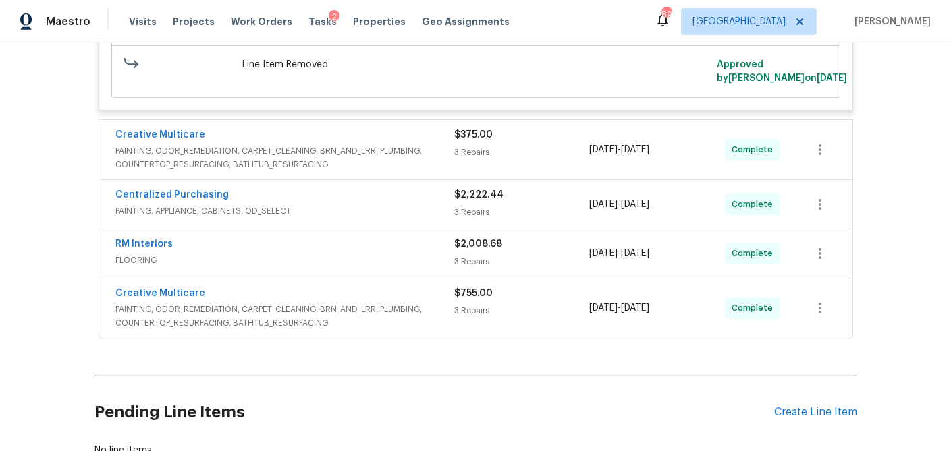
click at [406, 144] on span "PAINTING, ODOR_REMEDIATION, CARPET_CLEANING, BRN_AND_LRR, PLUMBING, COUNTERTOP_…" at bounding box center [284, 157] width 339 height 27
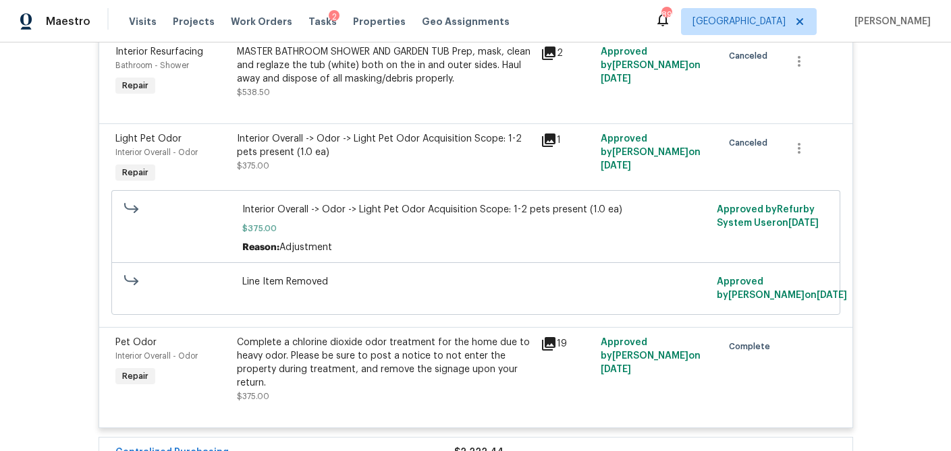
scroll to position [9370, 0]
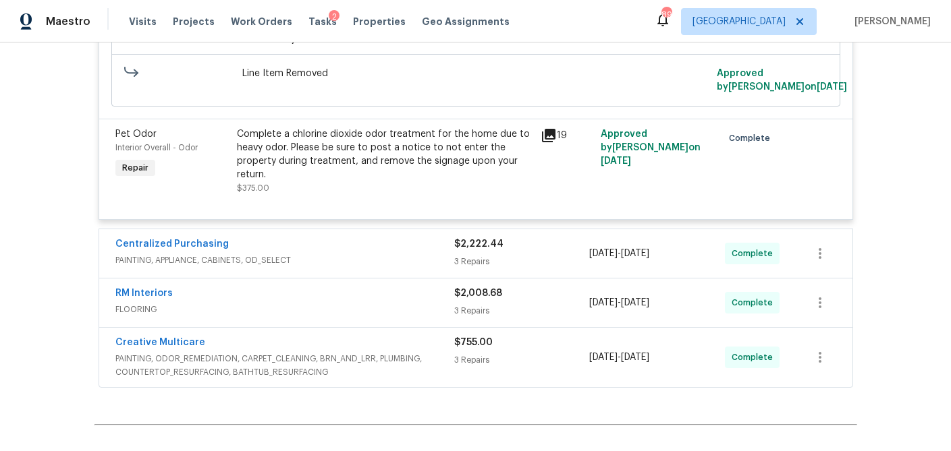
click at [399, 237] on div "Centralized Purchasing" at bounding box center [284, 245] width 339 height 16
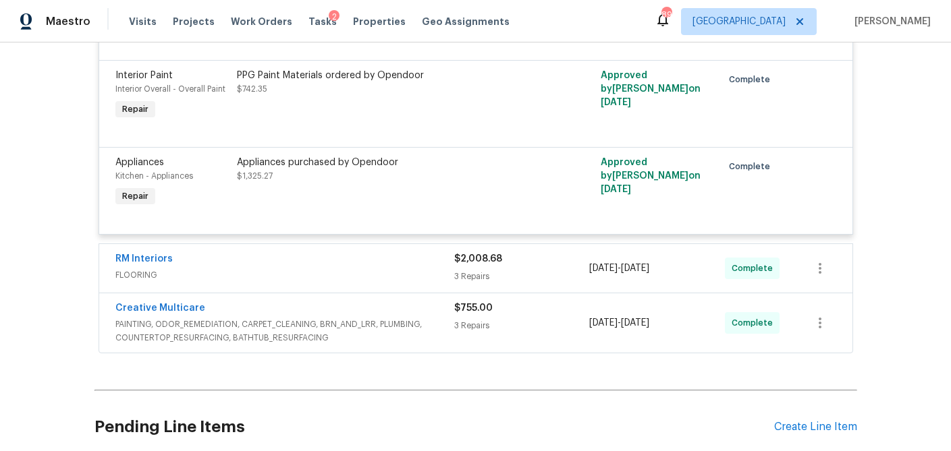
scroll to position [9701, 0]
click at [401, 267] on span "FLOORING" at bounding box center [284, 273] width 339 height 13
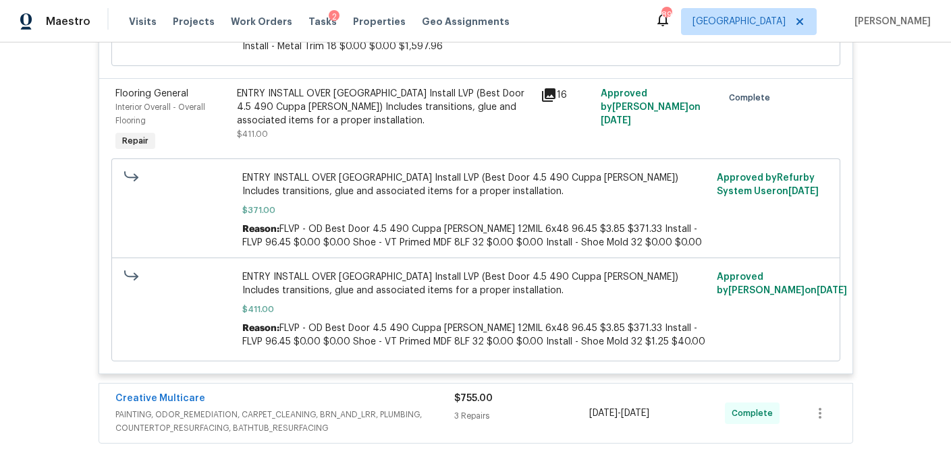
scroll to position [10546, 0]
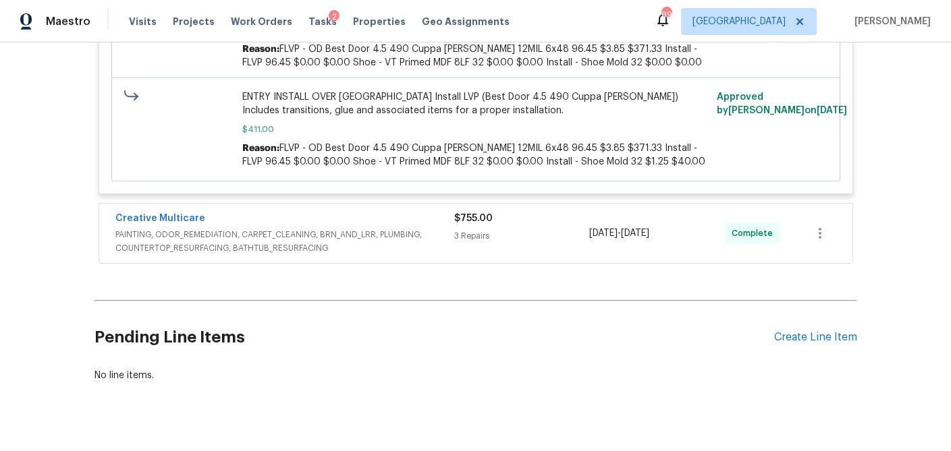
click at [408, 228] on span "PAINTING, ODOR_REMEDIATION, CARPET_CLEANING, BRN_AND_LRR, PLUMBING, COUNTERTOP_…" at bounding box center [284, 241] width 339 height 27
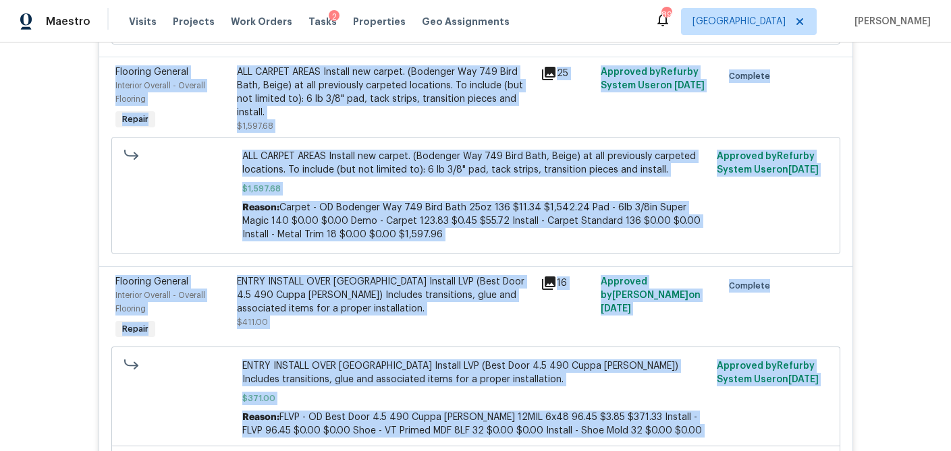
scroll to position [11080, 0]
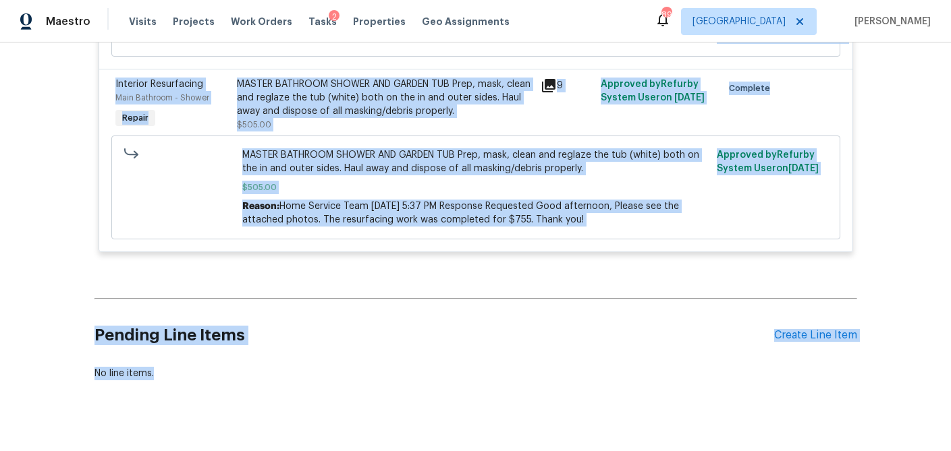
drag, startPoint x: 107, startPoint y: 104, endPoint x: 310, endPoint y: 508, distance: 452.3
click at [310, 451] on html "Maestro Visits Projects Work Orders Tasks 2 Properties Geo Assignments 89 Atlan…" at bounding box center [475, 225] width 951 height 451
copy div "[PERSON_NAME] and Sons Construction LANDSCAPING_MAINTENANCE, HARDSCAPE_LANDSCAP…"
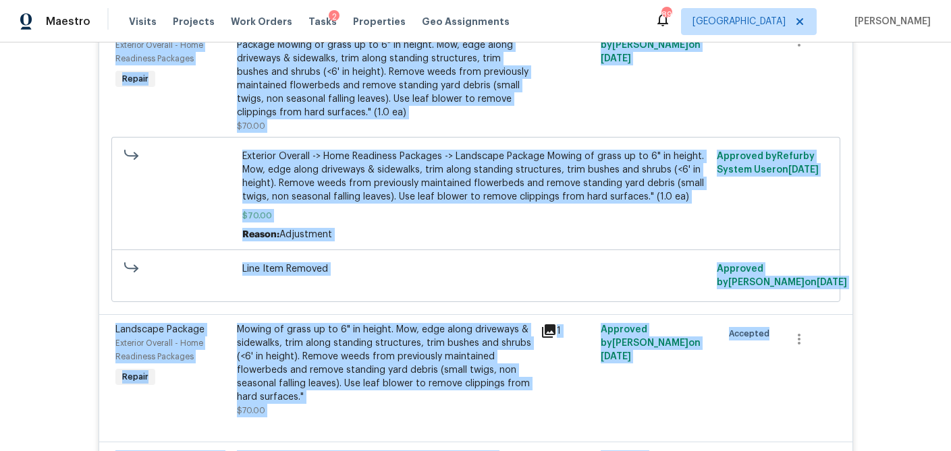
scroll to position [0, 0]
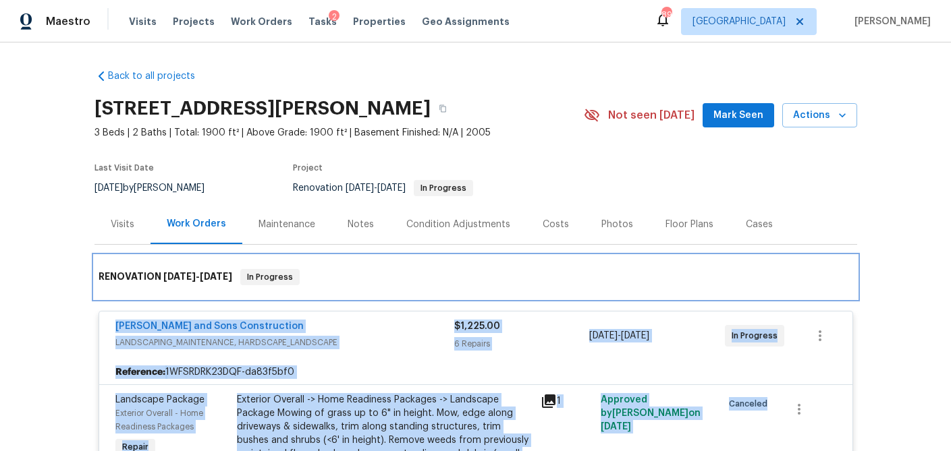
click at [474, 272] on div "RENOVATION 9/12/25 - 10/10/25 In Progress" at bounding box center [475, 277] width 754 height 16
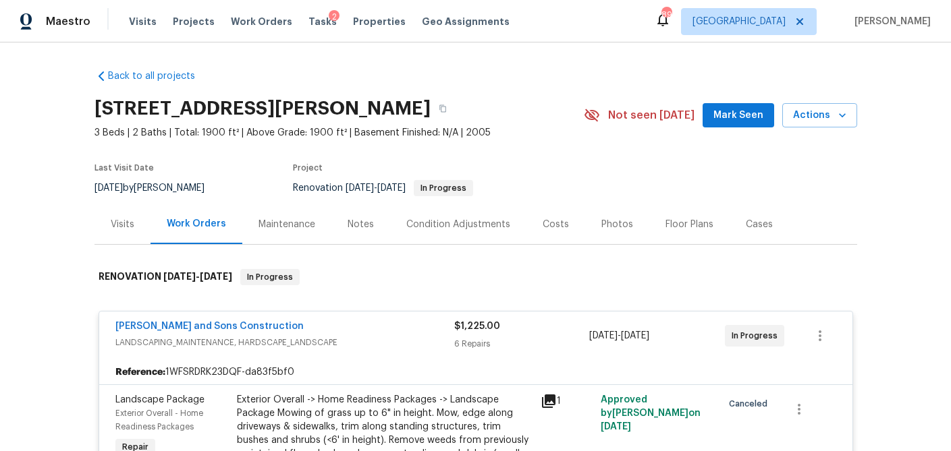
click at [126, 221] on div "Visits" at bounding box center [123, 224] width 24 height 13
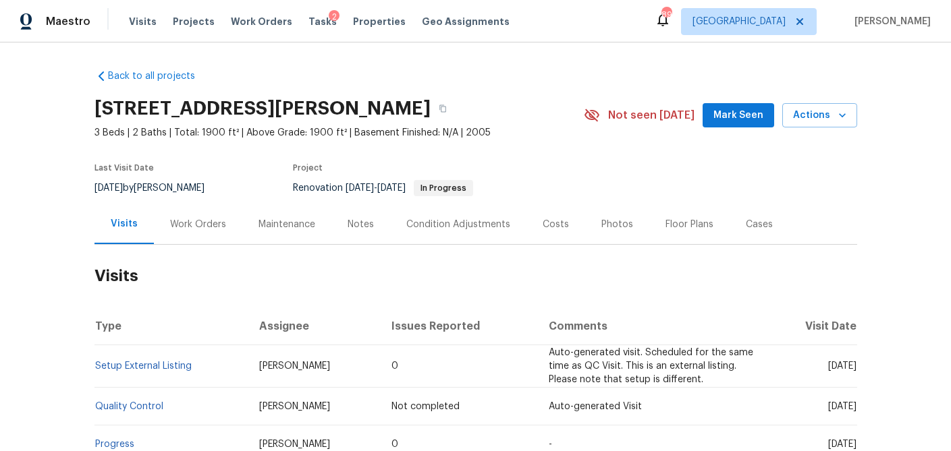
scroll to position [179, 0]
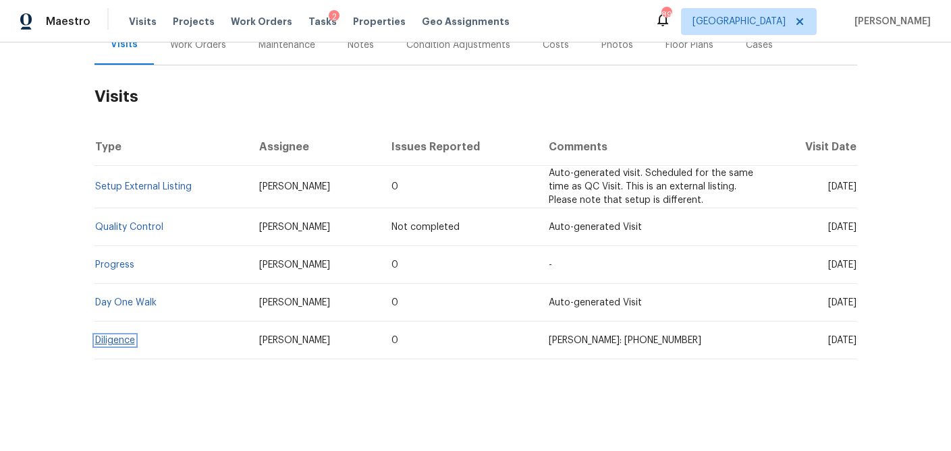
click at [129, 341] on link "Diligence" at bounding box center [115, 340] width 40 height 9
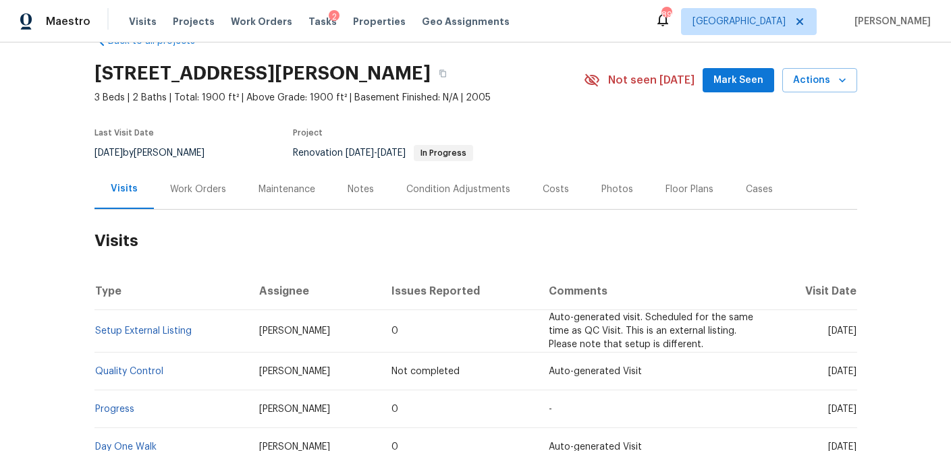
scroll to position [32, 0]
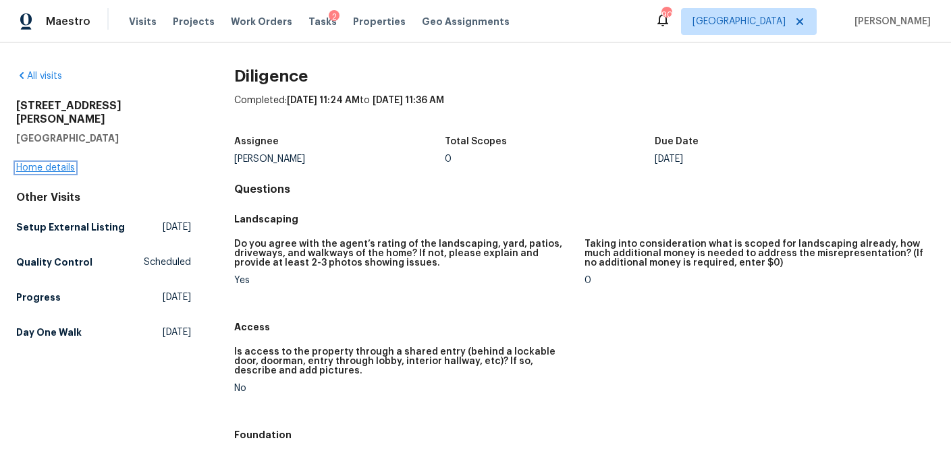
click at [43, 163] on link "Home details" at bounding box center [45, 167] width 59 height 9
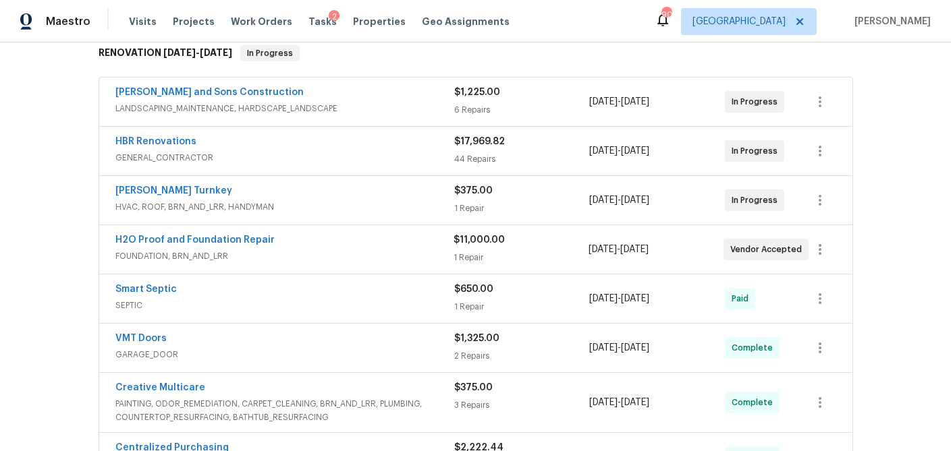
scroll to position [211, 0]
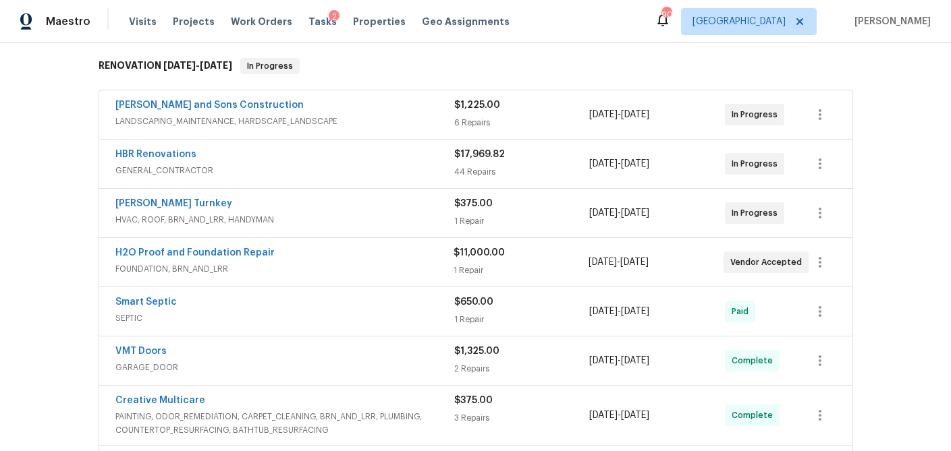
click at [310, 172] on span "GENERAL_CONTRACTOR" at bounding box center [284, 170] width 339 height 13
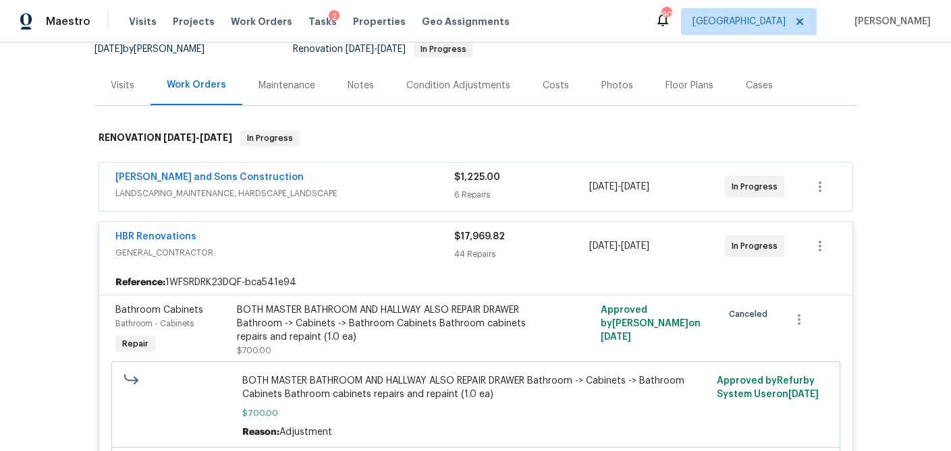
scroll to position [154, 0]
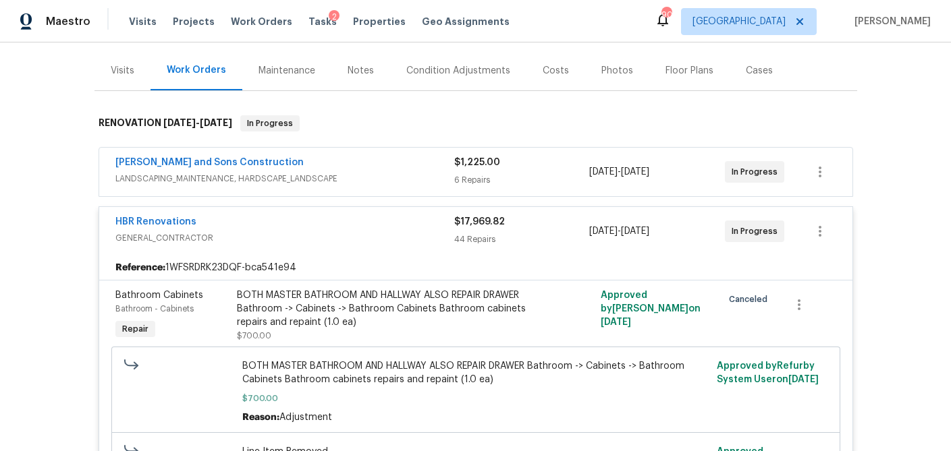
click at [417, 170] on div "[PERSON_NAME] and Sons Construction" at bounding box center [284, 164] width 339 height 16
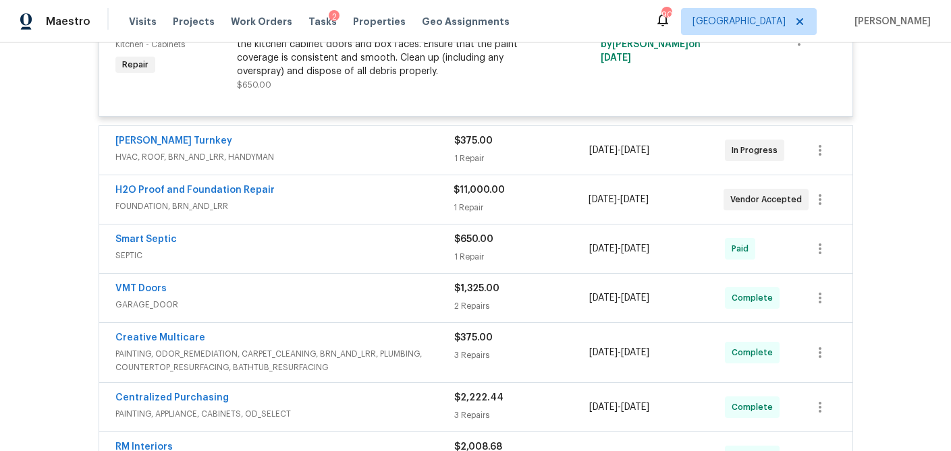
scroll to position [7431, 0]
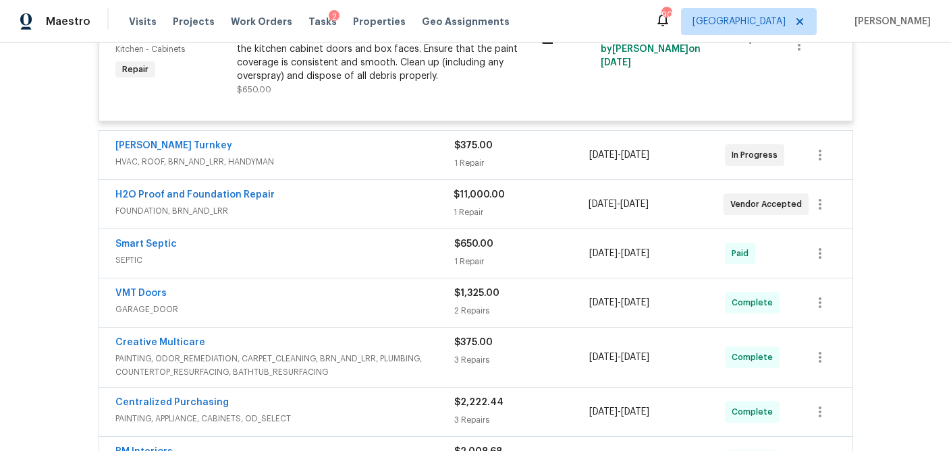
click at [409, 155] on span "HVAC, ROOF, BRN_AND_LRR, HANDYMAN" at bounding box center [284, 161] width 339 height 13
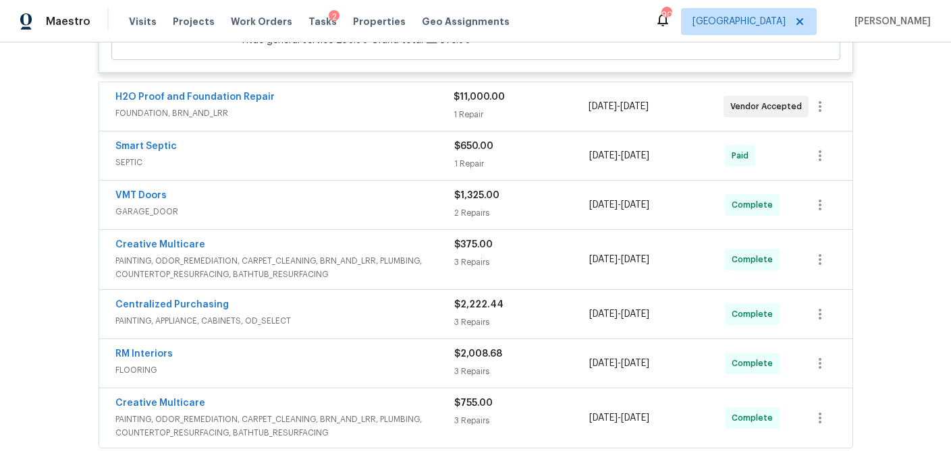
scroll to position [7832, 0]
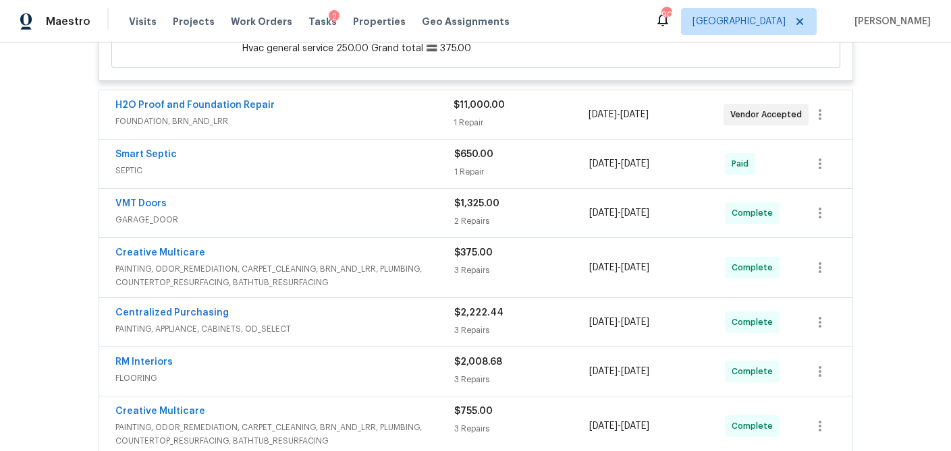
click at [396, 98] on div "H2O Proof and Foundation Repair" at bounding box center [284, 106] width 338 height 16
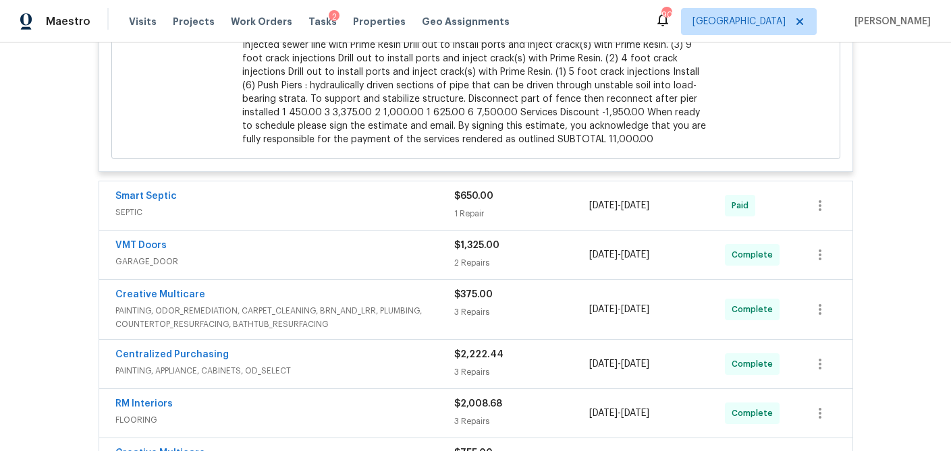
click at [391, 206] on span "SEPTIC" at bounding box center [284, 212] width 339 height 13
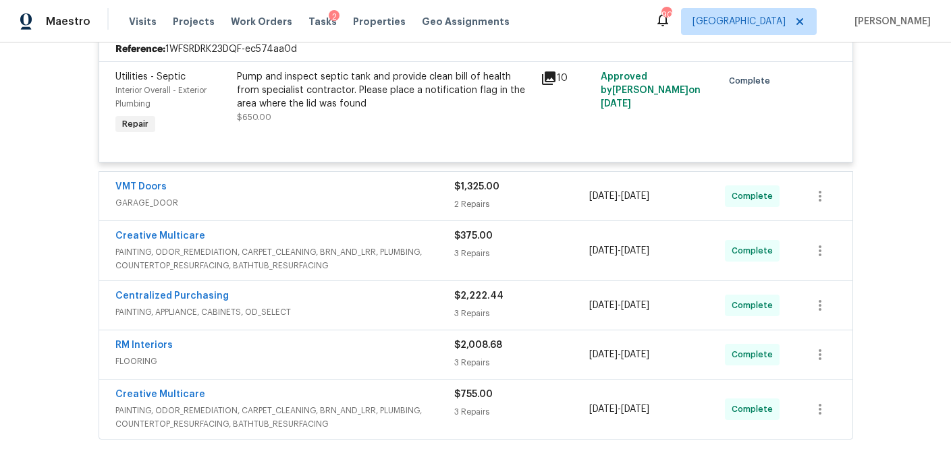
scroll to position [8342, 0]
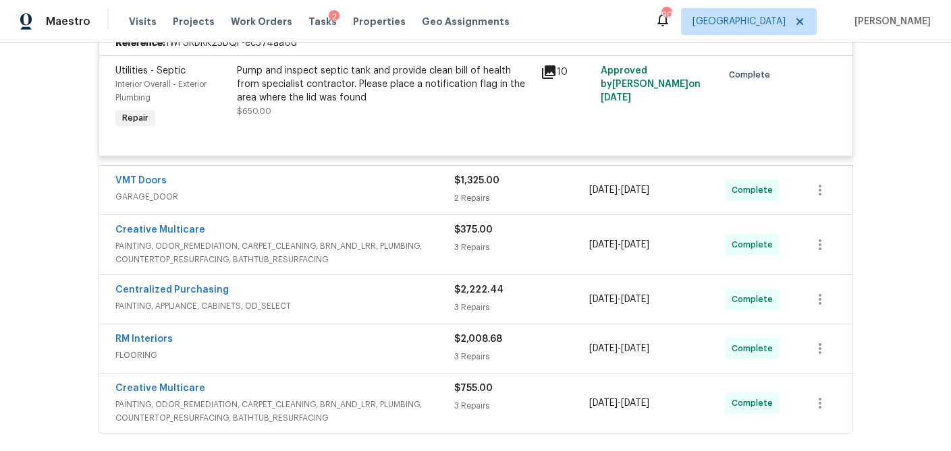
click at [396, 174] on div "VMT Doors" at bounding box center [284, 182] width 339 height 16
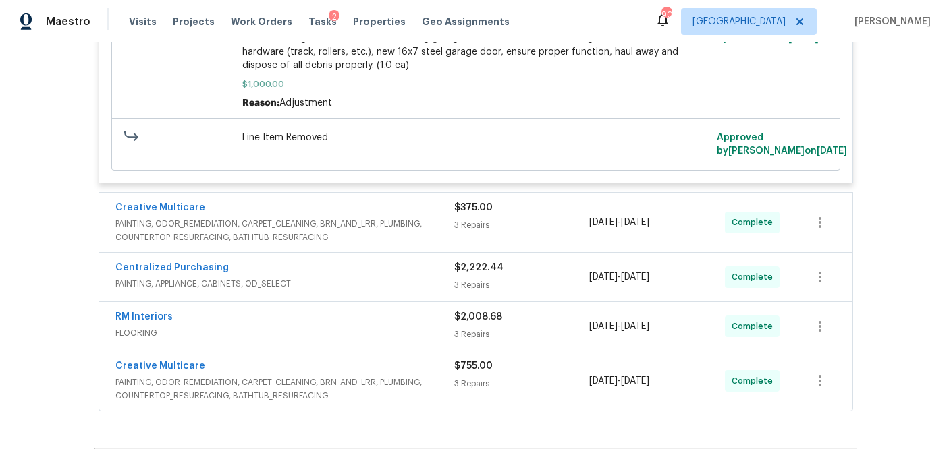
scroll to position [8920, 0]
click at [395, 218] on span "PAINTING, ODOR_REMEDIATION, CARPET_CLEANING, BRN_AND_LRR, PLUMBING, COUNTERTOP_…" at bounding box center [284, 231] width 339 height 27
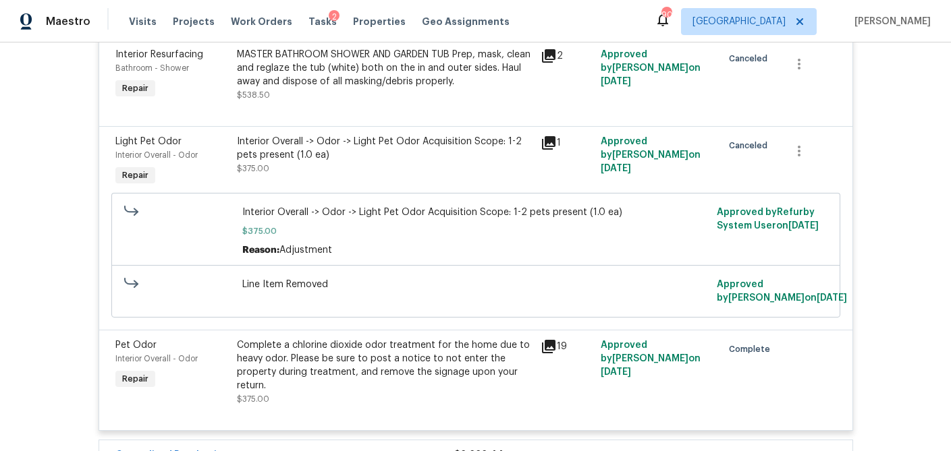
scroll to position [9404, 0]
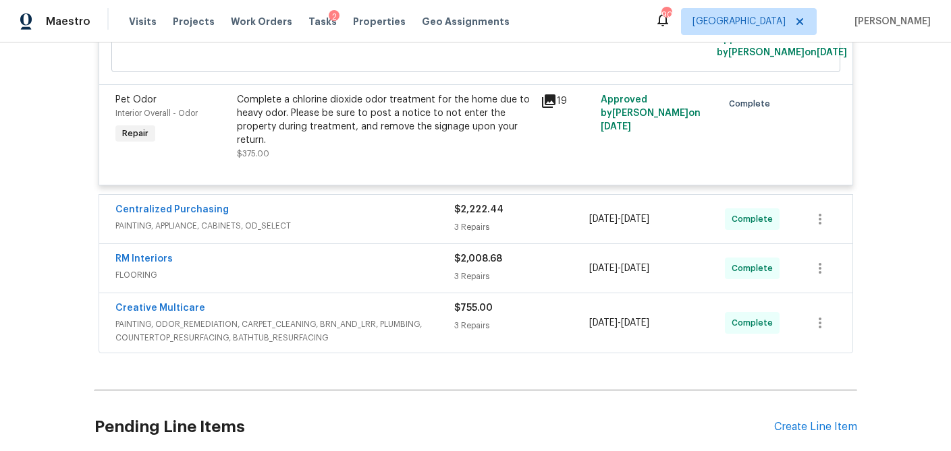
click at [395, 219] on span "PAINTING, APPLIANCE, CABINETS, OD_SELECT" at bounding box center [284, 225] width 339 height 13
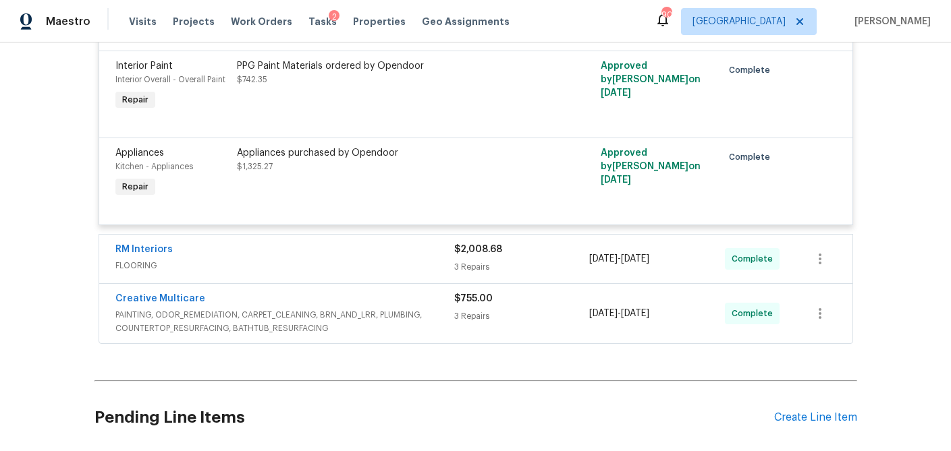
scroll to position [9726, 0]
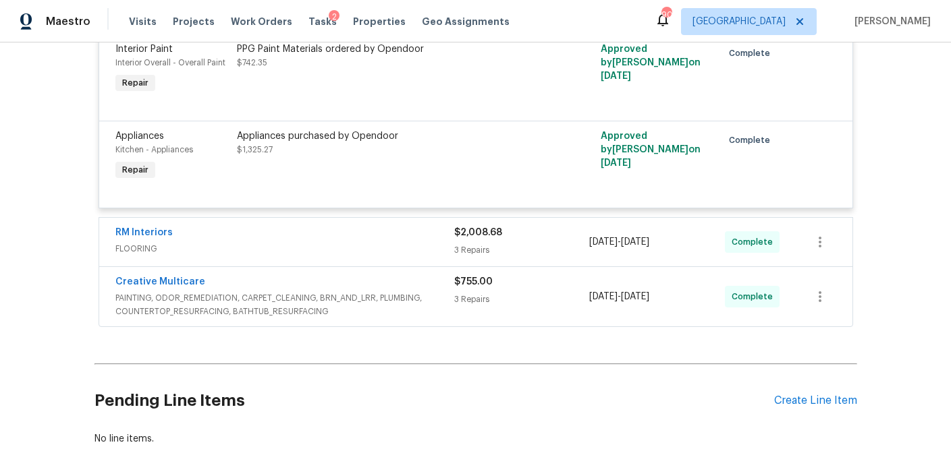
click at [394, 226] on div "RM Interiors" at bounding box center [284, 234] width 339 height 16
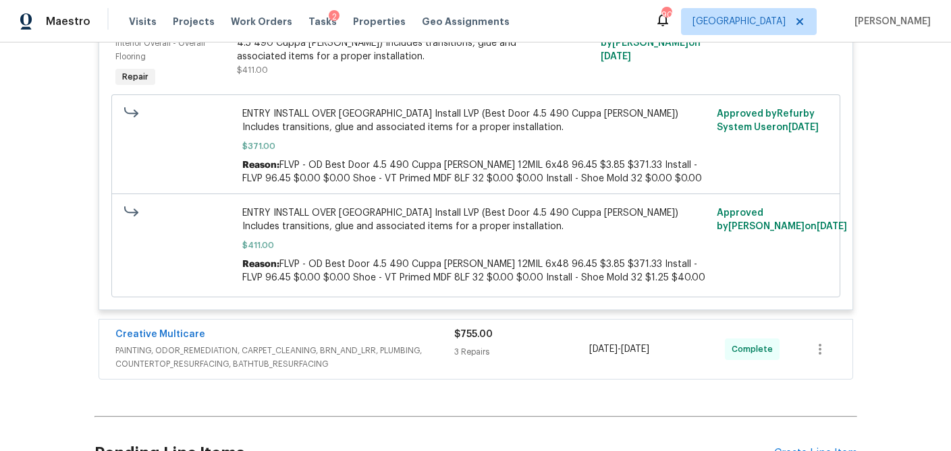
scroll to position [10546, 0]
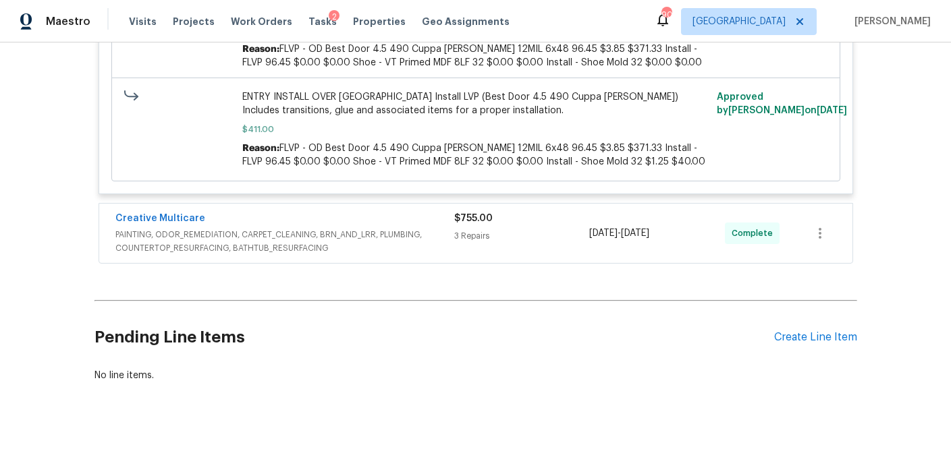
click at [388, 228] on span "PAINTING, ODOR_REMEDIATION, CARPET_CLEANING, BRN_AND_LRR, PLUMBING, COUNTERTOP_…" at bounding box center [284, 241] width 339 height 27
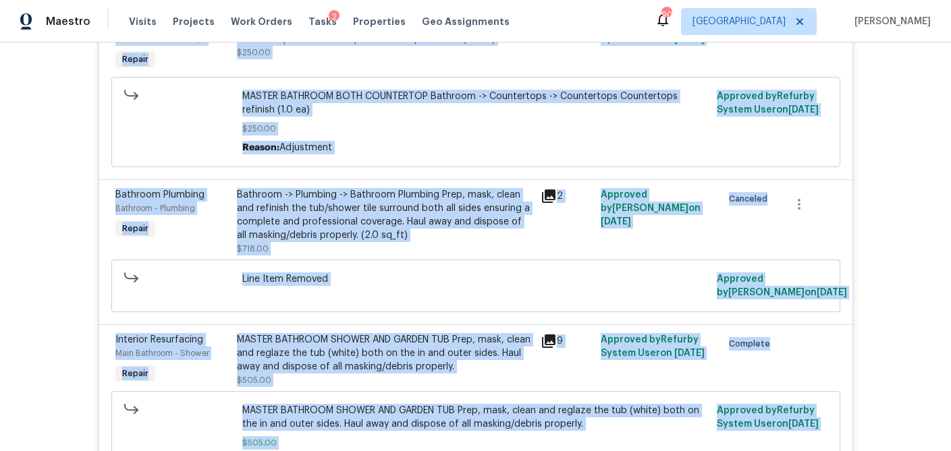
scroll to position [11080, 0]
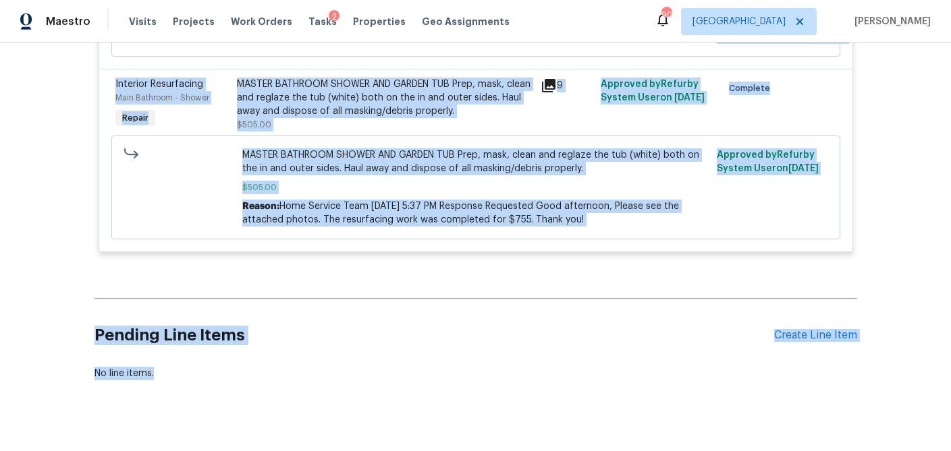
drag, startPoint x: 113, startPoint y: 180, endPoint x: 725, endPoint y: 201, distance: 612.3
copy div "Reyes and Sons Construction LANDSCAPING_MAINTENANCE, HARDSCAPE_LANDSCAPE $1,225…"
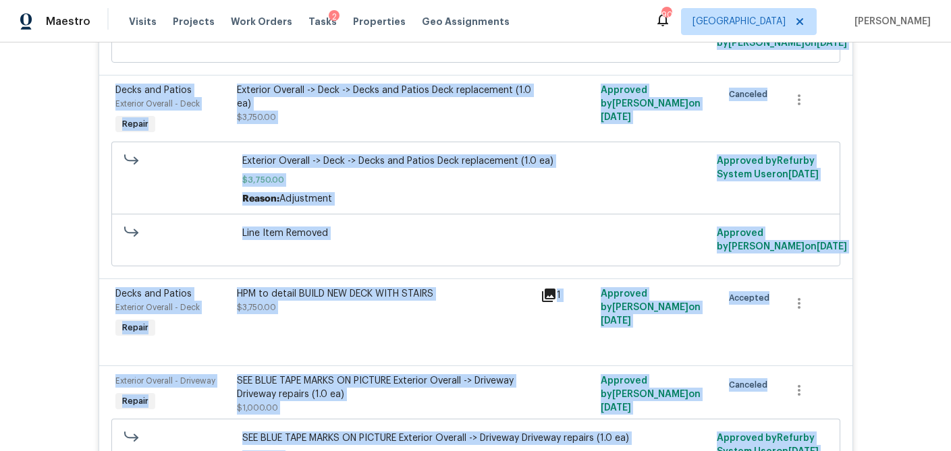
scroll to position [0, 0]
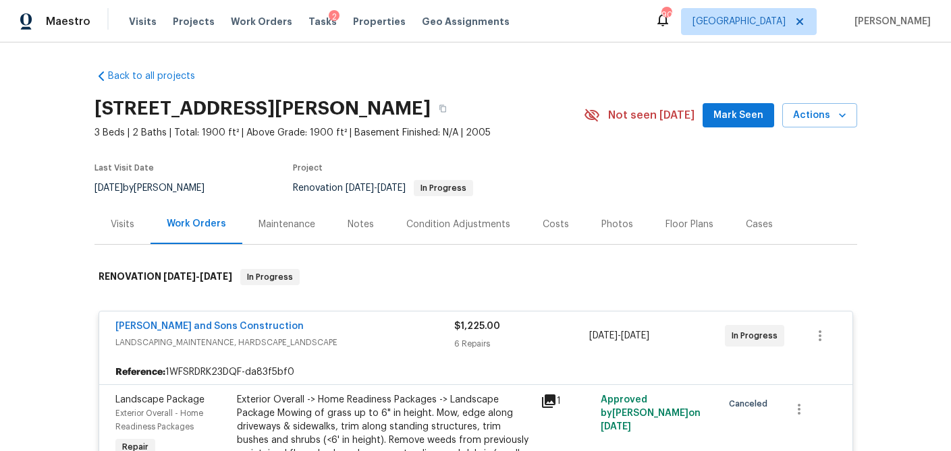
click at [354, 223] on div "Notes" at bounding box center [360, 224] width 26 height 13
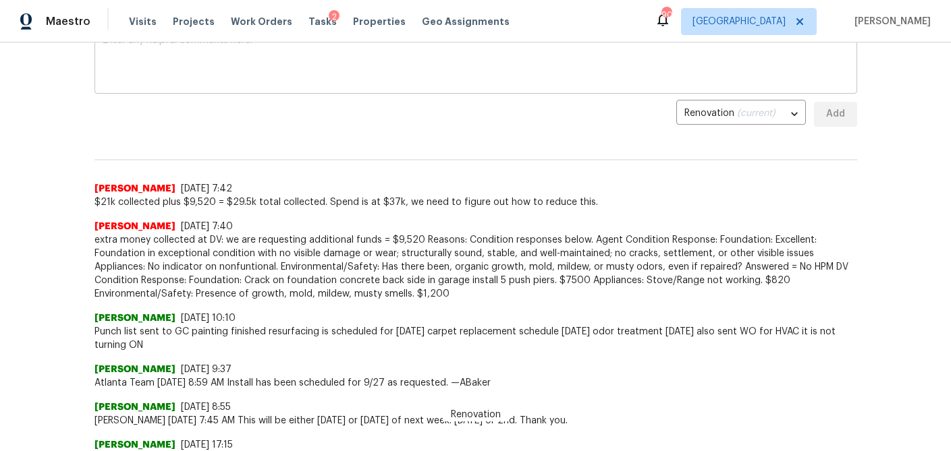
scroll to position [257, 0]
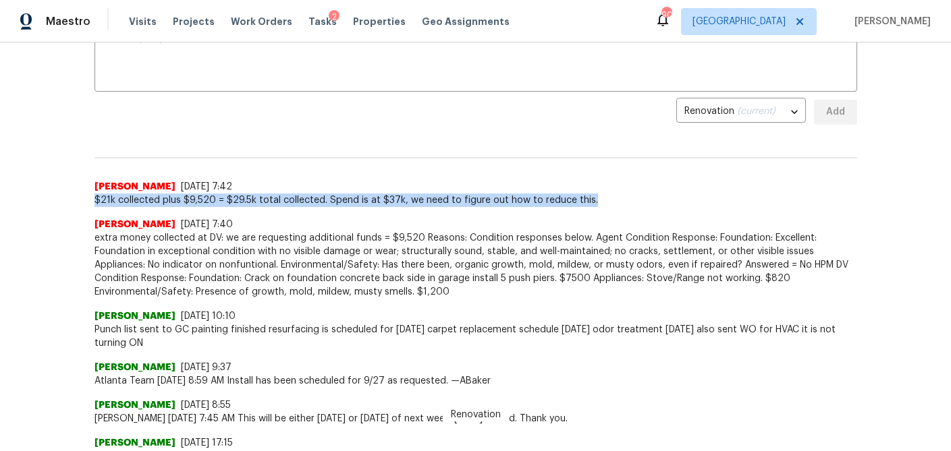
drag, startPoint x: 587, startPoint y: 199, endPoint x: 92, endPoint y: 194, distance: 495.2
click at [92, 194] on div "Back to all projects 306 Cooper Creek Dr, Dallas, GA 30157 3 Beds | 2 Baths | T…" at bounding box center [475, 247] width 951 height 409
copy span "$21k collected plus $9,520 = $29.5k total collected. Spend is at $37k, we need …"
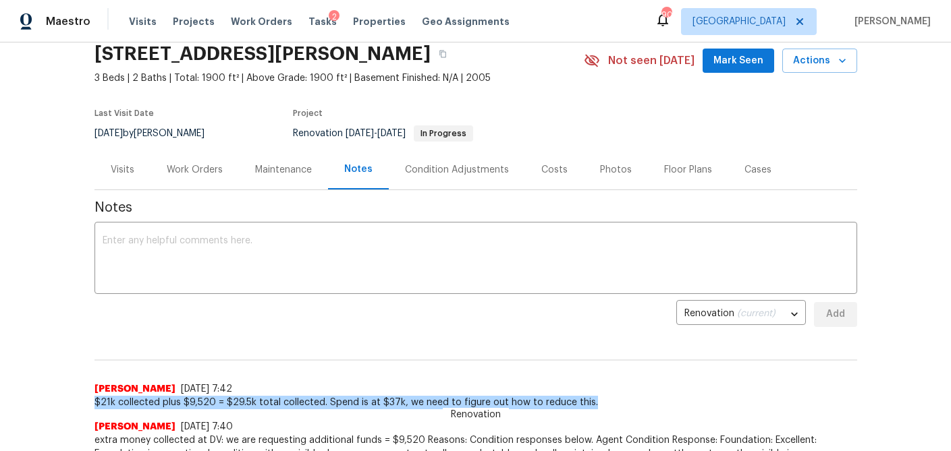
scroll to position [38, 0]
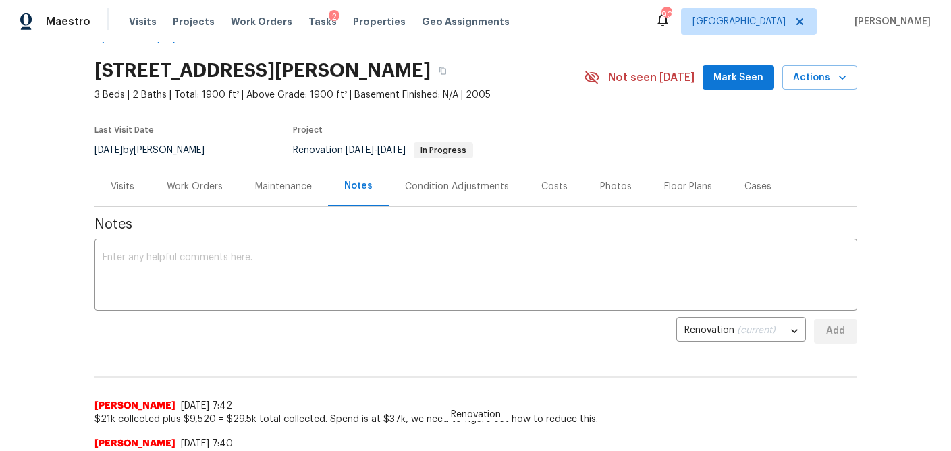
click at [119, 184] on div "Visits" at bounding box center [123, 186] width 24 height 13
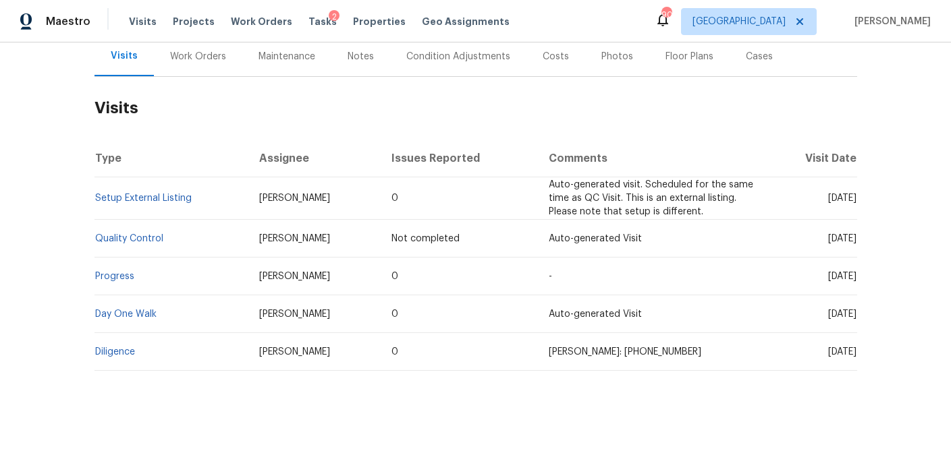
scroll to position [169, 0]
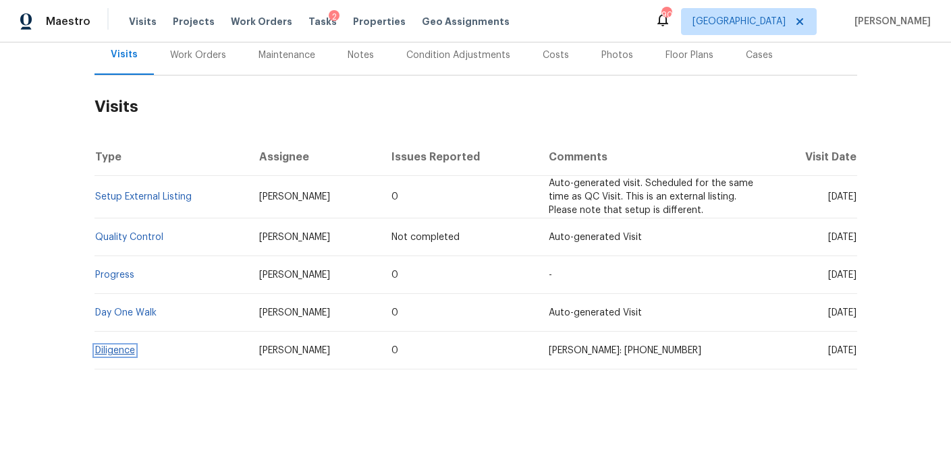
click at [122, 350] on link "Diligence" at bounding box center [115, 350] width 40 height 9
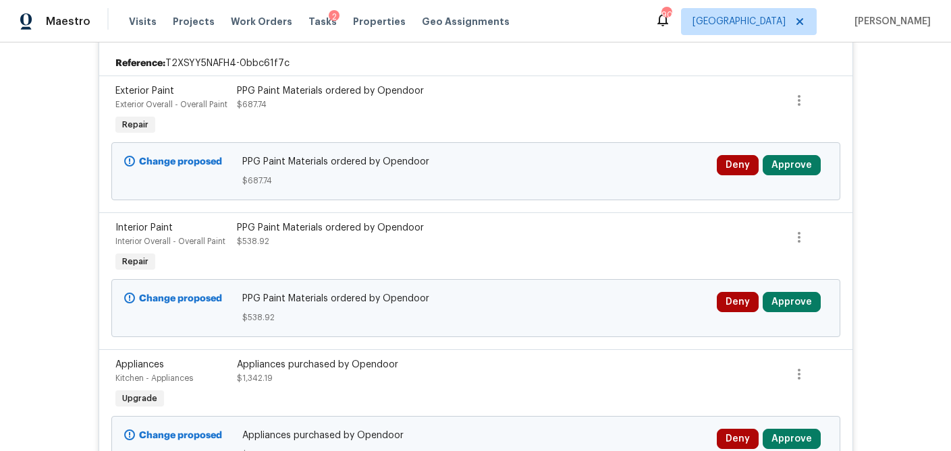
scroll to position [459, 0]
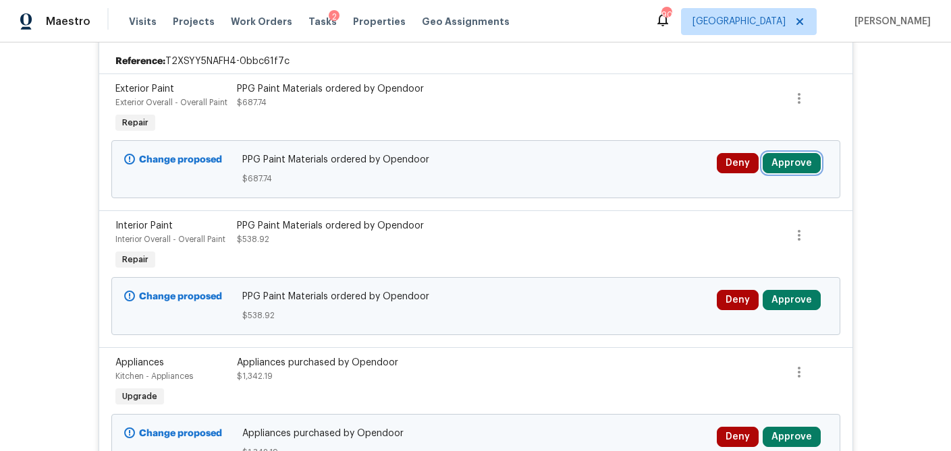
drag, startPoint x: 792, startPoint y: 164, endPoint x: 763, endPoint y: 166, distance: 29.1
click at [791, 164] on button "Approve" at bounding box center [791, 163] width 58 height 20
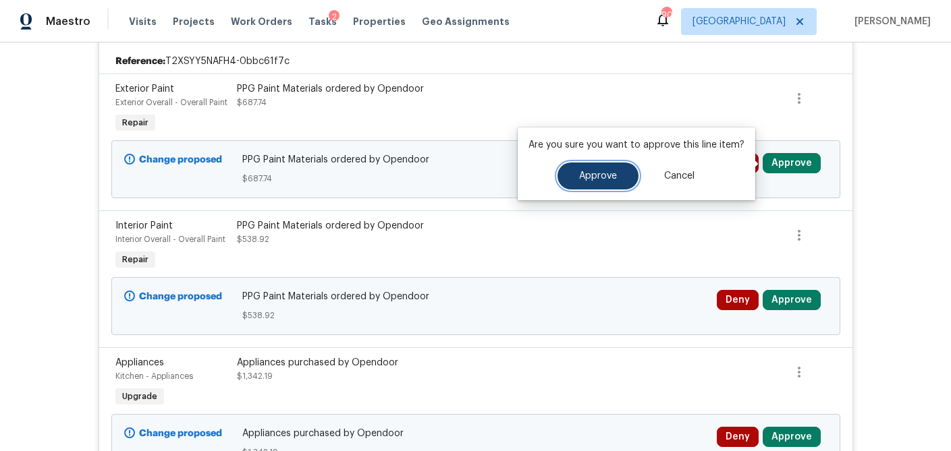
click at [615, 180] on button "Approve" at bounding box center [597, 176] width 81 height 27
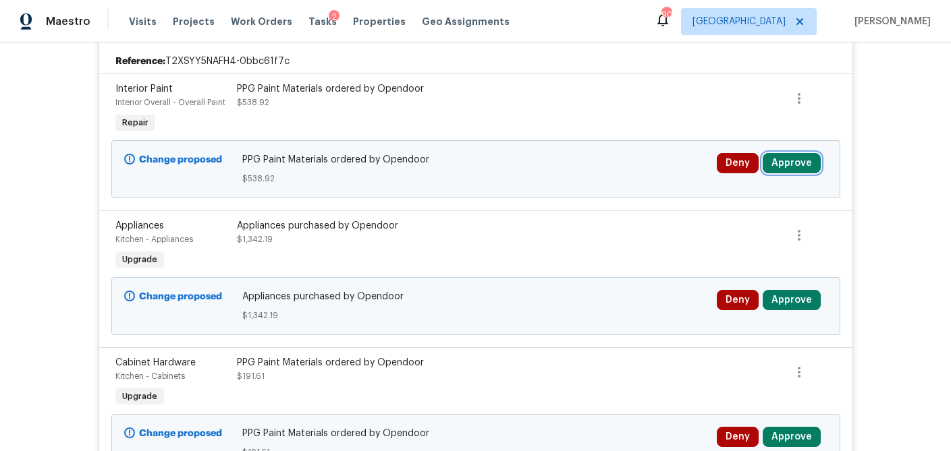
click at [781, 160] on button "Approve" at bounding box center [791, 163] width 58 height 20
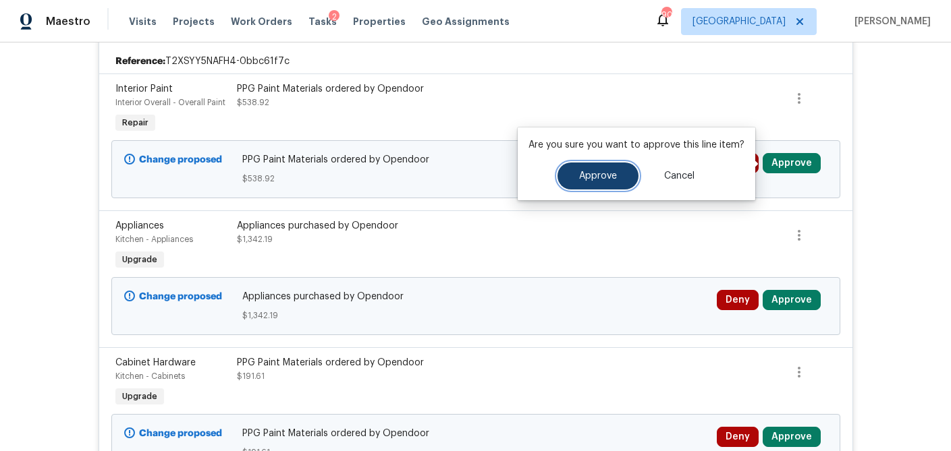
click at [592, 174] on span "Approve" at bounding box center [598, 176] width 38 height 10
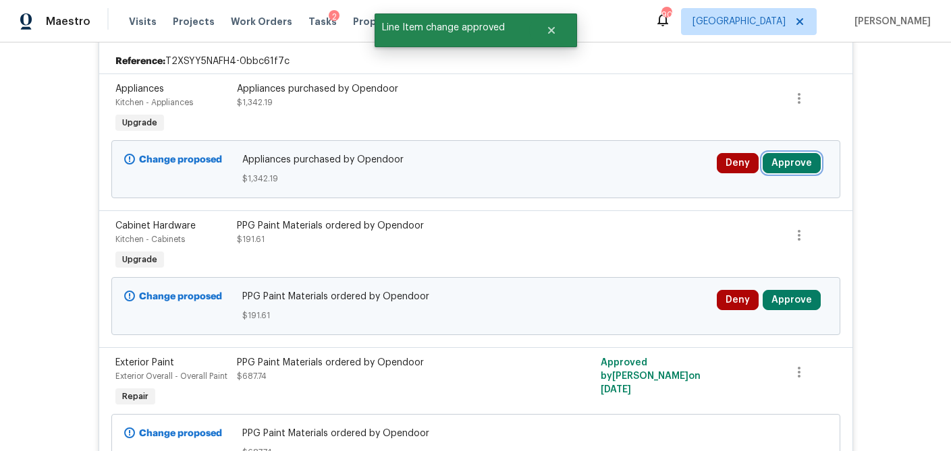
click at [779, 161] on button "Approve" at bounding box center [791, 163] width 58 height 20
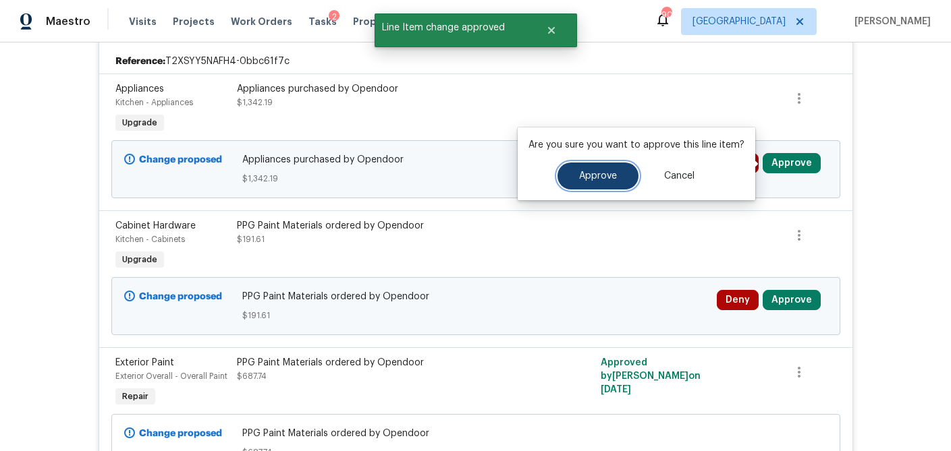
click at [603, 171] on span "Approve" at bounding box center [598, 176] width 38 height 10
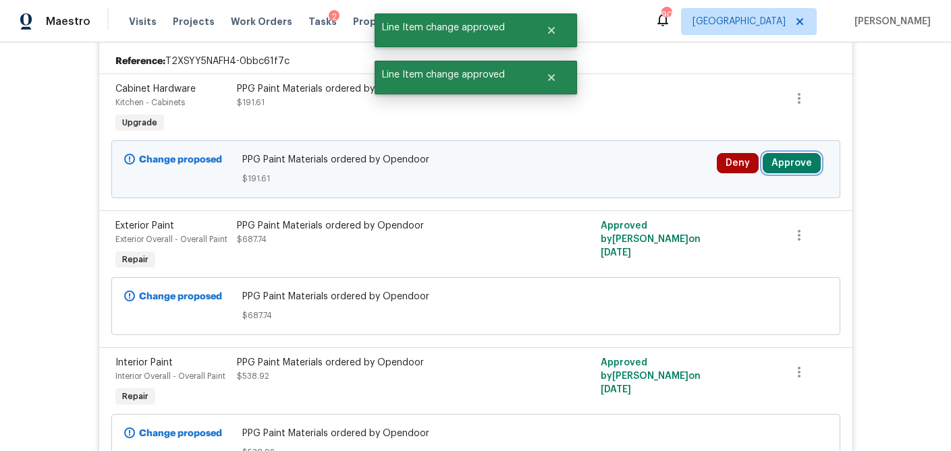
click at [787, 160] on button "Approve" at bounding box center [791, 163] width 58 height 20
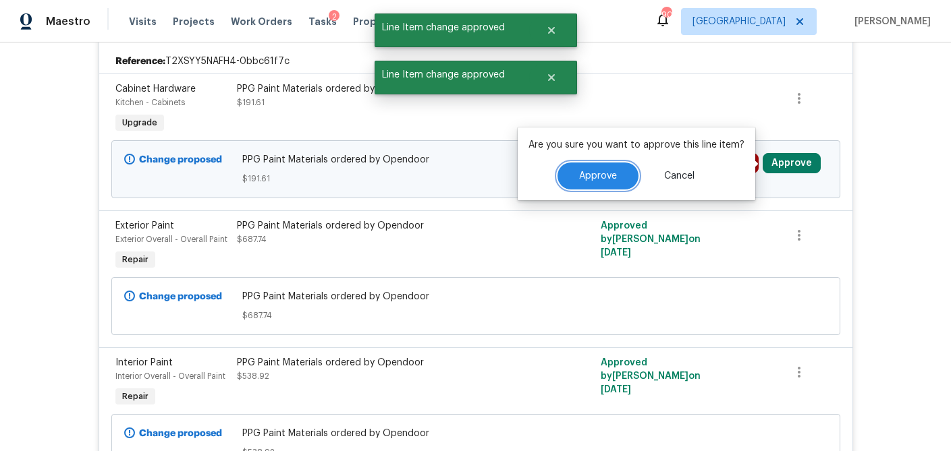
click at [595, 171] on span "Approve" at bounding box center [598, 176] width 38 height 10
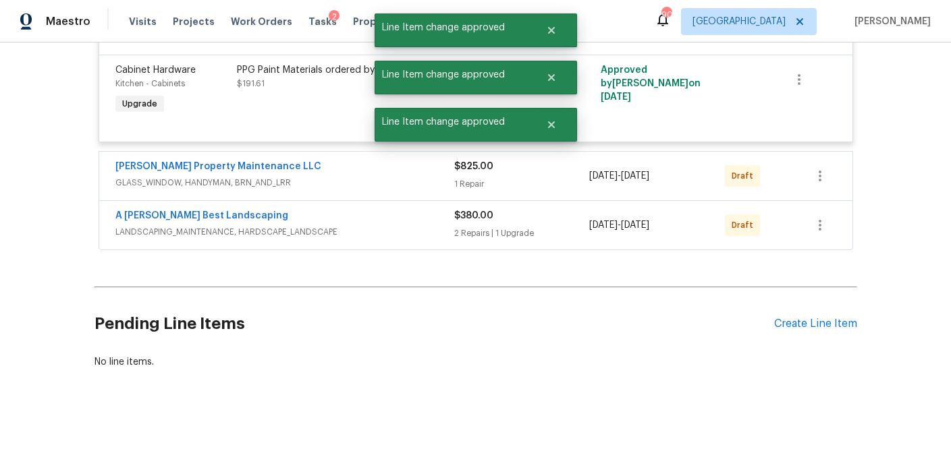
scroll to position [750, 0]
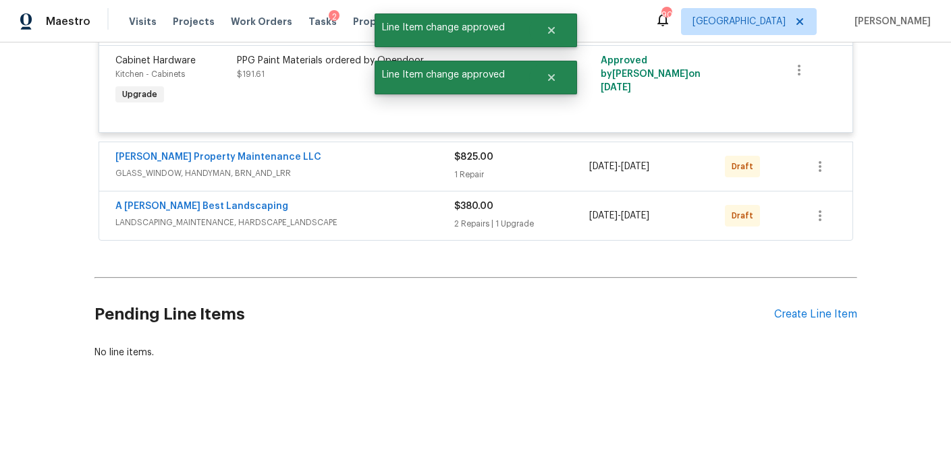
click at [514, 175] on div "1 Repair" at bounding box center [522, 174] width 136 height 13
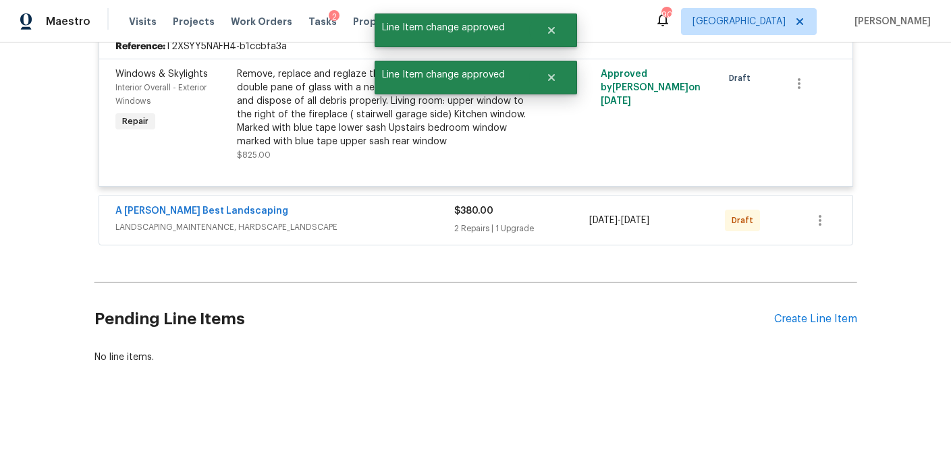
scroll to position [911, 0]
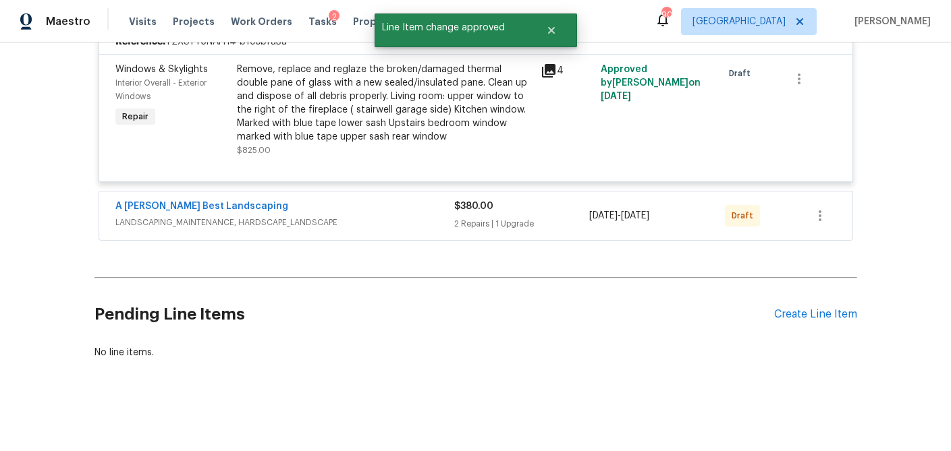
click at [530, 212] on div "$380.00" at bounding box center [522, 206] width 136 height 13
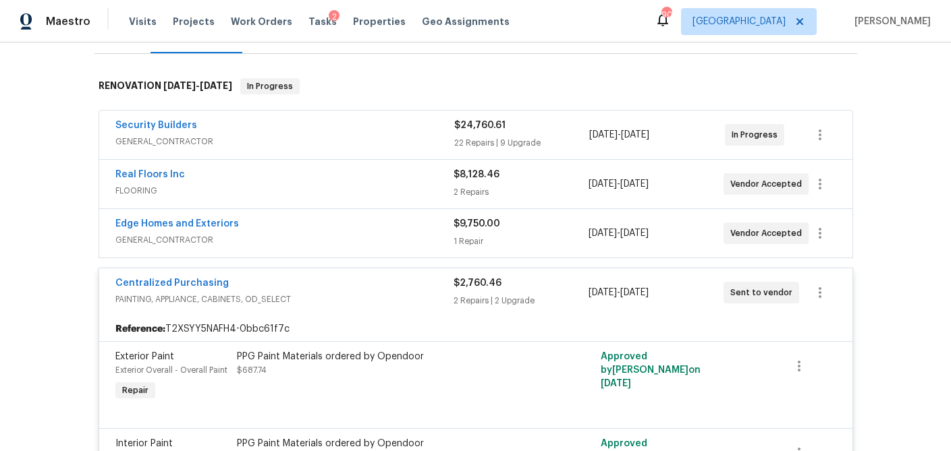
scroll to position [229, 0]
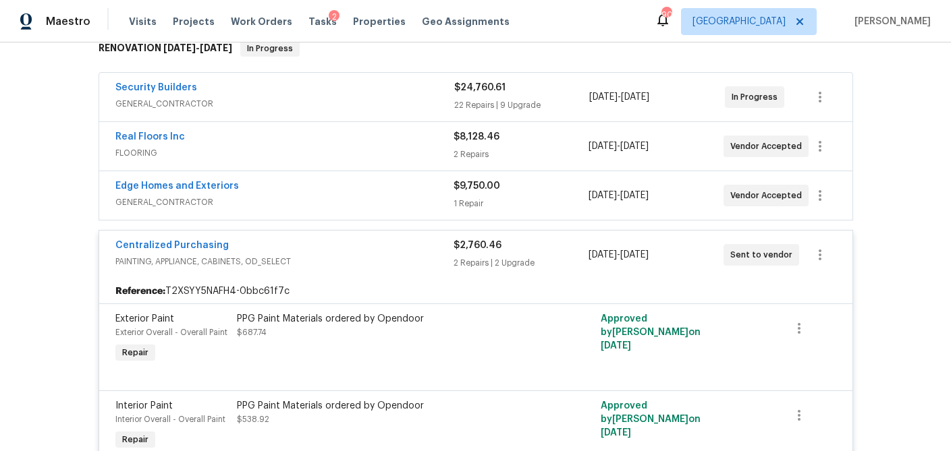
click at [579, 112] on div "$24,760.61 22 Repairs | 9 Upgrade" at bounding box center [522, 97] width 136 height 32
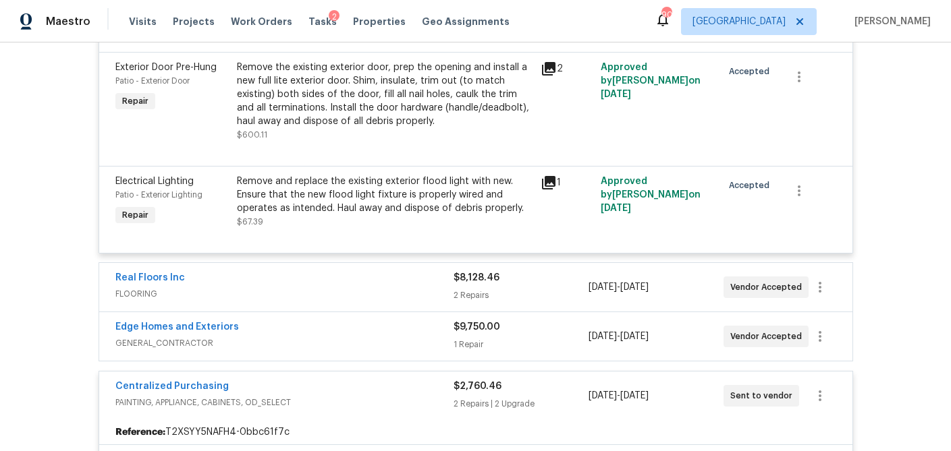
scroll to position [4147, 0]
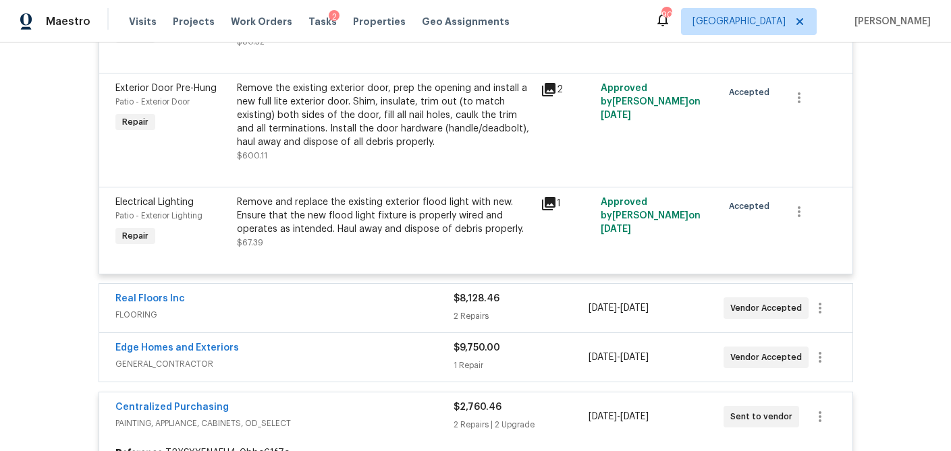
click at [544, 292] on div "$8,128.46" at bounding box center [520, 298] width 135 height 13
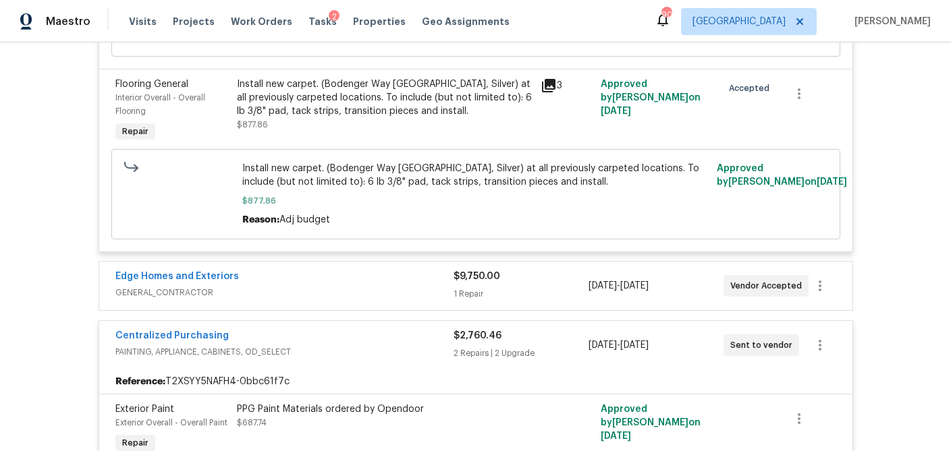
scroll to position [4673, 0]
click at [544, 287] on div "1 Repair" at bounding box center [520, 293] width 135 height 13
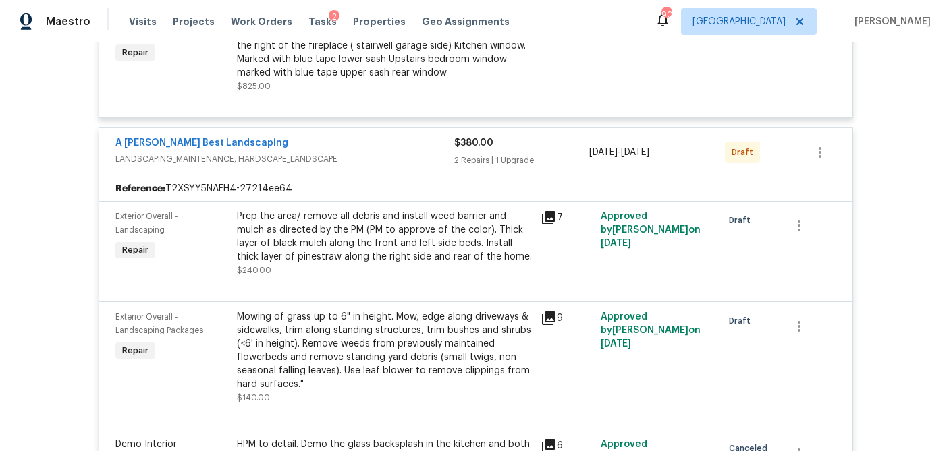
scroll to position [5846, 0]
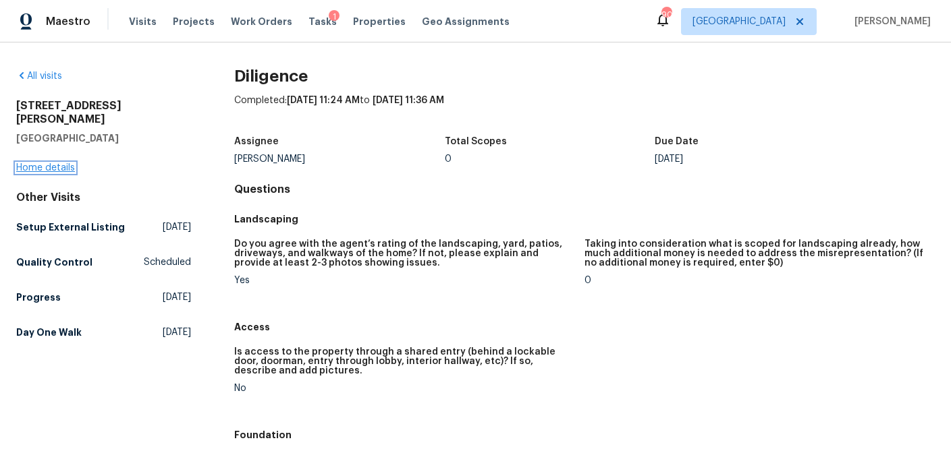
click at [53, 163] on link "Home details" at bounding box center [45, 167] width 59 height 9
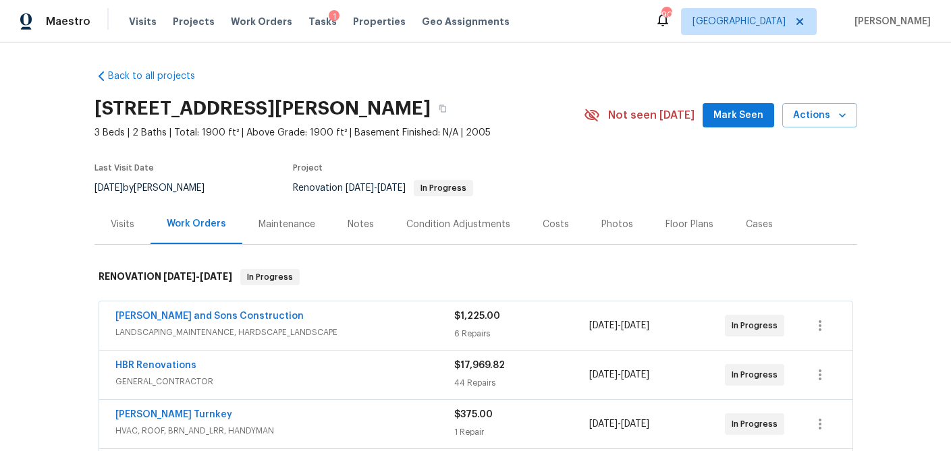
click at [553, 220] on div "Costs" at bounding box center [555, 224] width 26 height 13
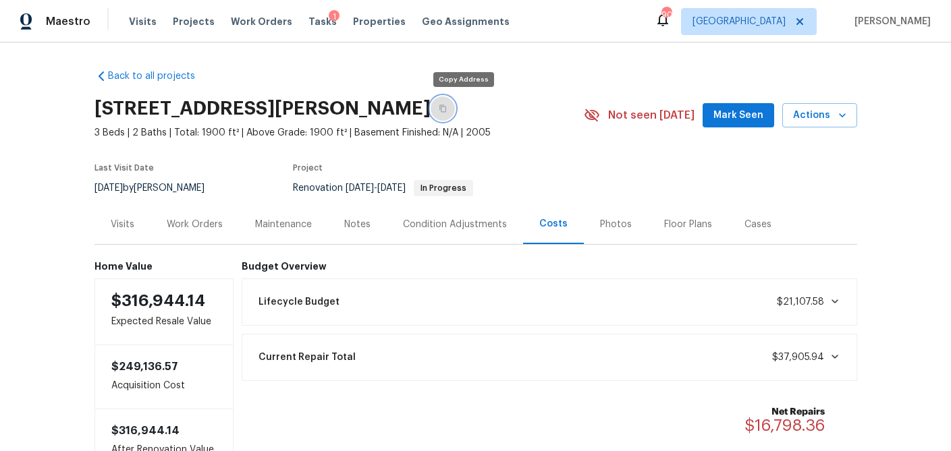
click at [447, 105] on icon "button" at bounding box center [443, 109] width 8 height 8
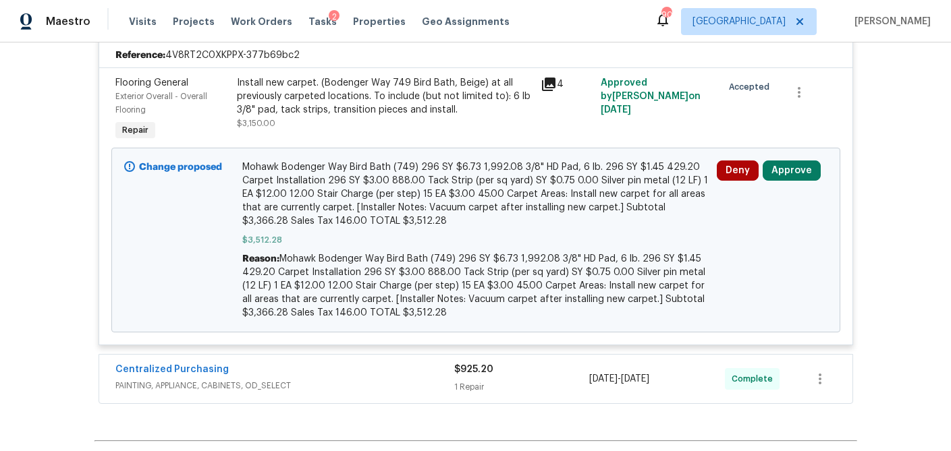
scroll to position [555, 0]
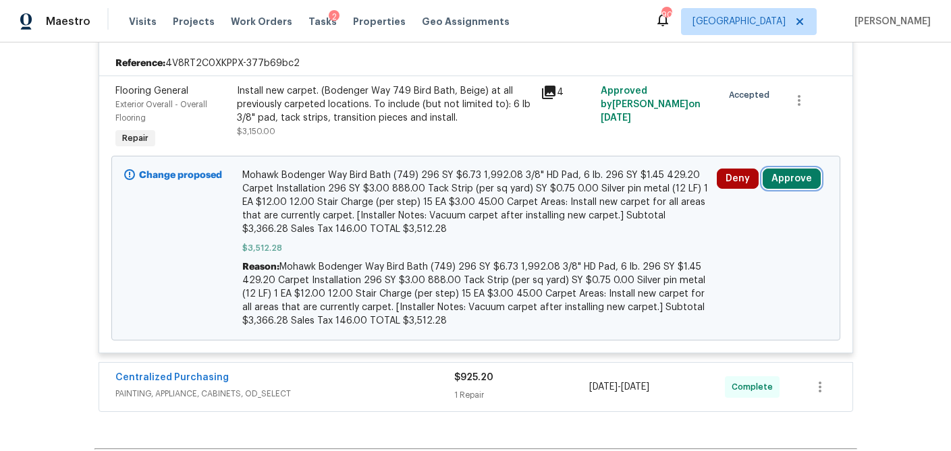
drag, startPoint x: 785, startPoint y: 177, endPoint x: 762, endPoint y: 181, distance: 22.6
click at [785, 177] on button "Approve" at bounding box center [791, 179] width 58 height 20
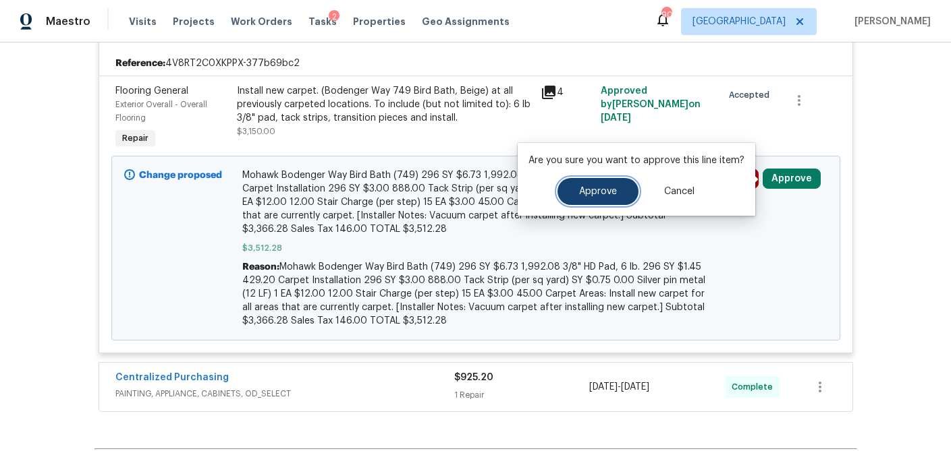
click at [590, 193] on span "Approve" at bounding box center [598, 192] width 38 height 10
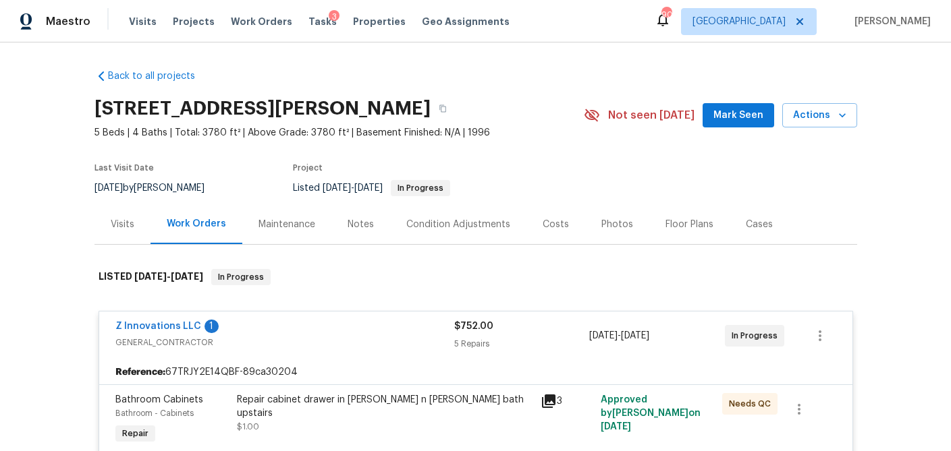
click at [111, 224] on div "Visits" at bounding box center [123, 224] width 24 height 13
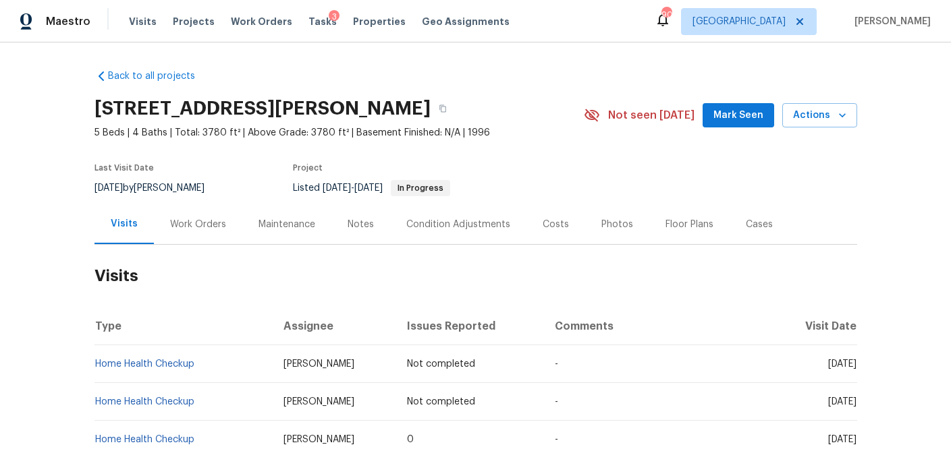
click at [185, 226] on div "Work Orders" at bounding box center [198, 224] width 56 height 13
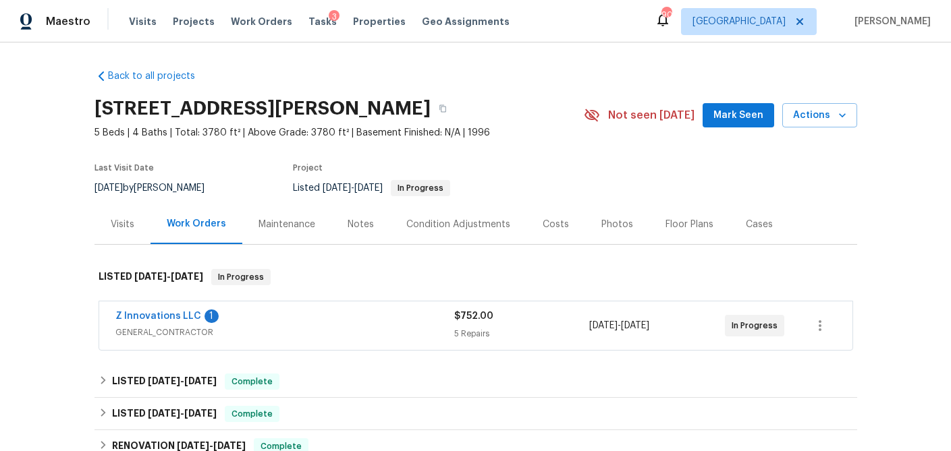
click at [291, 316] on div "Z Innovations LLC 1" at bounding box center [284, 318] width 339 height 16
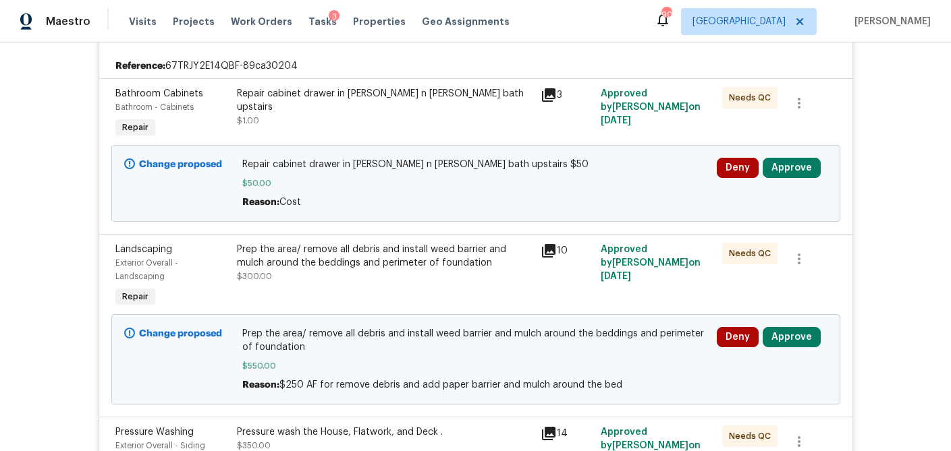
scroll to position [311, 0]
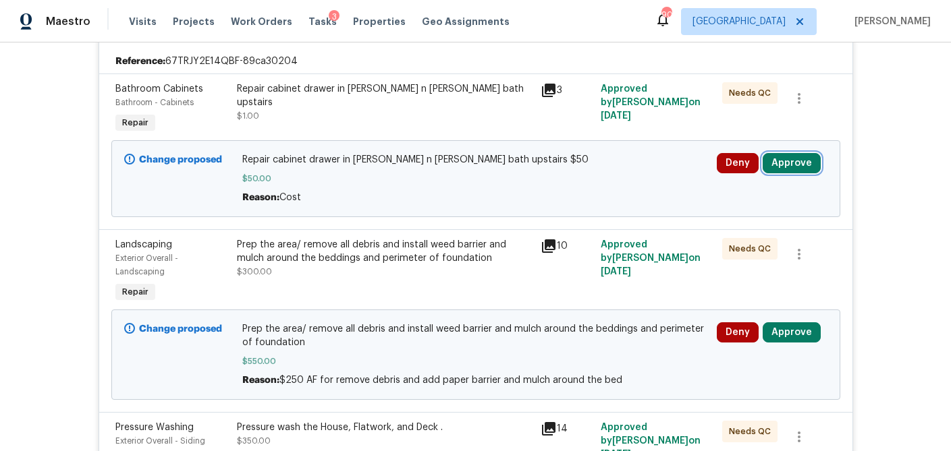
click at [795, 169] on button "Approve" at bounding box center [791, 163] width 58 height 20
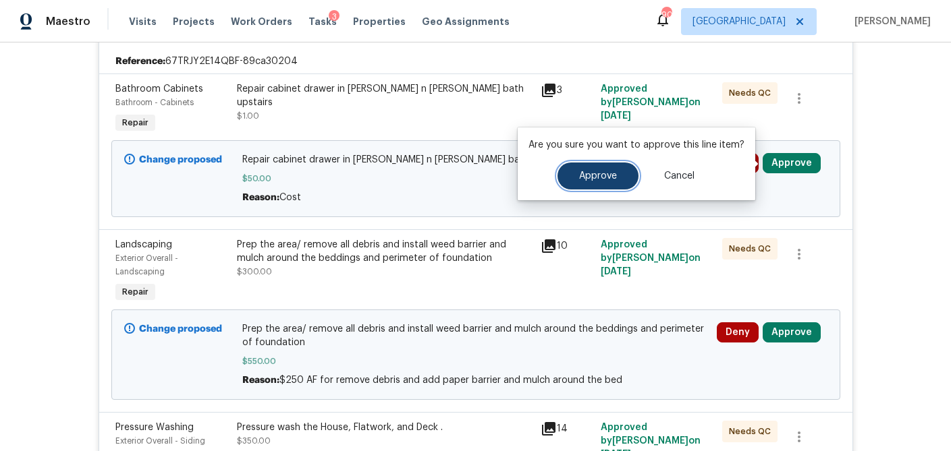
click at [607, 179] on span "Approve" at bounding box center [598, 176] width 38 height 10
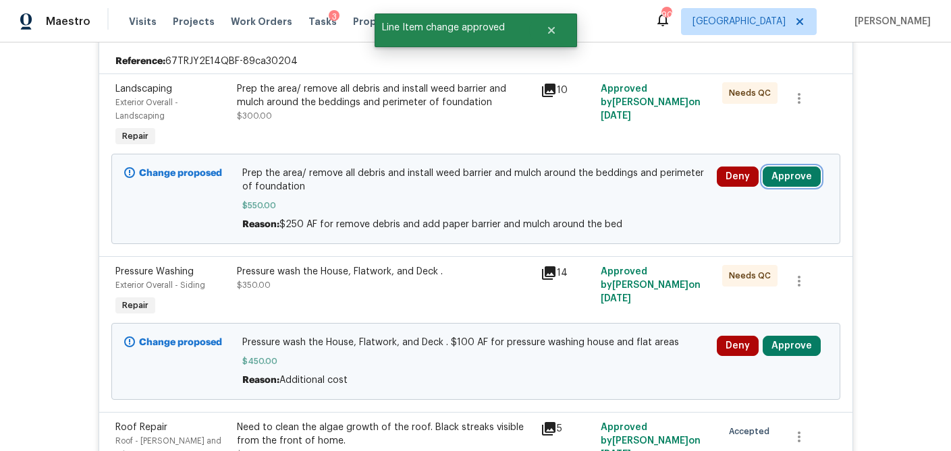
click at [809, 173] on button "Approve" at bounding box center [791, 177] width 58 height 20
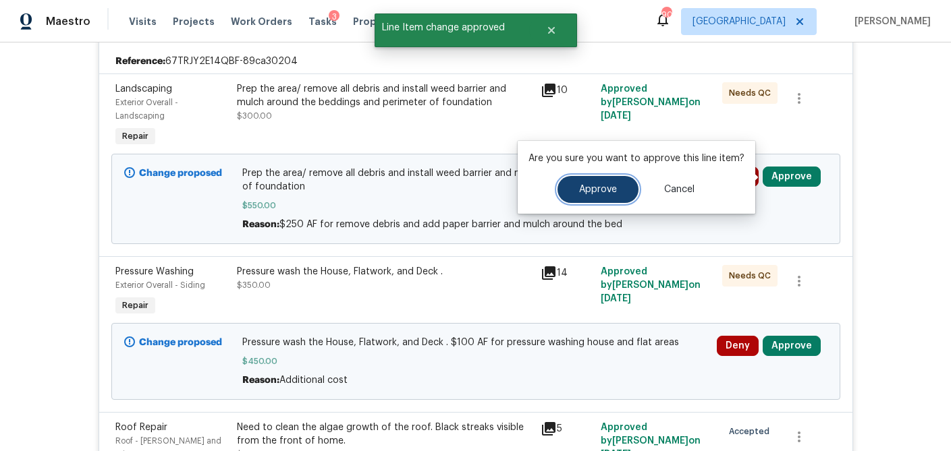
click at [613, 188] on span "Approve" at bounding box center [598, 190] width 38 height 10
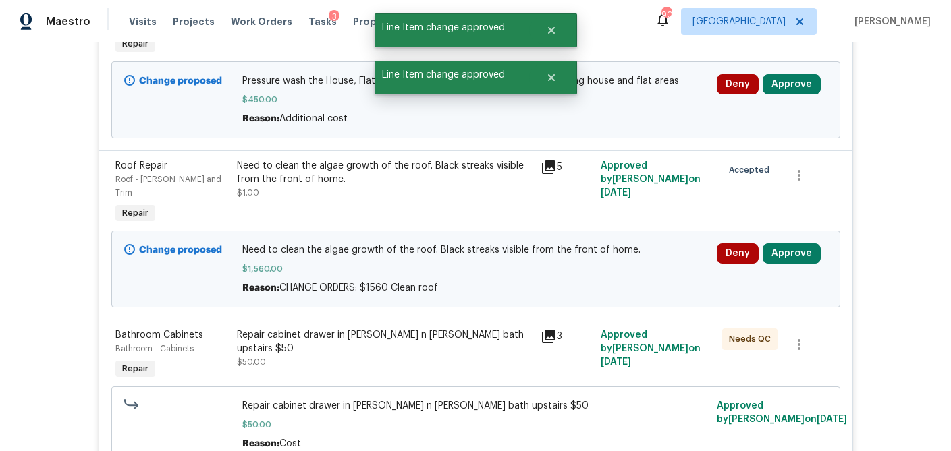
scroll to position [324, 0]
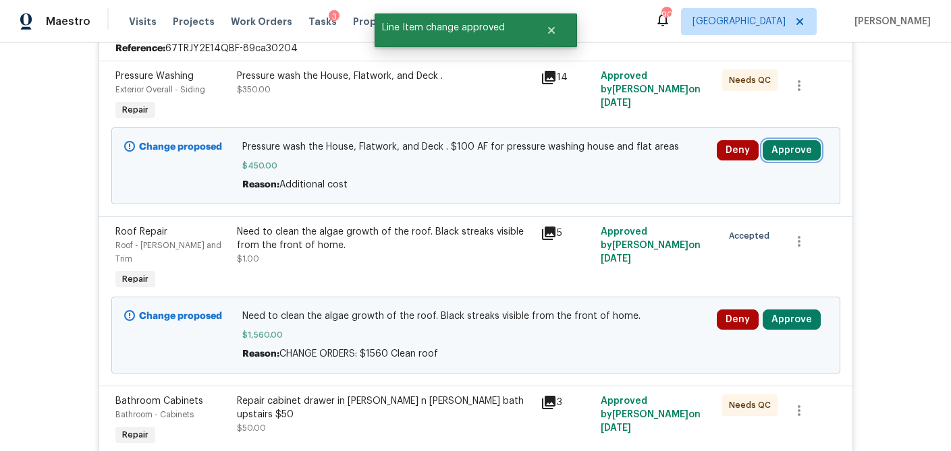
click at [791, 152] on button "Approve" at bounding box center [791, 150] width 58 height 20
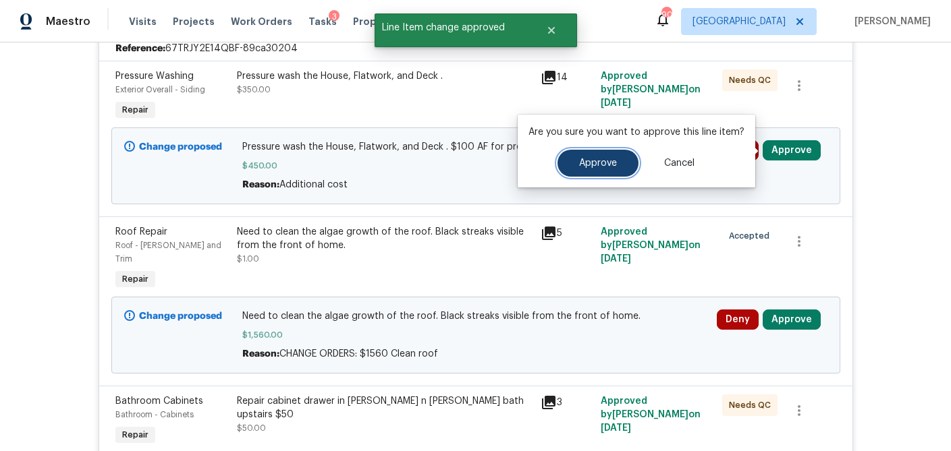
click at [602, 165] on span "Approve" at bounding box center [598, 164] width 38 height 10
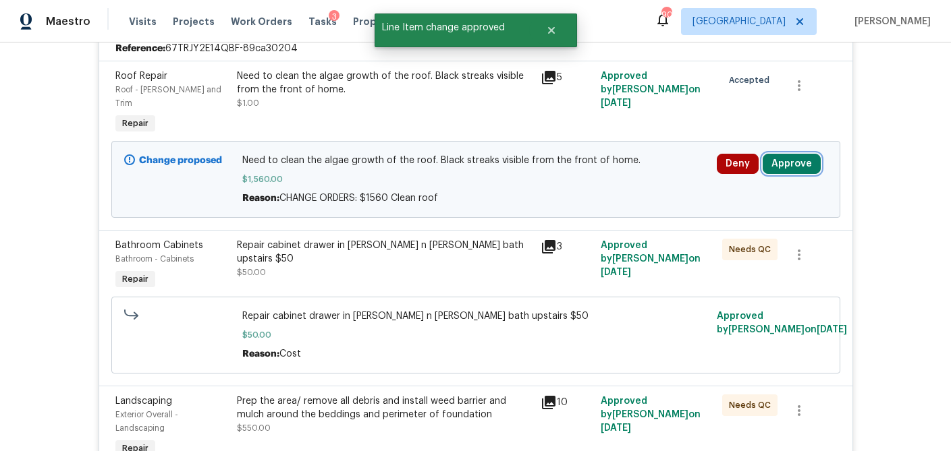
drag, startPoint x: 791, startPoint y: 153, endPoint x: 763, endPoint y: 157, distance: 28.0
click at [791, 154] on button "Approve" at bounding box center [791, 164] width 58 height 20
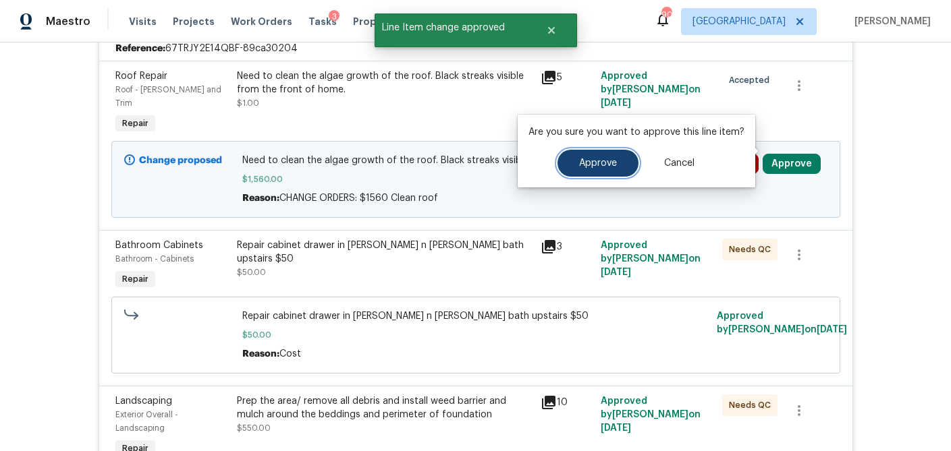
click at [621, 162] on button "Approve" at bounding box center [597, 163] width 81 height 27
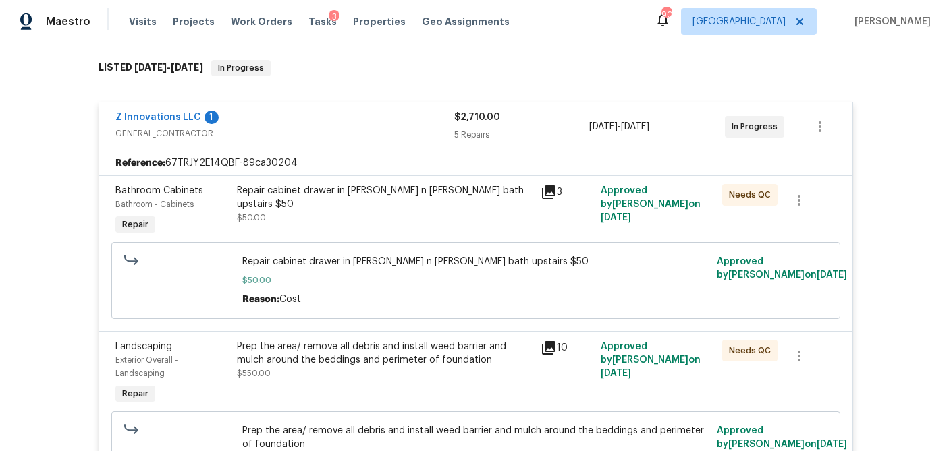
scroll to position [0, 0]
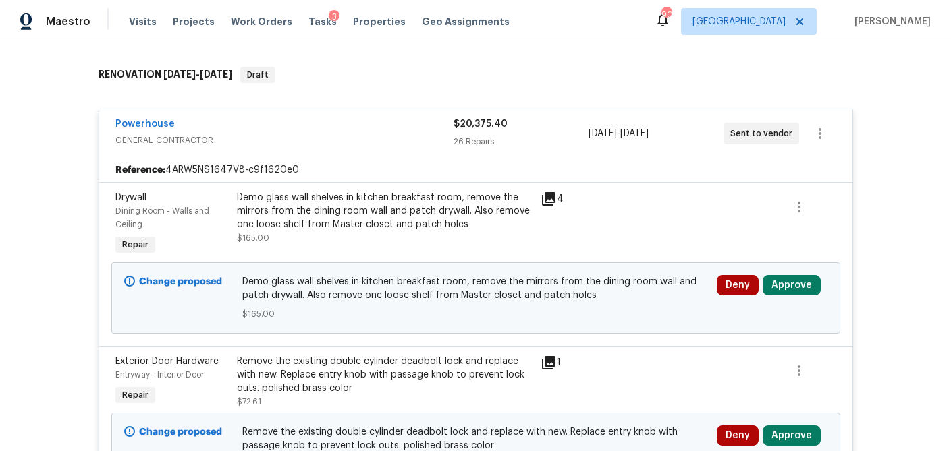
scroll to position [204, 0]
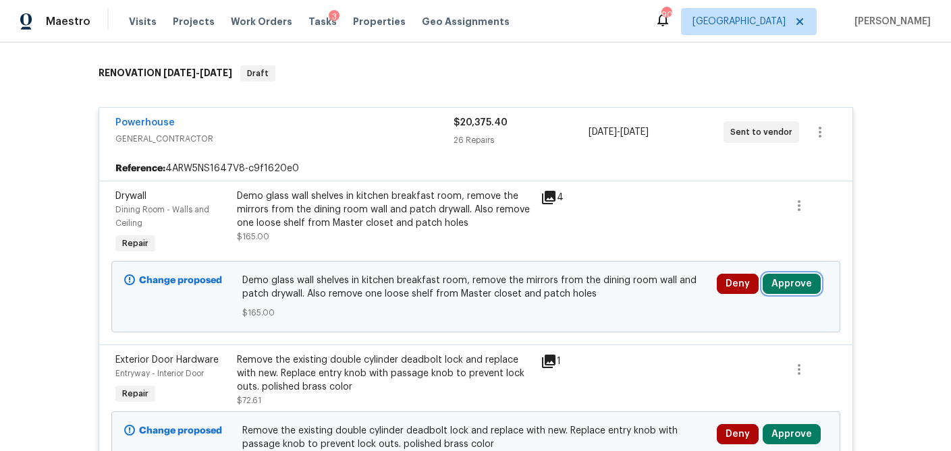
click at [804, 283] on button "Approve" at bounding box center [791, 284] width 58 height 20
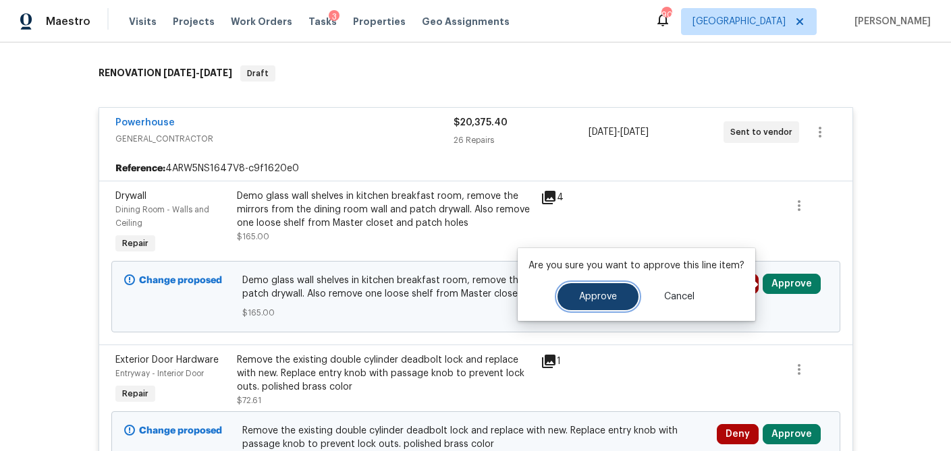
click at [598, 293] on span "Approve" at bounding box center [598, 297] width 38 height 10
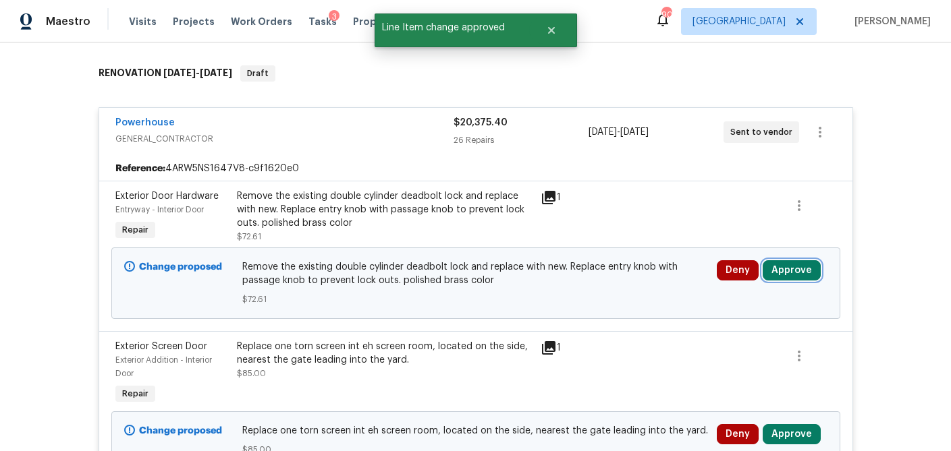
click at [791, 272] on button "Approve" at bounding box center [791, 270] width 58 height 20
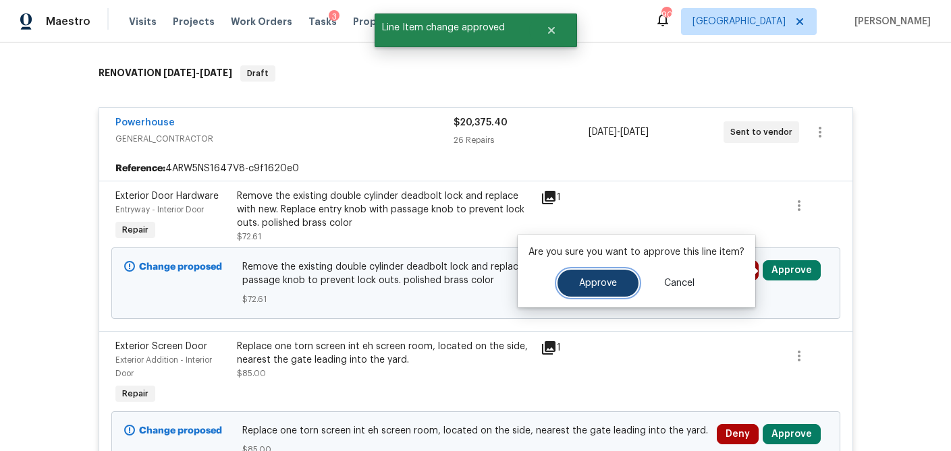
click at [596, 289] on button "Approve" at bounding box center [597, 283] width 81 height 27
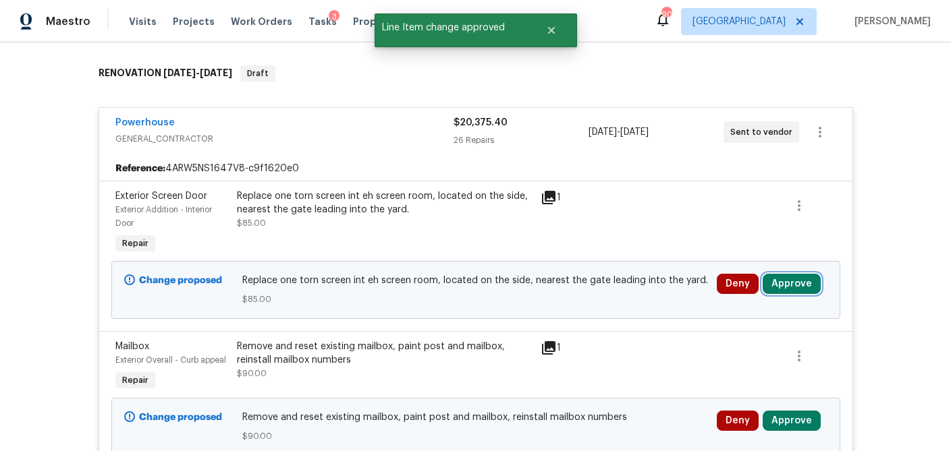
click at [781, 283] on button "Approve" at bounding box center [791, 284] width 58 height 20
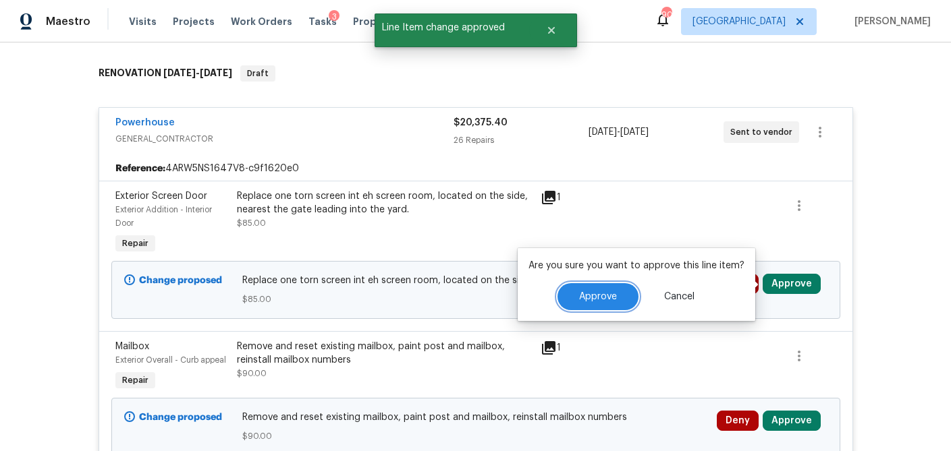
click at [596, 293] on span "Approve" at bounding box center [598, 297] width 38 height 10
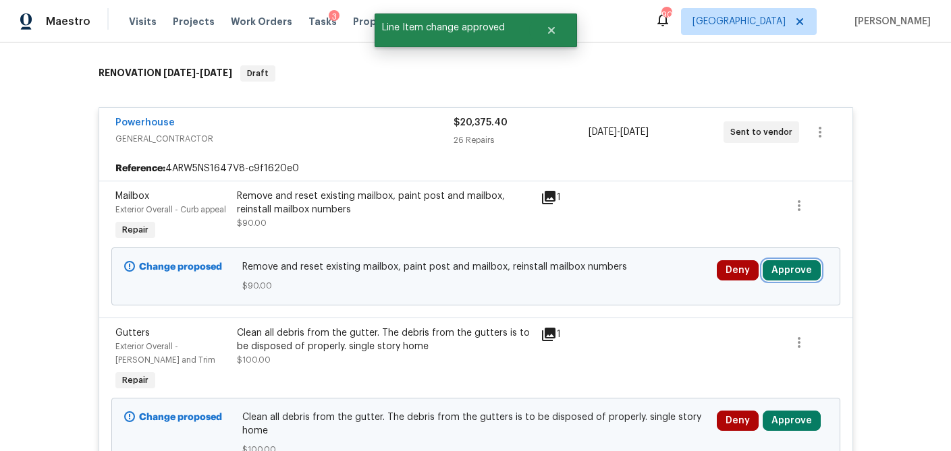
click at [799, 272] on button "Approve" at bounding box center [791, 270] width 58 height 20
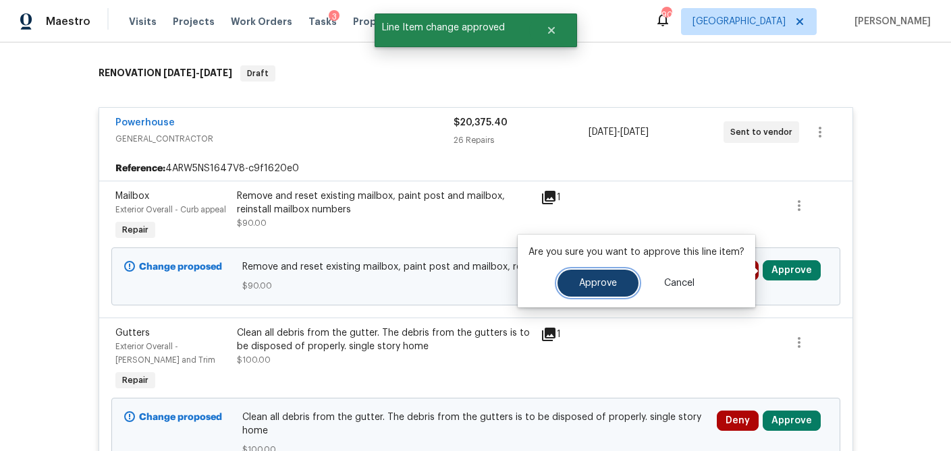
click at [604, 283] on span "Approve" at bounding box center [598, 284] width 38 height 10
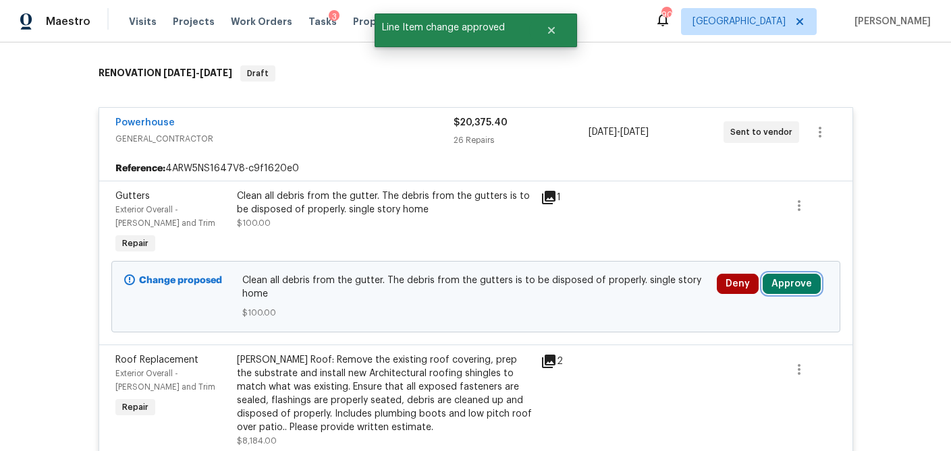
drag, startPoint x: 793, startPoint y: 281, endPoint x: 768, endPoint y: 285, distance: 24.7
click at [793, 281] on button "Approve" at bounding box center [791, 284] width 58 height 20
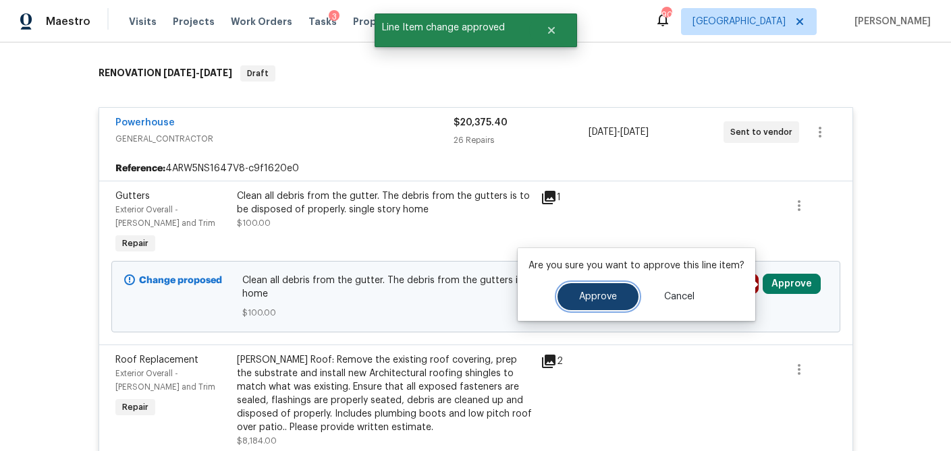
click at [611, 296] on span "Approve" at bounding box center [598, 297] width 38 height 10
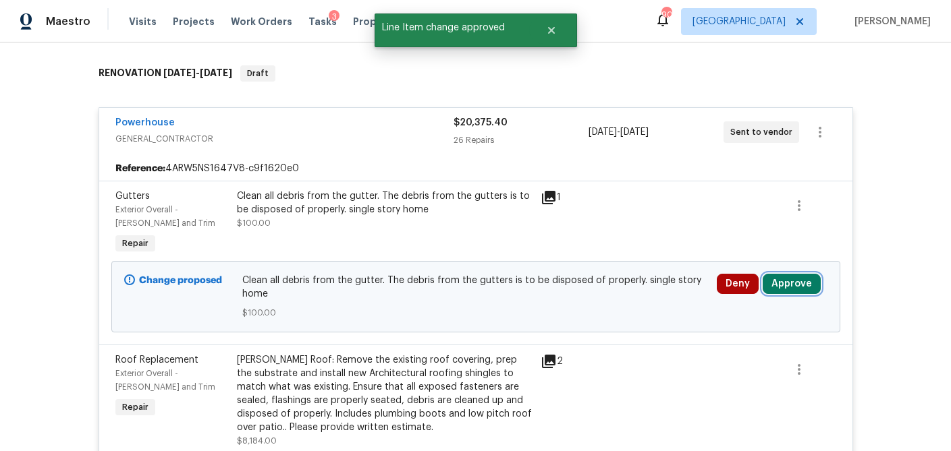
click at [790, 287] on button "Approve" at bounding box center [791, 284] width 58 height 20
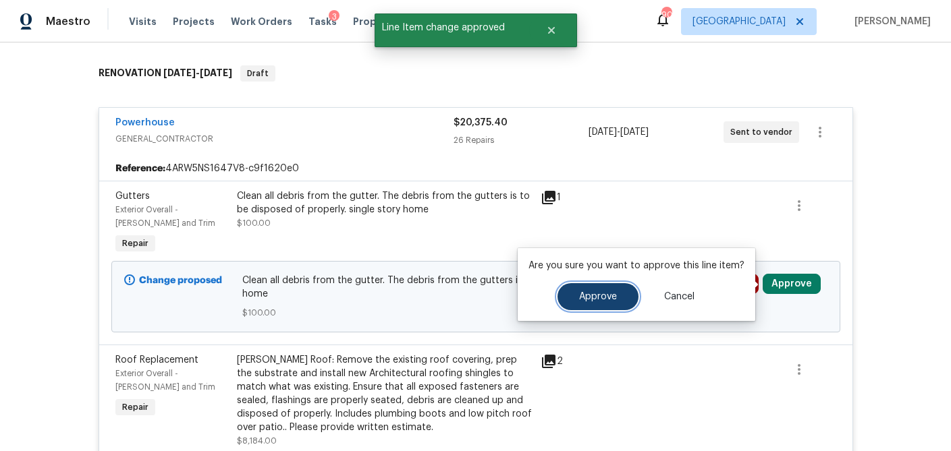
click at [607, 291] on button "Approve" at bounding box center [597, 296] width 81 height 27
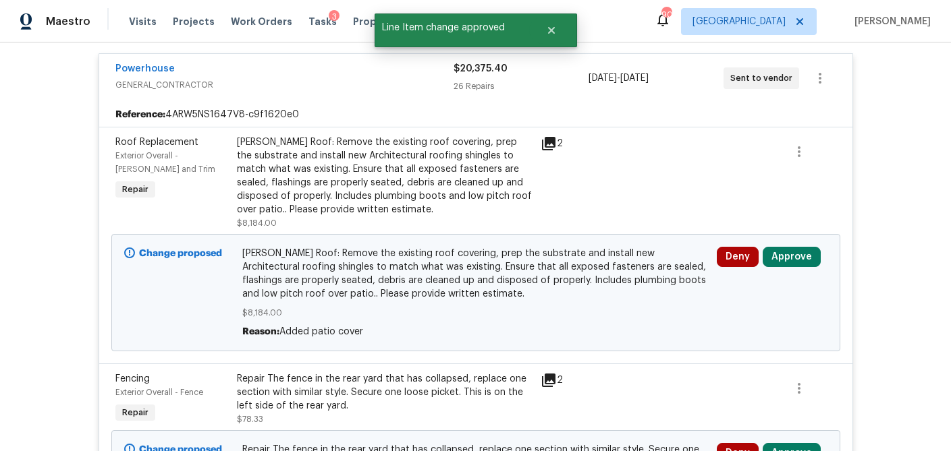
scroll to position [260, 0]
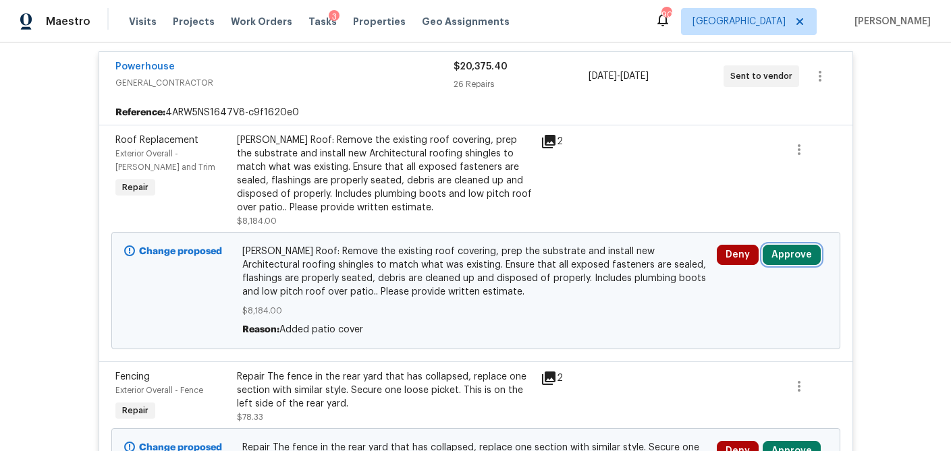
drag, startPoint x: 802, startPoint y: 257, endPoint x: 758, endPoint y: 257, distance: 44.5
click at [801, 257] on button "Approve" at bounding box center [791, 255] width 58 height 20
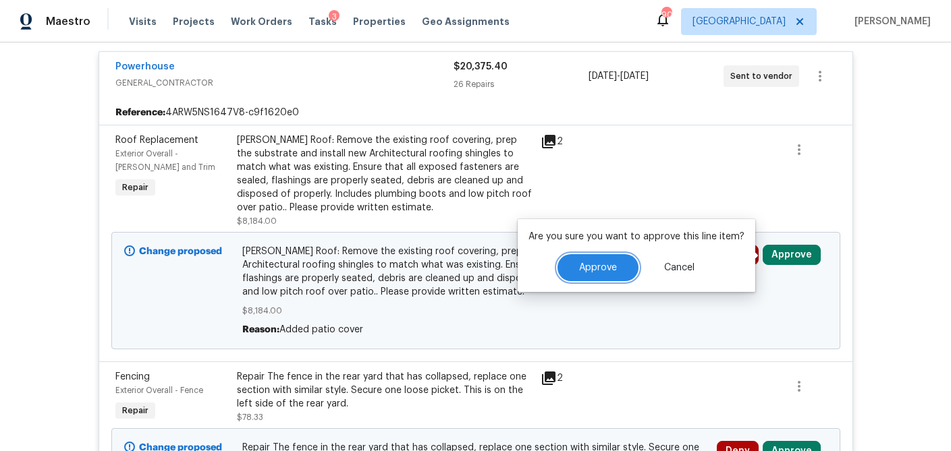
click at [595, 263] on span "Approve" at bounding box center [598, 268] width 38 height 10
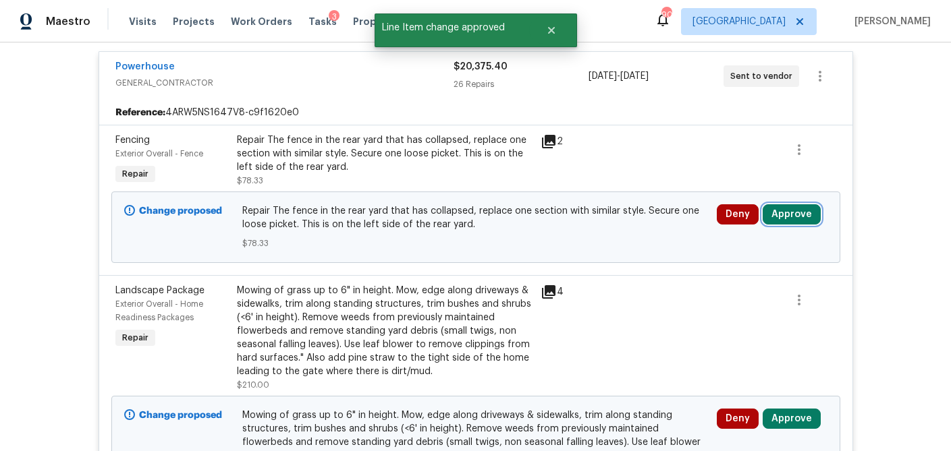
click at [799, 214] on button "Approve" at bounding box center [791, 214] width 58 height 20
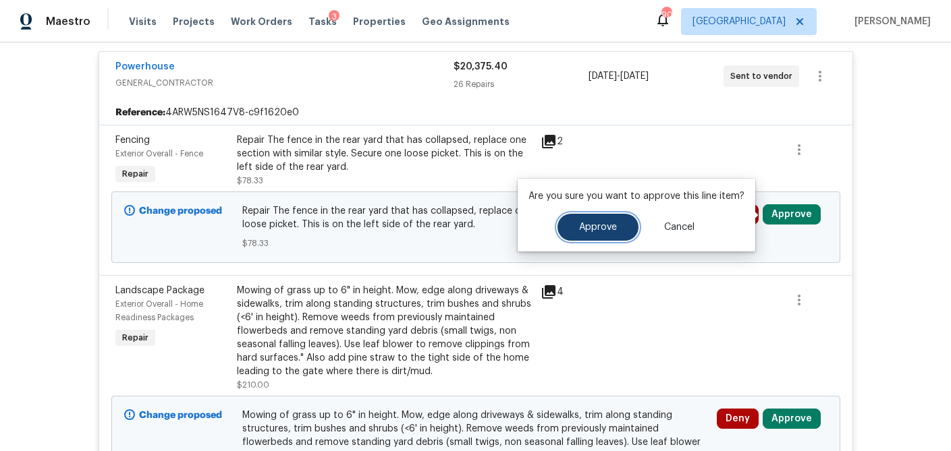
click at [599, 226] on span "Approve" at bounding box center [598, 228] width 38 height 10
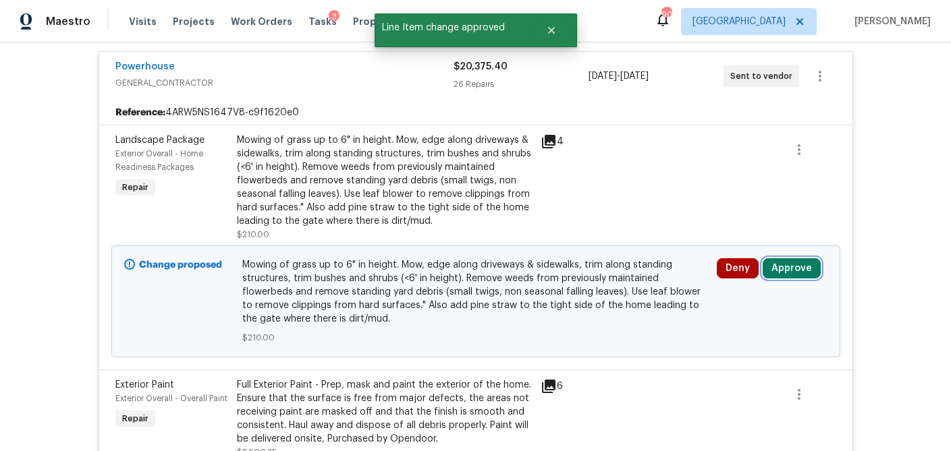
click at [796, 265] on button "Approve" at bounding box center [791, 268] width 58 height 20
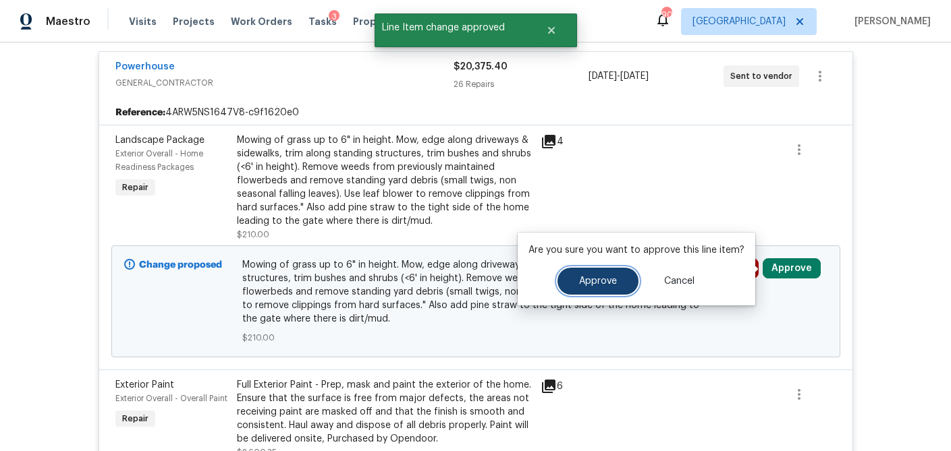
click at [569, 284] on button "Approve" at bounding box center [597, 281] width 81 height 27
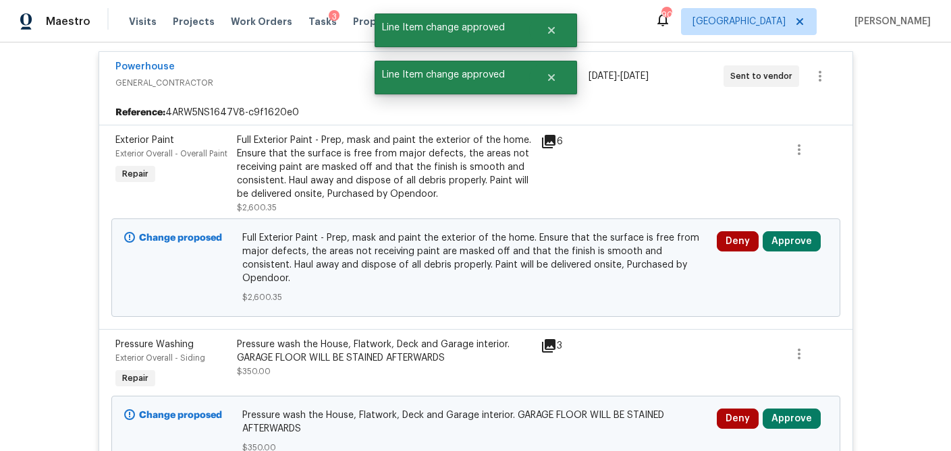
click at [401, 172] on div "Full Exterior Paint - Prep, mask and paint the exterior of the home. Ensure tha…" at bounding box center [384, 167] width 295 height 67
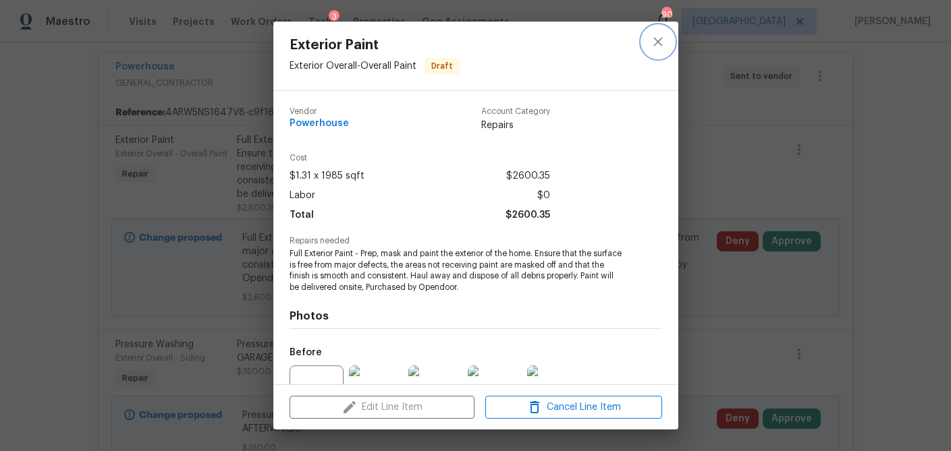
click at [661, 47] on icon "close" at bounding box center [658, 42] width 16 height 16
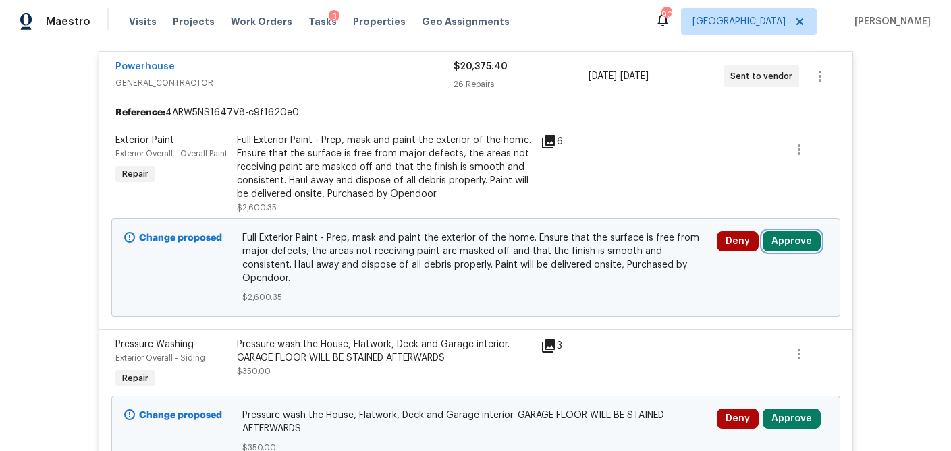
click at [799, 239] on button "Approve" at bounding box center [791, 241] width 58 height 20
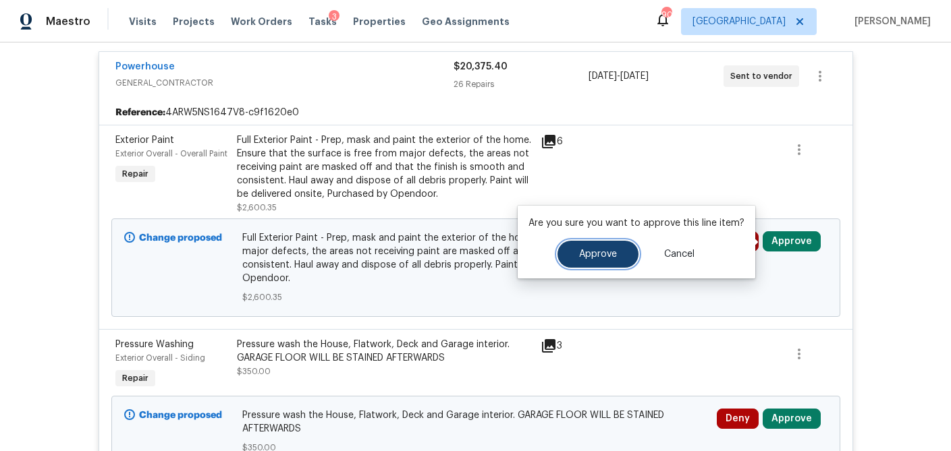
click at [607, 262] on button "Approve" at bounding box center [597, 254] width 81 height 27
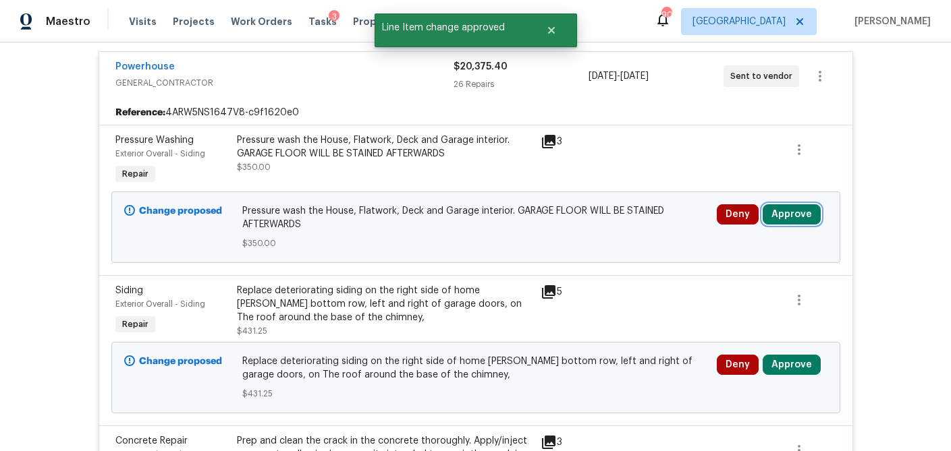
click at [801, 219] on button "Approve" at bounding box center [791, 214] width 58 height 20
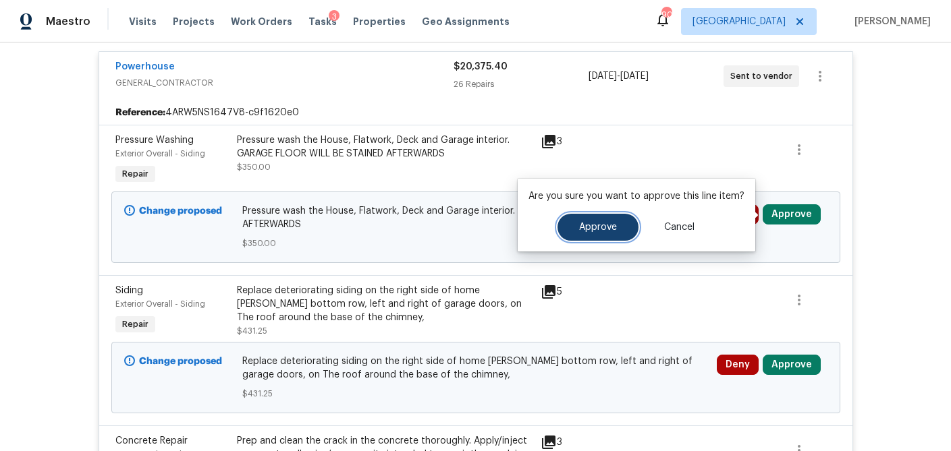
click at [586, 231] on span "Approve" at bounding box center [598, 228] width 38 height 10
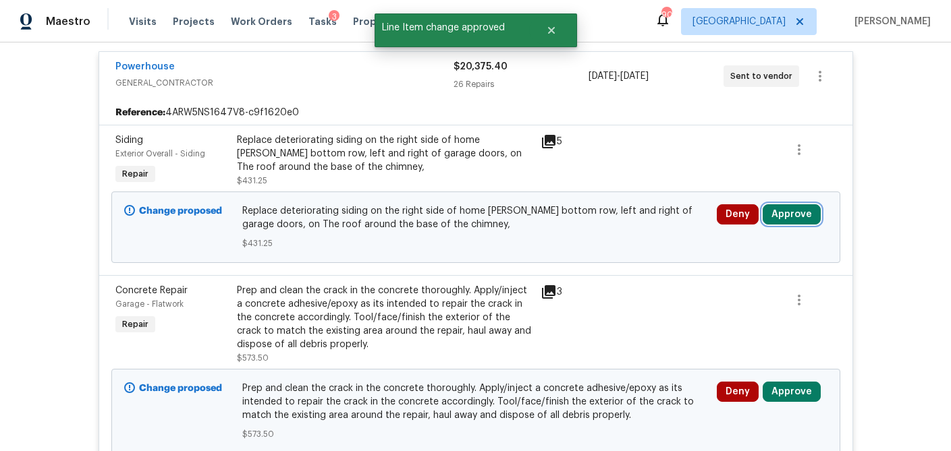
drag, startPoint x: 803, startPoint y: 211, endPoint x: 789, endPoint y: 213, distance: 14.2
click at [803, 211] on button "Approve" at bounding box center [791, 214] width 58 height 20
click at [407, 150] on div "Replace deteriorating siding on the right side of home nead bottom row, left an…" at bounding box center [384, 154] width 295 height 40
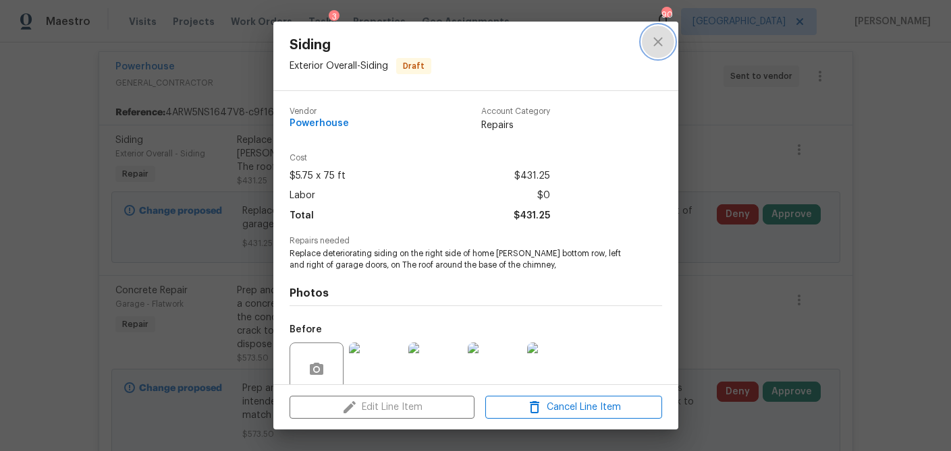
click at [657, 38] on icon "close" at bounding box center [658, 42] width 16 height 16
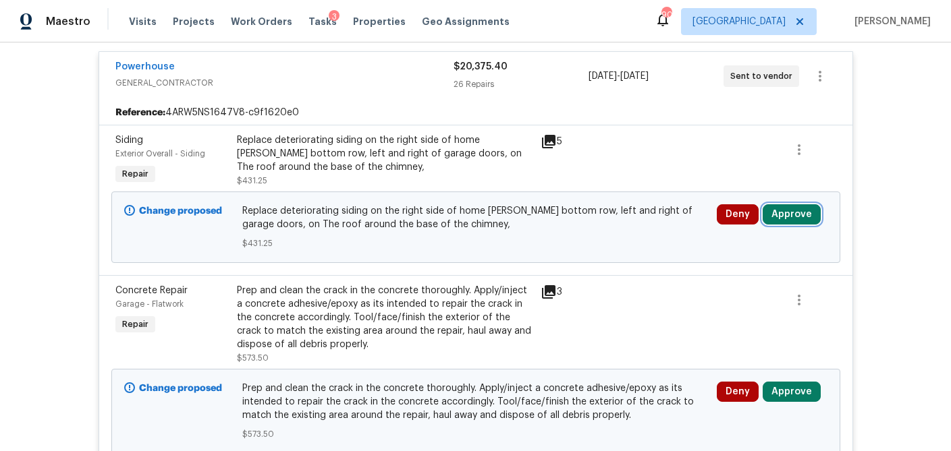
click at [801, 213] on button "Approve" at bounding box center [791, 214] width 58 height 20
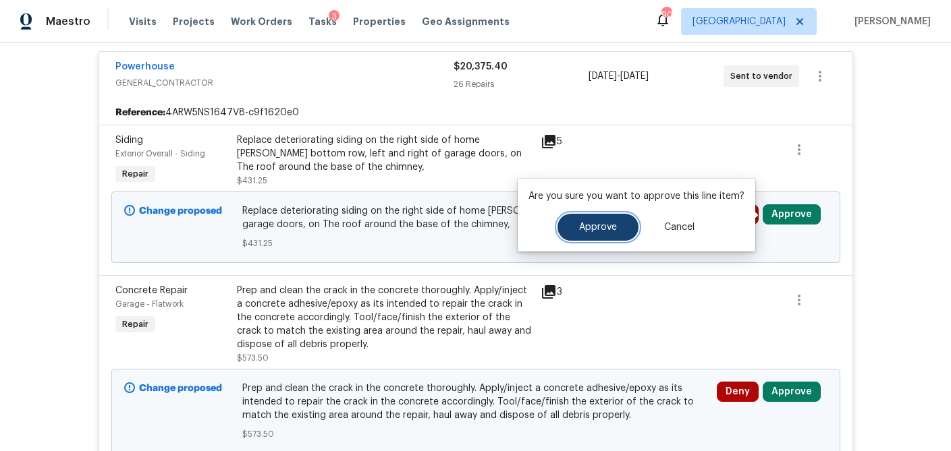
click at [586, 235] on button "Approve" at bounding box center [597, 227] width 81 height 27
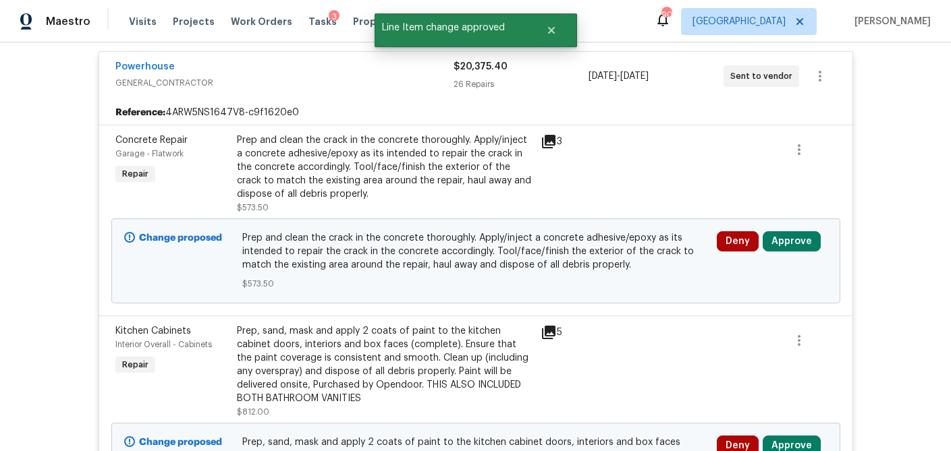
click at [554, 139] on icon at bounding box center [548, 141] width 13 height 13
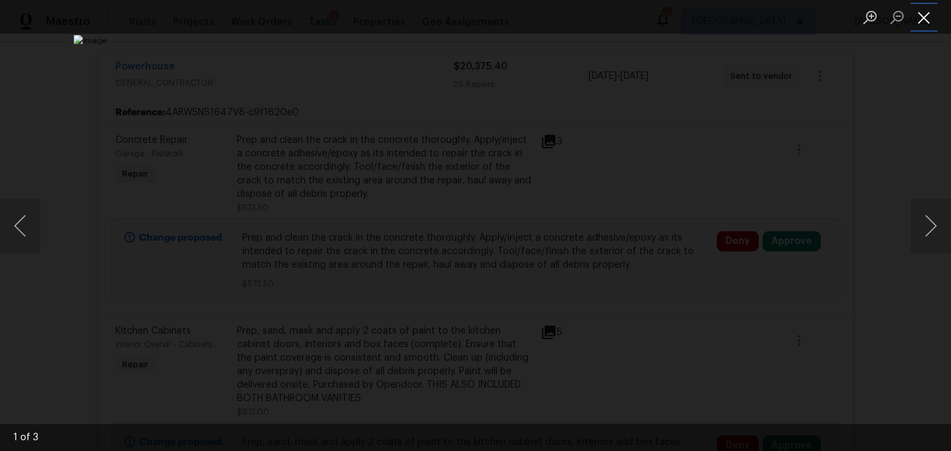
click at [932, 16] on button "Close lightbox" at bounding box center [923, 17] width 27 height 24
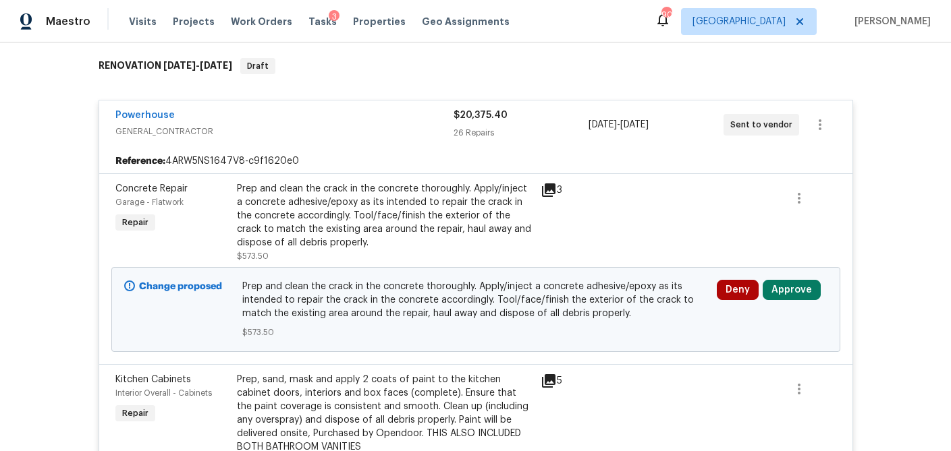
scroll to position [207, 0]
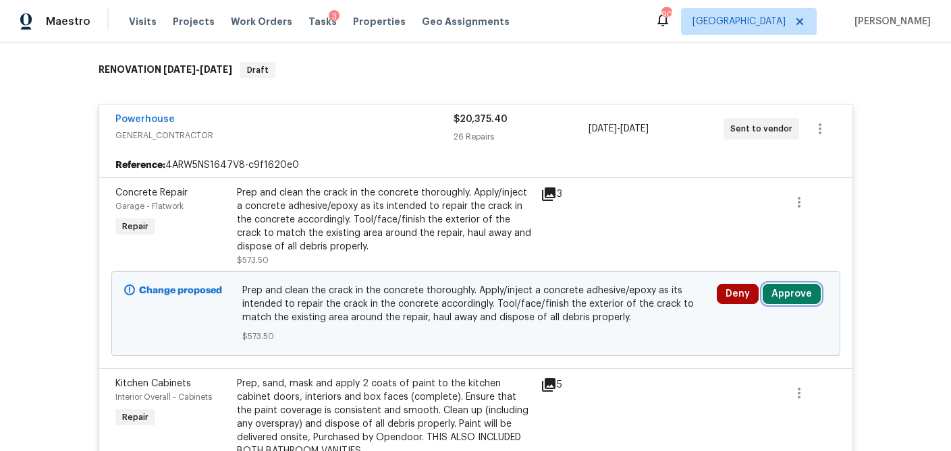
click at [792, 293] on button "Approve" at bounding box center [791, 294] width 58 height 20
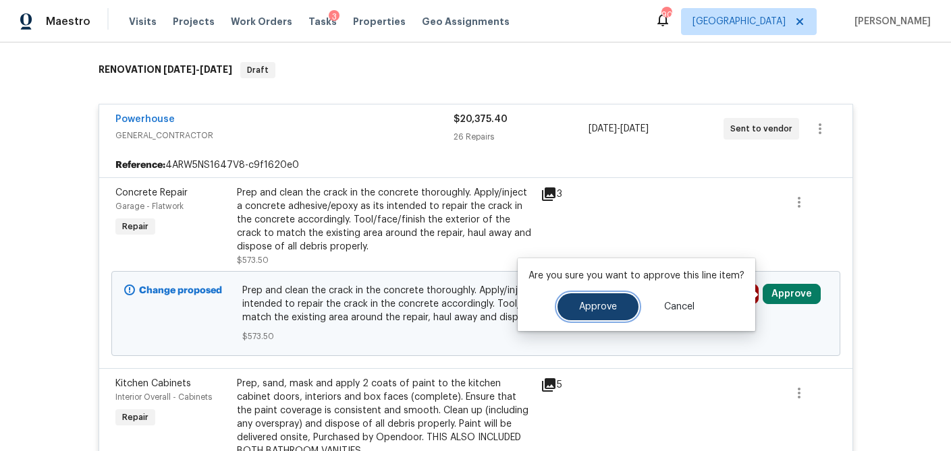
click at [592, 305] on span "Approve" at bounding box center [598, 307] width 38 height 10
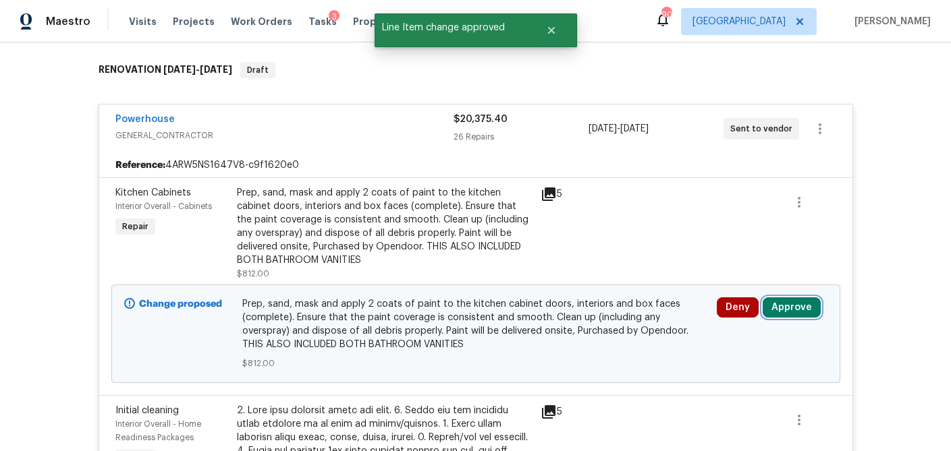
click at [786, 308] on button "Approve" at bounding box center [791, 308] width 58 height 20
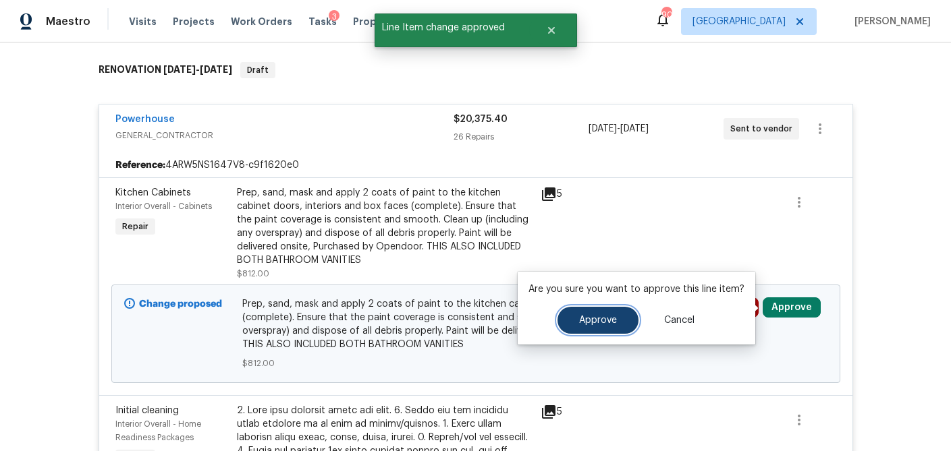
click at [590, 318] on span "Approve" at bounding box center [598, 321] width 38 height 10
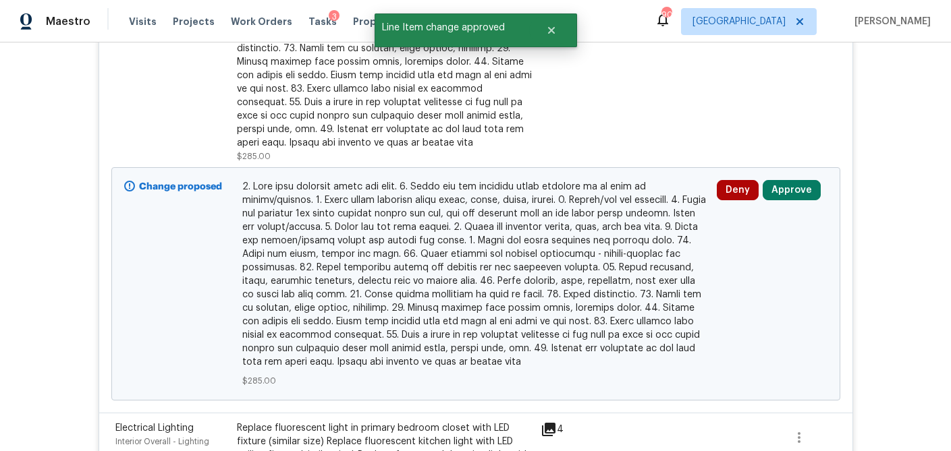
scroll to position [542, 0]
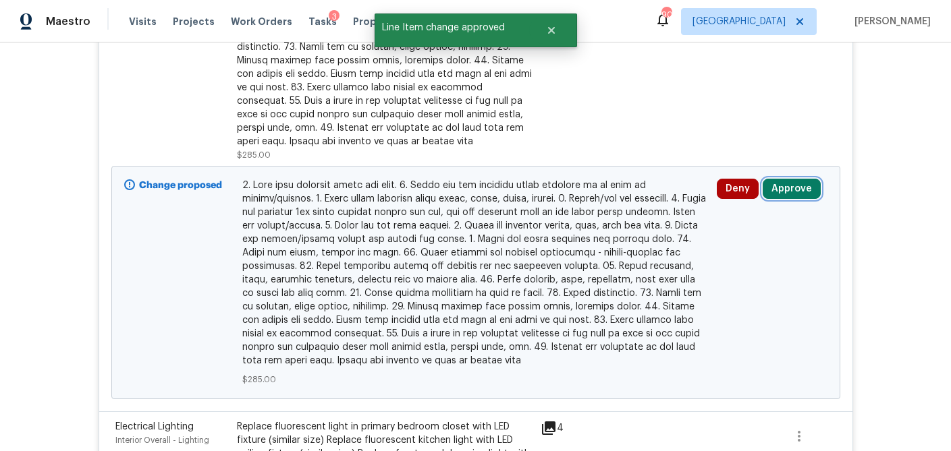
click at [801, 194] on button "Approve" at bounding box center [791, 189] width 58 height 20
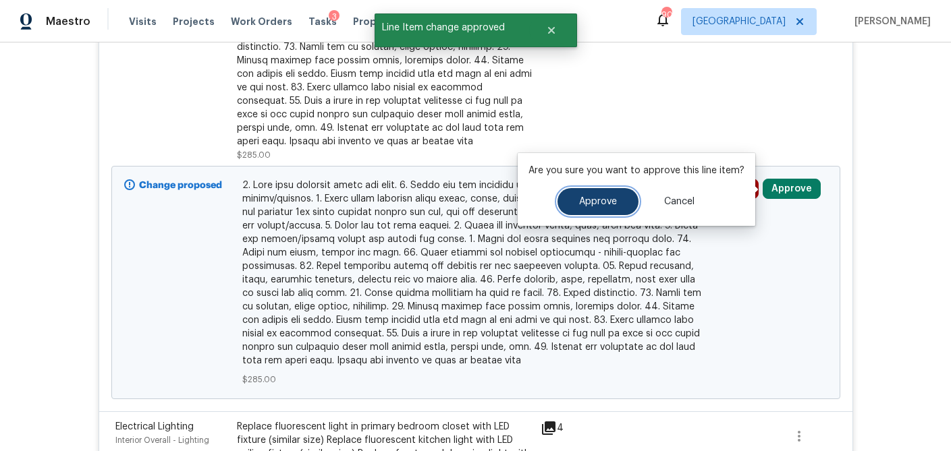
click at [605, 203] on span "Approve" at bounding box center [598, 202] width 38 height 10
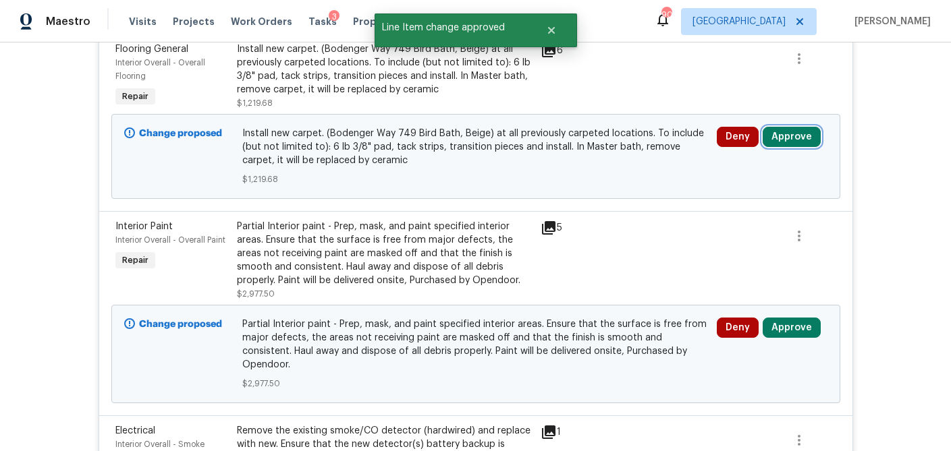
click at [797, 135] on button "Approve" at bounding box center [791, 137] width 58 height 20
click at [401, 161] on span "Install new carpet. (Bodenger Way 749 Bird Bath, Beige) at all previously carpe…" at bounding box center [475, 147] width 466 height 40
click at [381, 102] on div "Install new carpet. (Bodenger Way 749 Bird Bath, Beige) at all previously carpe…" at bounding box center [384, 76] width 295 height 67
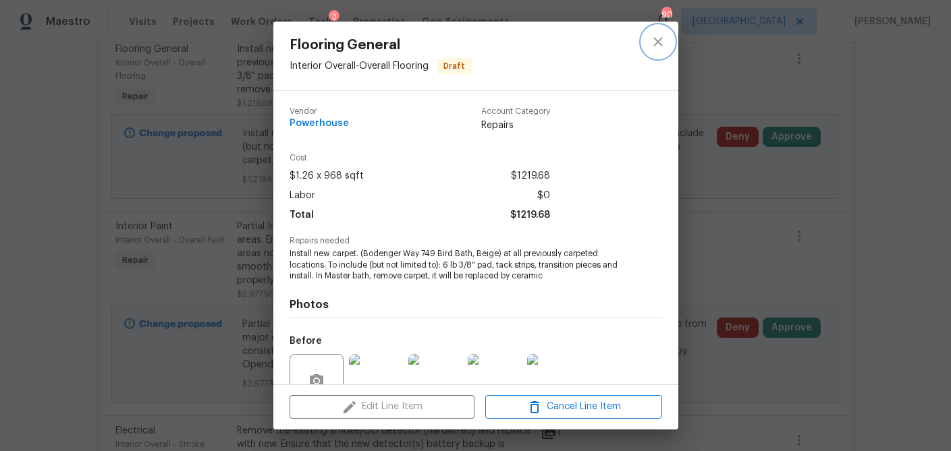
click at [656, 38] on icon "close" at bounding box center [658, 42] width 16 height 16
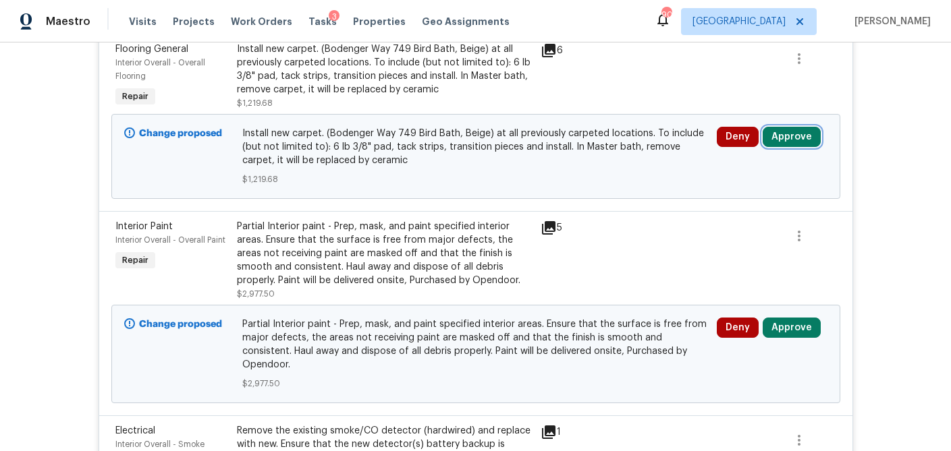
click at [791, 136] on button "Approve" at bounding box center [791, 137] width 58 height 20
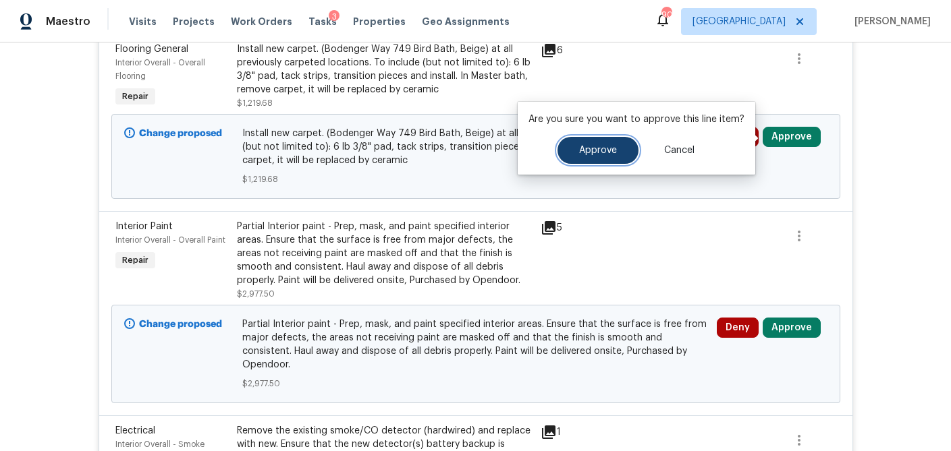
click at [580, 162] on button "Approve" at bounding box center [597, 150] width 81 height 27
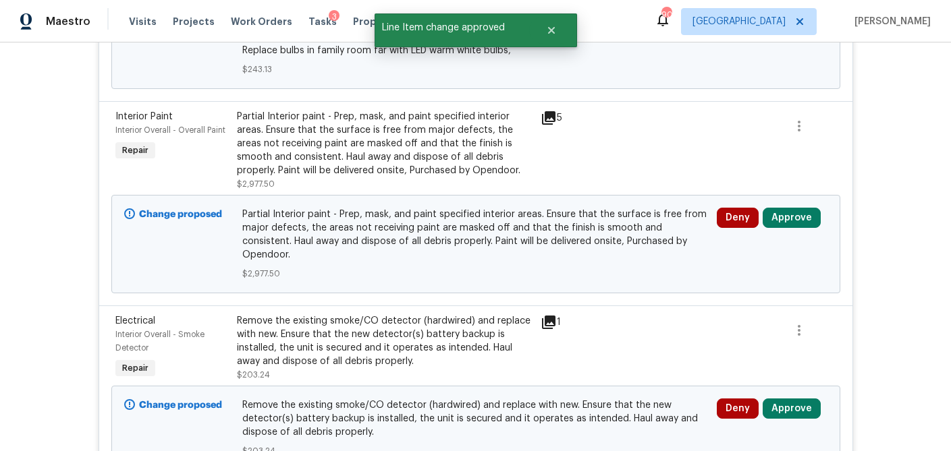
scroll to position [472, 0]
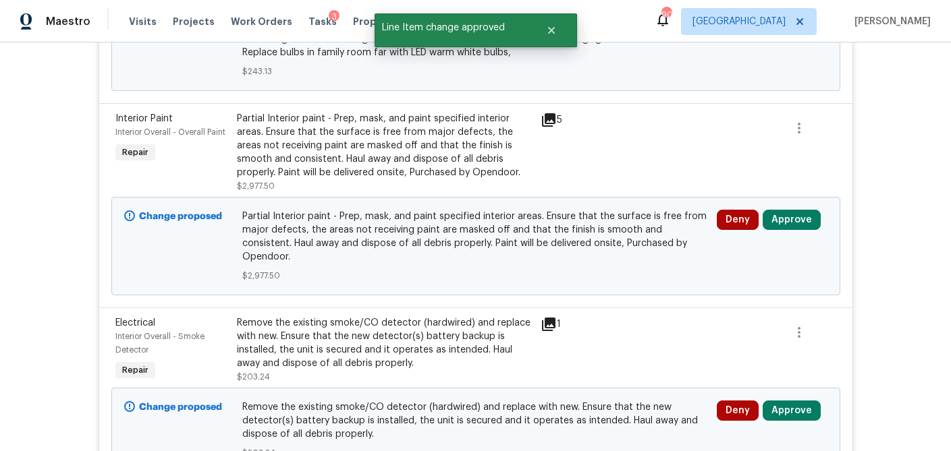
click at [405, 133] on div "Partial Interior paint - Prep, mask, and paint specified interior areas. Ensure…" at bounding box center [384, 145] width 295 height 67
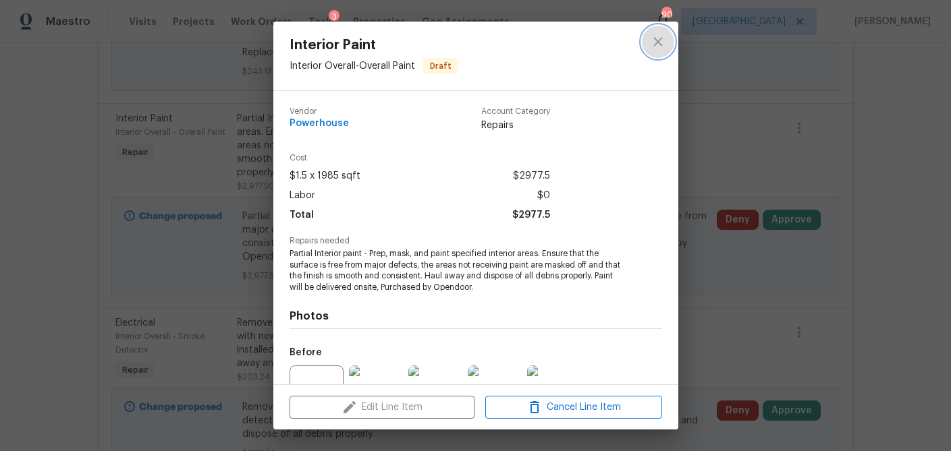
click at [658, 39] on icon "close" at bounding box center [657, 41] width 9 height 9
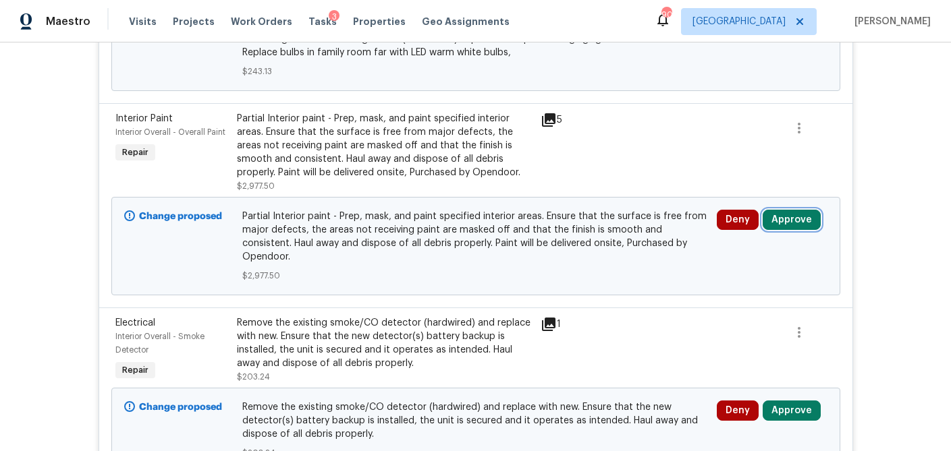
click at [793, 223] on button "Approve" at bounding box center [791, 220] width 58 height 20
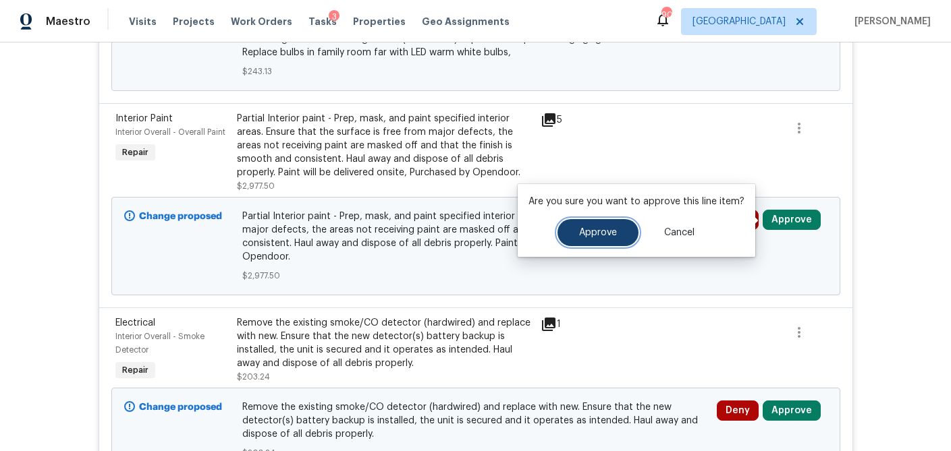
click at [610, 237] on span "Approve" at bounding box center [598, 233] width 38 height 10
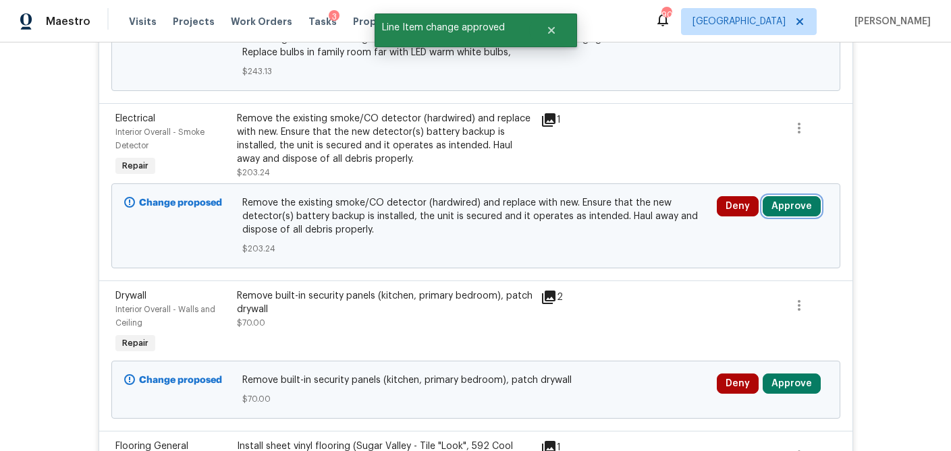
click at [785, 207] on button "Approve" at bounding box center [791, 206] width 58 height 20
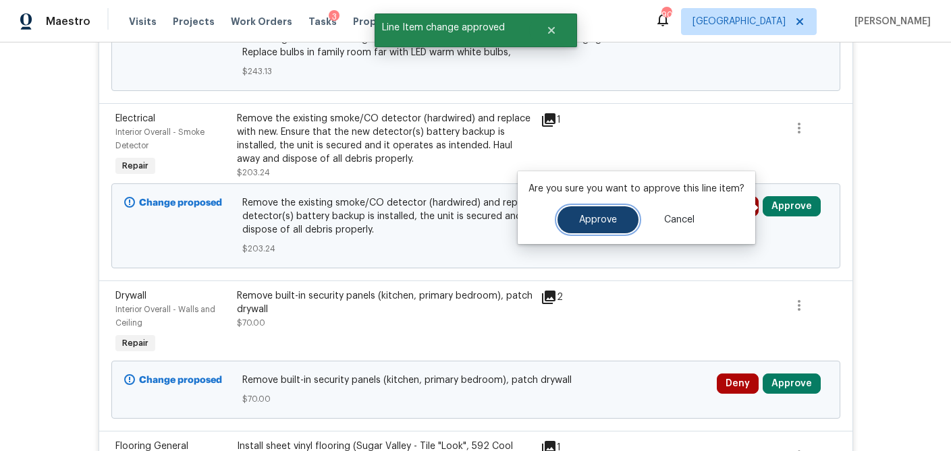
click at [608, 217] on span "Approve" at bounding box center [598, 220] width 38 height 10
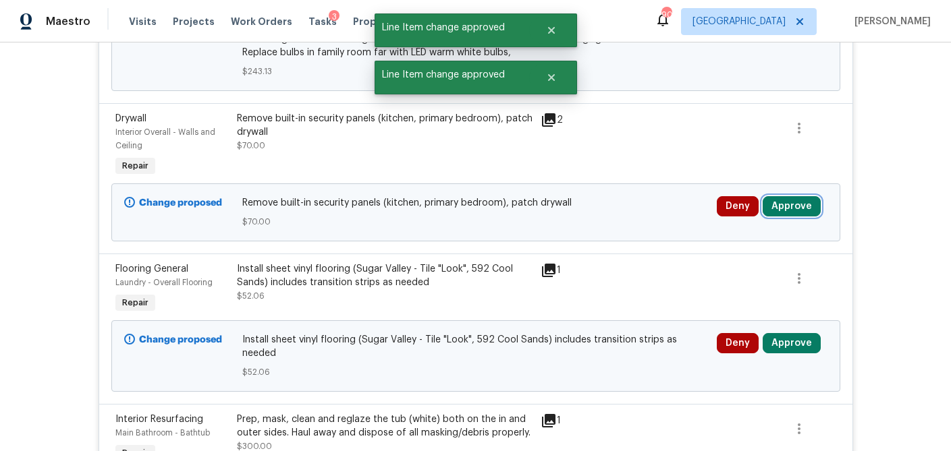
click at [793, 208] on button "Approve" at bounding box center [791, 206] width 58 height 20
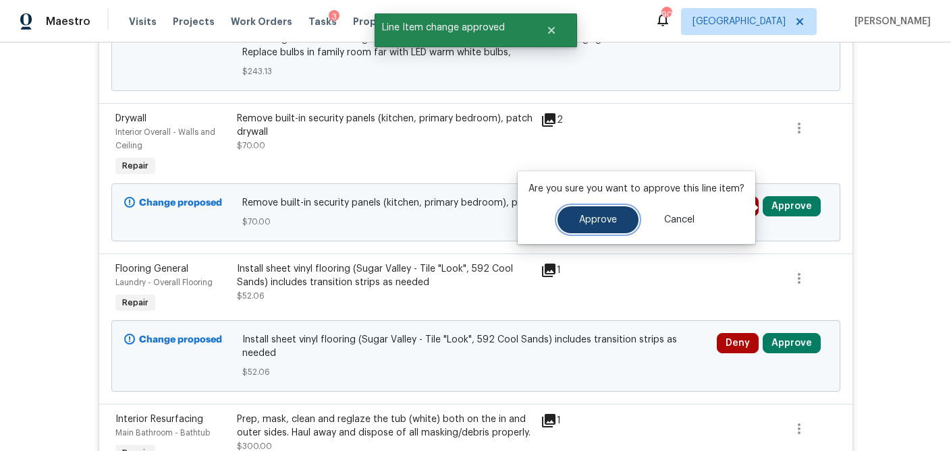
click at [607, 223] on span "Approve" at bounding box center [598, 220] width 38 height 10
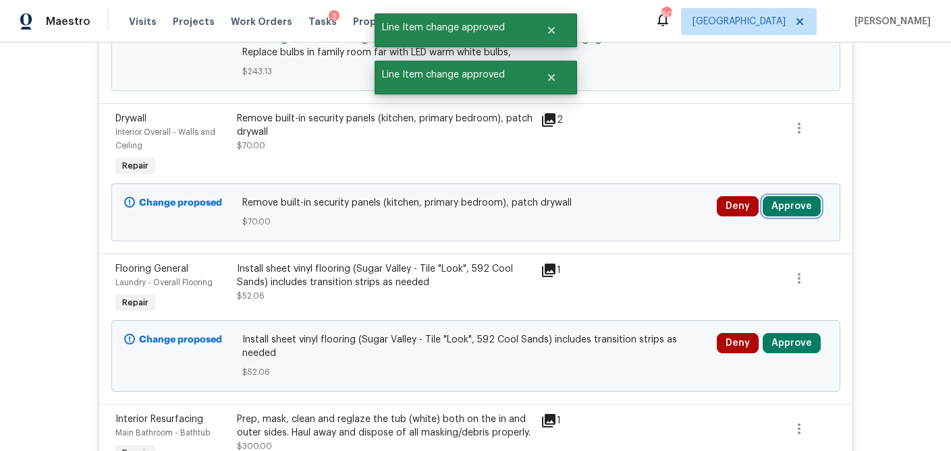
click at [805, 204] on button "Approve" at bounding box center [791, 206] width 58 height 20
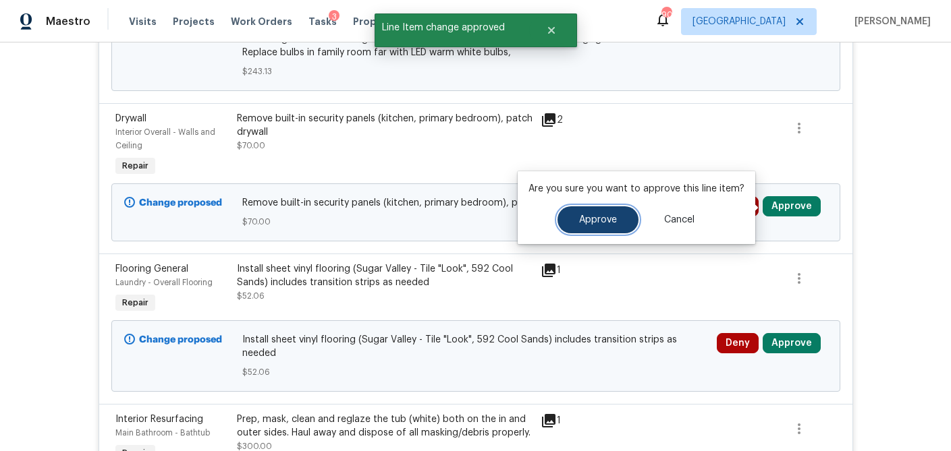
click at [598, 219] on span "Approve" at bounding box center [598, 220] width 38 height 10
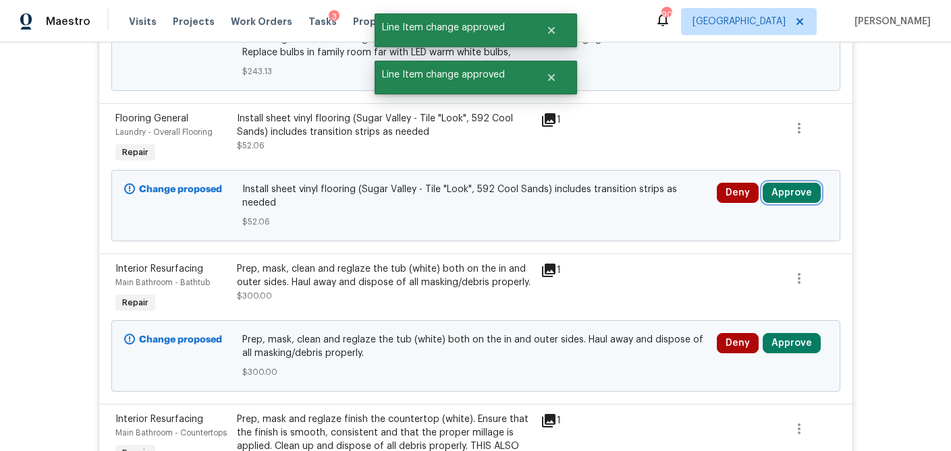
click at [798, 194] on button "Approve" at bounding box center [791, 193] width 58 height 20
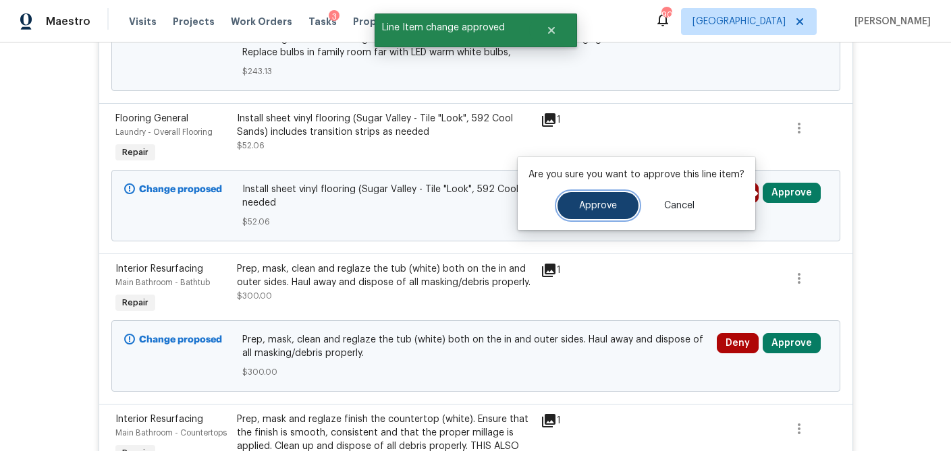
click at [598, 212] on button "Approve" at bounding box center [597, 205] width 81 height 27
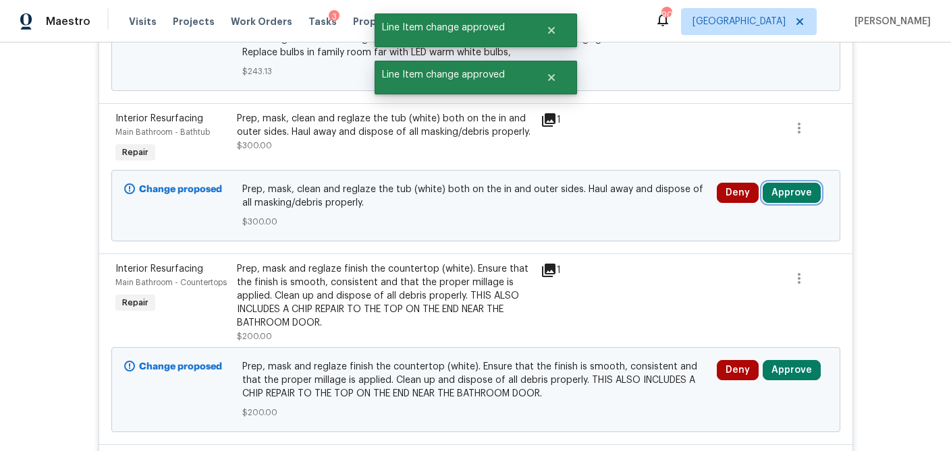
click at [789, 194] on button "Approve" at bounding box center [791, 193] width 58 height 20
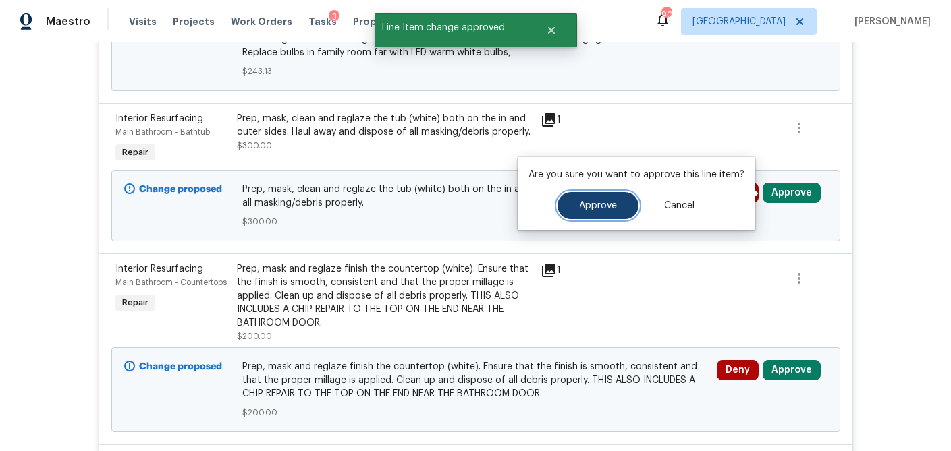
click at [611, 209] on span "Approve" at bounding box center [598, 206] width 38 height 10
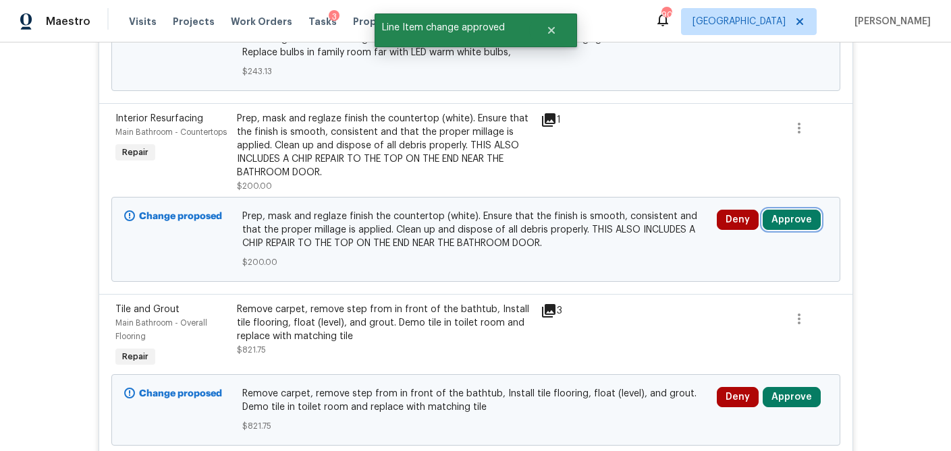
click at [791, 221] on button "Approve" at bounding box center [791, 220] width 58 height 20
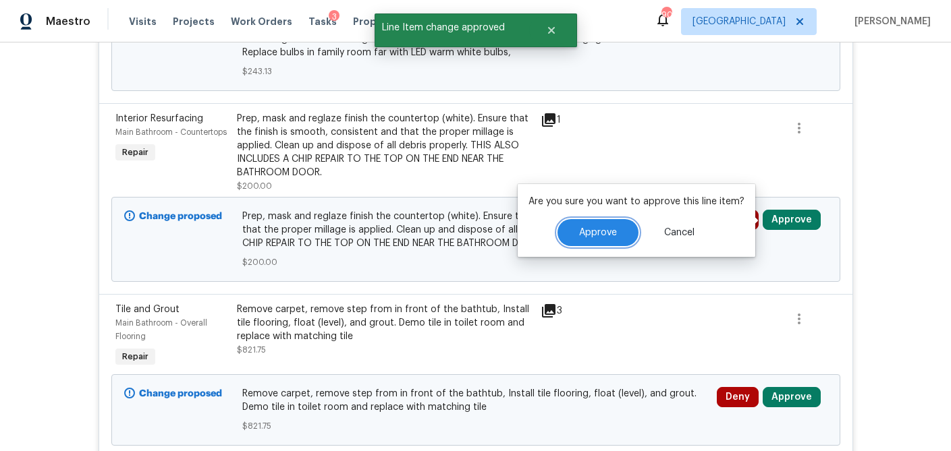
click at [605, 226] on button "Approve" at bounding box center [597, 232] width 81 height 27
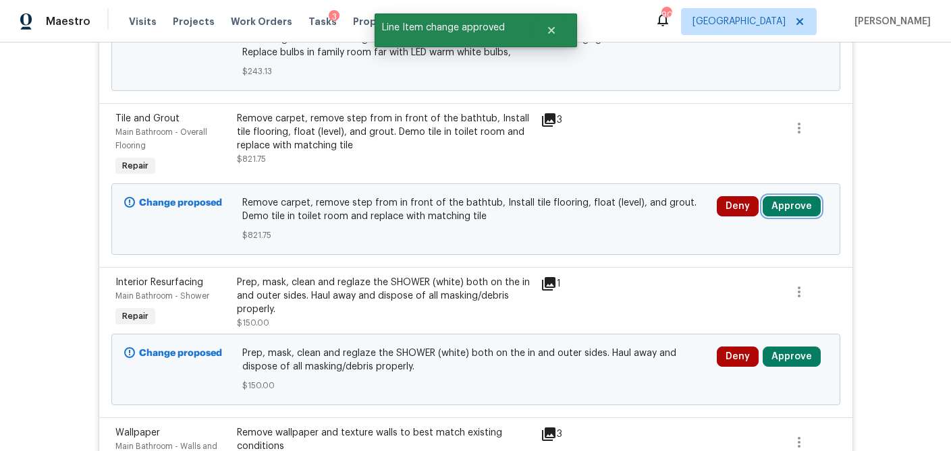
click at [804, 210] on button "Approve" at bounding box center [791, 206] width 58 height 20
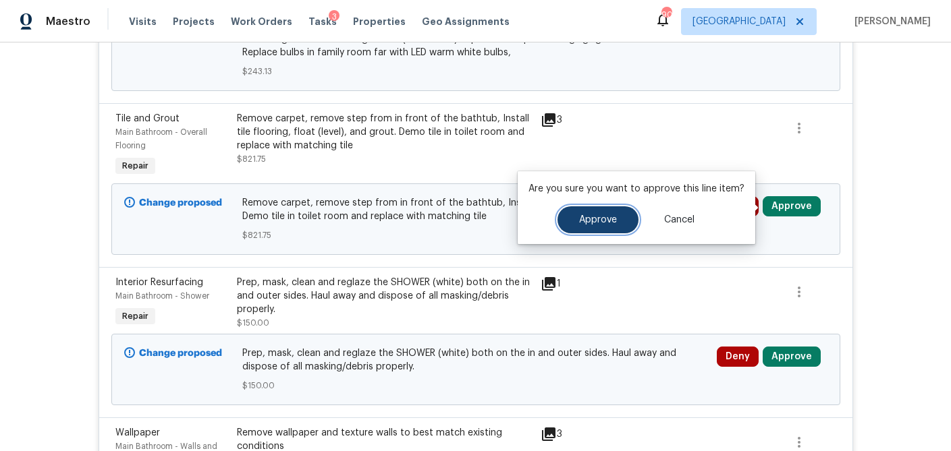
click at [598, 217] on span "Approve" at bounding box center [598, 220] width 38 height 10
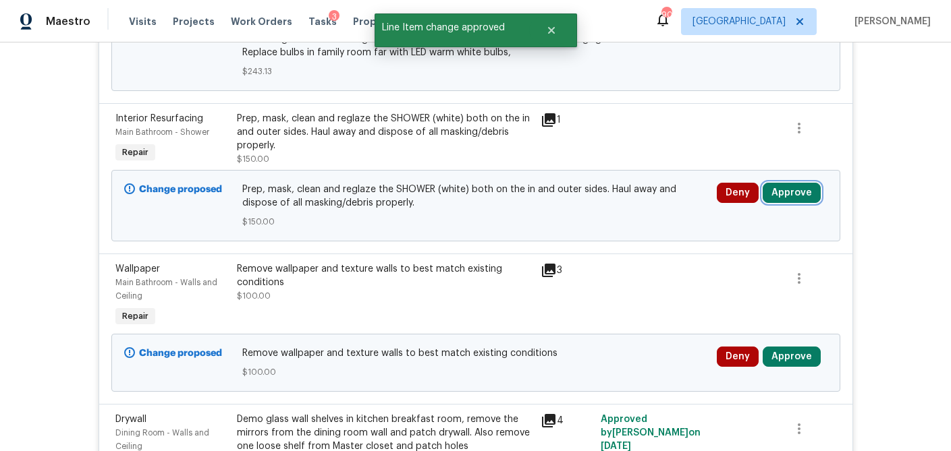
click at [785, 192] on button "Approve" at bounding box center [791, 193] width 58 height 20
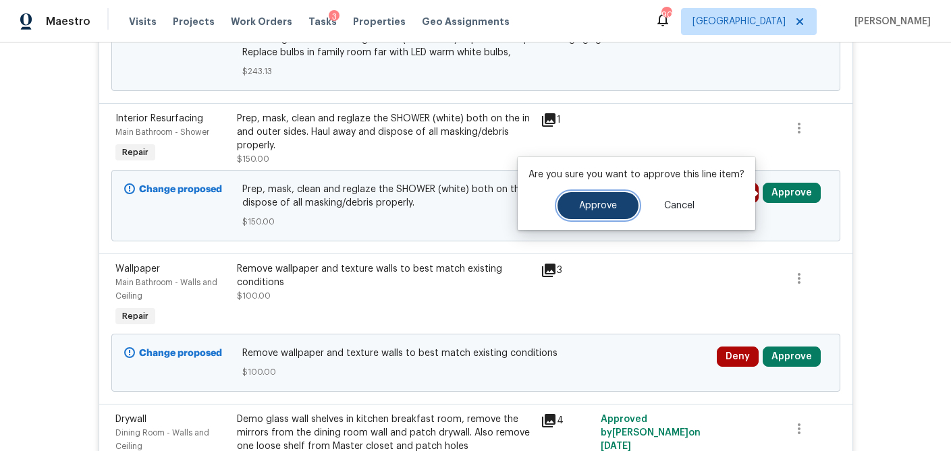
click at [595, 206] on span "Approve" at bounding box center [598, 206] width 38 height 10
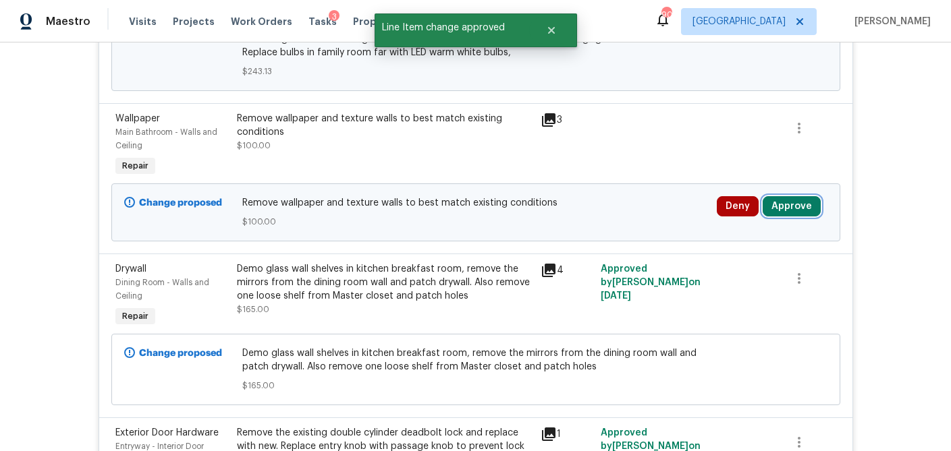
drag, startPoint x: 803, startPoint y: 210, endPoint x: 772, endPoint y: 210, distance: 31.0
click at [803, 210] on button "Approve" at bounding box center [791, 206] width 58 height 20
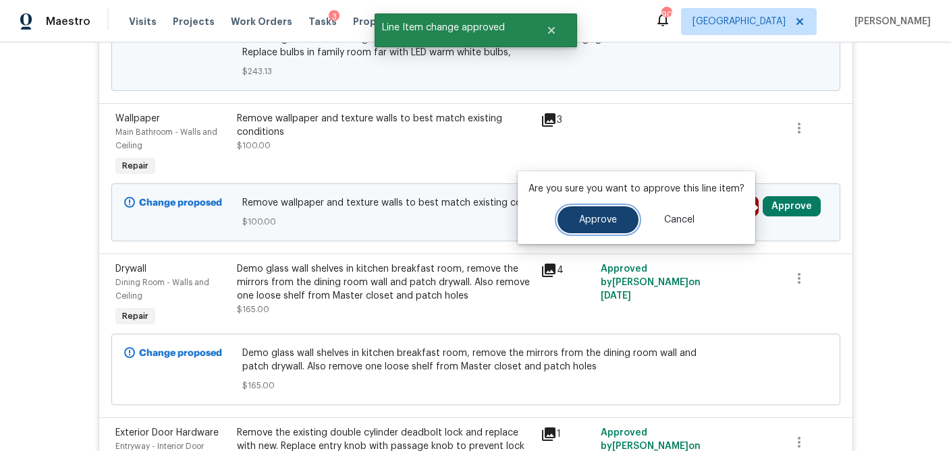
click at [609, 223] on span "Approve" at bounding box center [598, 220] width 38 height 10
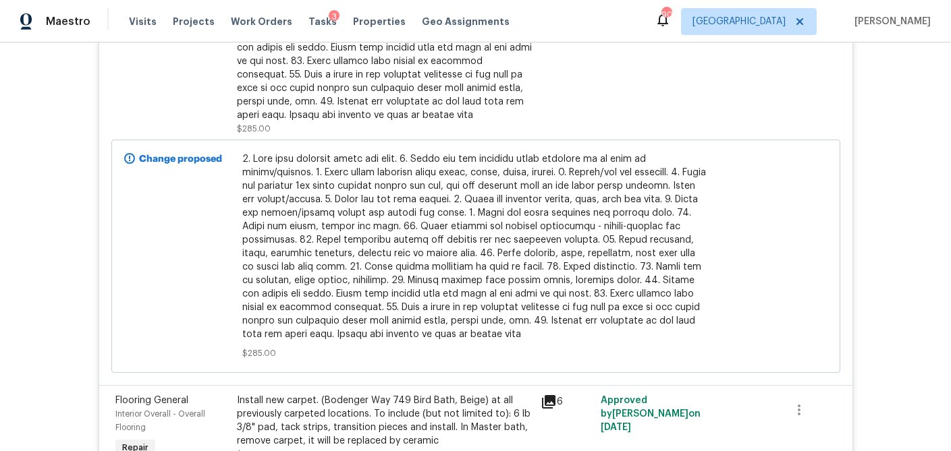
scroll to position [4155, 0]
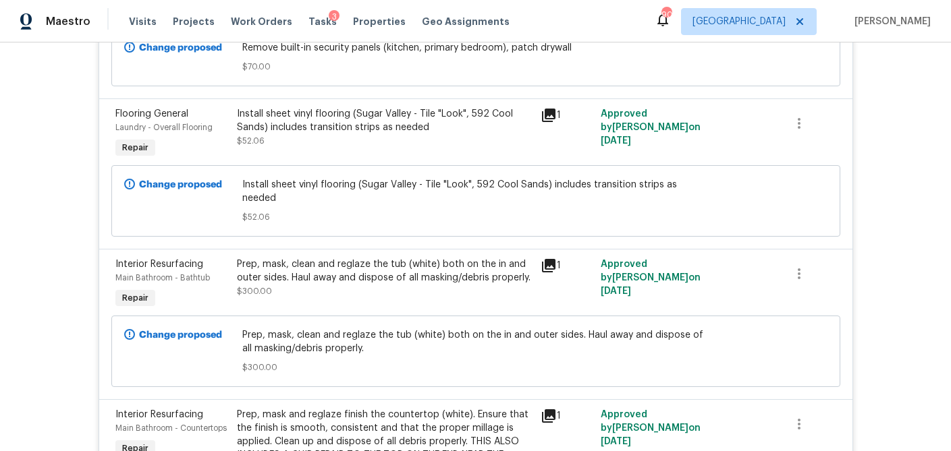
click at [550, 259] on icon at bounding box center [548, 265] width 13 height 13
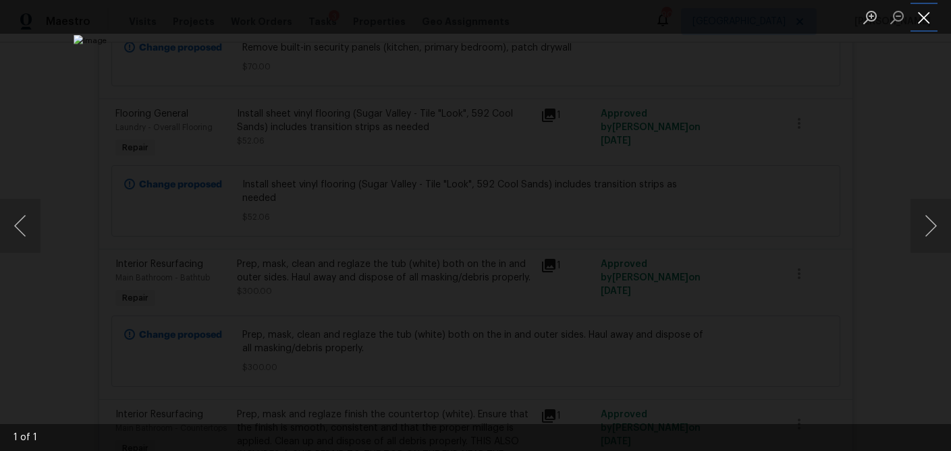
click at [926, 22] on button "Close lightbox" at bounding box center [923, 17] width 27 height 24
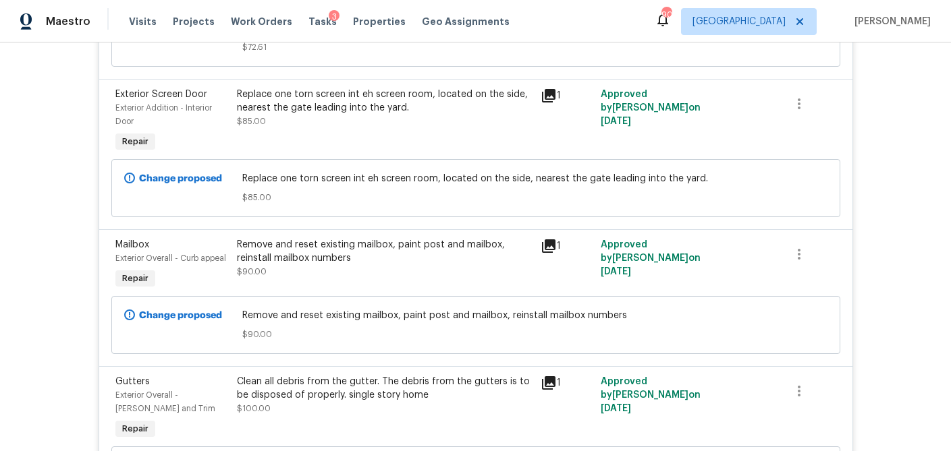
scroll to position [1834, 0]
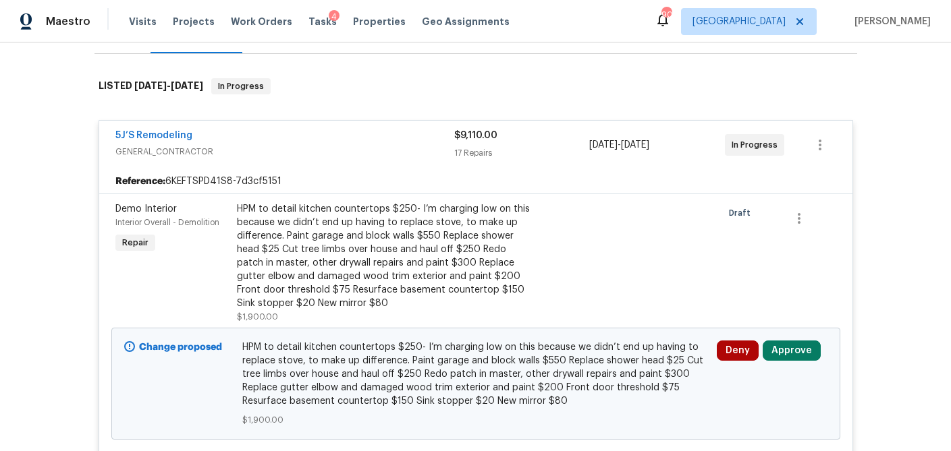
scroll to position [195, 0]
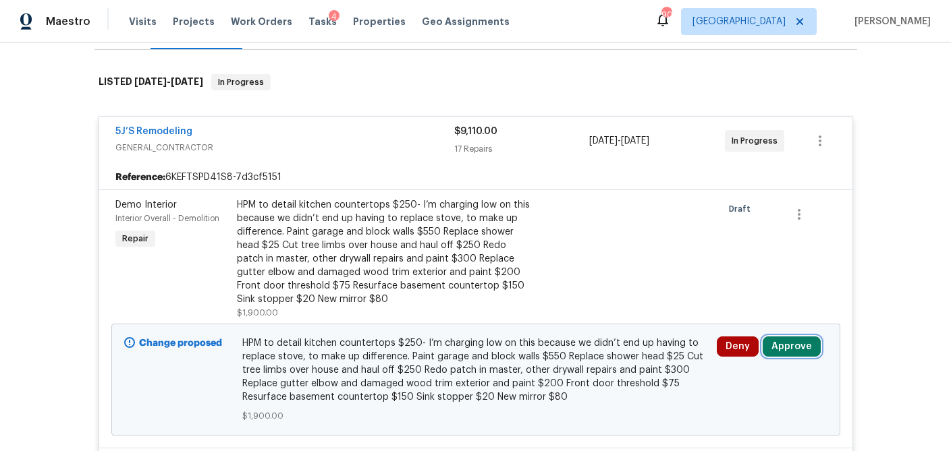
drag, startPoint x: 789, startPoint y: 351, endPoint x: 755, endPoint y: 349, distance: 34.4
click at [789, 351] on button "Approve" at bounding box center [791, 347] width 58 height 20
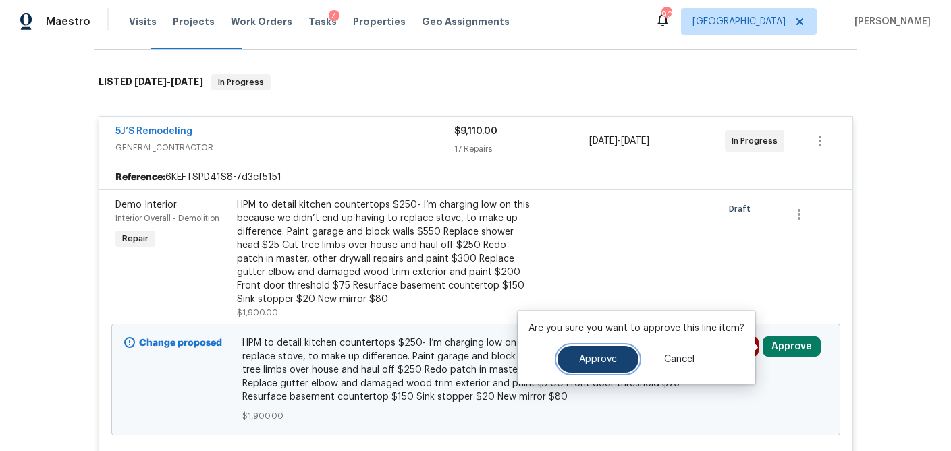
click at [607, 352] on button "Approve" at bounding box center [597, 359] width 81 height 27
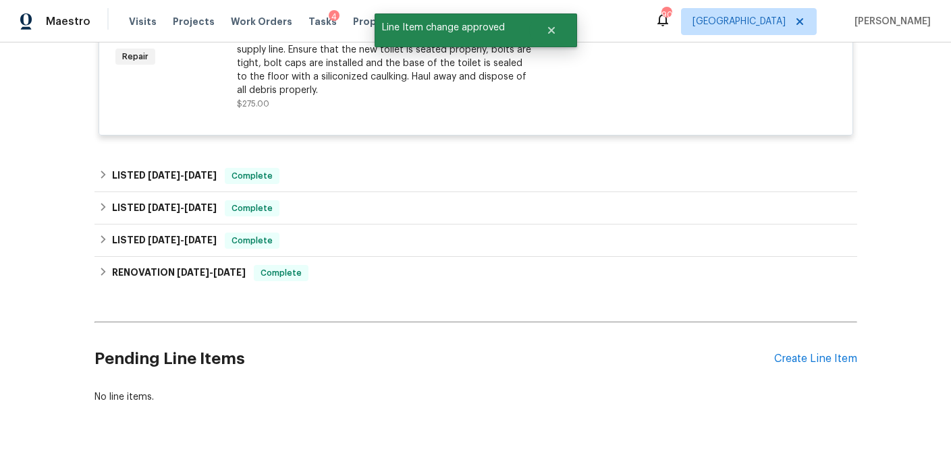
scroll to position [2556, 0]
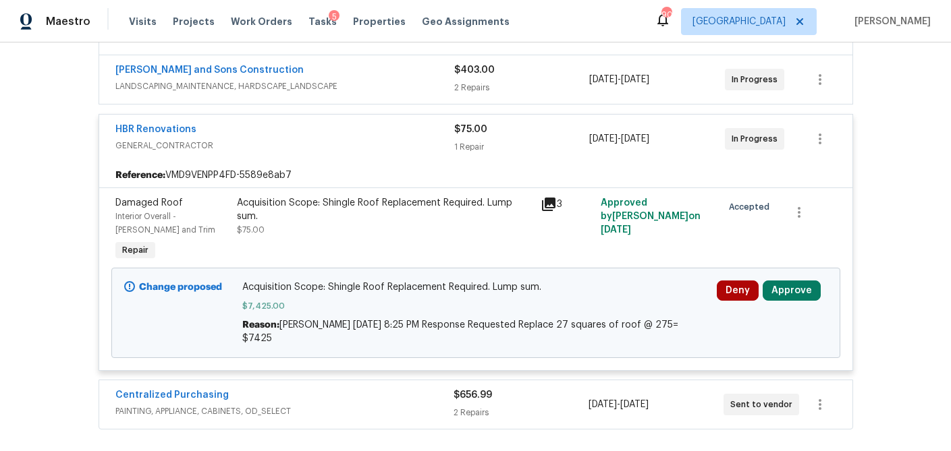
scroll to position [346, 0]
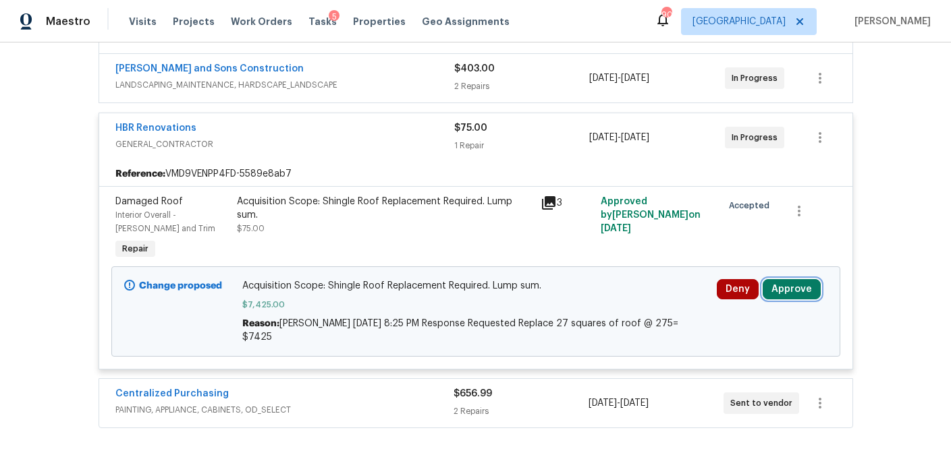
drag, startPoint x: 801, startPoint y: 292, endPoint x: 757, endPoint y: 293, distance: 43.9
click at [799, 291] on button "Approve" at bounding box center [791, 289] width 58 height 20
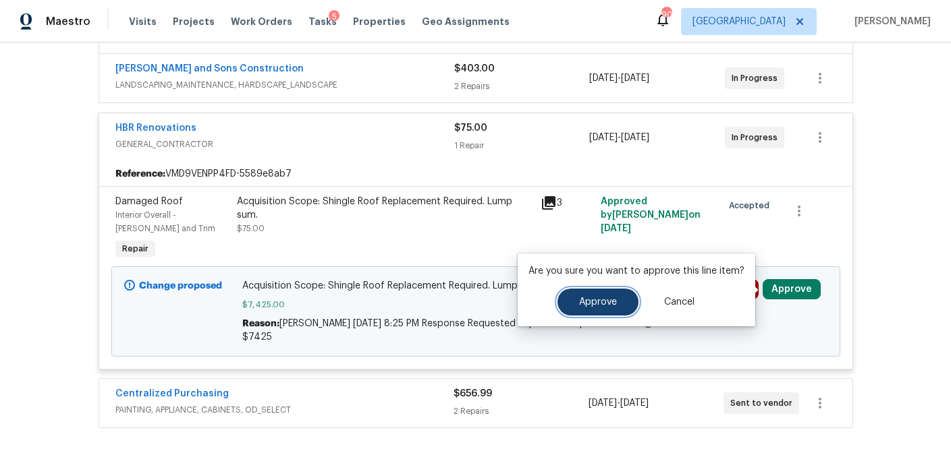
click at [590, 304] on span "Approve" at bounding box center [598, 303] width 38 height 10
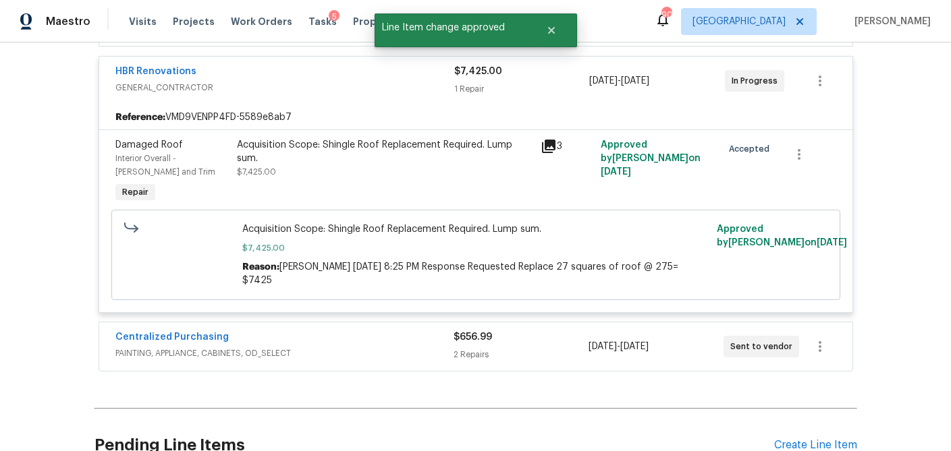
scroll to position [403, 0]
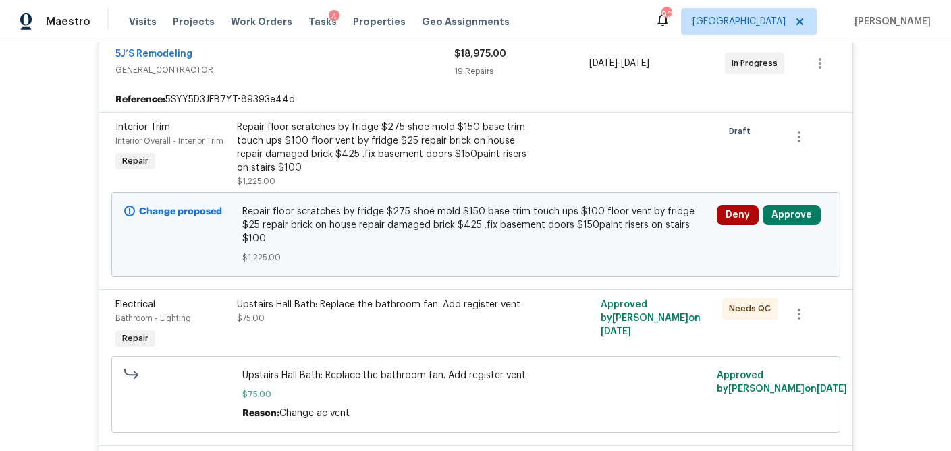
scroll to position [278, 0]
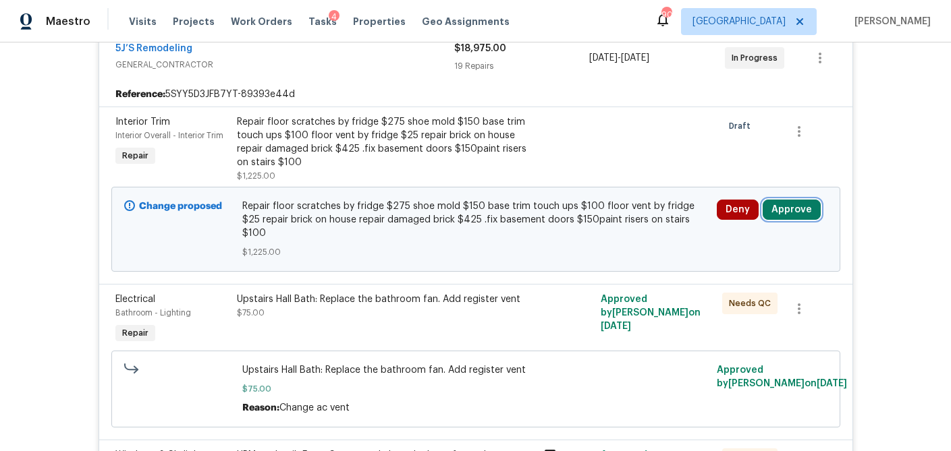
click at [791, 208] on button "Approve" at bounding box center [791, 210] width 58 height 20
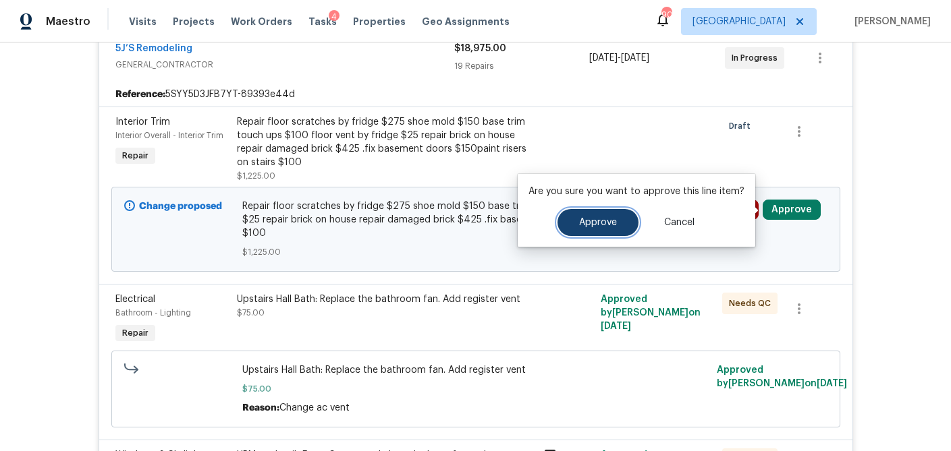
click at [602, 226] on span "Approve" at bounding box center [598, 223] width 38 height 10
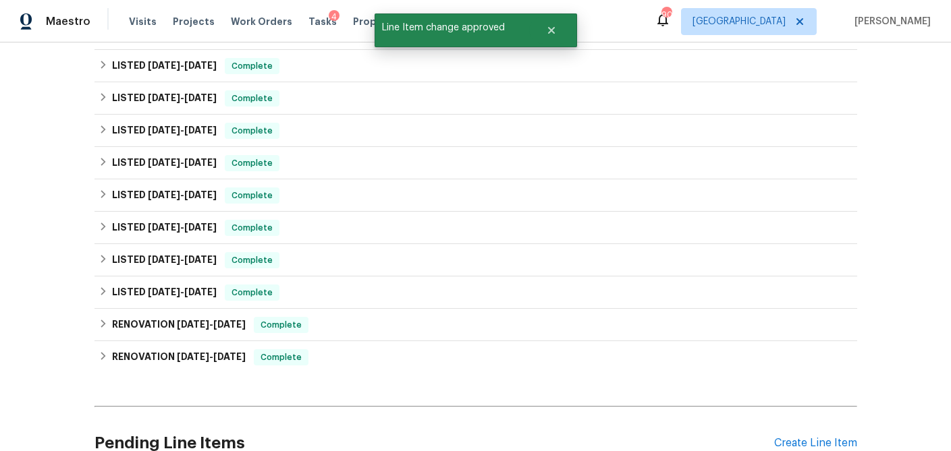
scroll to position [4173, 0]
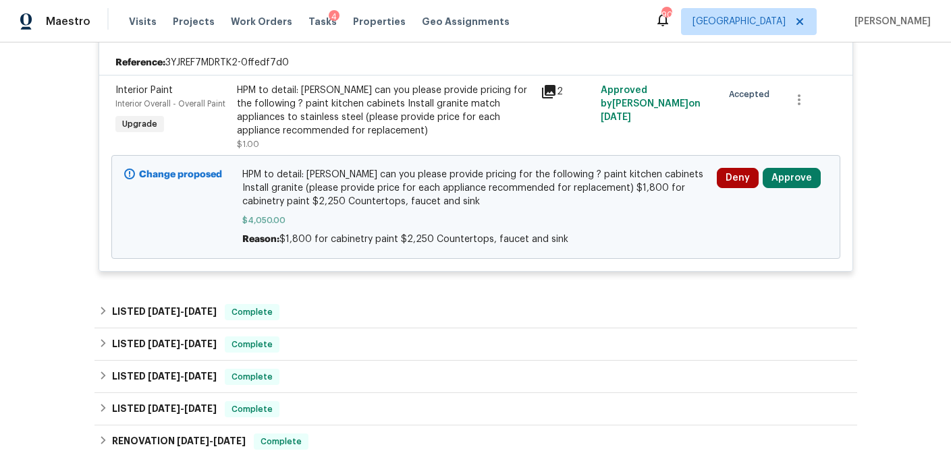
scroll to position [311, 0]
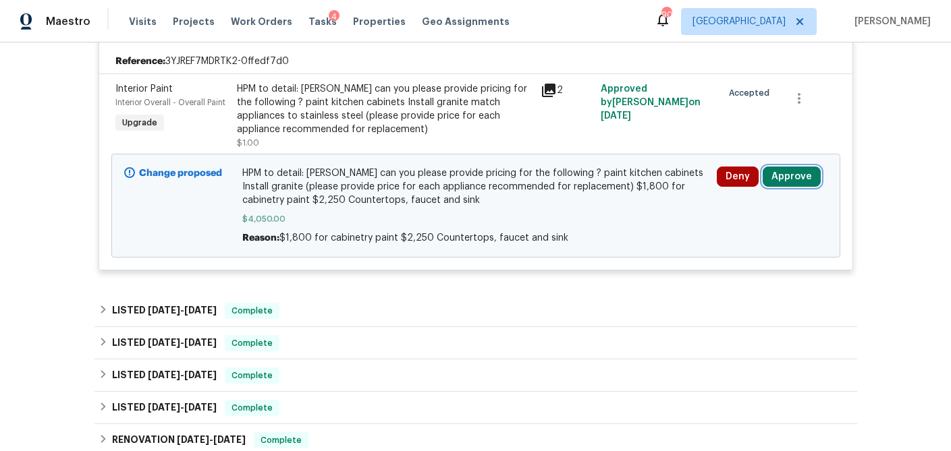
click at [793, 174] on button "Approve" at bounding box center [791, 177] width 58 height 20
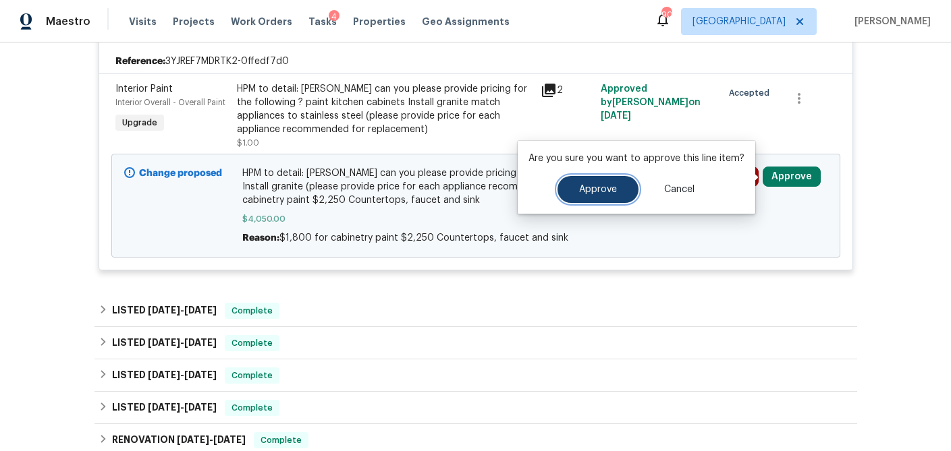
click at [595, 193] on span "Approve" at bounding box center [598, 190] width 38 height 10
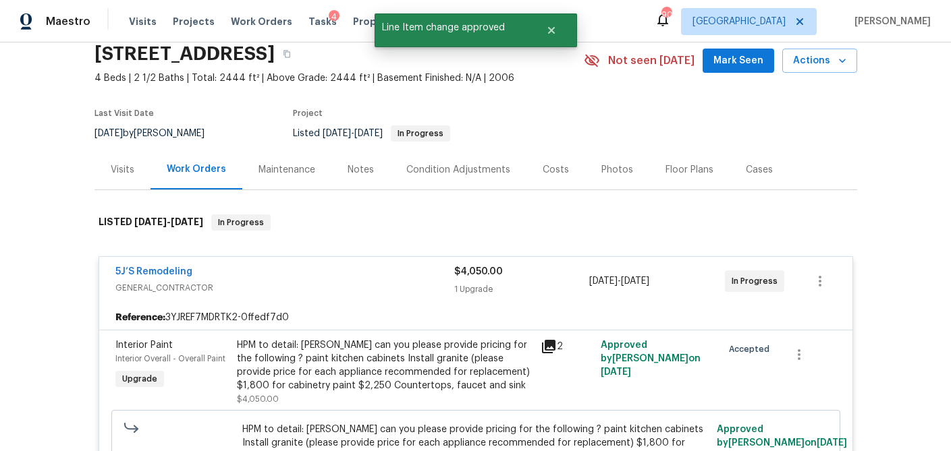
scroll to position [54, 0]
click at [117, 164] on div "Visits" at bounding box center [123, 170] width 24 height 13
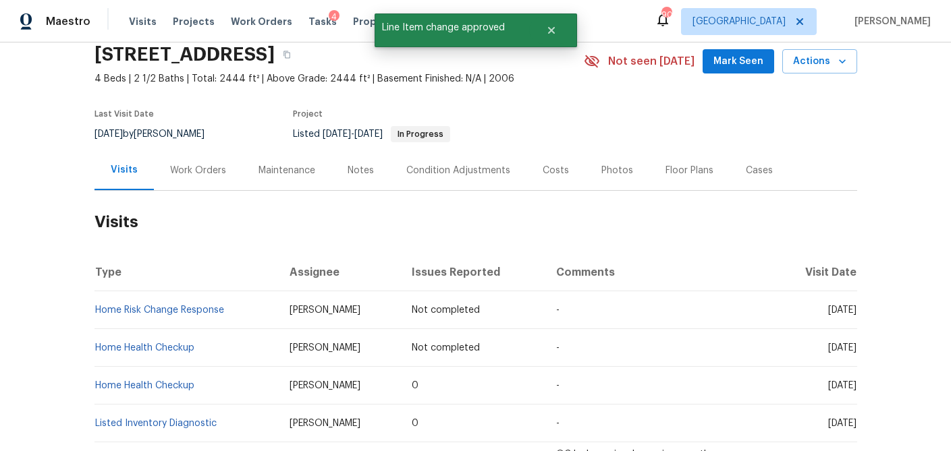
click at [185, 175] on div "Work Orders" at bounding box center [198, 170] width 56 height 13
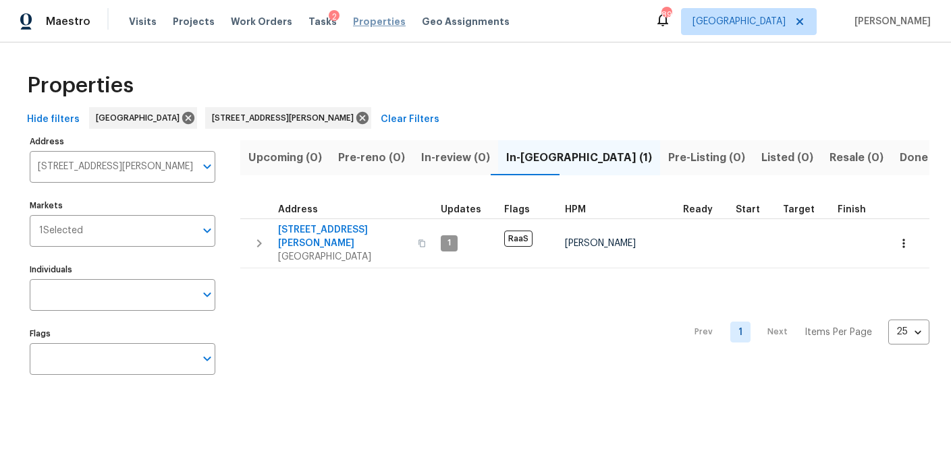
click at [353, 18] on span "Properties" at bounding box center [379, 21] width 53 height 13
click at [126, 159] on input "[STREET_ADDRESS][PERSON_NAME]" at bounding box center [112, 167] width 165 height 32
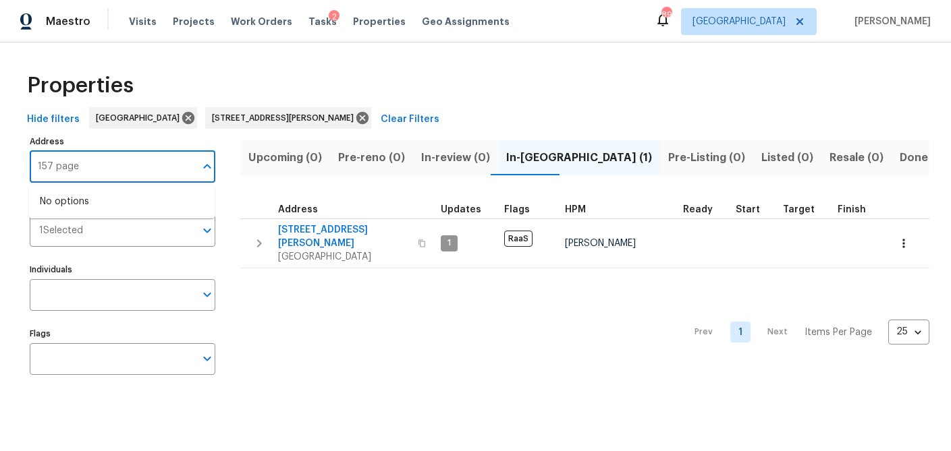
click at [51, 161] on input "157 page" at bounding box center [112, 167] width 165 height 32
type input "156 page"
click at [43, 202] on li "156 Page Pl Canton GA 30114" at bounding box center [122, 202] width 186 height 22
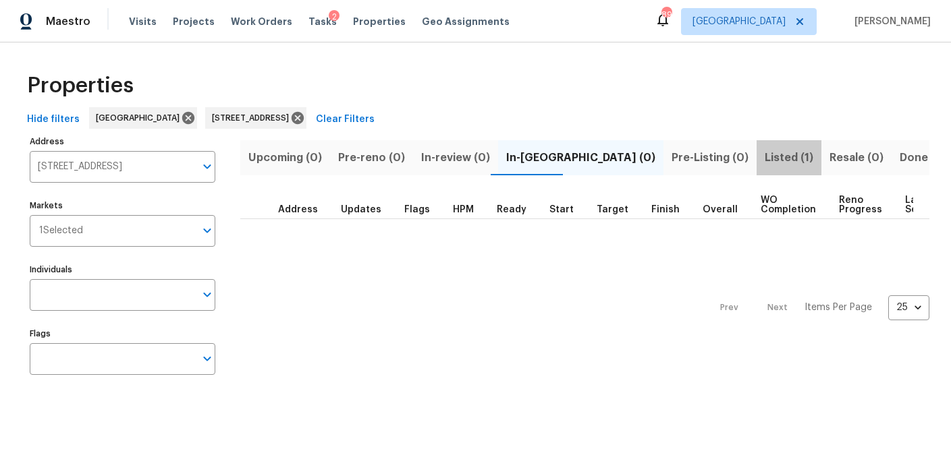
click at [764, 153] on span "Listed (1)" at bounding box center [788, 157] width 49 height 19
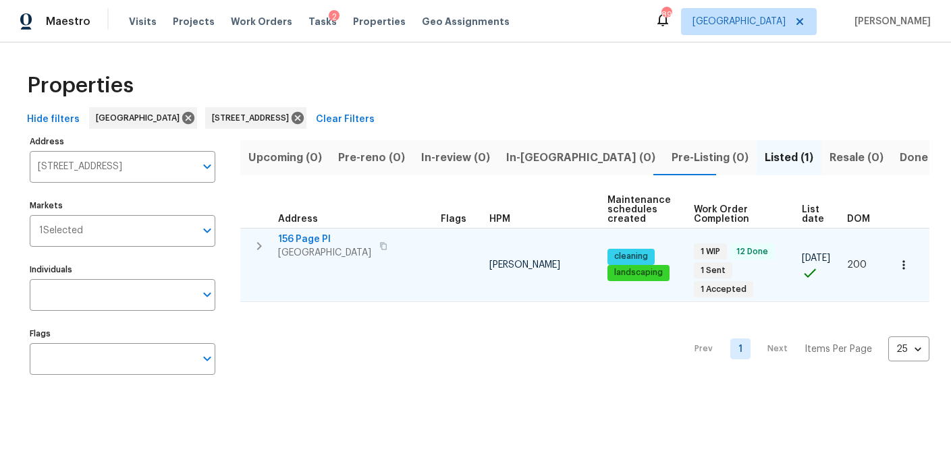
click at [304, 239] on span "156 Page Pl" at bounding box center [324, 239] width 93 height 13
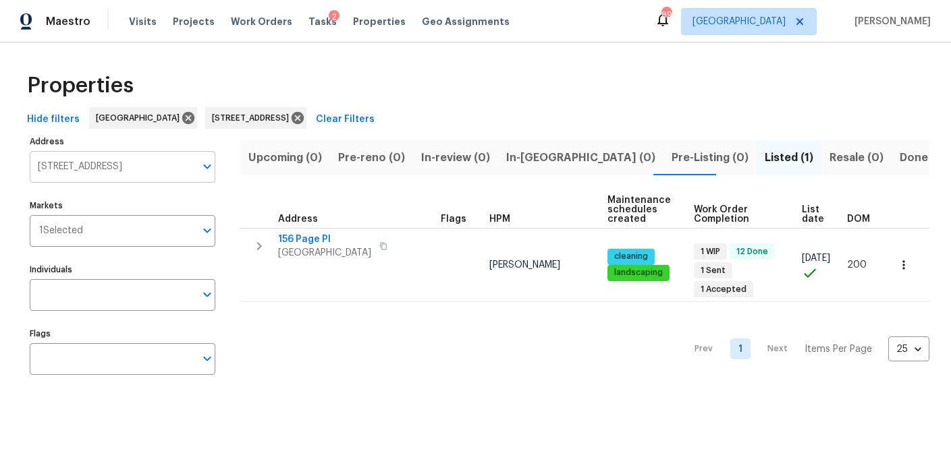
click at [171, 166] on input "156 Page Pl Canton GA 30114" at bounding box center [112, 167] width 165 height 32
type input "5431 village green"
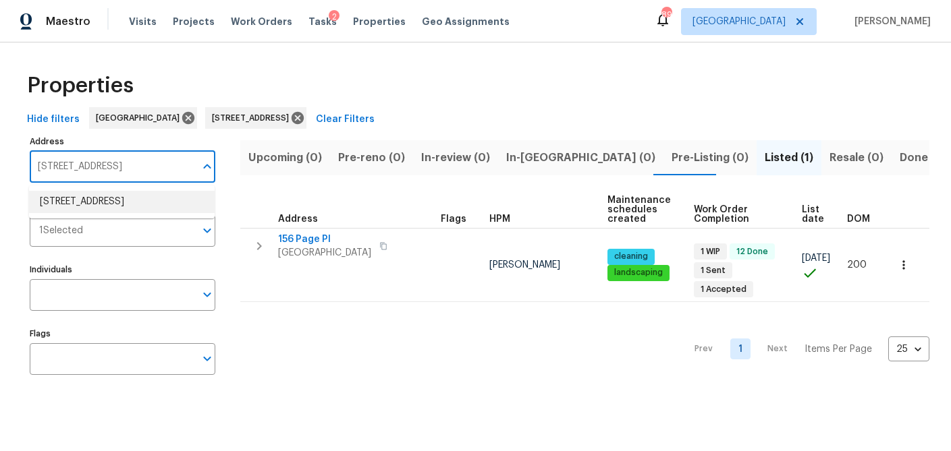
click at [116, 207] on li "5431 Village Green Sq Norcross GA 30093" at bounding box center [122, 202] width 186 height 22
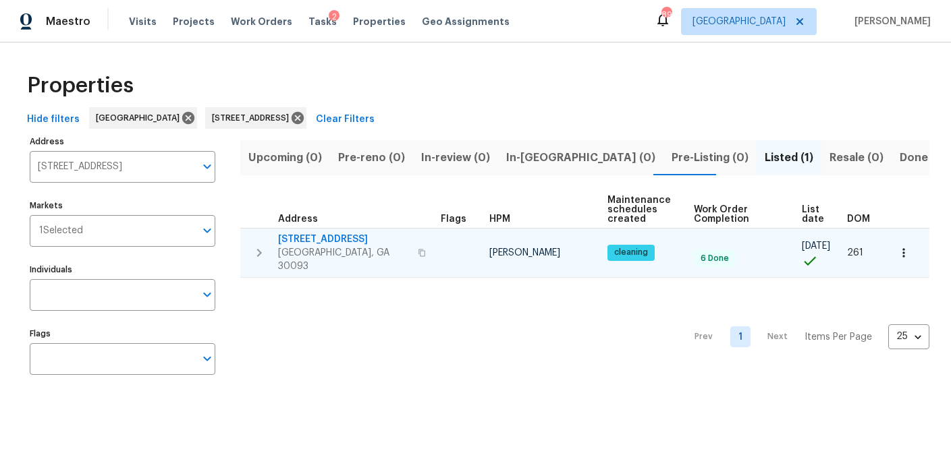
click at [327, 237] on span "5431 Village Green Sq" at bounding box center [344, 239] width 132 height 13
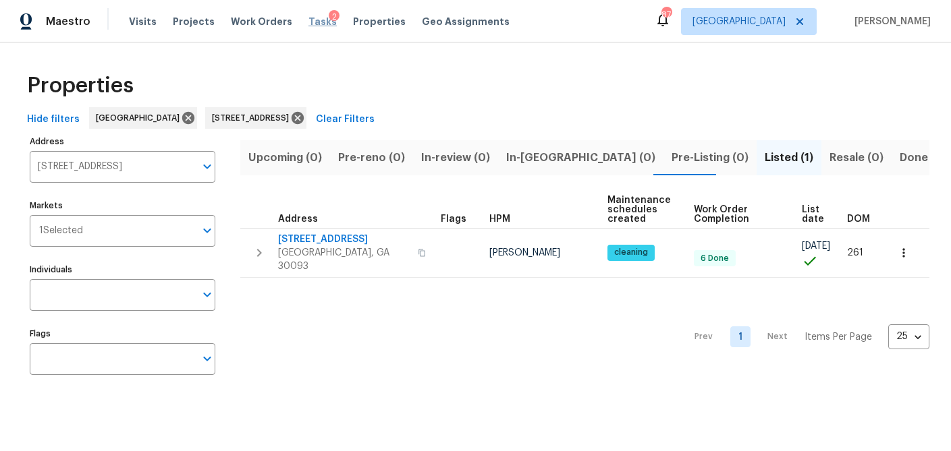
click at [308, 22] on span "Tasks" at bounding box center [322, 21] width 28 height 9
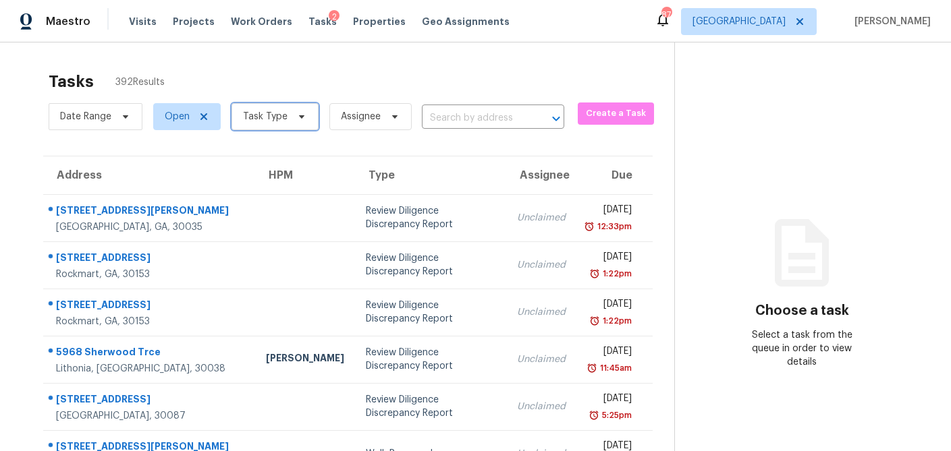
click at [300, 111] on icon at bounding box center [301, 116] width 11 height 11
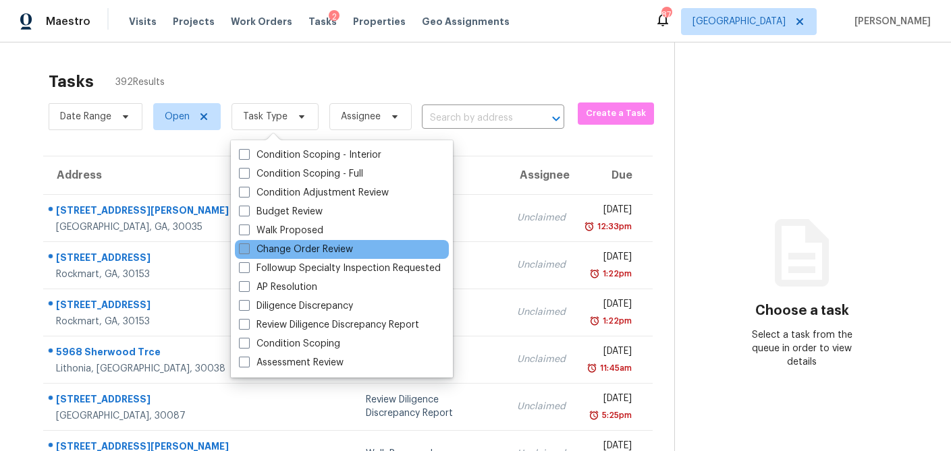
click at [248, 251] on span at bounding box center [244, 249] width 11 height 11
click at [248, 251] on input "Change Order Review" at bounding box center [243, 247] width 9 height 9
checkbox input "true"
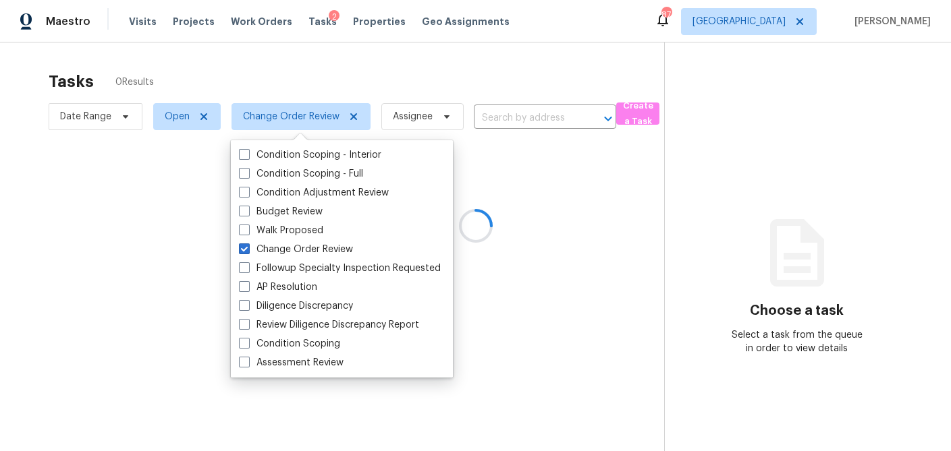
click at [287, 72] on div at bounding box center [475, 225] width 951 height 451
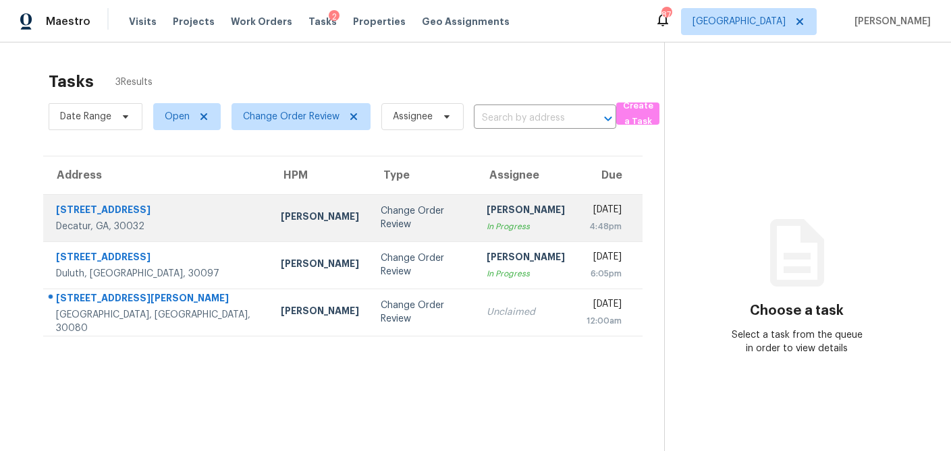
click at [370, 231] on td "Change Order Review" at bounding box center [423, 217] width 106 height 47
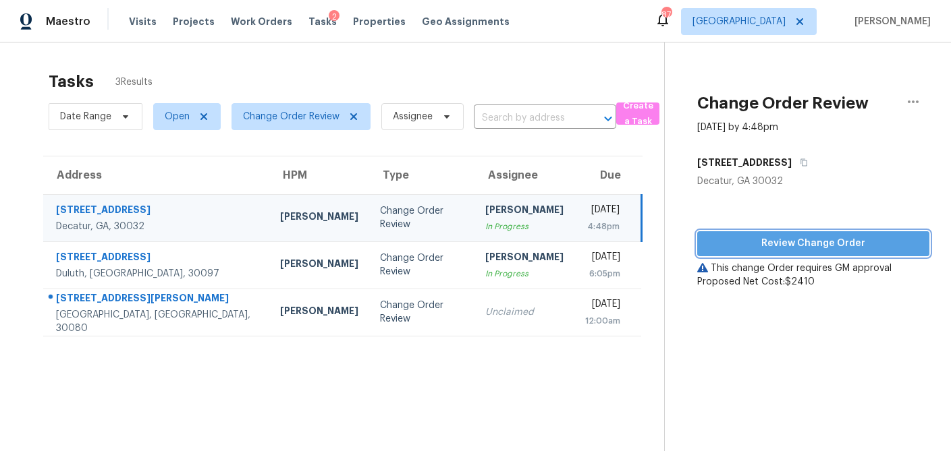
click at [797, 250] on span "Review Change Order" at bounding box center [813, 243] width 210 height 17
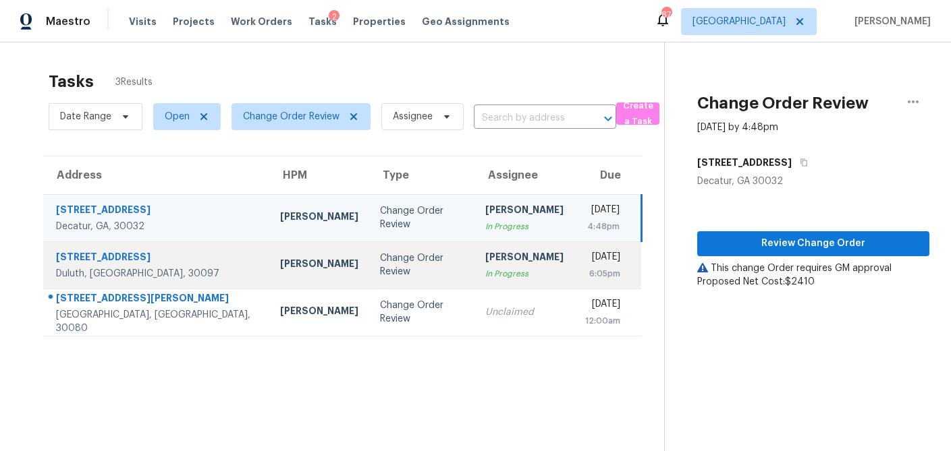
click at [387, 254] on td "Change Order Review" at bounding box center [422, 265] width 106 height 47
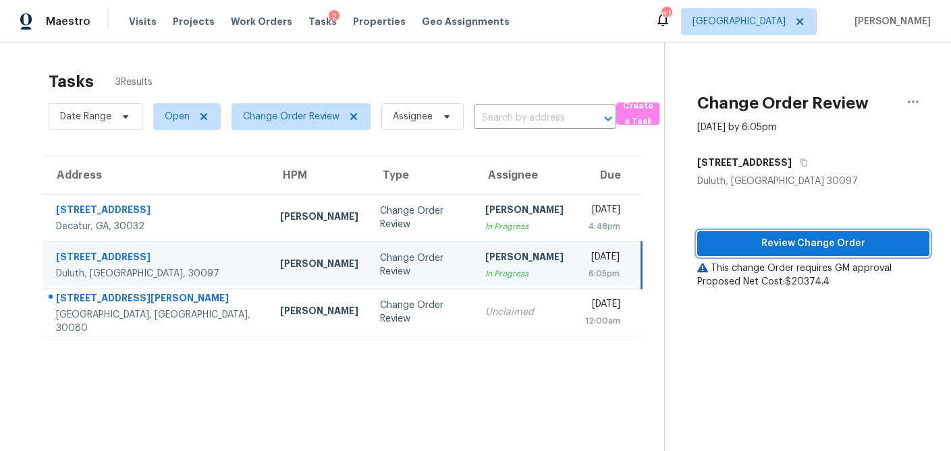
click at [768, 246] on span "Review Change Order" at bounding box center [813, 243] width 210 height 17
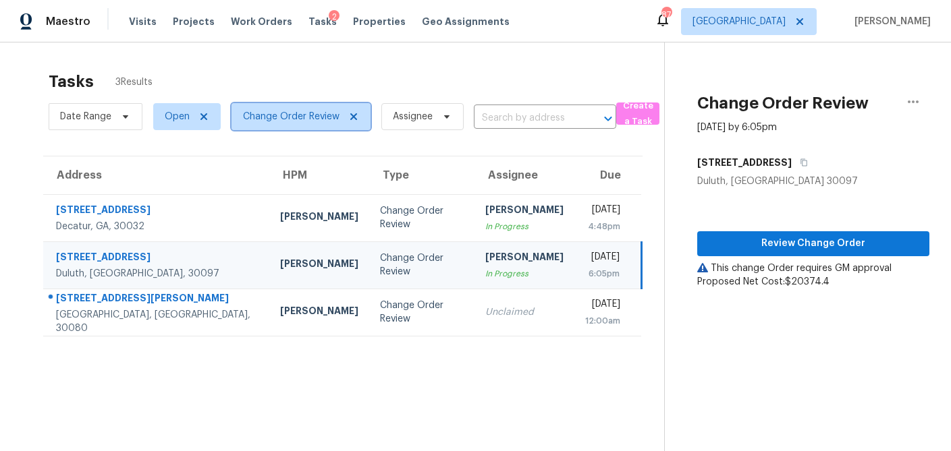
click at [348, 115] on icon at bounding box center [353, 116] width 11 height 11
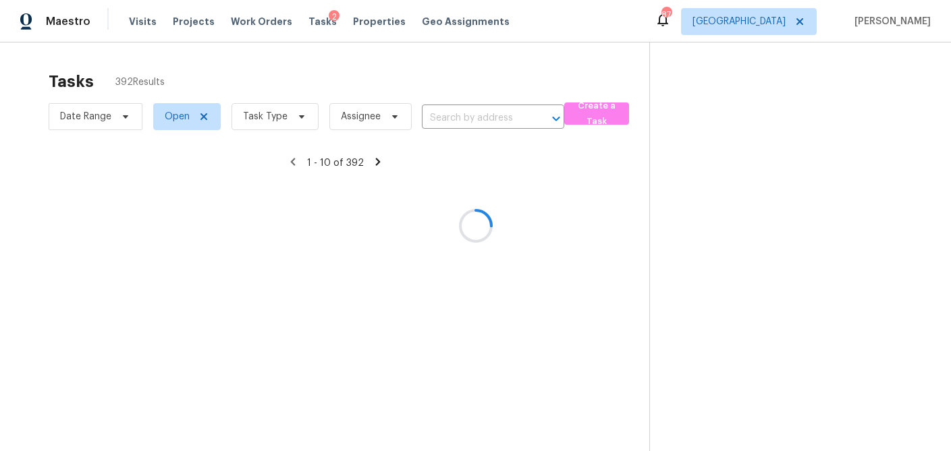
click at [288, 121] on div at bounding box center [475, 225] width 951 height 451
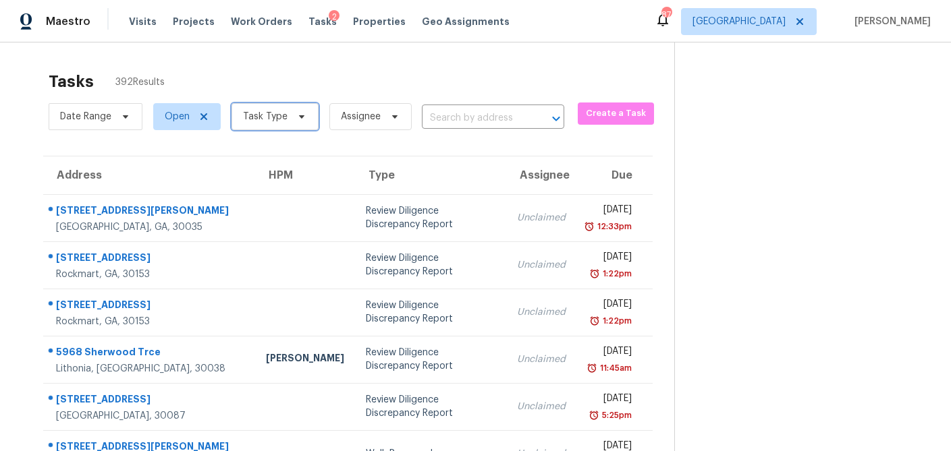
click at [299, 117] on icon at bounding box center [301, 116] width 5 height 3
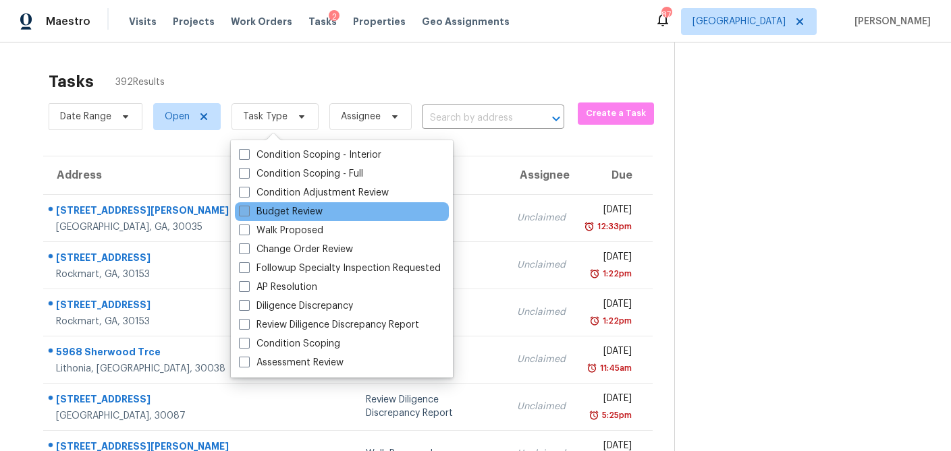
click at [243, 210] on span at bounding box center [244, 211] width 11 height 11
click at [243, 210] on input "Budget Review" at bounding box center [243, 209] width 9 height 9
checkbox input "true"
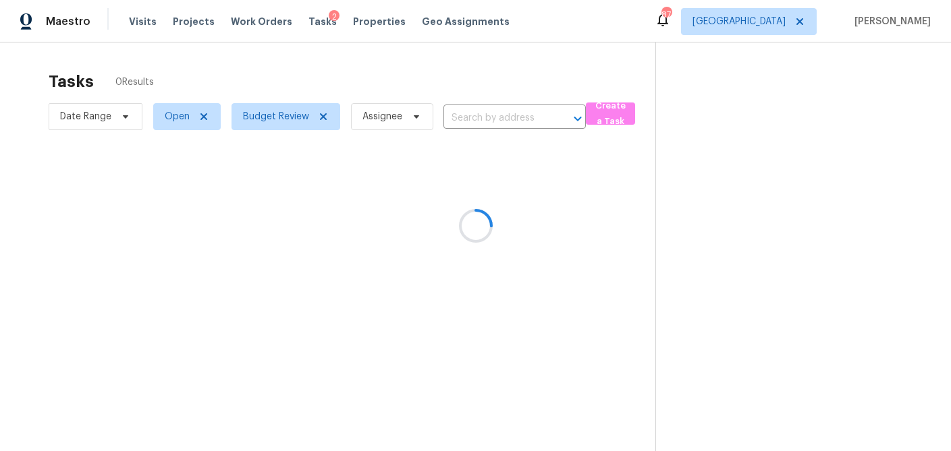
click at [307, 74] on div at bounding box center [475, 225] width 951 height 451
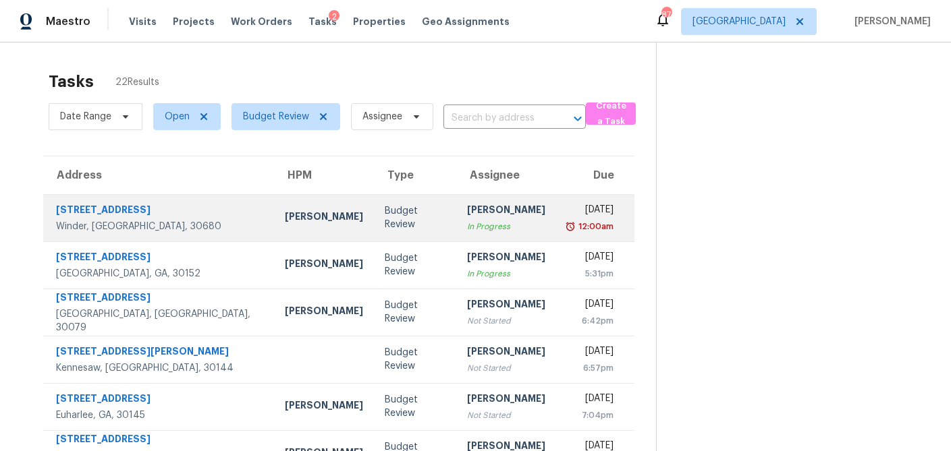
click at [385, 224] on div "Budget Review" at bounding box center [415, 217] width 61 height 27
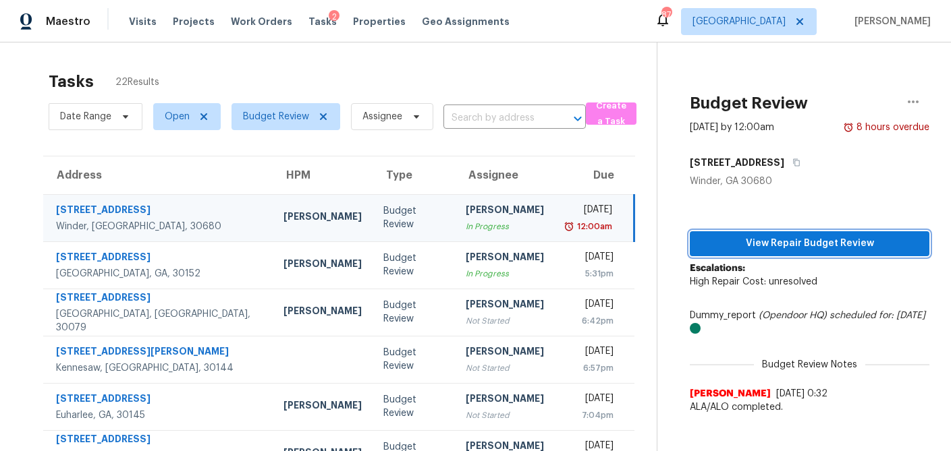
click at [739, 236] on span "View Repair Budget Review" at bounding box center [809, 243] width 218 height 17
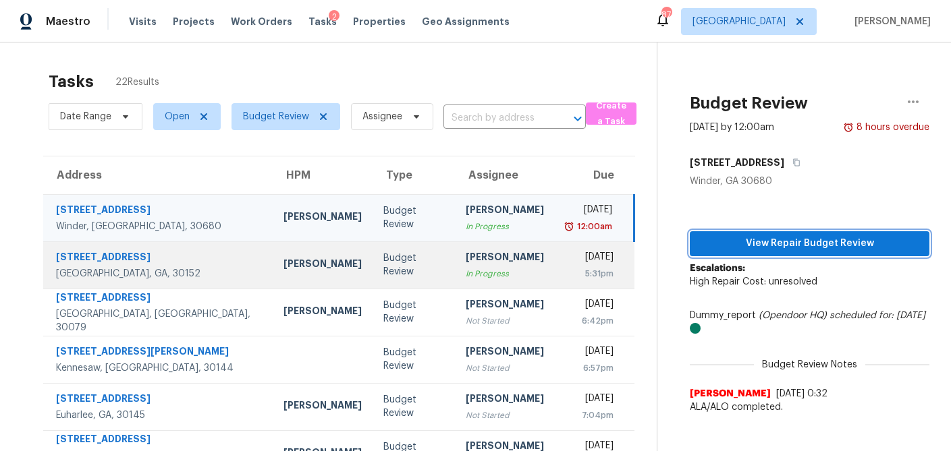
scroll to position [251, 0]
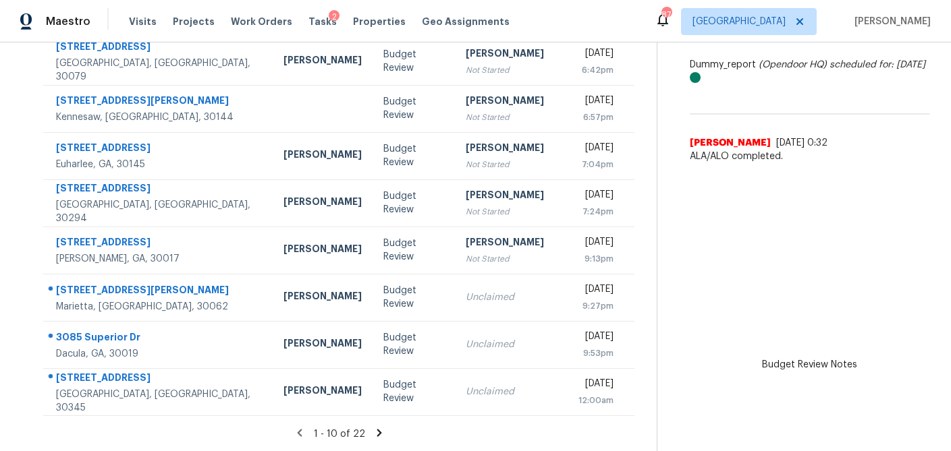
click at [376, 430] on icon at bounding box center [378, 432] width 5 height 7
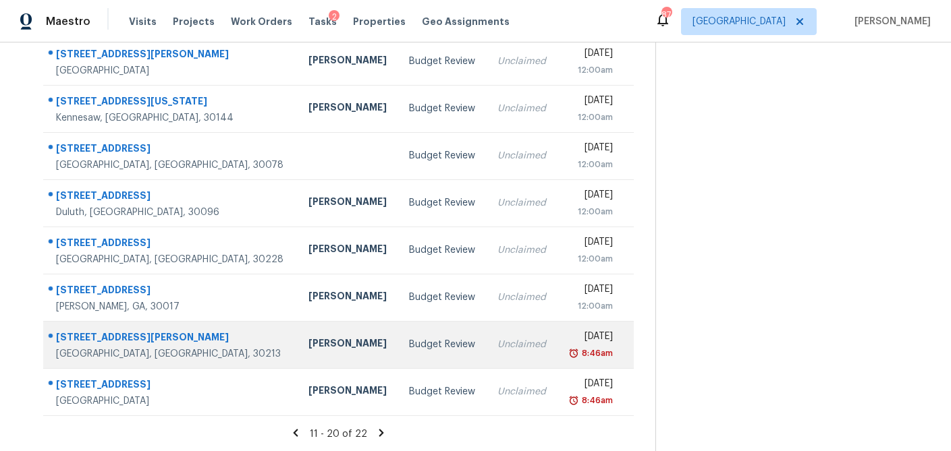
click at [398, 347] on td "Budget Review" at bounding box center [442, 344] width 88 height 47
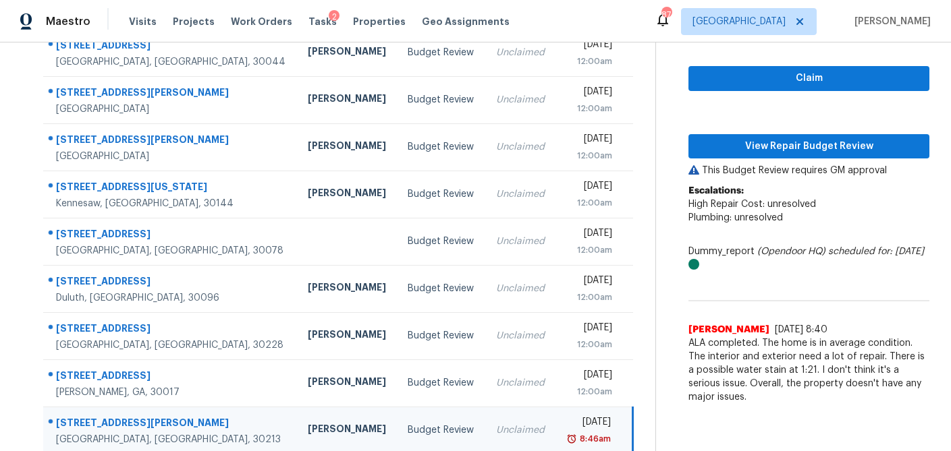
scroll to position [165, 0]
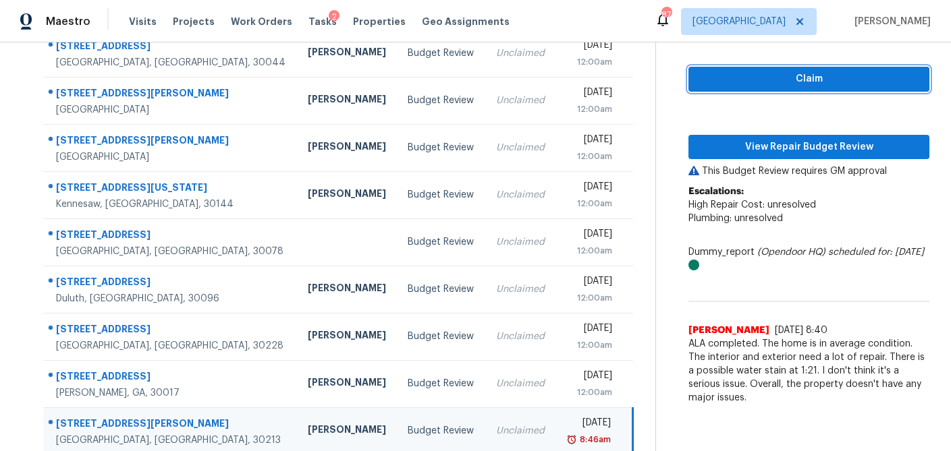
click at [773, 86] on span "Claim" at bounding box center [808, 79] width 219 height 17
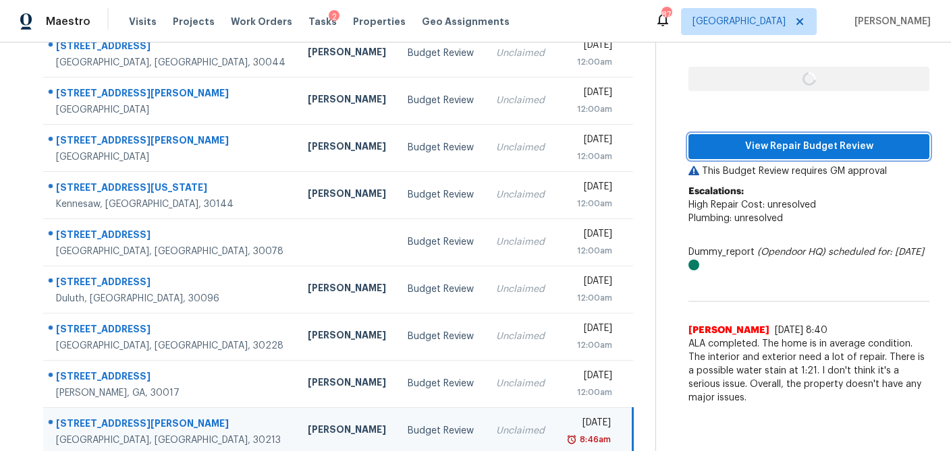
click at [768, 138] on span "View Repair Budget Review" at bounding box center [808, 146] width 219 height 17
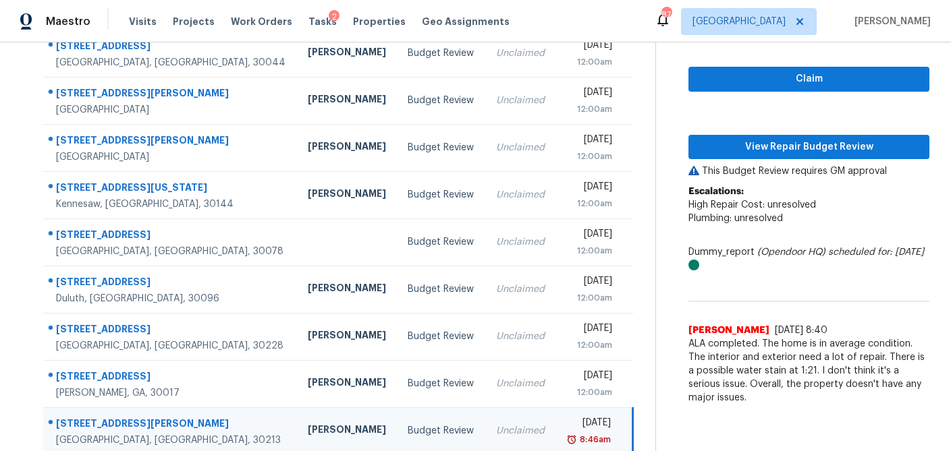
scroll to position [251, 0]
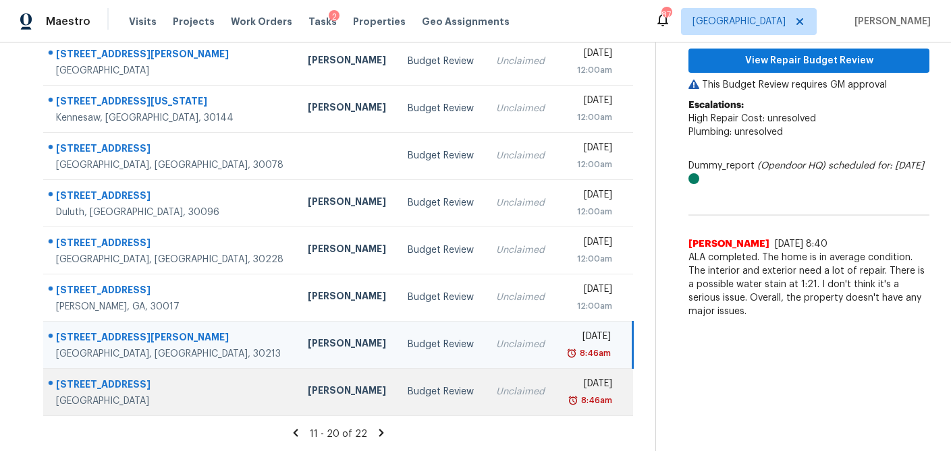
click at [407, 387] on div "Budget Review" at bounding box center [440, 391] width 66 height 13
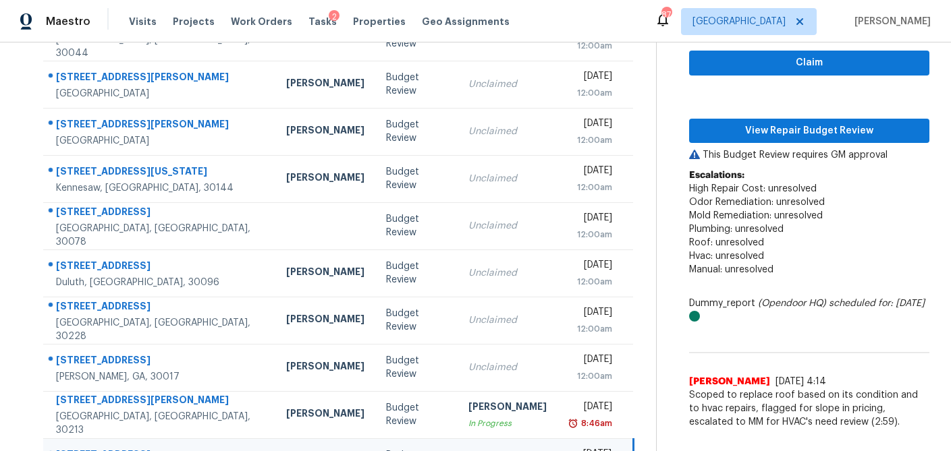
scroll to position [179, 0]
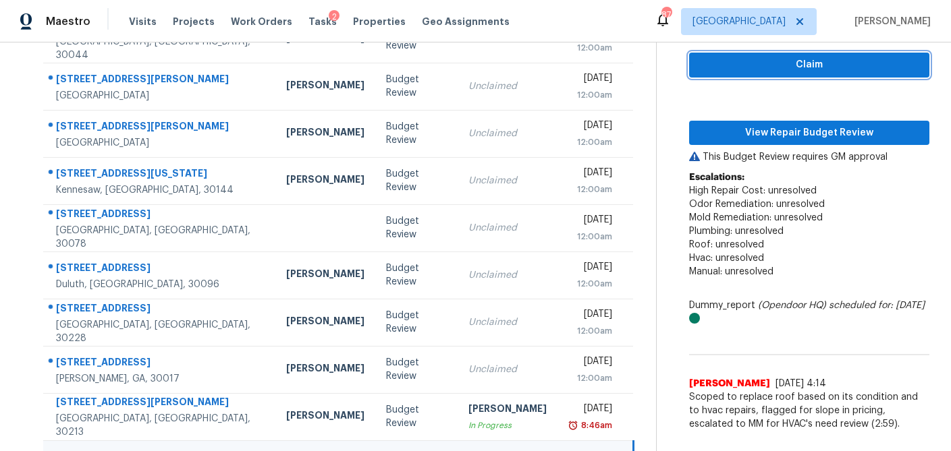
click at [793, 69] on span "Claim" at bounding box center [809, 65] width 219 height 17
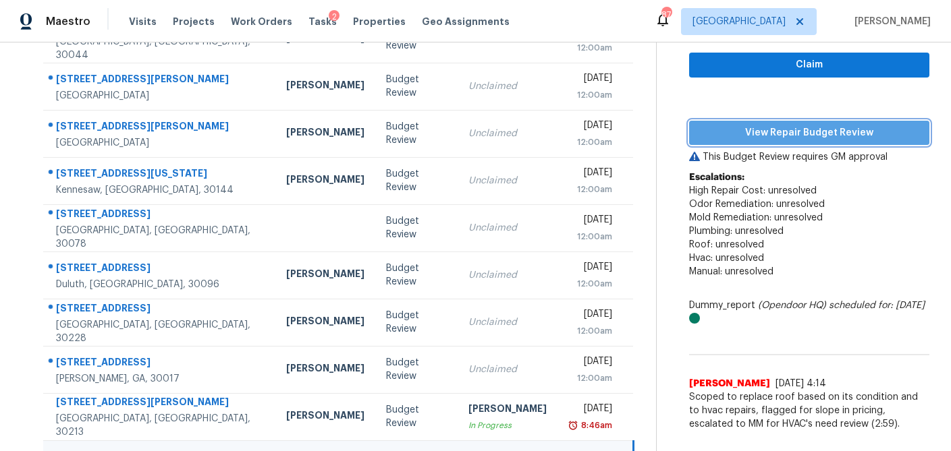
click at [787, 127] on span "View Repair Budget Review" at bounding box center [809, 133] width 219 height 17
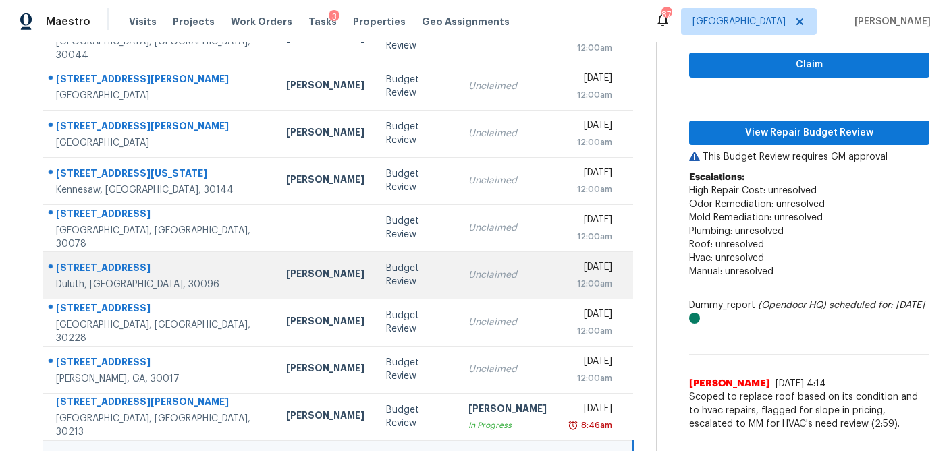
scroll to position [251, 0]
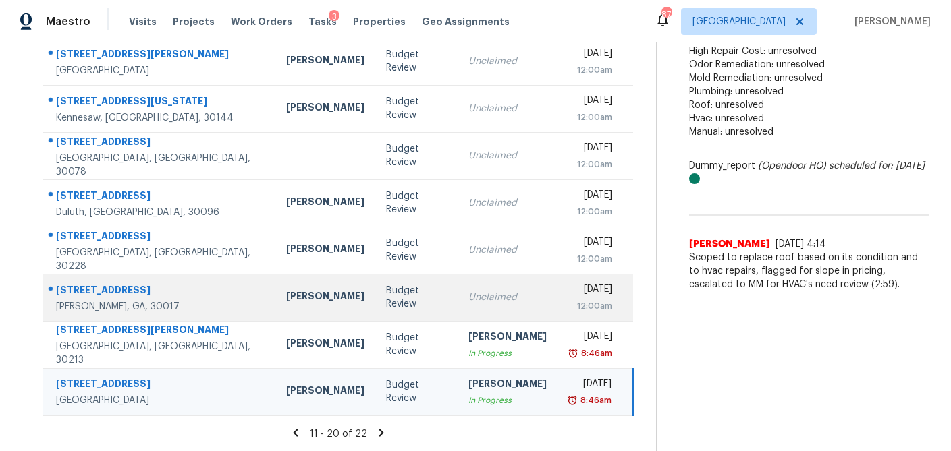
click at [378, 304] on td "Budget Review" at bounding box center [416, 297] width 82 height 47
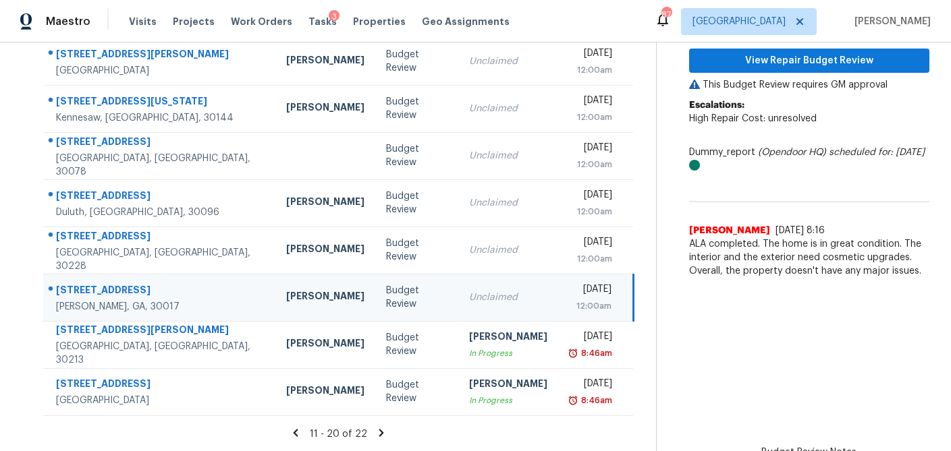
click at [379, 434] on icon at bounding box center [381, 432] width 5 height 7
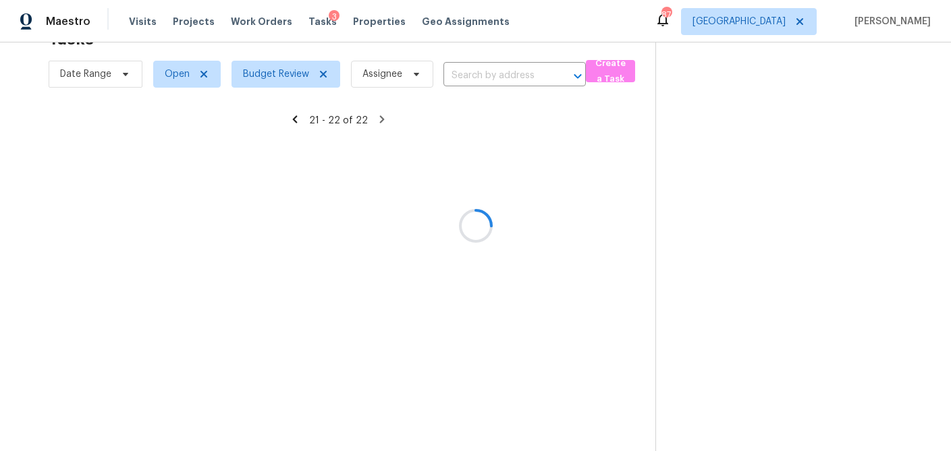
scroll to position [43, 0]
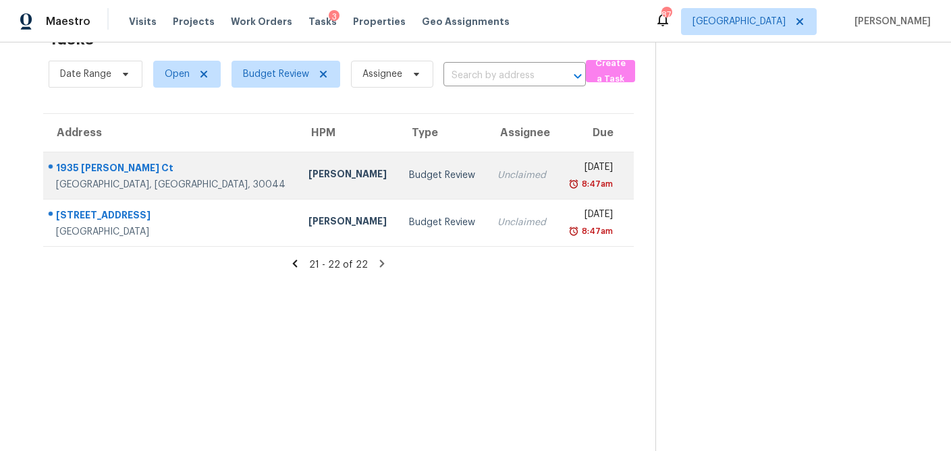
click at [308, 175] on div "Scott Smathers" at bounding box center [347, 175] width 79 height 17
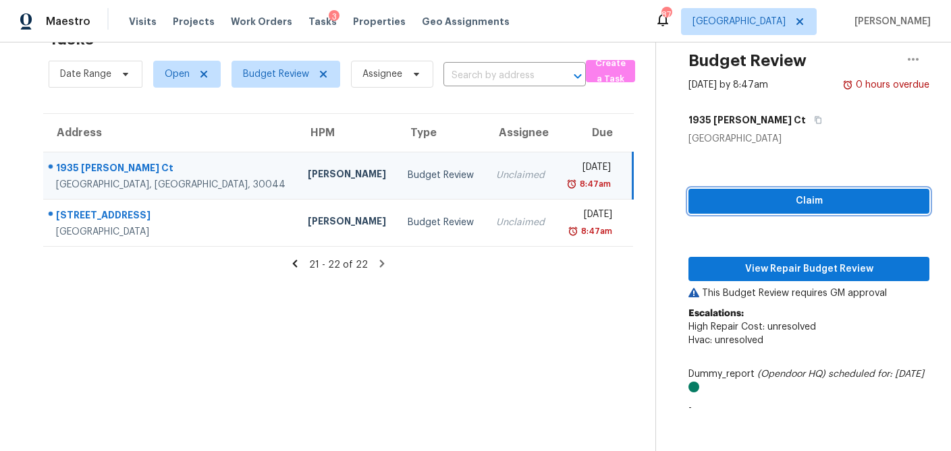
click at [803, 199] on span "Claim" at bounding box center [808, 201] width 219 height 17
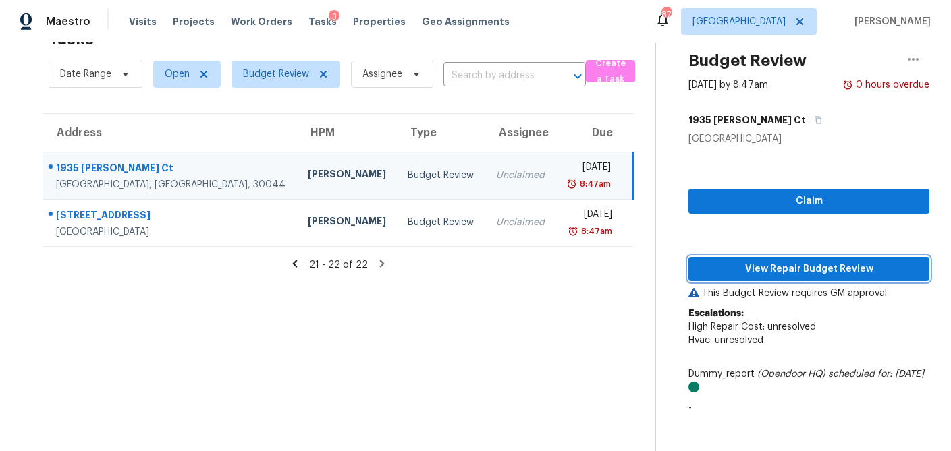
click at [791, 263] on span "View Repair Budget Review" at bounding box center [808, 269] width 219 height 17
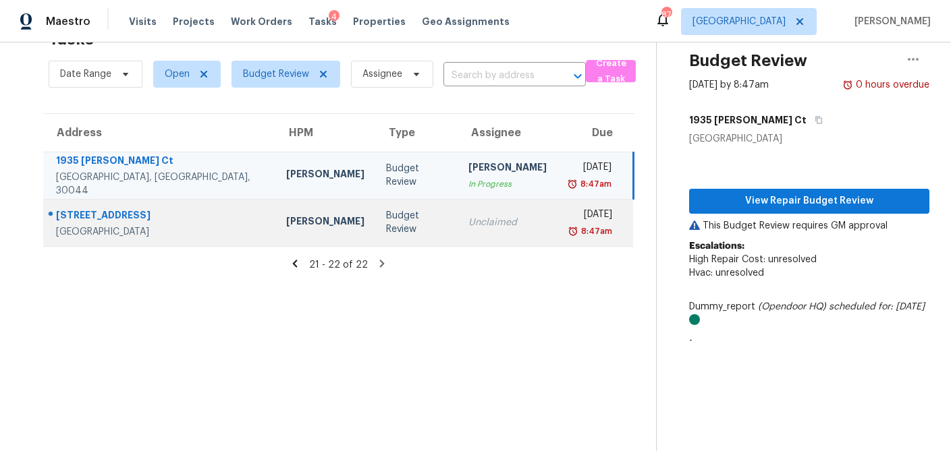
click at [287, 231] on td "Scott Smathers" at bounding box center [325, 222] width 100 height 47
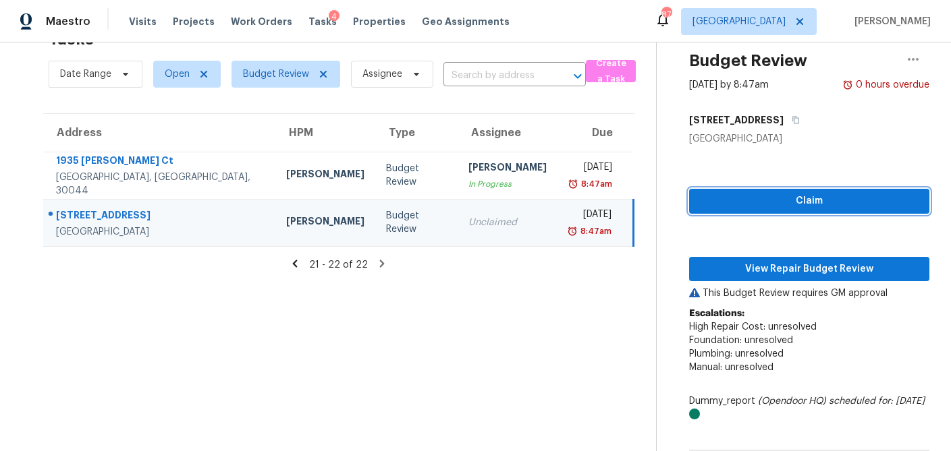
drag, startPoint x: 793, startPoint y: 204, endPoint x: 790, endPoint y: 227, distance: 23.2
click at [793, 204] on span "Claim" at bounding box center [809, 201] width 219 height 17
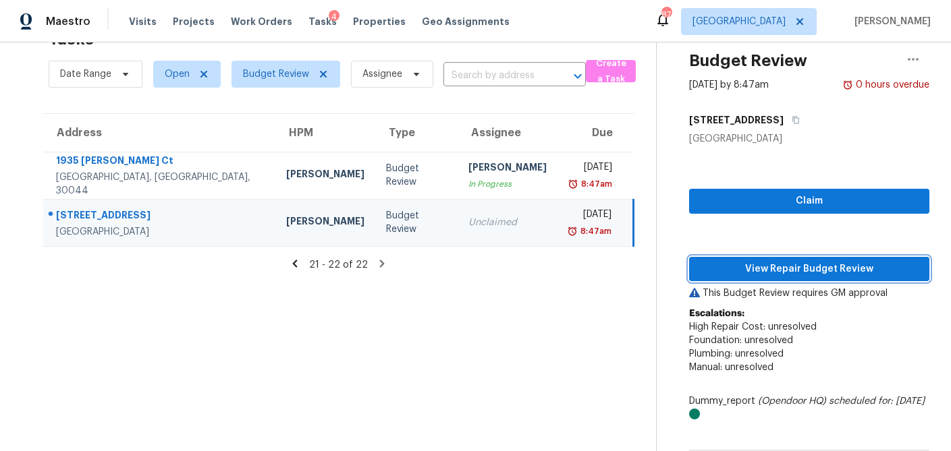
click at [791, 260] on button "View Repair Budget Review" at bounding box center [809, 269] width 240 height 25
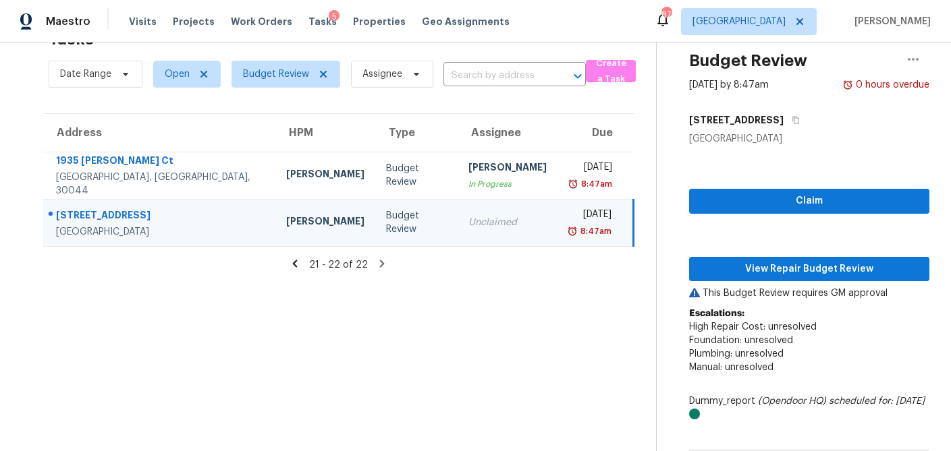
click at [298, 264] on icon at bounding box center [295, 263] width 5 height 7
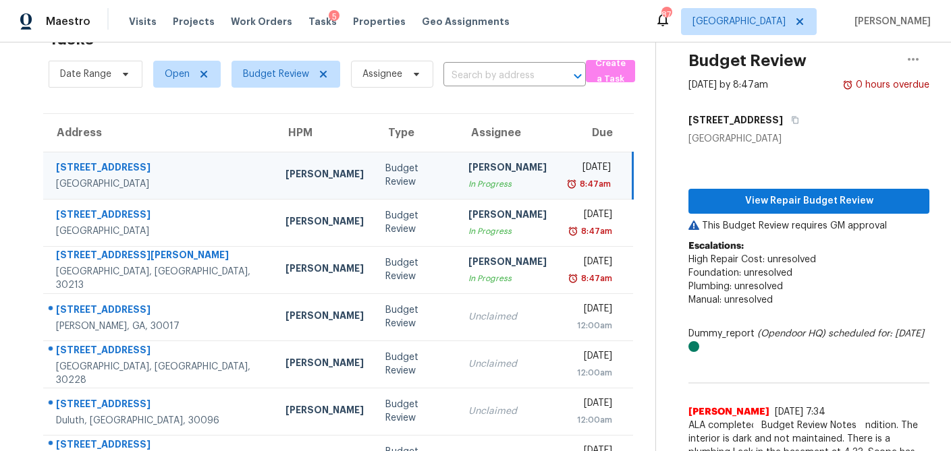
scroll to position [251, 0]
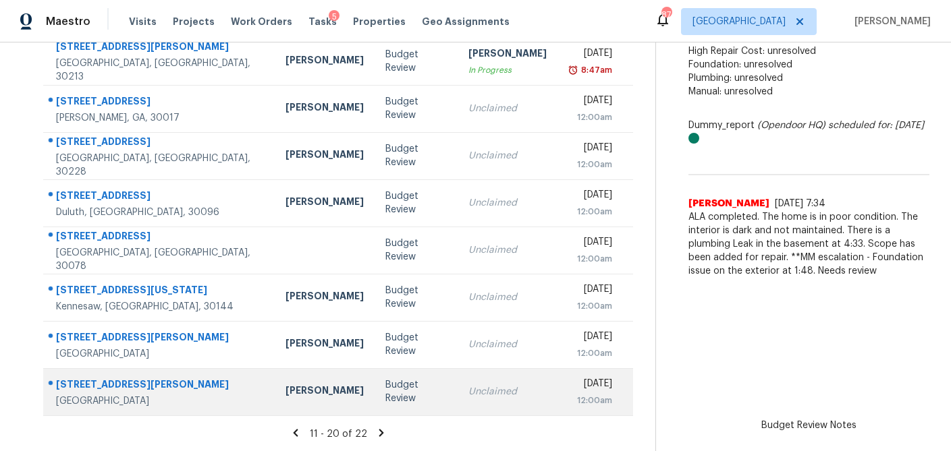
click at [385, 389] on div "Budget Review" at bounding box center [415, 391] width 61 height 27
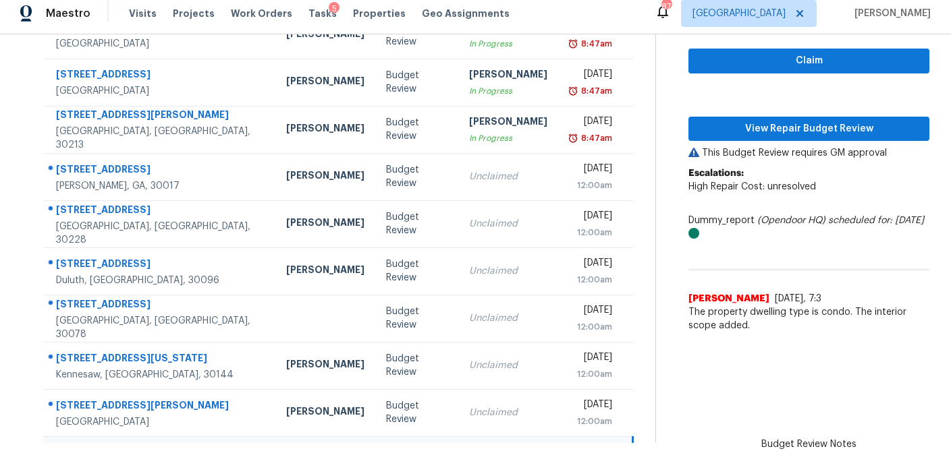
scroll to position [149, 0]
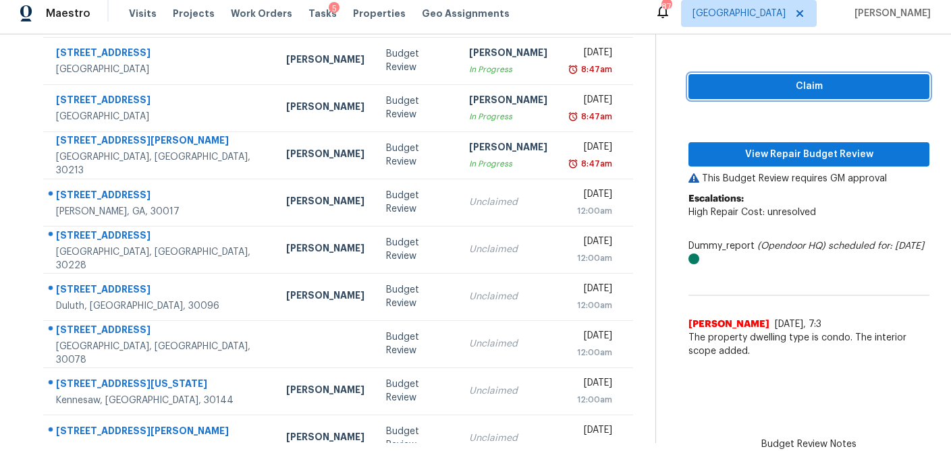
click at [792, 90] on span "Claim" at bounding box center [808, 86] width 219 height 17
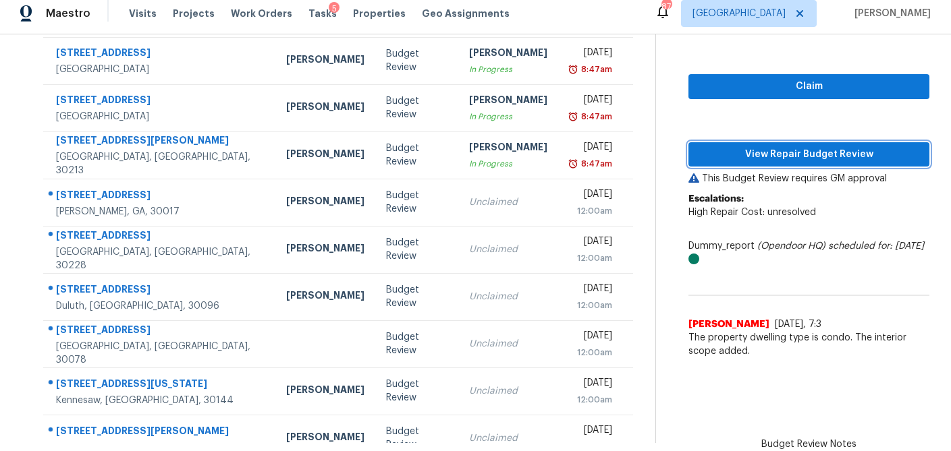
click at [787, 155] on span "View Repair Budget Review" at bounding box center [808, 154] width 219 height 17
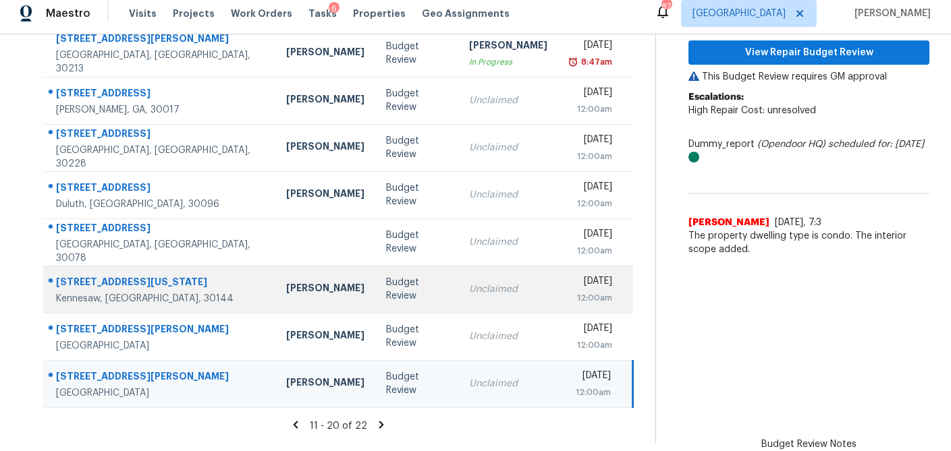
scroll to position [0, 0]
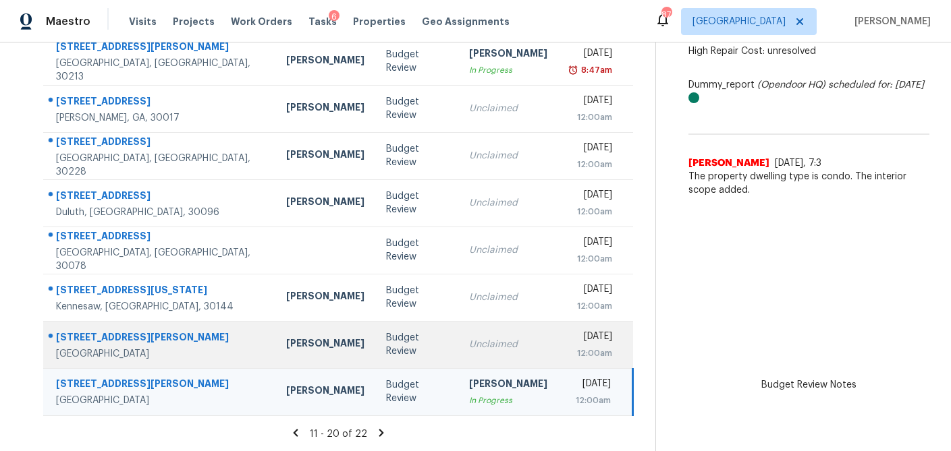
click at [458, 355] on td "Unclaimed" at bounding box center [508, 344] width 100 height 47
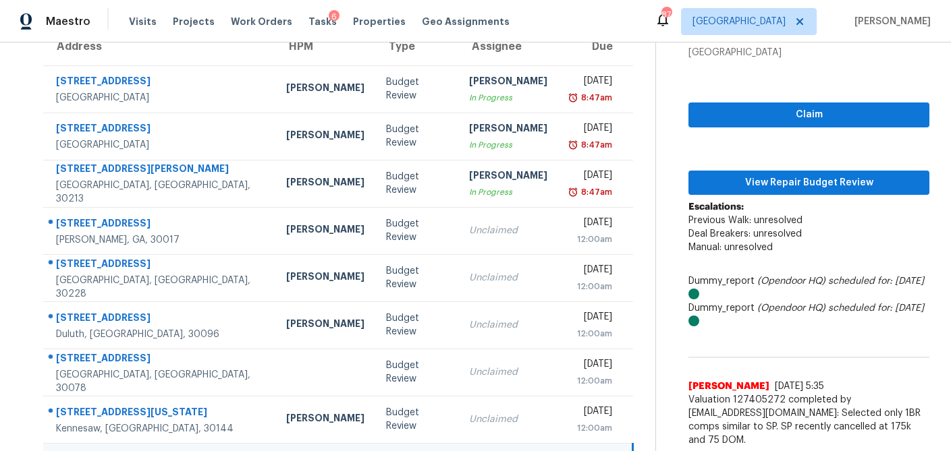
scroll to position [121, 0]
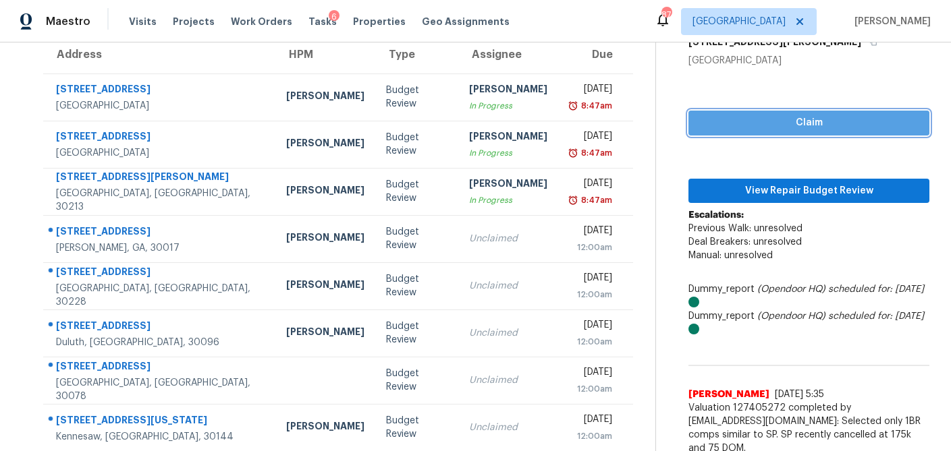
click at [783, 123] on span "Claim" at bounding box center [808, 123] width 219 height 17
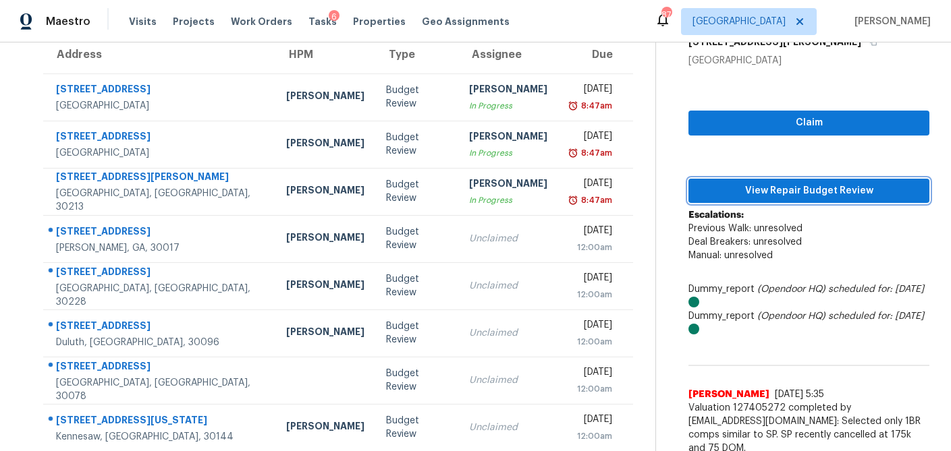
click at [768, 188] on span "View Repair Budget Review" at bounding box center [808, 191] width 219 height 17
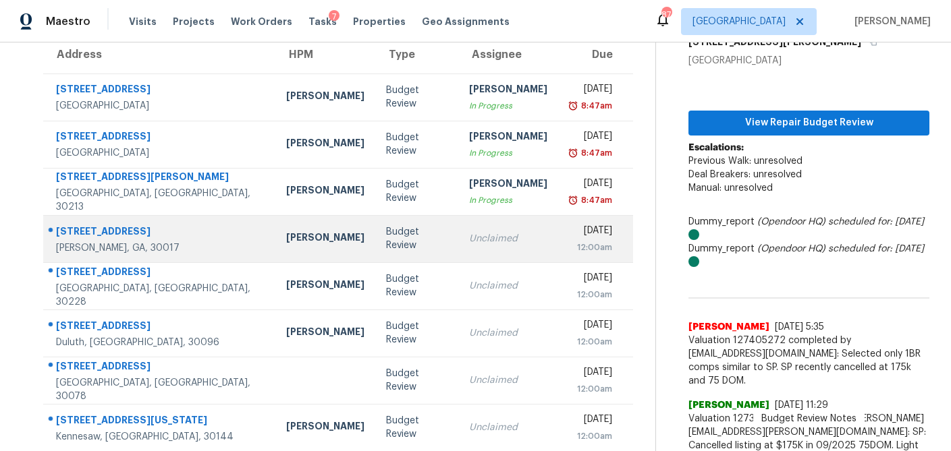
click at [469, 240] on div "Unclaimed" at bounding box center [508, 238] width 78 height 13
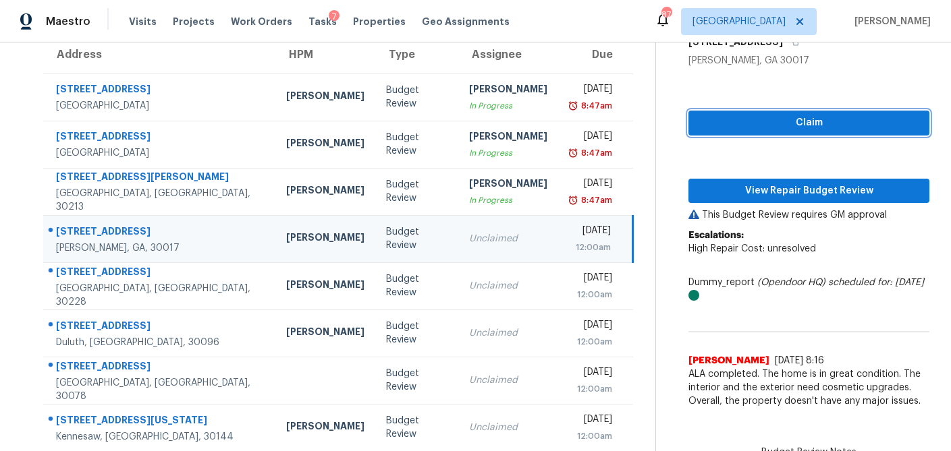
click at [766, 128] on span "Claim" at bounding box center [808, 123] width 219 height 17
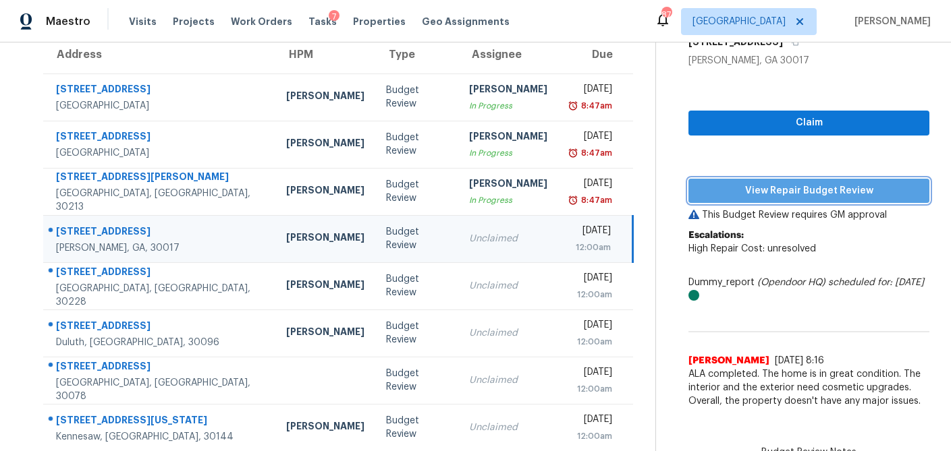
click at [762, 188] on span "View Repair Budget Review" at bounding box center [808, 191] width 219 height 17
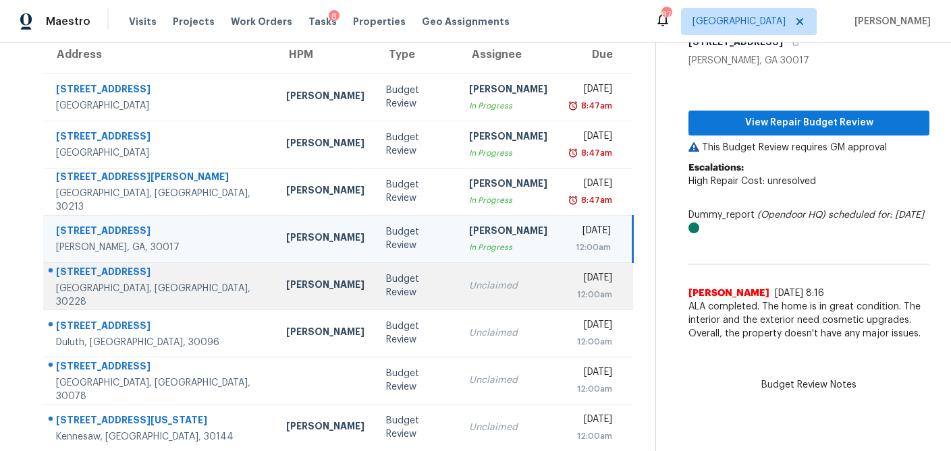
click at [469, 285] on div "Unclaimed" at bounding box center [508, 285] width 78 height 13
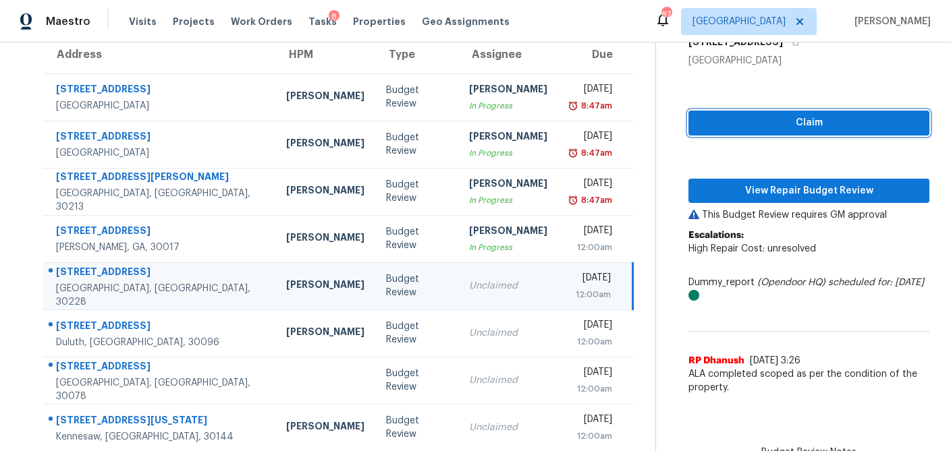
click at [781, 117] on span "Claim" at bounding box center [808, 123] width 219 height 17
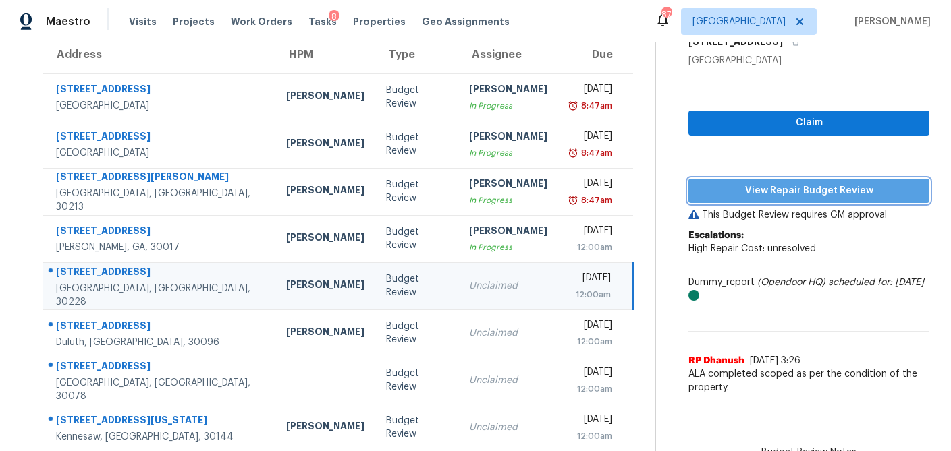
click at [775, 188] on span "View Repair Budget Review" at bounding box center [808, 191] width 219 height 17
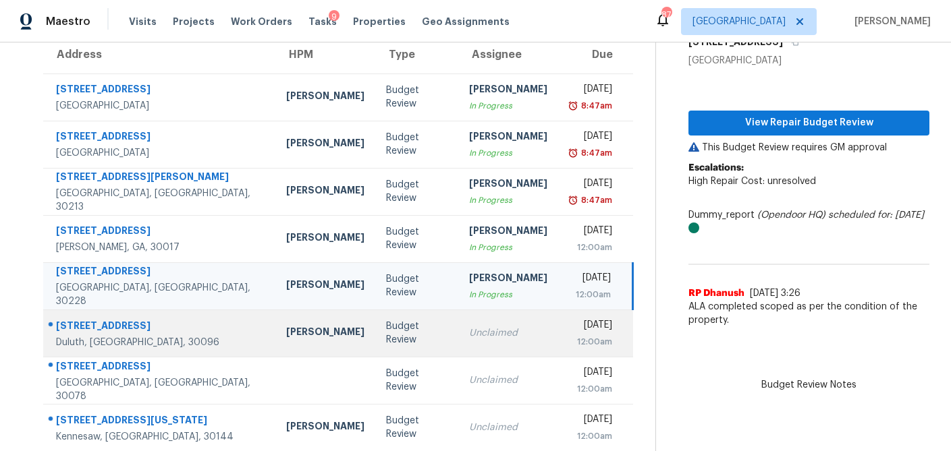
click at [469, 328] on div "Unclaimed" at bounding box center [508, 333] width 78 height 13
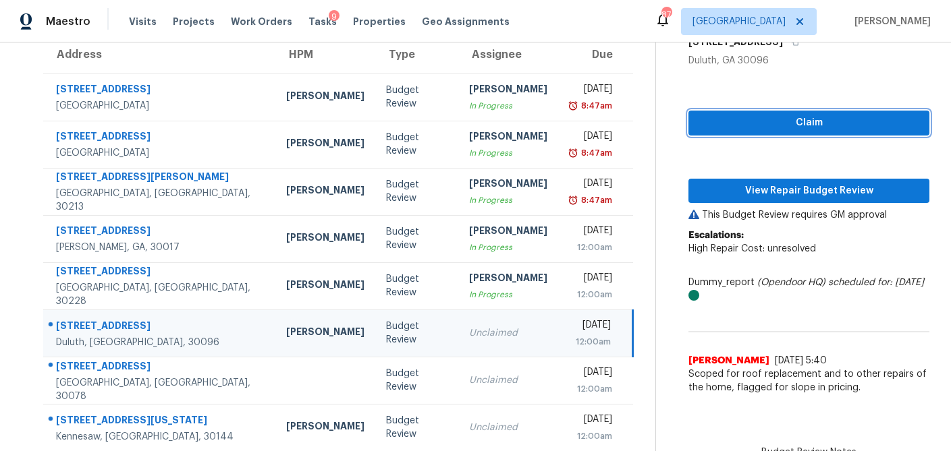
click at [748, 130] on span "Claim" at bounding box center [808, 123] width 219 height 17
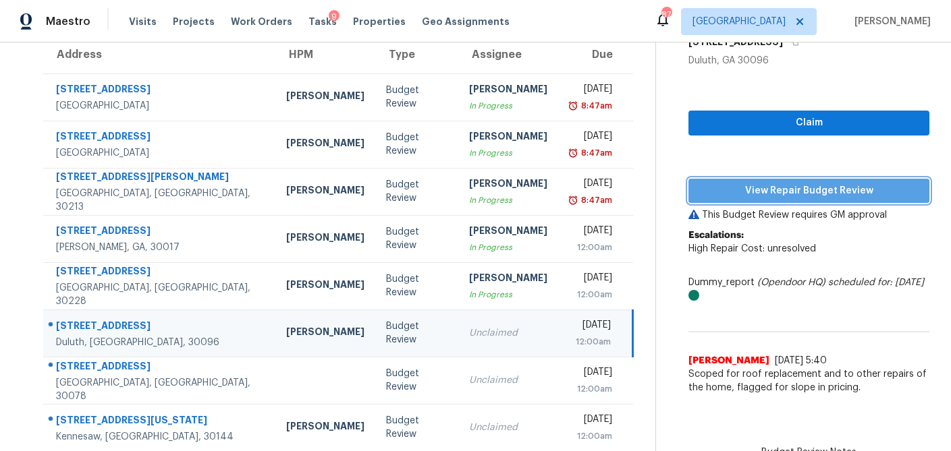
click at [748, 200] on button "View Repair Budget Review" at bounding box center [808, 191] width 241 height 25
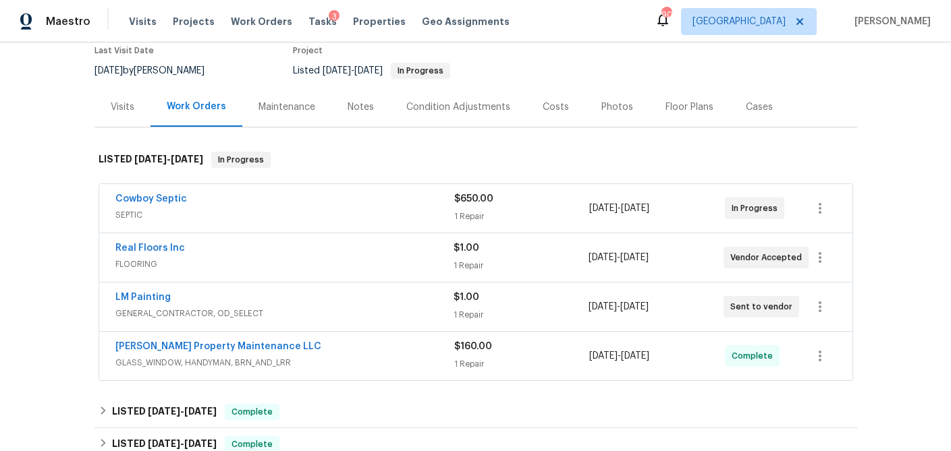
scroll to position [119, 0]
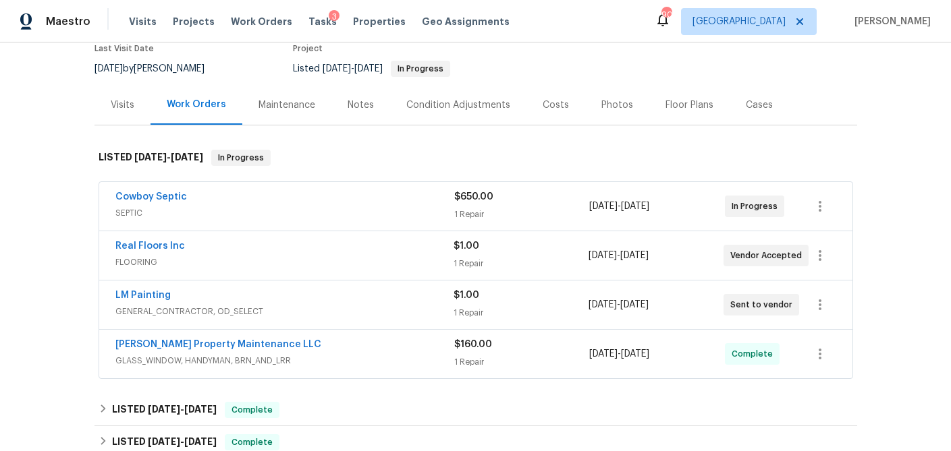
click at [312, 202] on div "Cowboy Septic" at bounding box center [284, 198] width 339 height 16
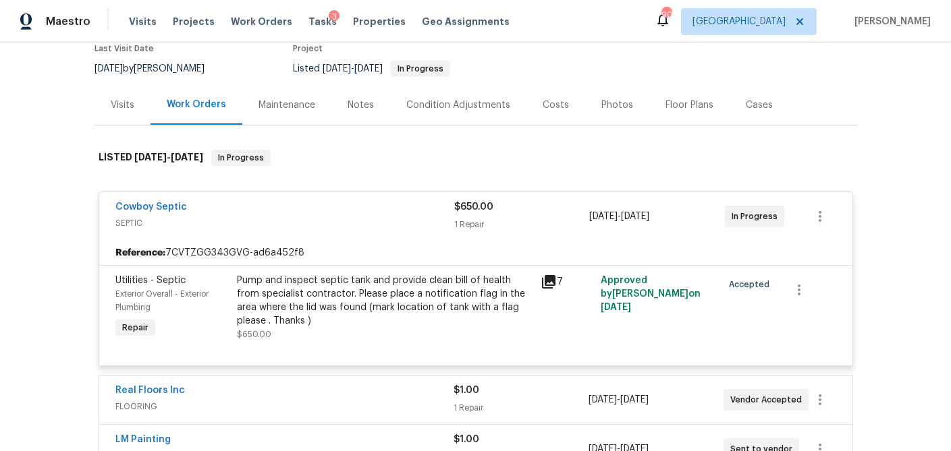
scroll to position [281, 0]
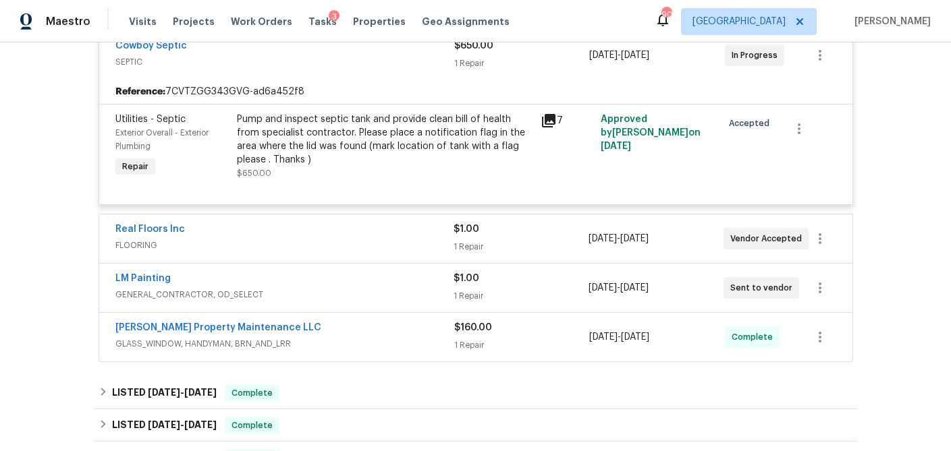
click at [307, 240] on span "FLOORING" at bounding box center [284, 245] width 338 height 13
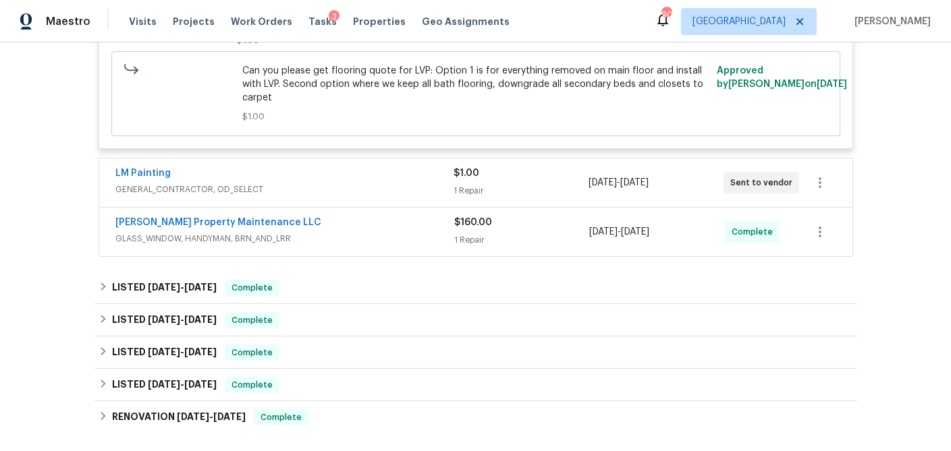
scroll to position [598, 0]
click at [304, 198] on div "LM Painting GENERAL_CONTRACTOR, OD_SELECT" at bounding box center [284, 182] width 338 height 32
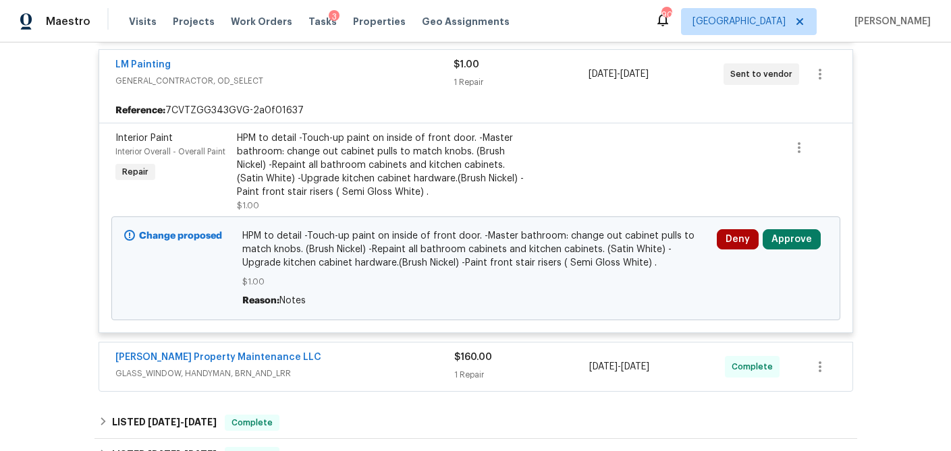
scroll to position [734, 0]
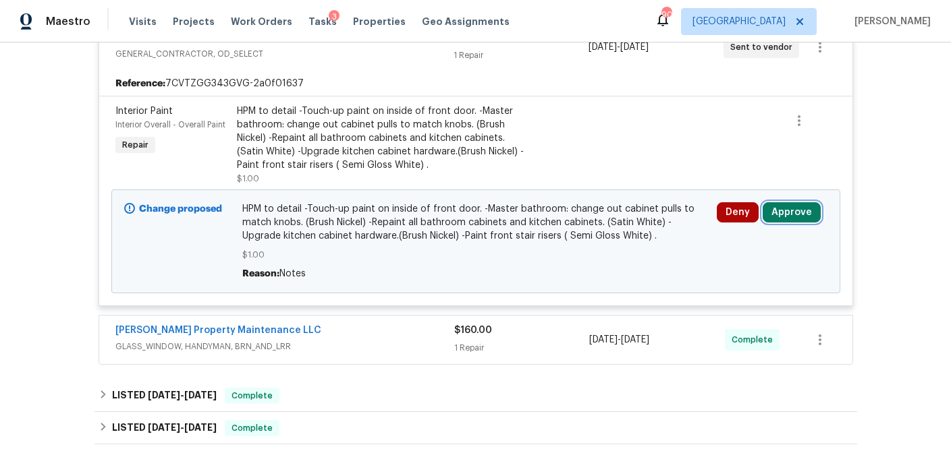
click at [798, 218] on button "Approve" at bounding box center [791, 212] width 58 height 20
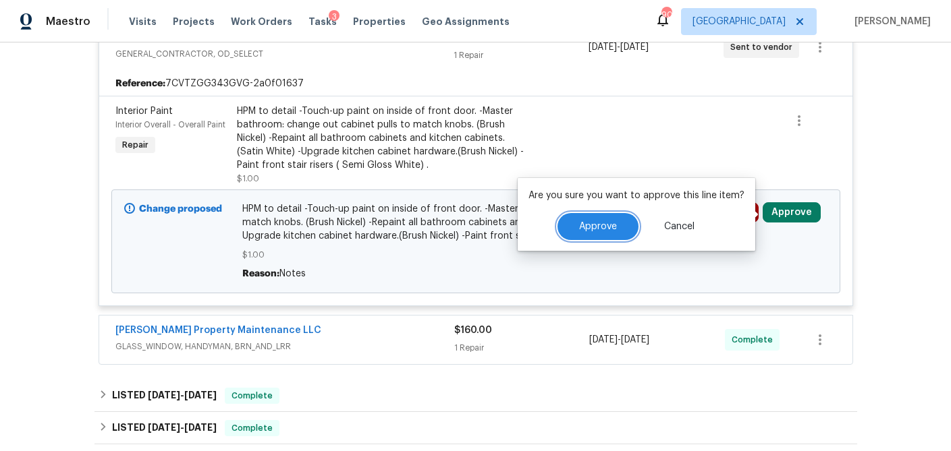
click at [603, 228] on span "Approve" at bounding box center [598, 227] width 38 height 10
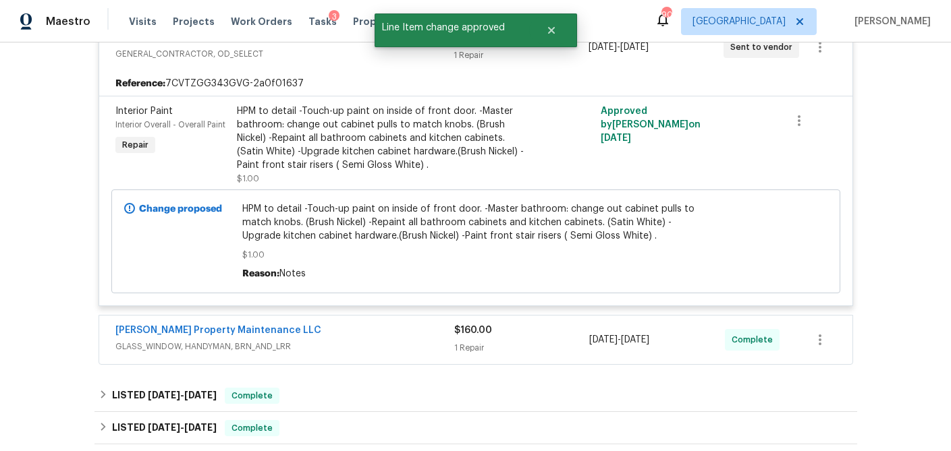
click at [306, 336] on div "[PERSON_NAME] Property Maintenance LLC" at bounding box center [284, 332] width 339 height 16
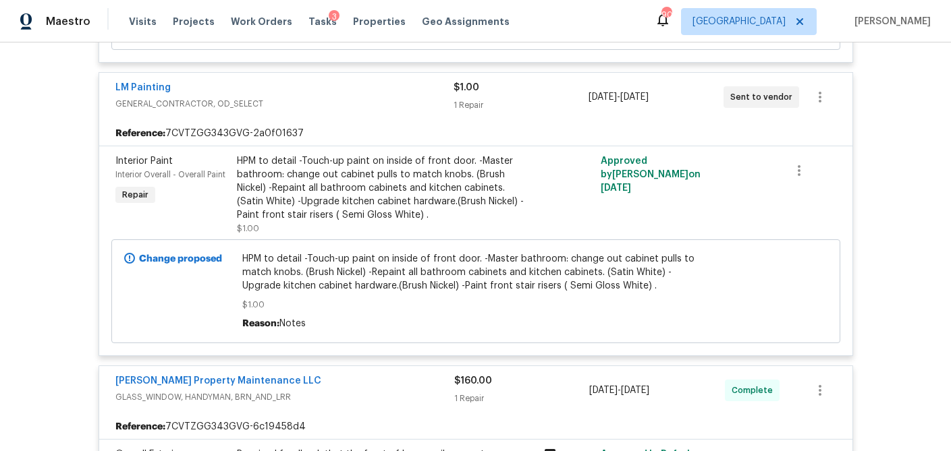
scroll to position [687, 0]
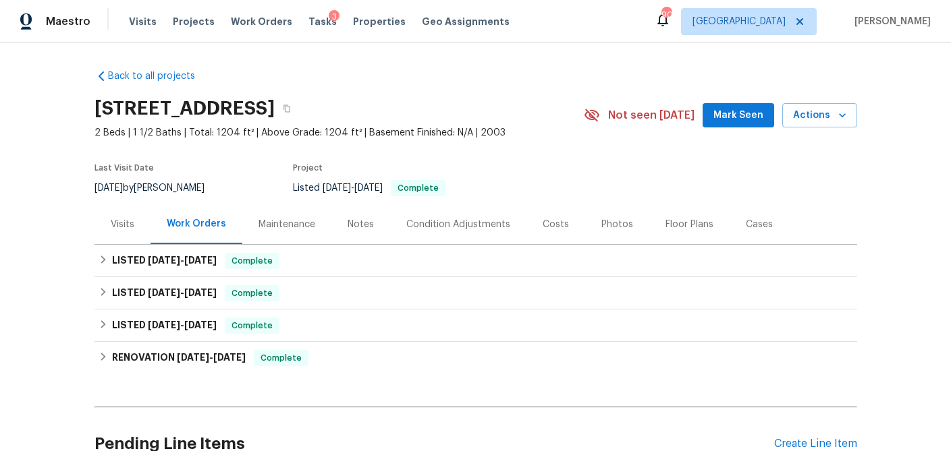
click at [123, 227] on div "Visits" at bounding box center [123, 224] width 24 height 13
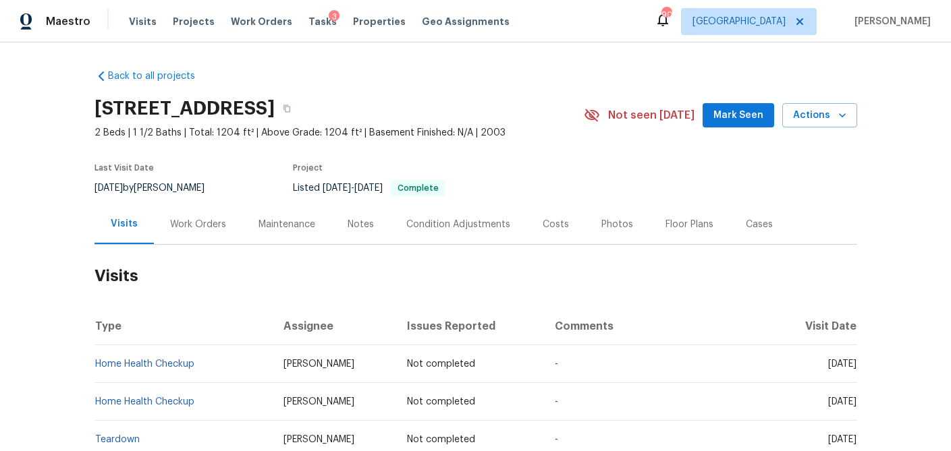
scroll to position [9, 0]
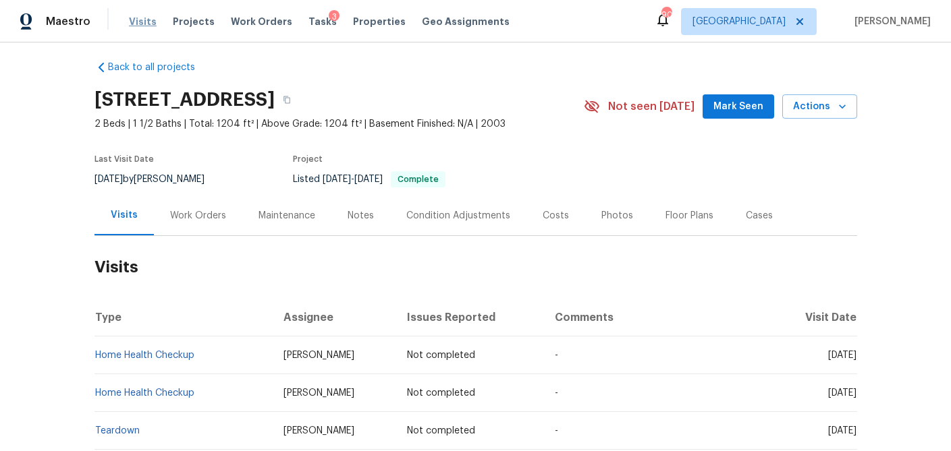
click at [148, 24] on span "Visits" at bounding box center [143, 21] width 28 height 13
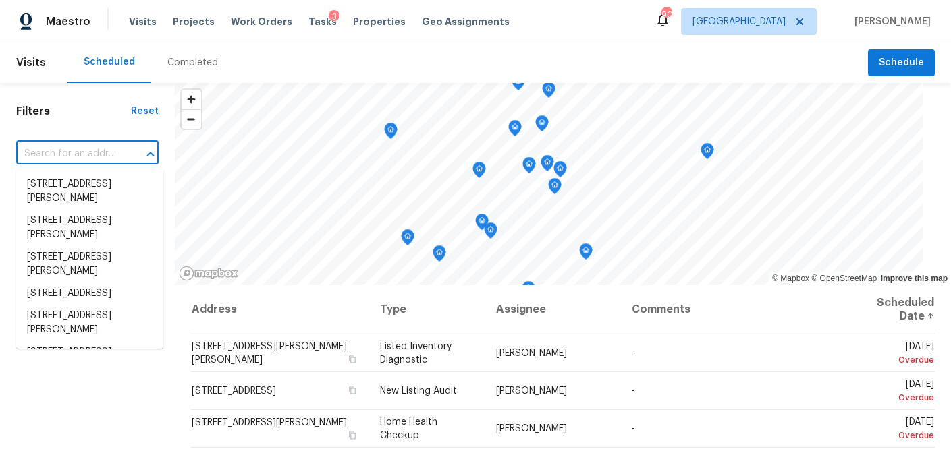
click at [92, 150] on input "text" at bounding box center [68, 154] width 105 height 21
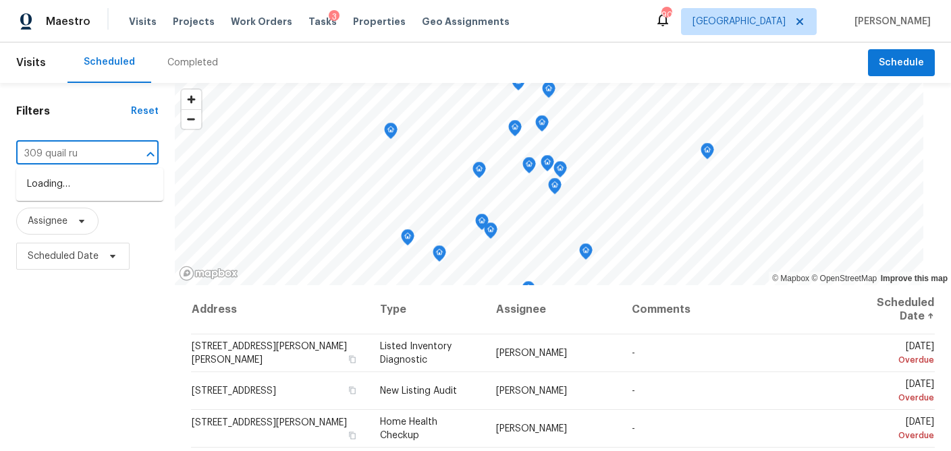
type input "309 quail run"
click at [77, 194] on li "[STREET_ADDRESS]" at bounding box center [89, 184] width 147 height 22
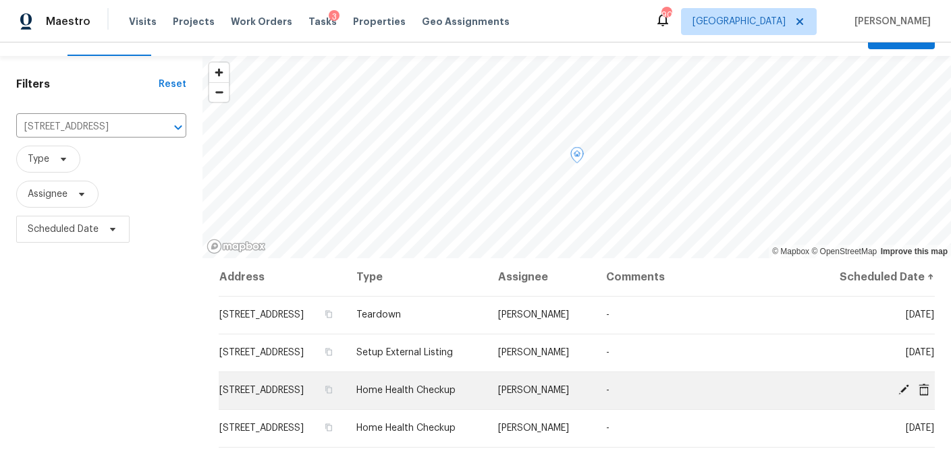
scroll to position [20, 0]
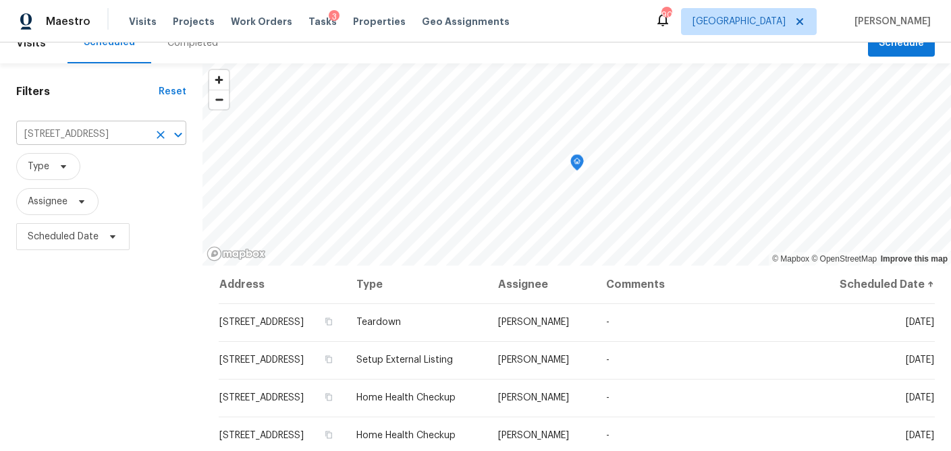
click at [151, 144] on div "[STREET_ADDRESS] ​" at bounding box center [101, 134] width 170 height 21
type input "200 renaissance"
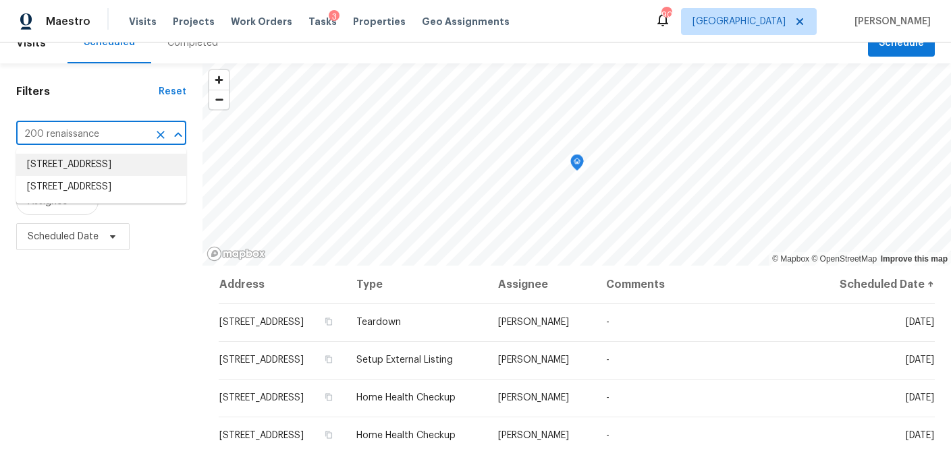
click at [95, 172] on li "[STREET_ADDRESS]" at bounding box center [101, 165] width 170 height 22
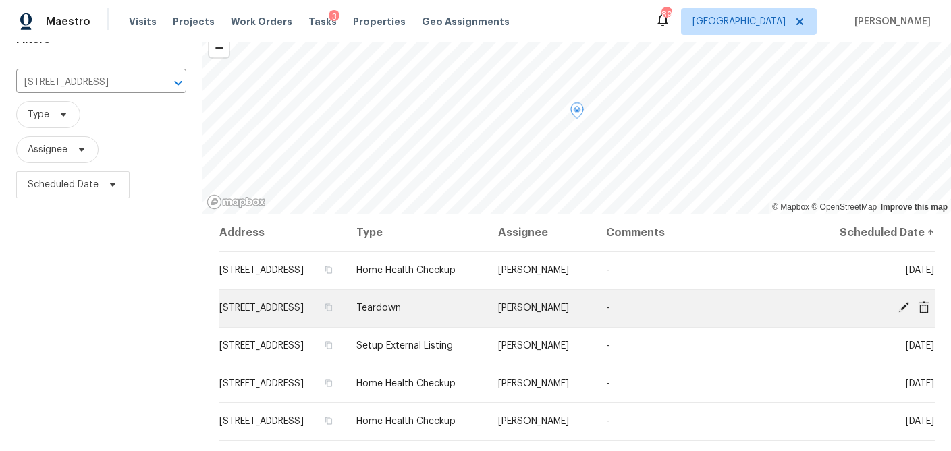
scroll to position [65, 0]
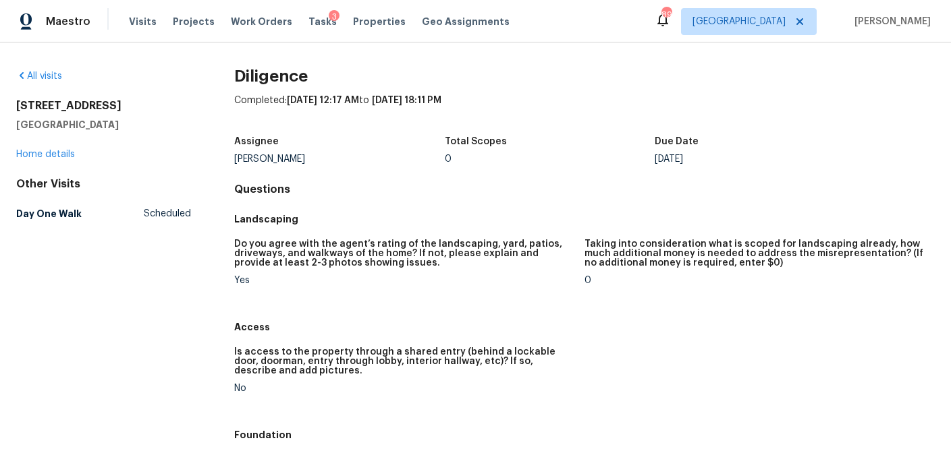
drag, startPoint x: 271, startPoint y: 78, endPoint x: 215, endPoint y: 71, distance: 55.8
click at [266, 78] on h2 "Diligence" at bounding box center [584, 75] width 700 height 13
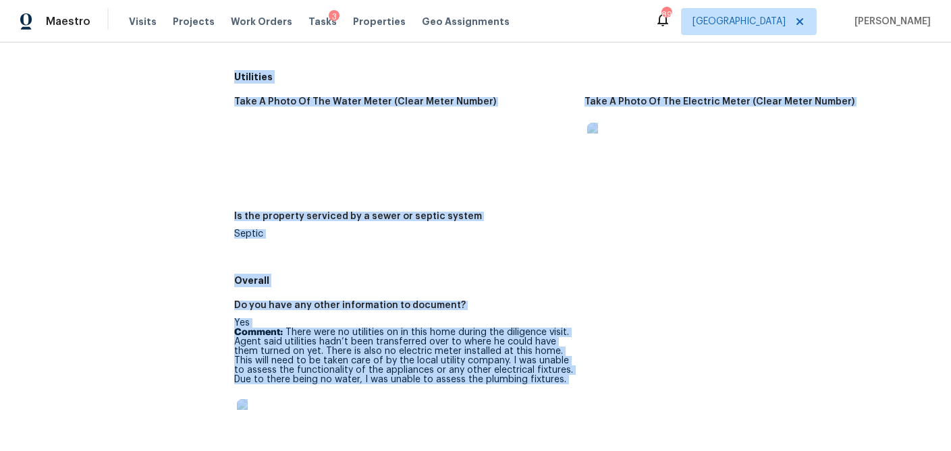
scroll to position [2287, 0]
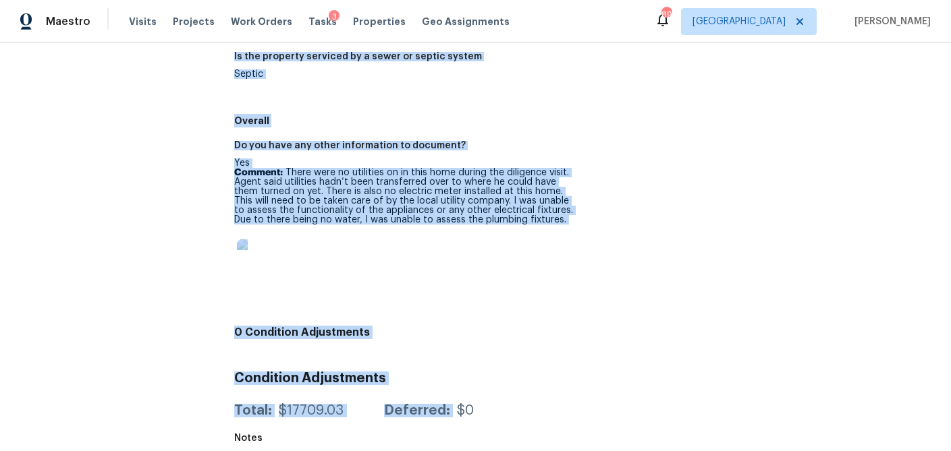
drag, startPoint x: 219, startPoint y: 74, endPoint x: 519, endPoint y: 385, distance: 432.3
copy div "Diligence Completed: 9/30/2025, 12:17 AM to 9/30/2025, 18:11 PM Assignee Tim Go…"
click at [536, 196] on p "Comment: There were no utilities on in this home during the diligence visit. Ag…" at bounding box center [403, 196] width 339 height 57
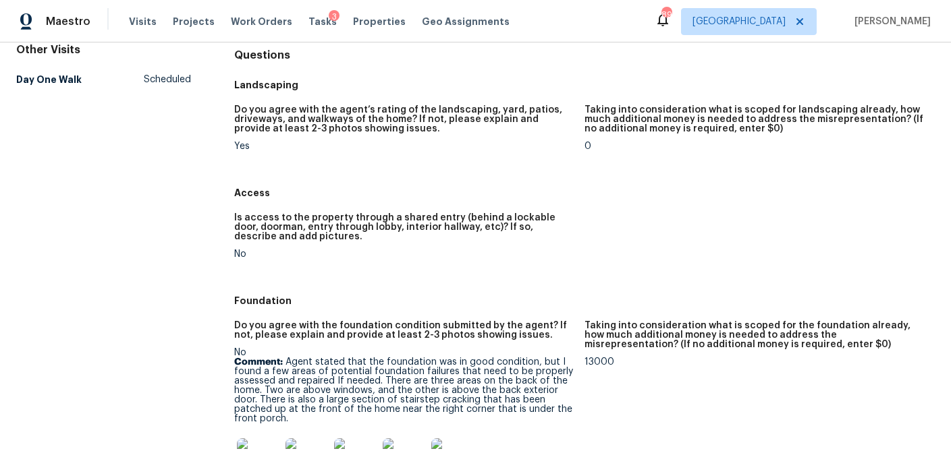
scroll to position [0, 0]
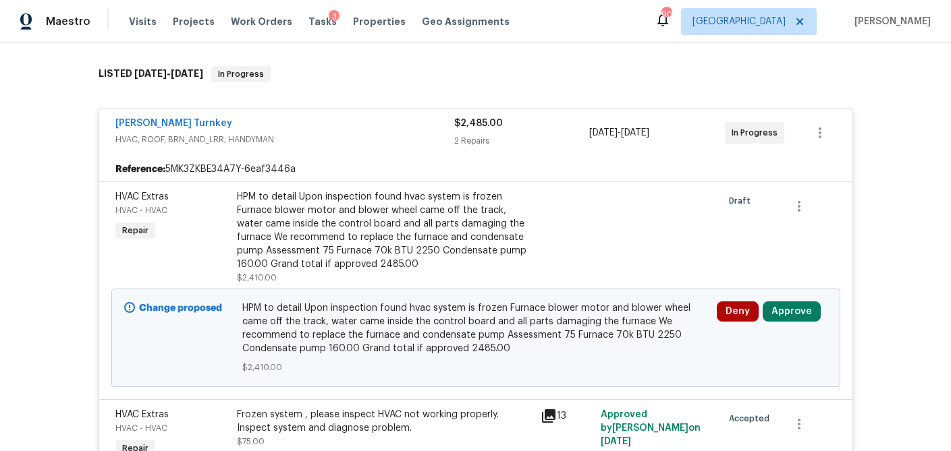
scroll to position [319, 0]
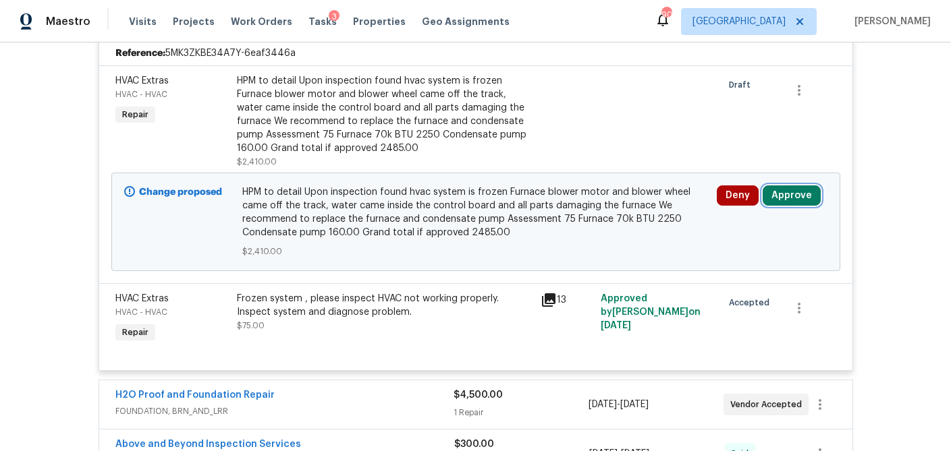
drag, startPoint x: 779, startPoint y: 196, endPoint x: 768, endPoint y: 198, distance: 10.9
click at [779, 196] on button "Approve" at bounding box center [791, 196] width 58 height 20
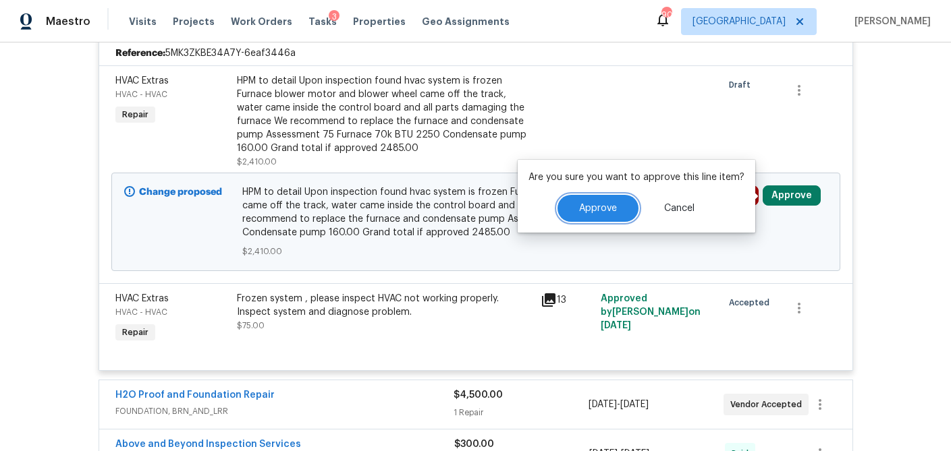
click at [600, 210] on span "Approve" at bounding box center [598, 209] width 38 height 10
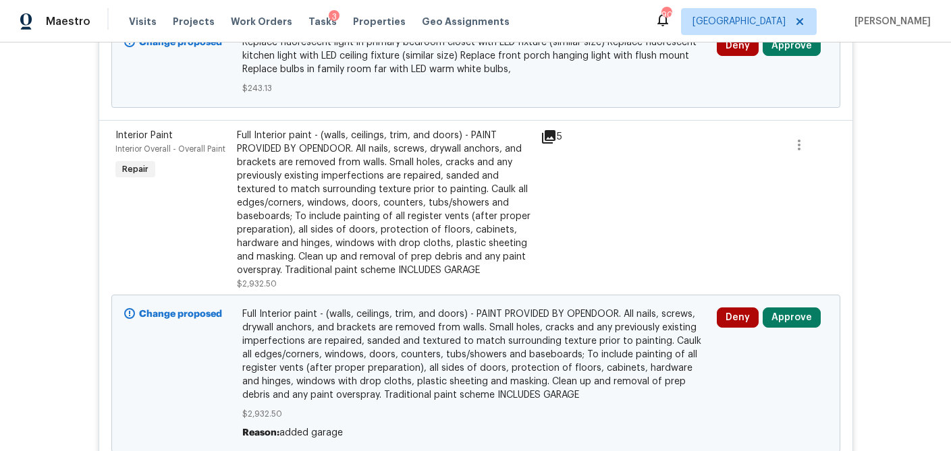
scroll to position [454, 0]
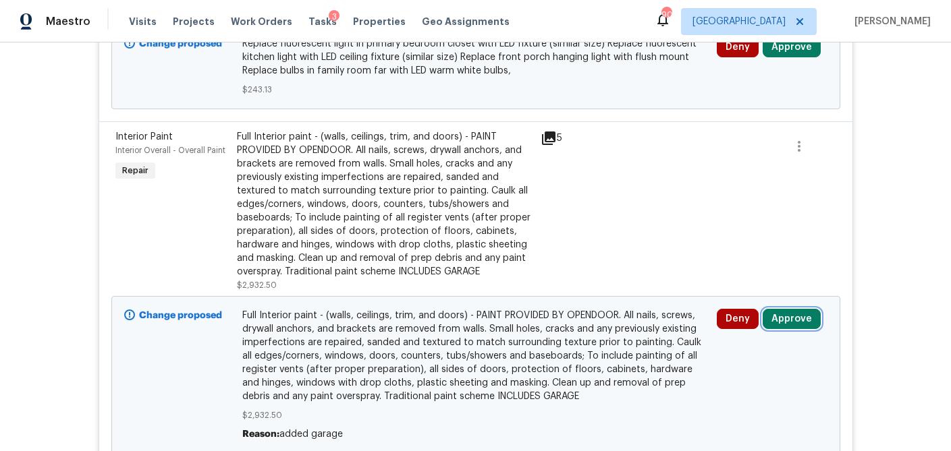
click at [800, 327] on button "Approve" at bounding box center [791, 319] width 58 height 20
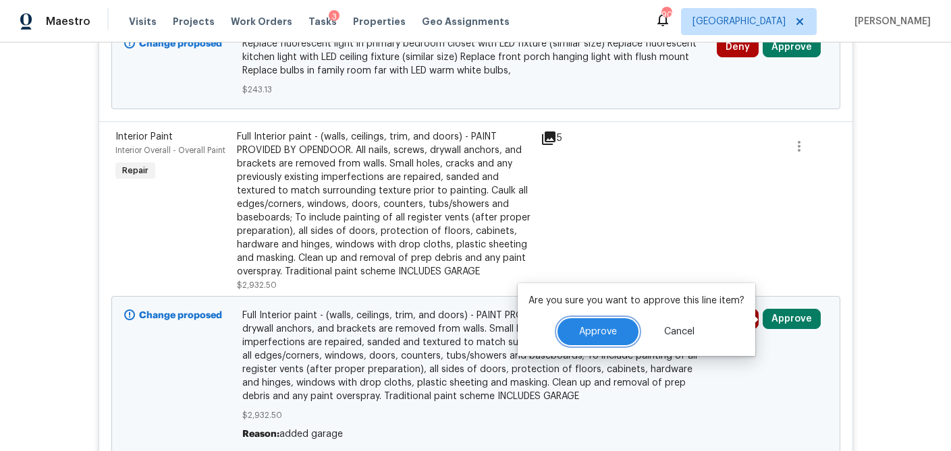
click at [612, 325] on button "Approve" at bounding box center [597, 331] width 81 height 27
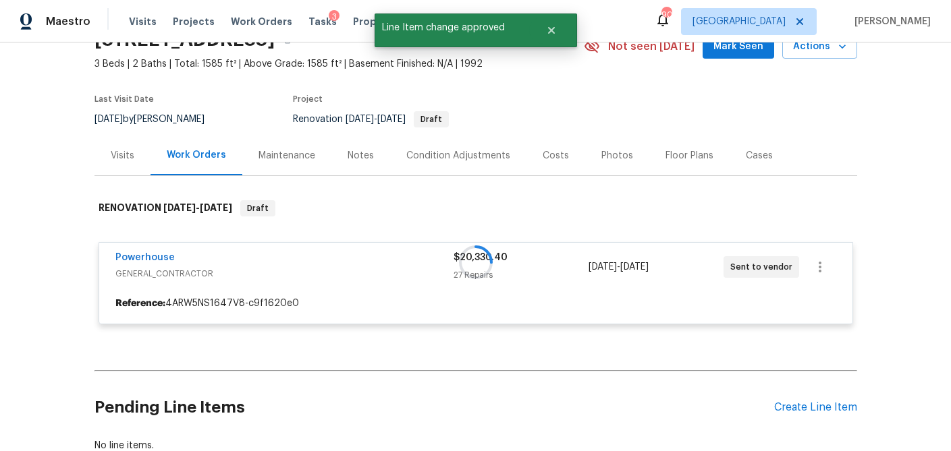
scroll to position [69, 0]
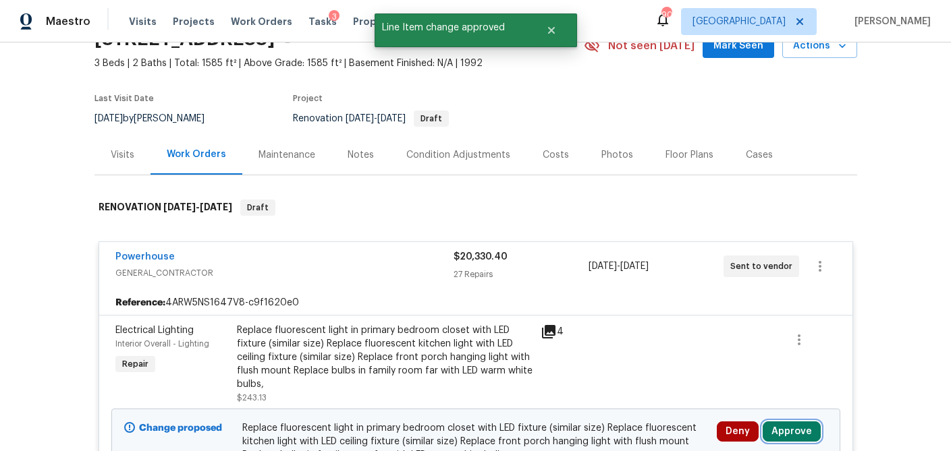
click at [787, 424] on button "Approve" at bounding box center [791, 432] width 58 height 20
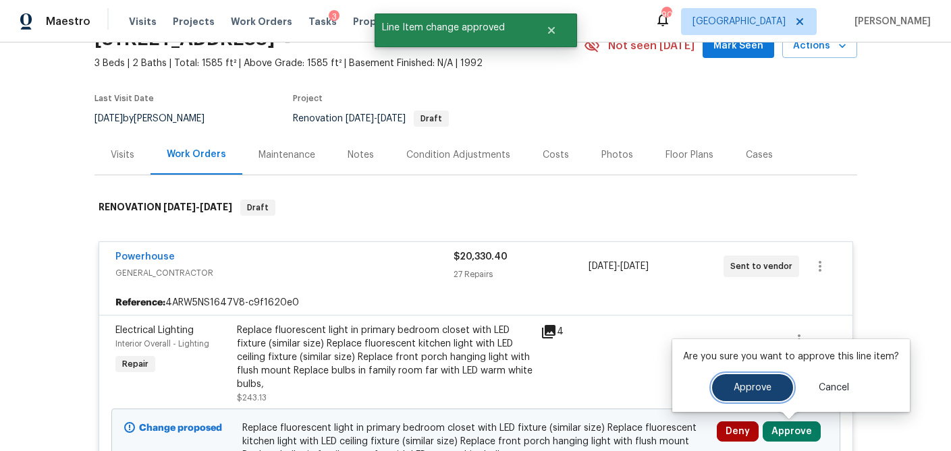
click at [749, 387] on span "Approve" at bounding box center [752, 388] width 38 height 10
